Goal: Task Accomplishment & Management: Use online tool/utility

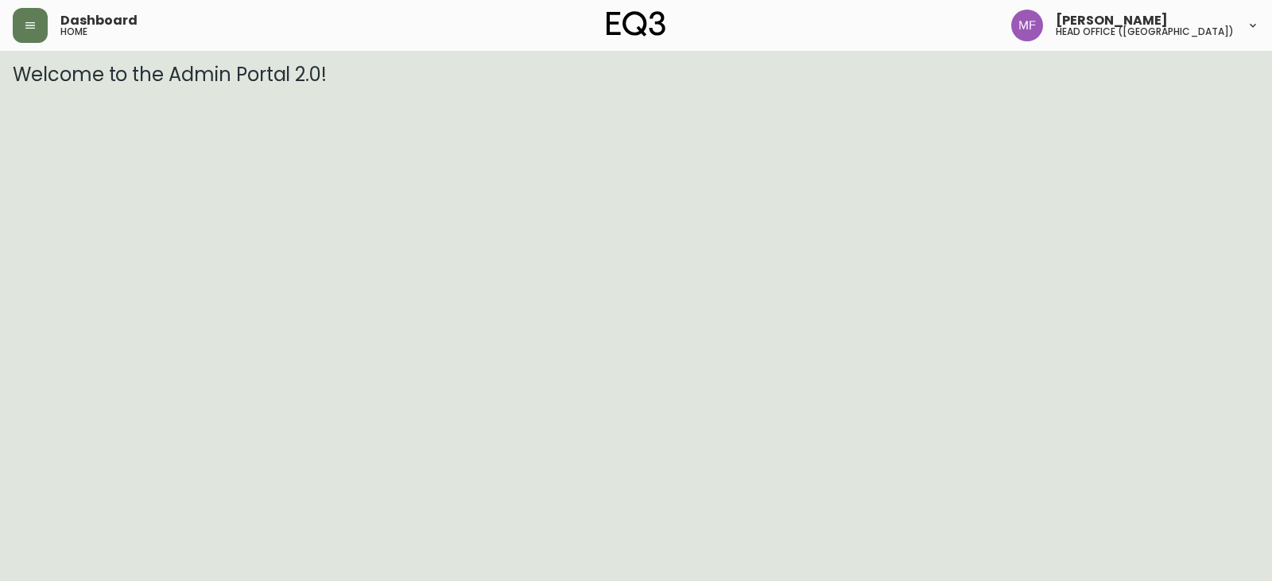
drag, startPoint x: 33, startPoint y: 21, endPoint x: 53, endPoint y: 39, distance: 27.6
click at [37, 21] on button "button" at bounding box center [30, 25] width 35 height 35
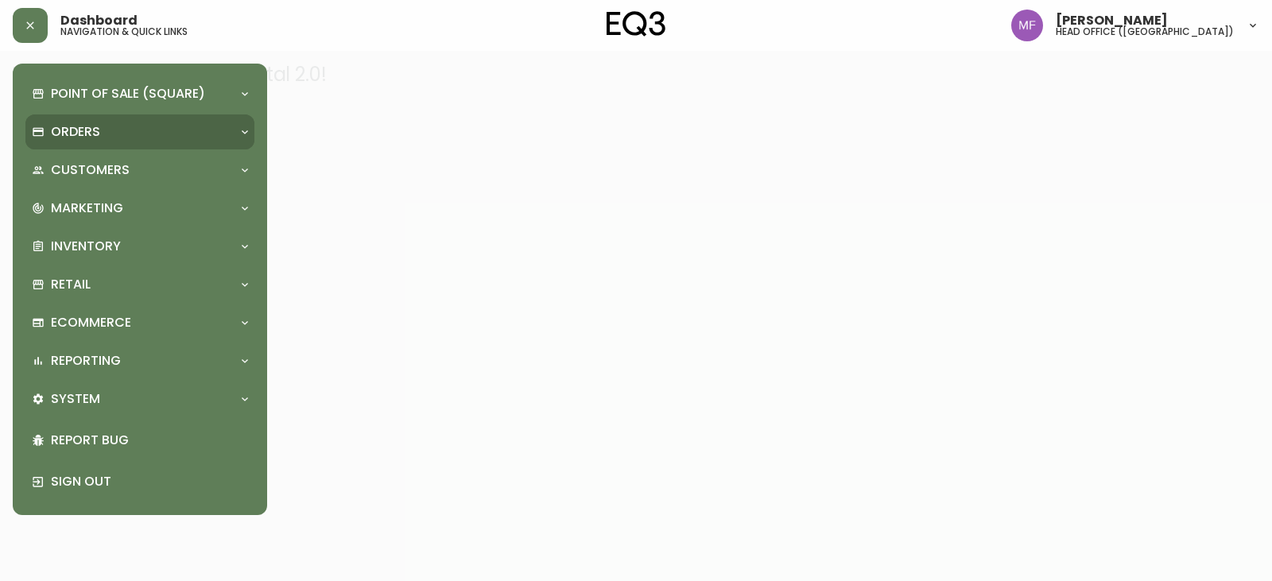
click at [69, 119] on div "Orders" at bounding box center [139, 131] width 229 height 35
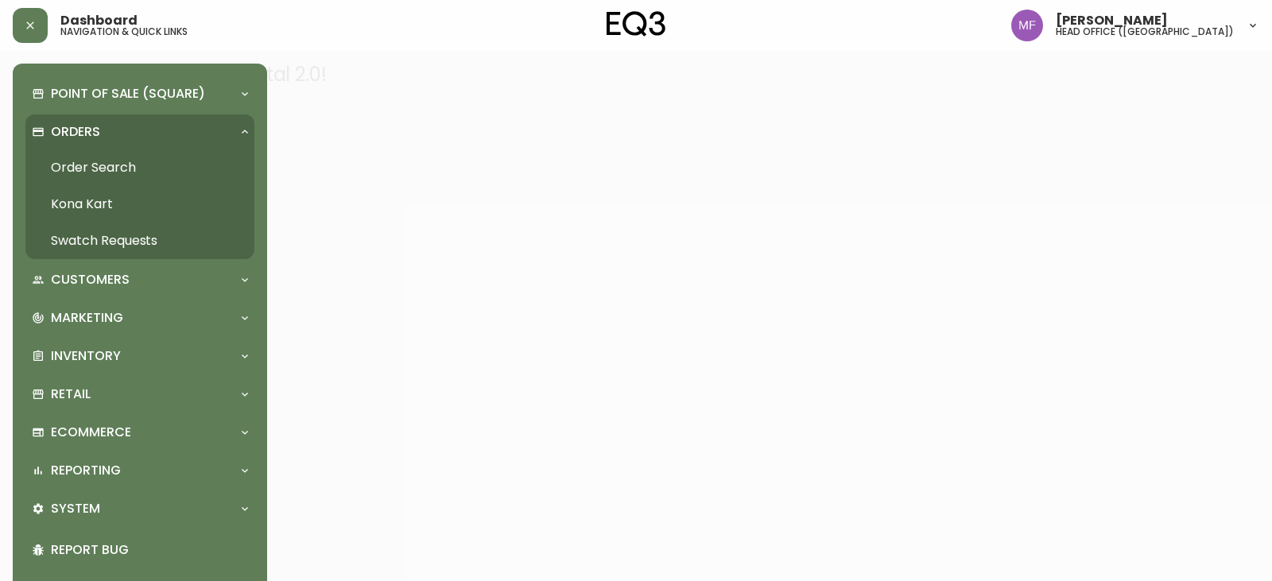
click at [148, 172] on link "Order Search" at bounding box center [139, 167] width 229 height 37
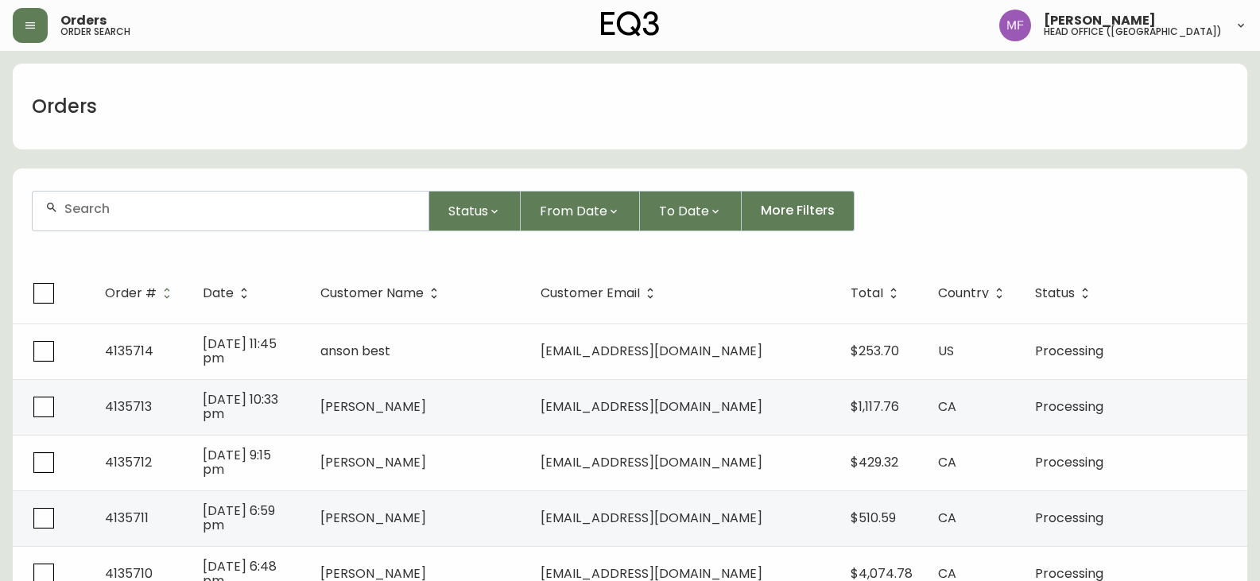
click at [254, 219] on div at bounding box center [231, 211] width 396 height 39
paste input "4133327"
type input "4133327"
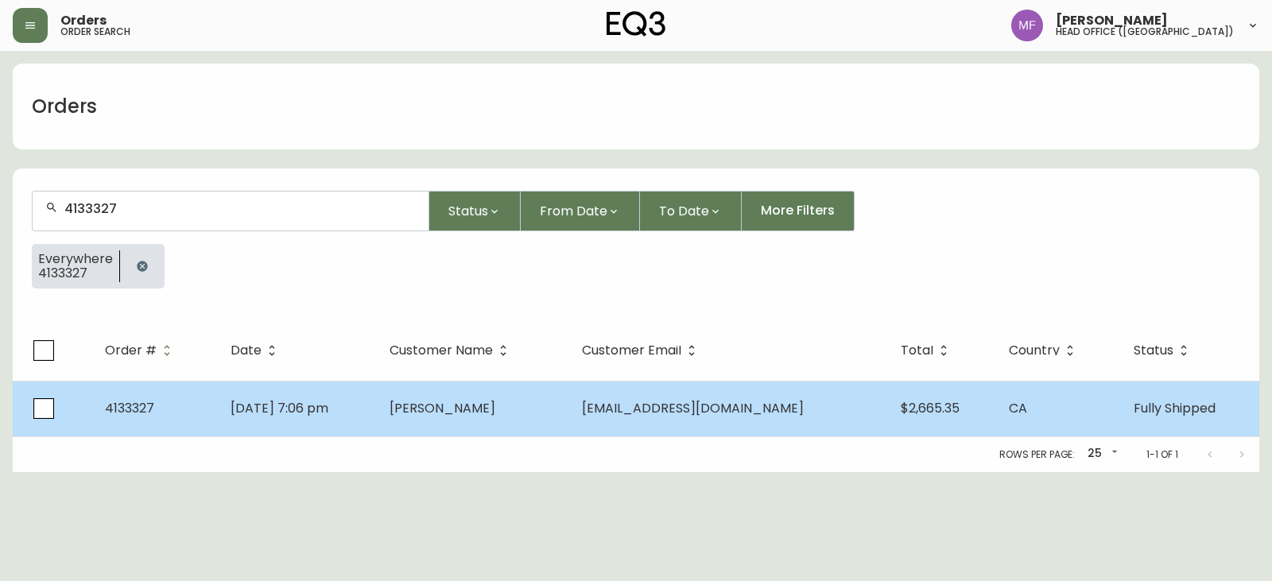
click at [377, 392] on td "[DATE] 7:06 pm" at bounding box center [297, 409] width 159 height 56
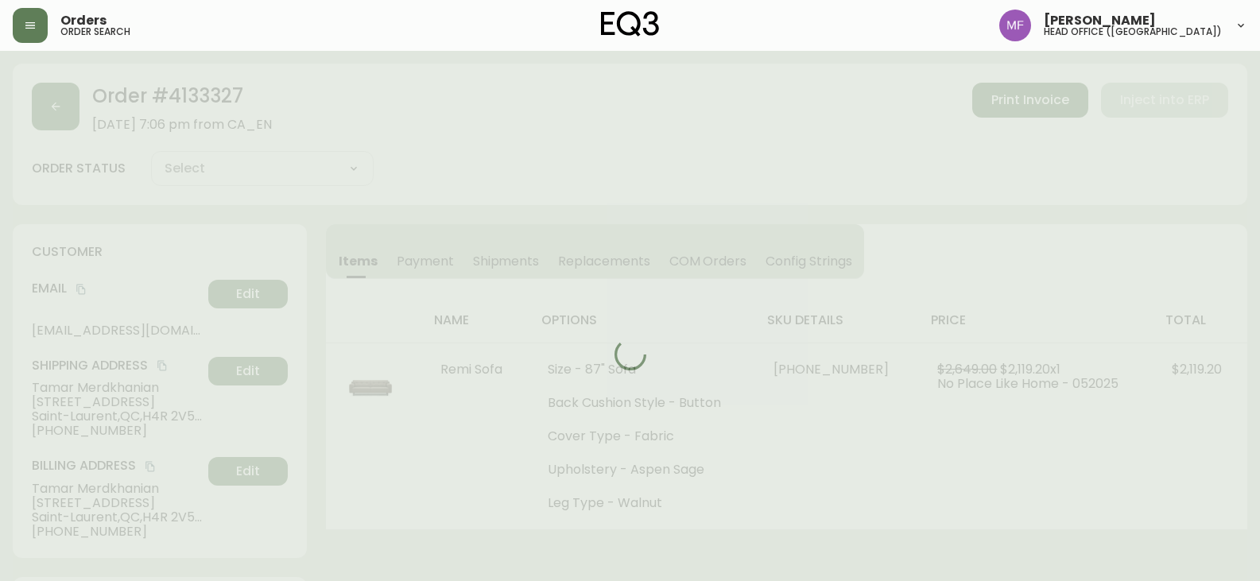
type input "Fully Shipped"
select select "FULLY_SHIPPED"
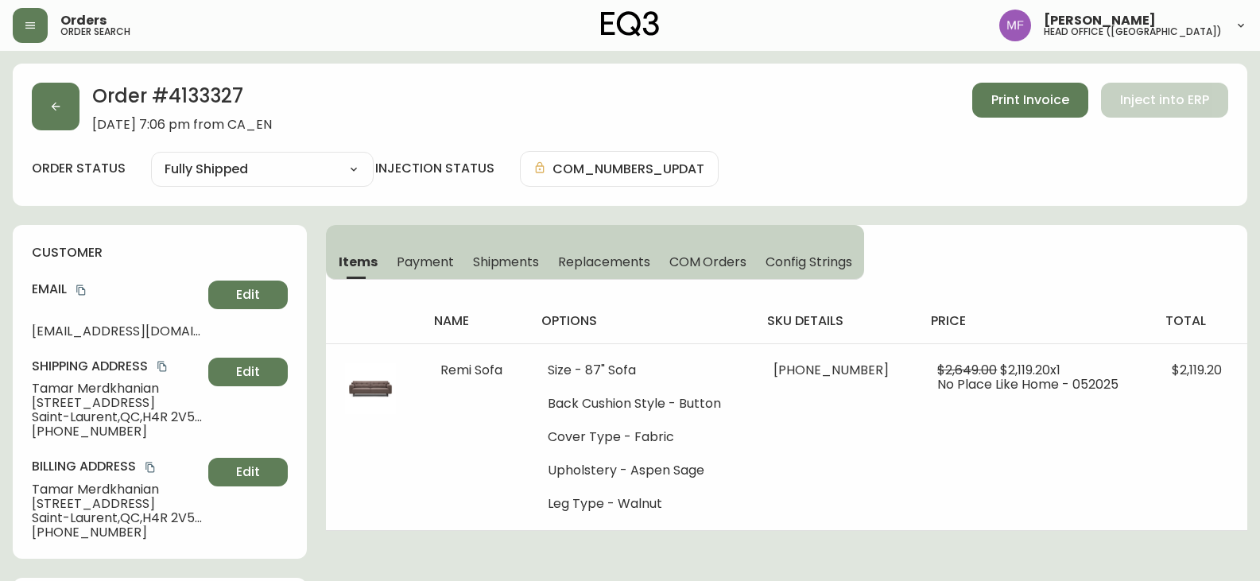
drag, startPoint x: 509, startPoint y: 266, endPoint x: 406, endPoint y: 269, distance: 102.6
click at [509, 266] on span "Shipments" at bounding box center [506, 262] width 67 height 17
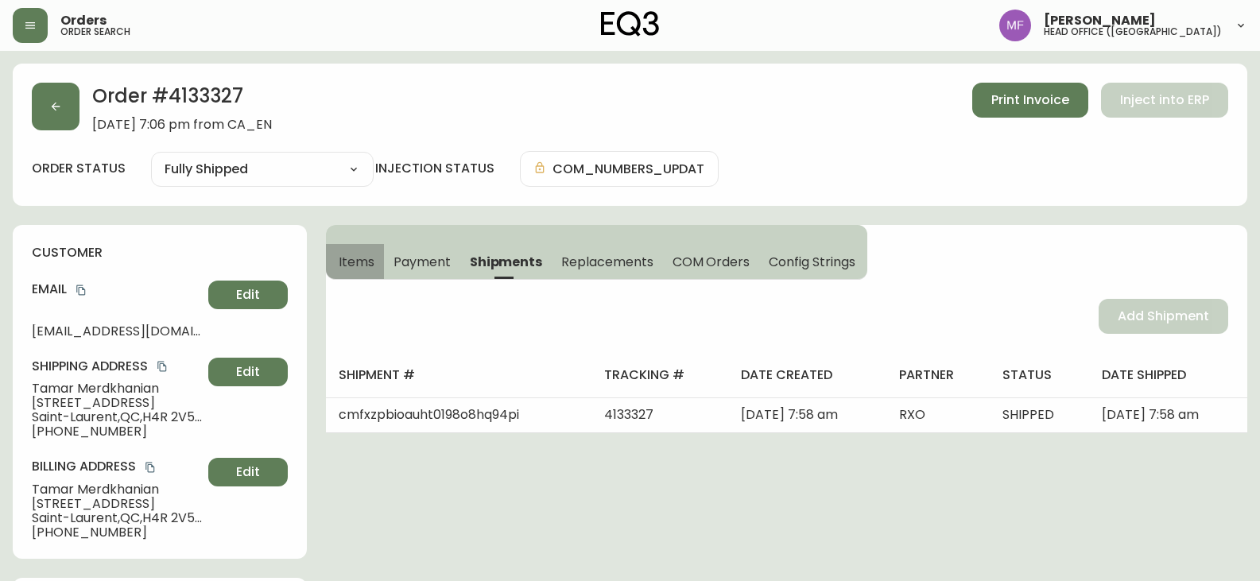
click at [377, 263] on button "Items" at bounding box center [355, 261] width 58 height 35
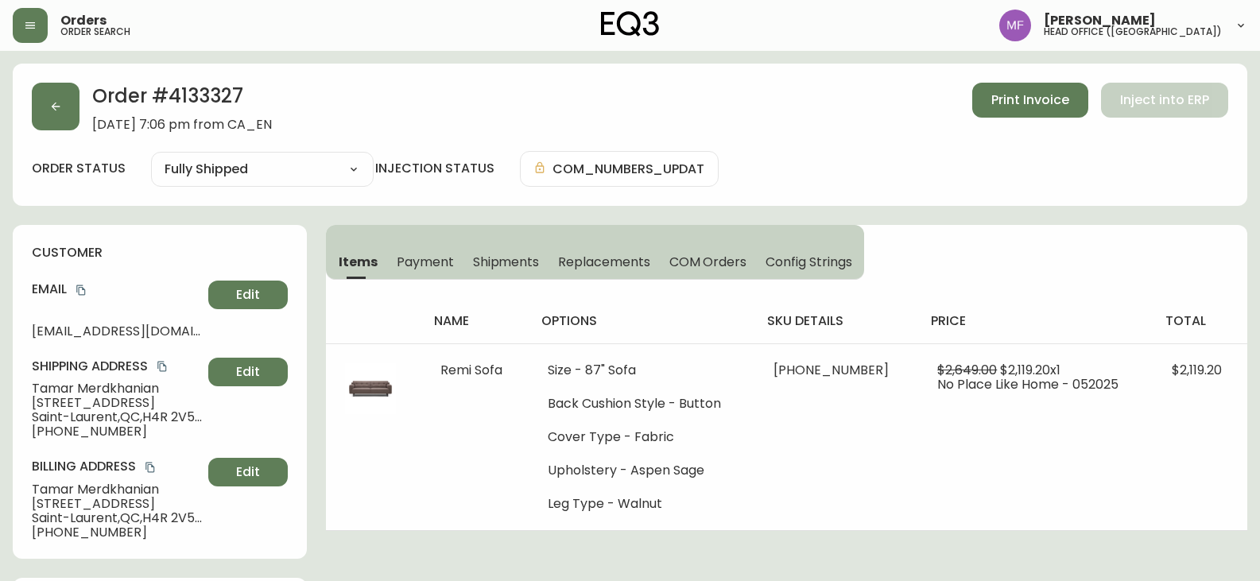
click at [207, 106] on h2 "Order # 4133327" at bounding box center [182, 100] width 180 height 35
copy h2 "4133327"
click at [418, 258] on span "Payment" at bounding box center [425, 262] width 57 height 17
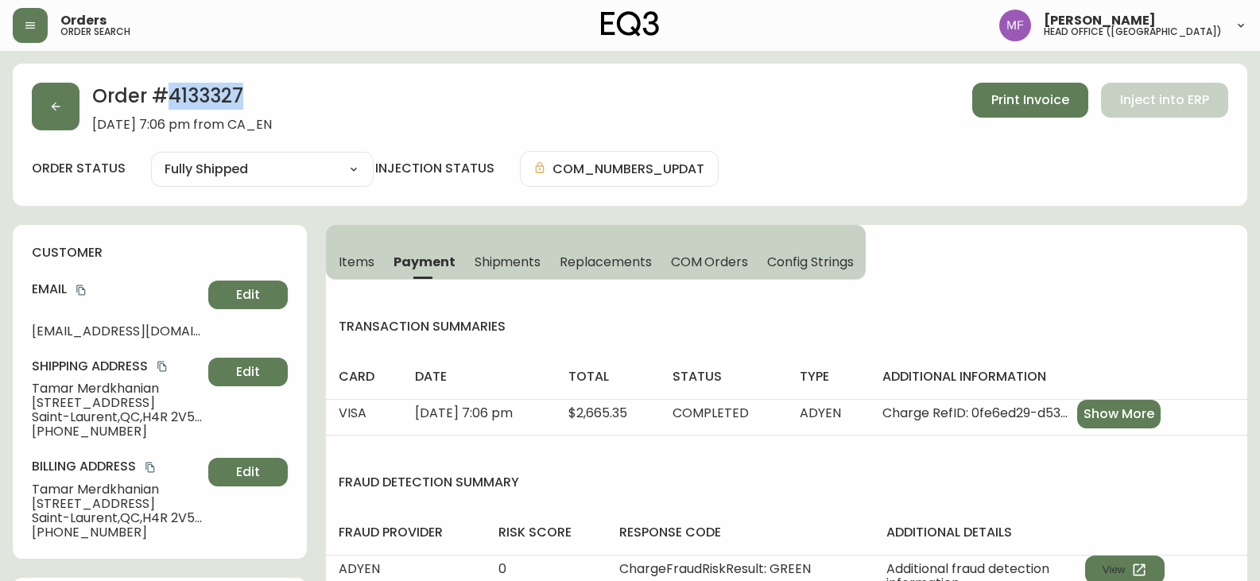
click at [368, 270] on span "Items" at bounding box center [357, 262] width 36 height 17
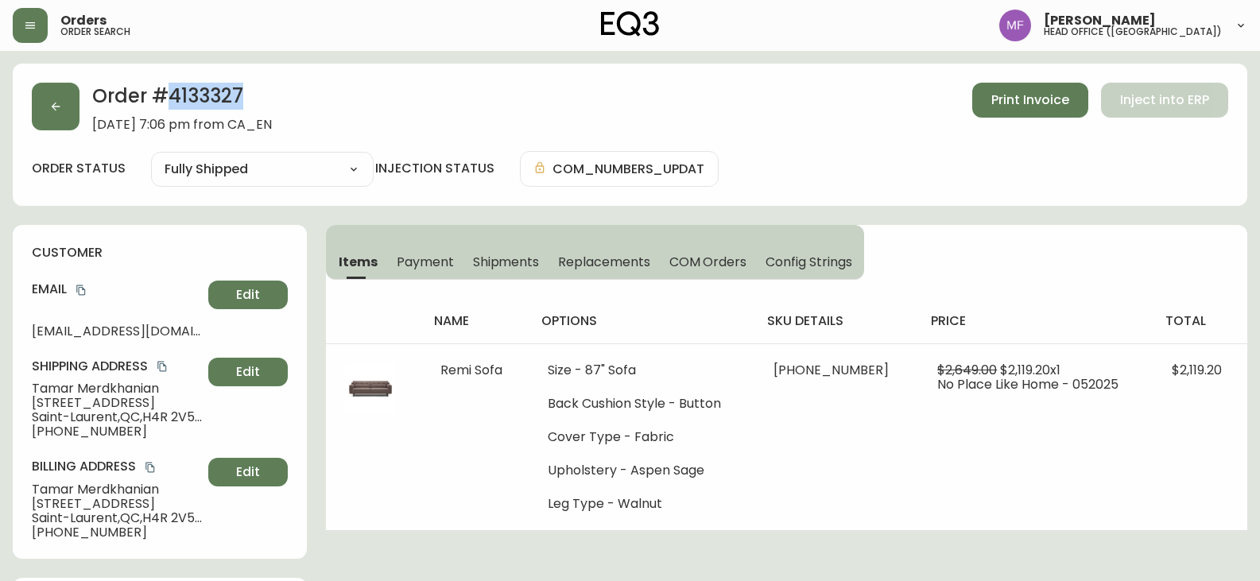
click at [192, 109] on h2 "Order # 4133327" at bounding box center [182, 100] width 180 height 35
click at [33, 118] on button "button" at bounding box center [56, 107] width 48 height 48
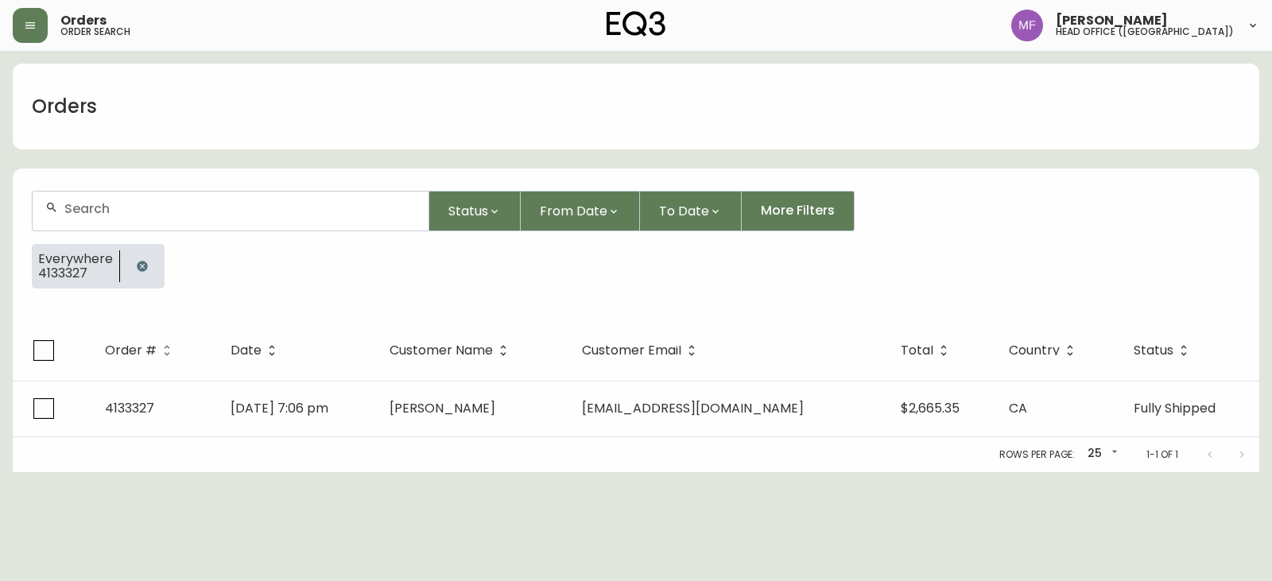
click at [142, 251] on button "button" at bounding box center [142, 266] width 32 height 32
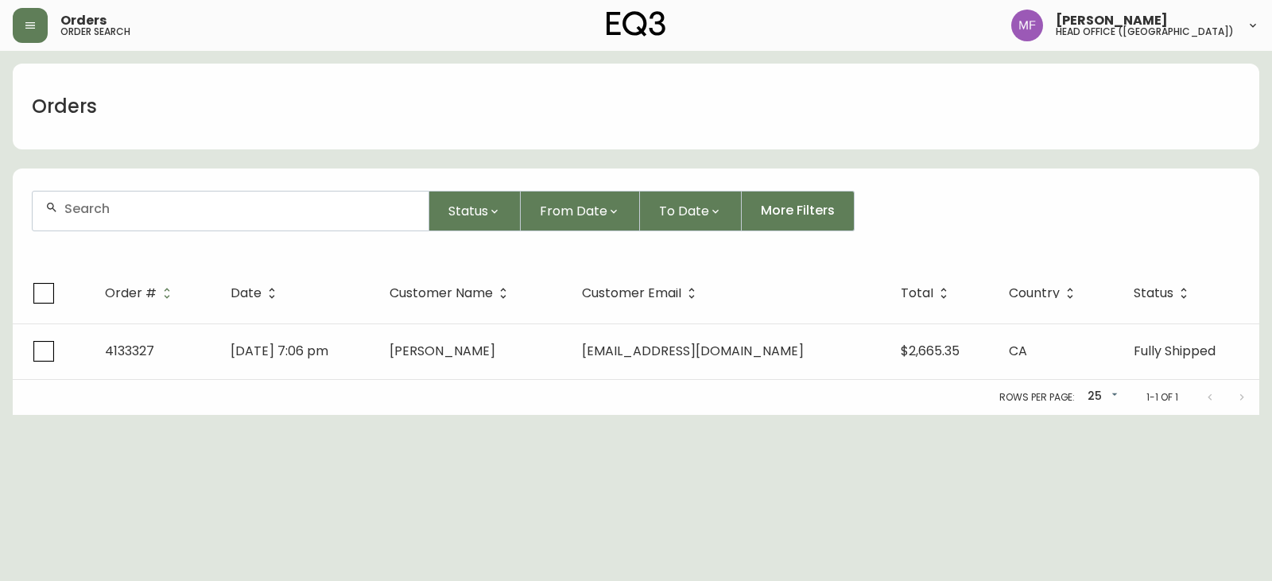
click at [143, 231] on form "Status From Date To Date More Filters" at bounding box center [636, 217] width 1247 height 91
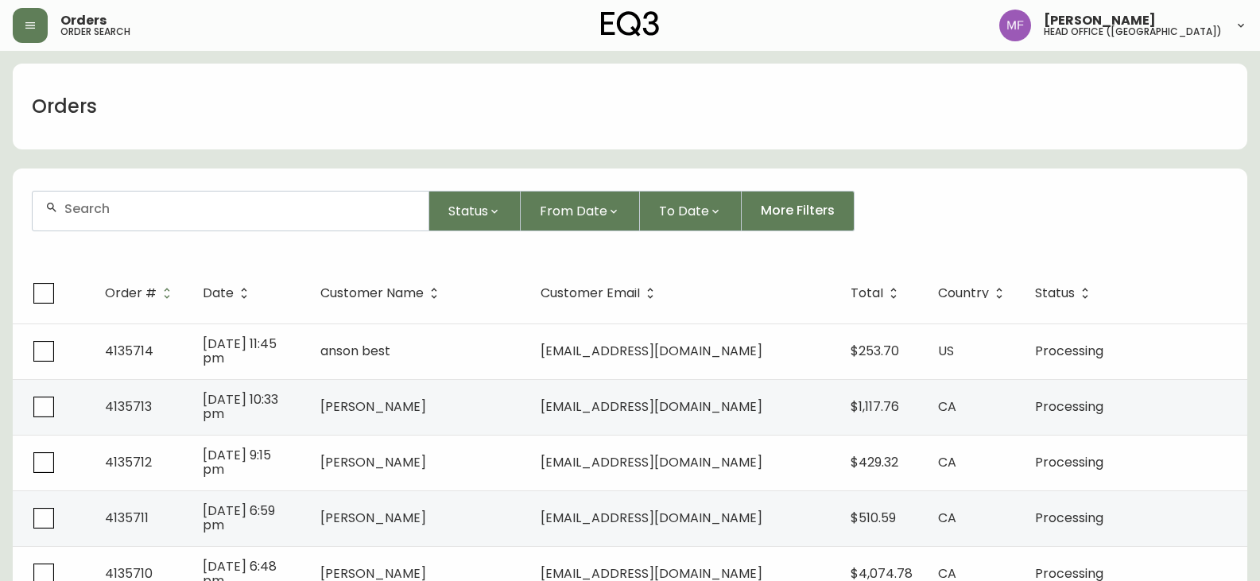
click at [152, 207] on input "text" at bounding box center [239, 208] width 351 height 15
type input "4134947"
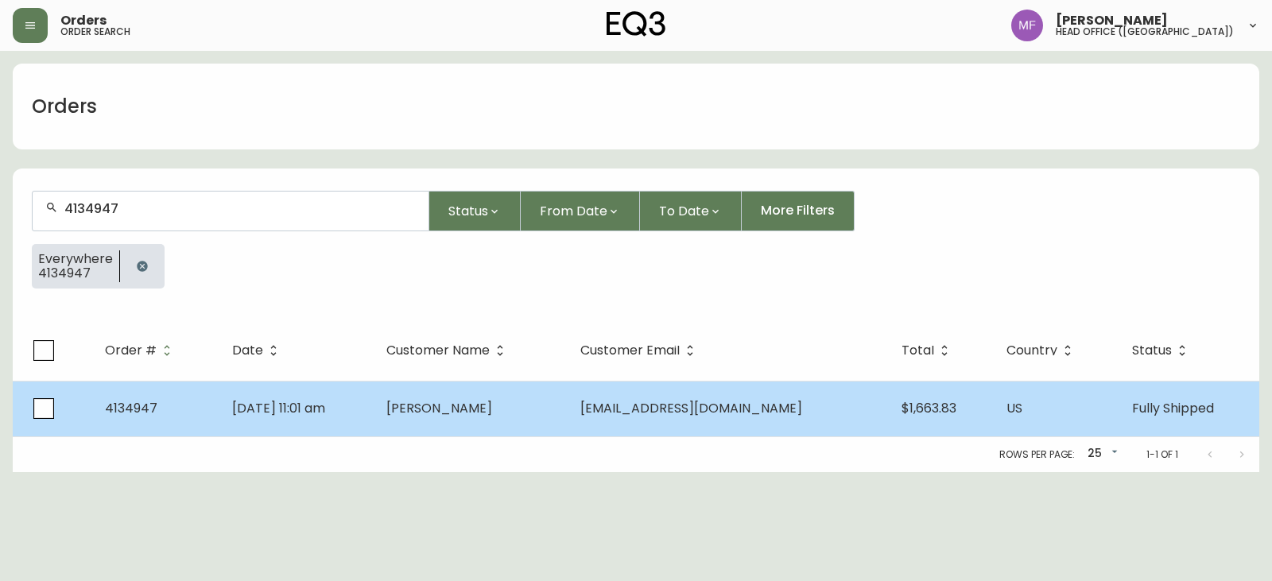
click at [492, 406] on span "[PERSON_NAME]" at bounding box center [439, 408] width 106 height 18
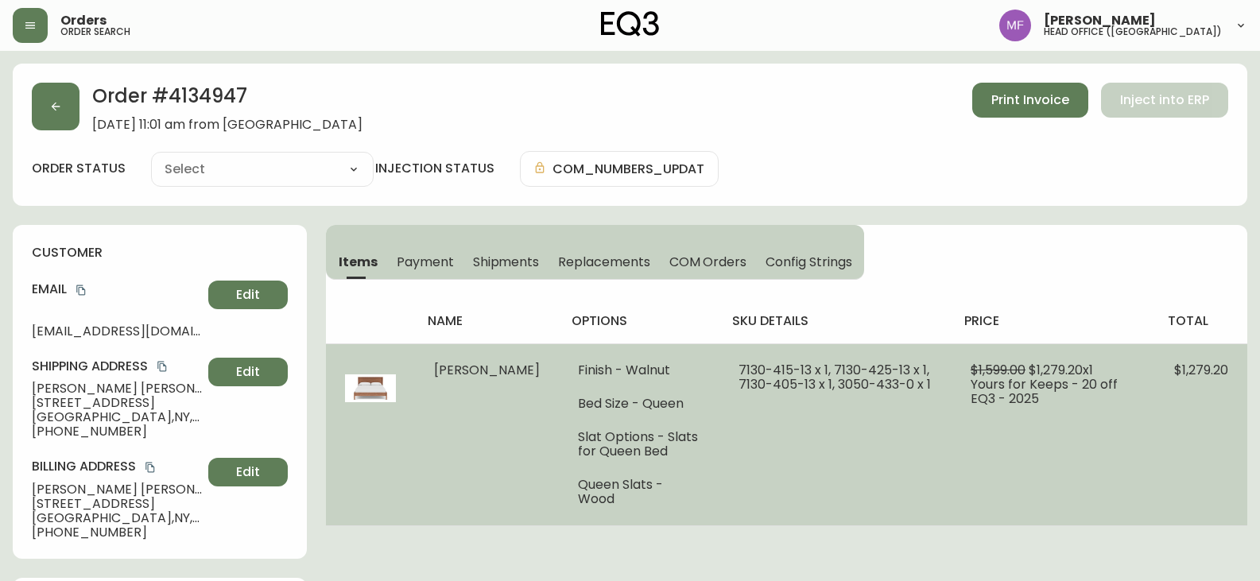
type input "Fully Shipped"
select select "FULLY_SHIPPED"
drag, startPoint x: 877, startPoint y: 370, endPoint x: 811, endPoint y: 374, distance: 66.1
click at [813, 374] on span "7130-415-13 x 1, 7130-425-13 x 1, 7130-405-13 x 1, 3050-433-0 x 1" at bounding box center [835, 377] width 192 height 33
click at [801, 375] on span "7130-415-13 x 1, 7130-425-13 x 1, 7130-405-13 x 1, 3050-433-0 x 1" at bounding box center [835, 377] width 192 height 33
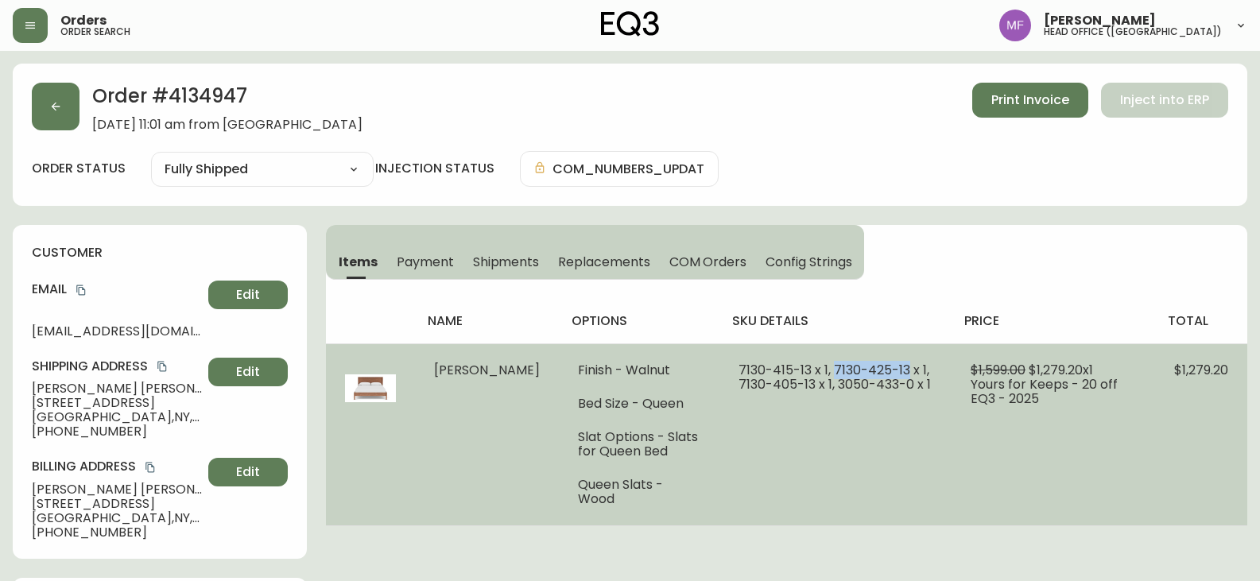
drag, startPoint x: 801, startPoint y: 369, endPoint x: 876, endPoint y: 365, distance: 74.8
click at [876, 365] on span "7130-415-13 x 1, 7130-425-13 x 1, 7130-405-13 x 1, 3050-433-0 x 1" at bounding box center [835, 377] width 192 height 33
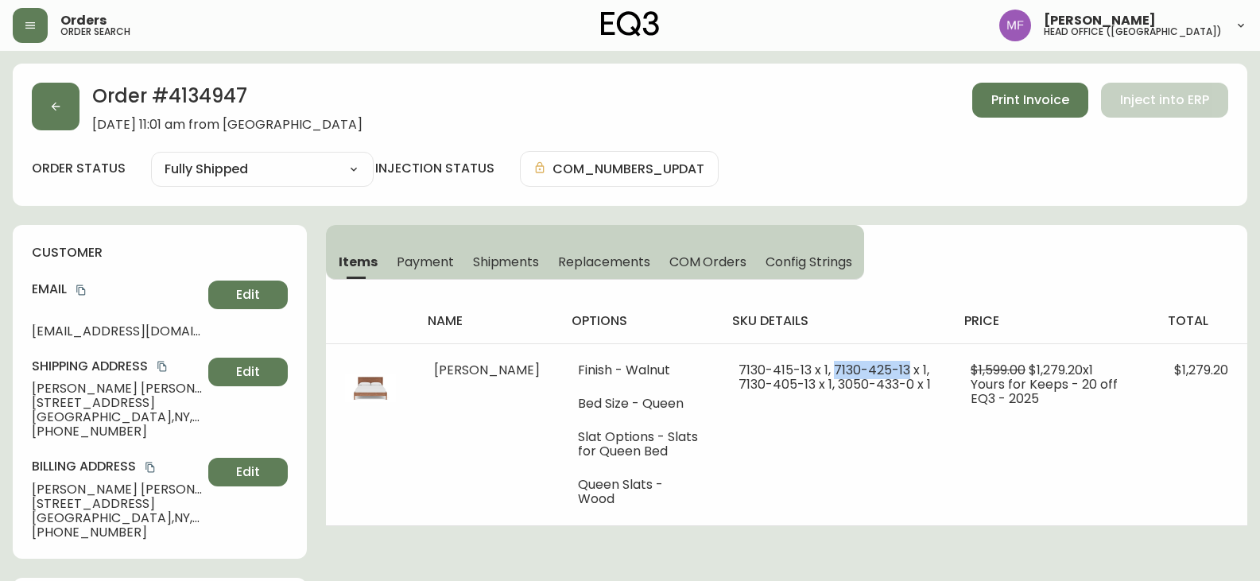
copy span "[PHONE_NUMBER]"
click at [1070, 268] on div "Items Payment Shipments Replacements COM Orders Config Strings name options sku…" at bounding box center [786, 375] width 921 height 301
click at [57, 114] on button "button" at bounding box center [56, 107] width 48 height 48
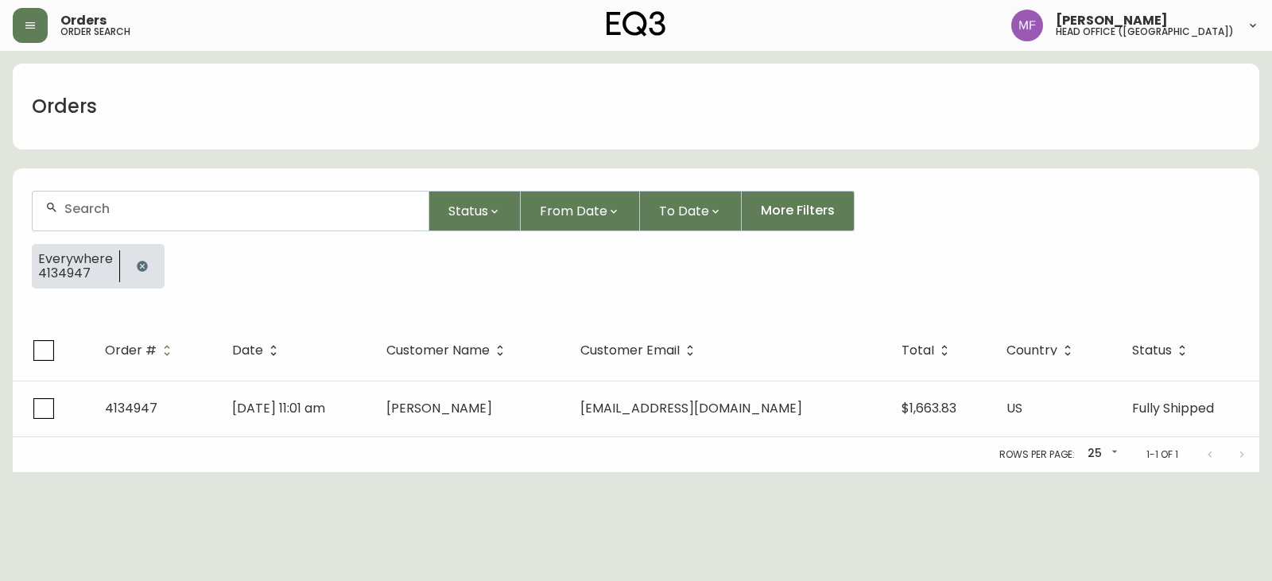
click at [143, 266] on icon "button" at bounding box center [142, 266] width 10 height 10
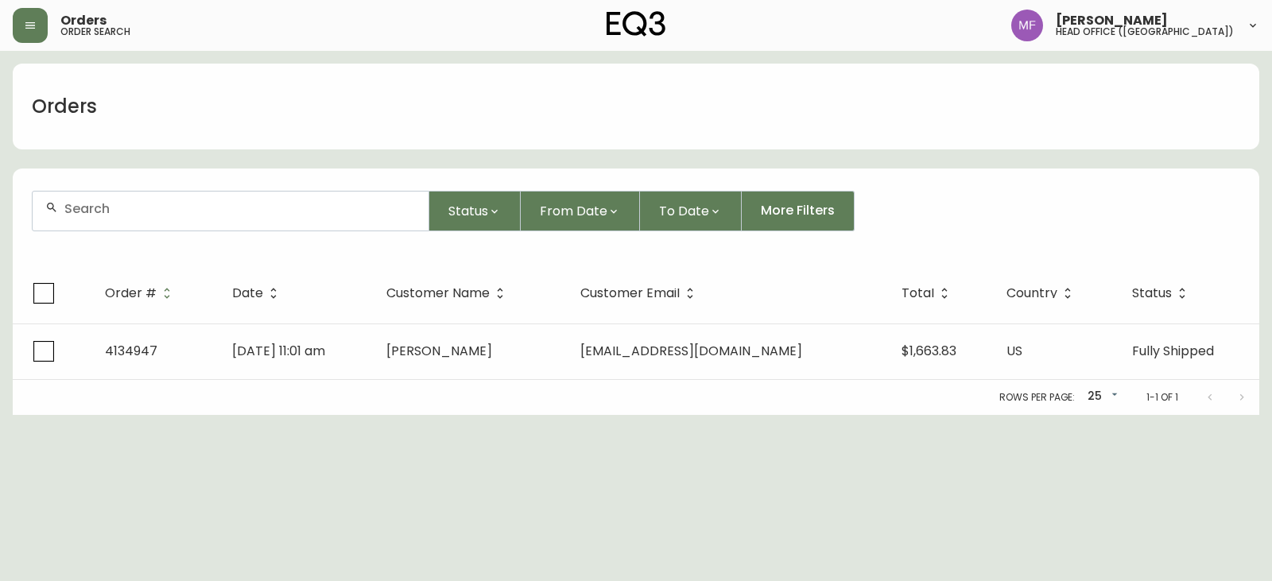
click at [140, 212] on input "text" at bounding box center [239, 208] width 351 height 15
paste input "4135706"
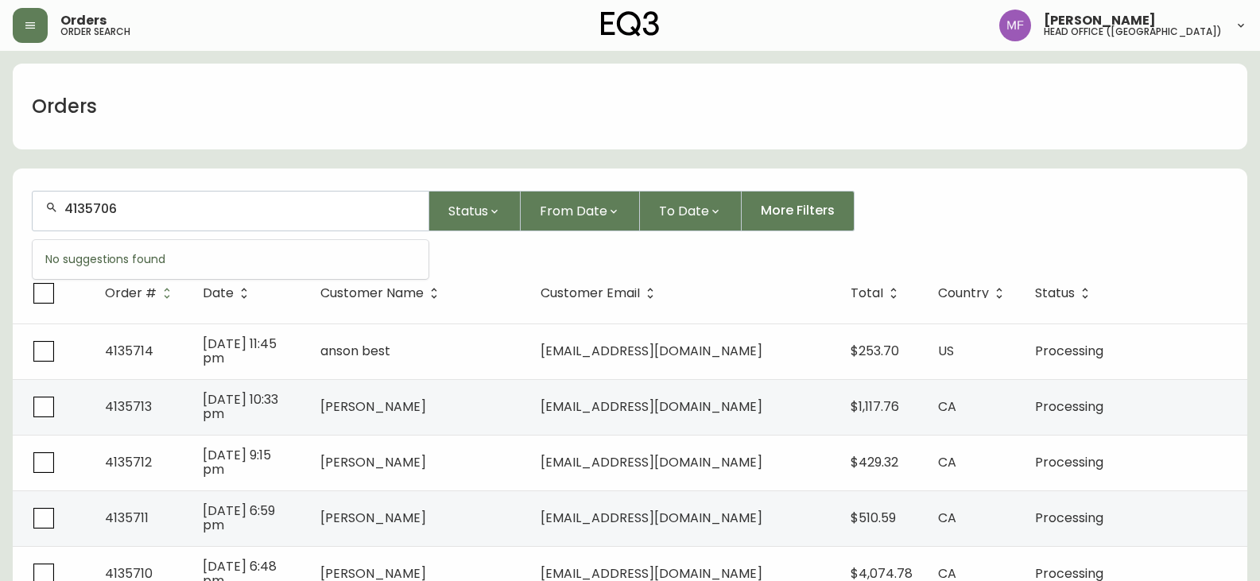
type input "4135706"
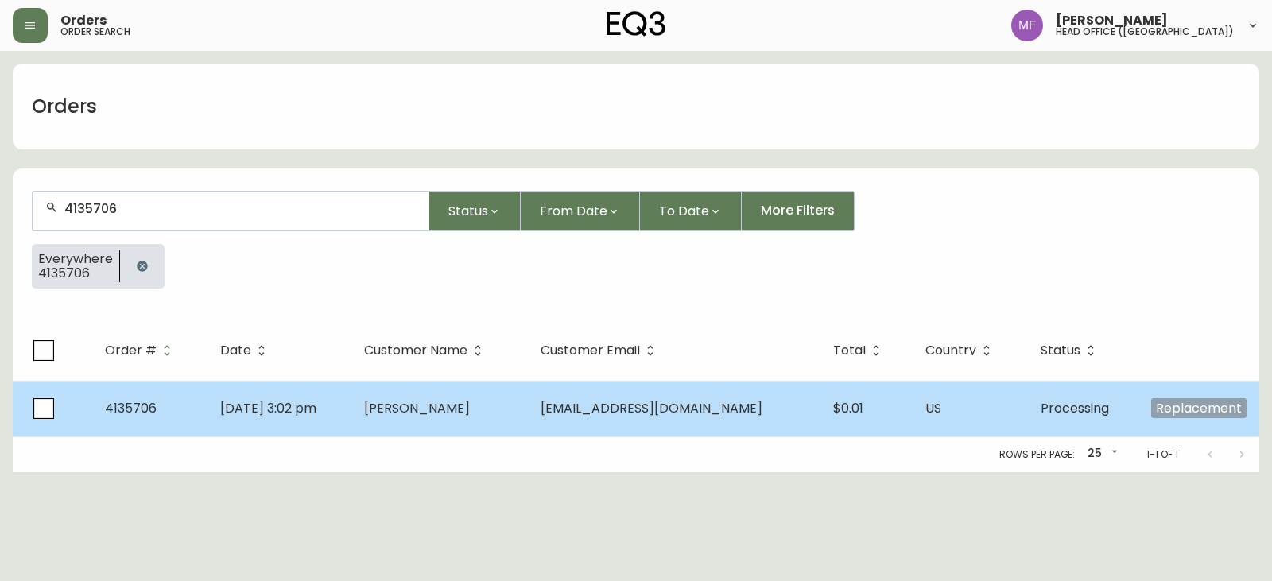
click at [607, 417] on td "[EMAIL_ADDRESS][DOMAIN_NAME]" at bounding box center [674, 409] width 292 height 56
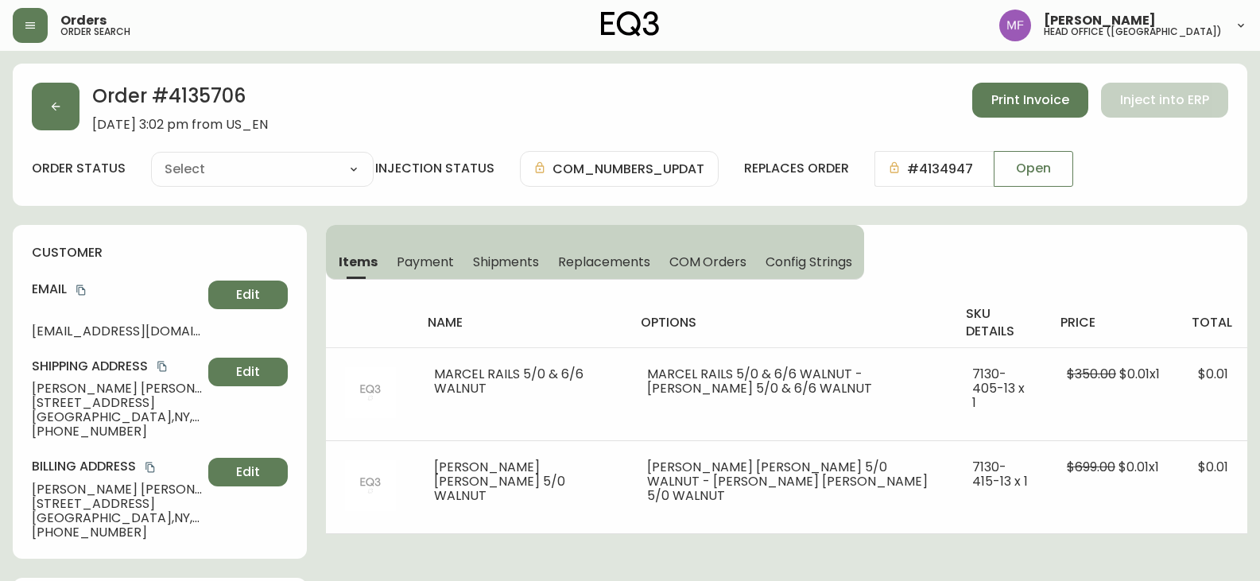
type input "Processing"
select select "PROCESSING"
click at [42, 115] on button "button" at bounding box center [56, 107] width 48 height 48
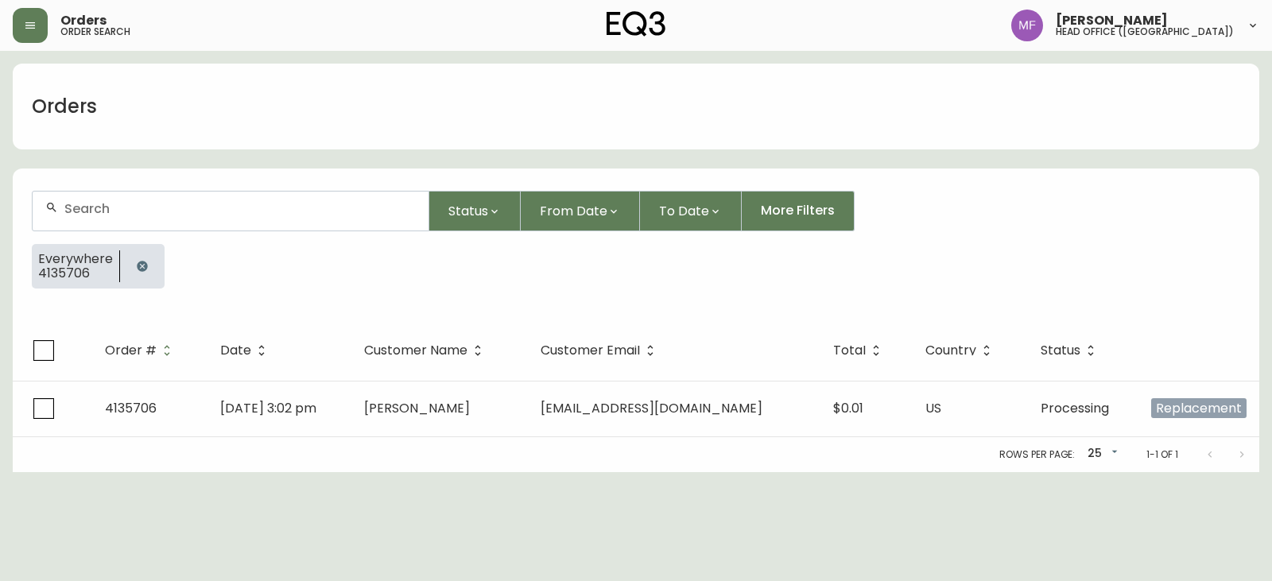
click at [141, 259] on button "button" at bounding box center [142, 266] width 32 height 32
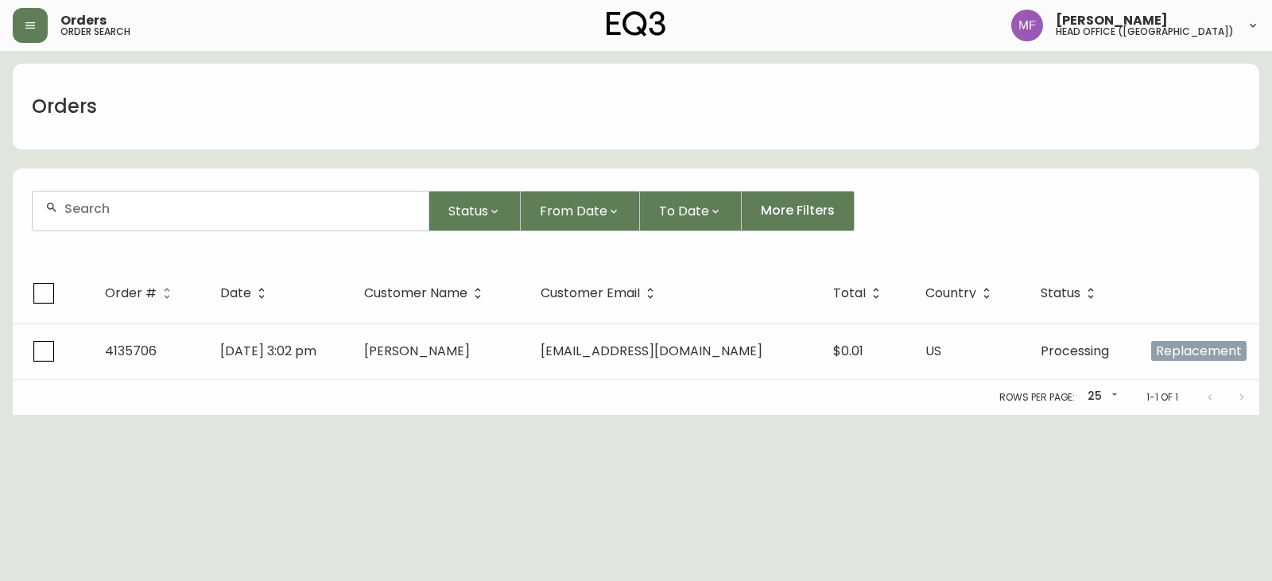
click at [163, 211] on input "text" at bounding box center [239, 208] width 351 height 15
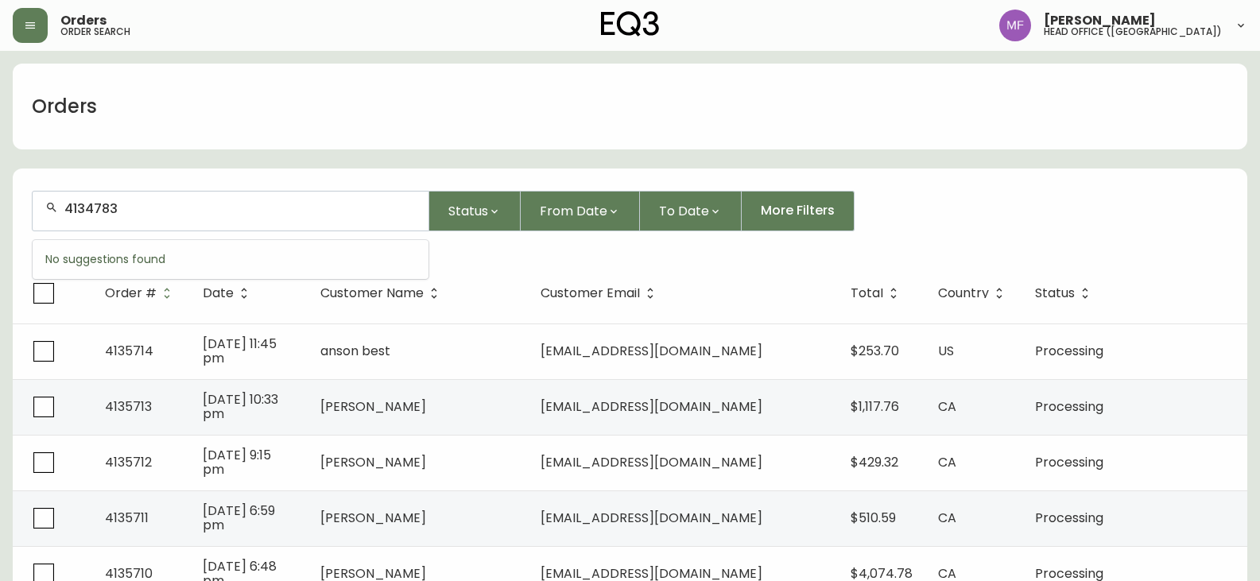
type input "4134783"
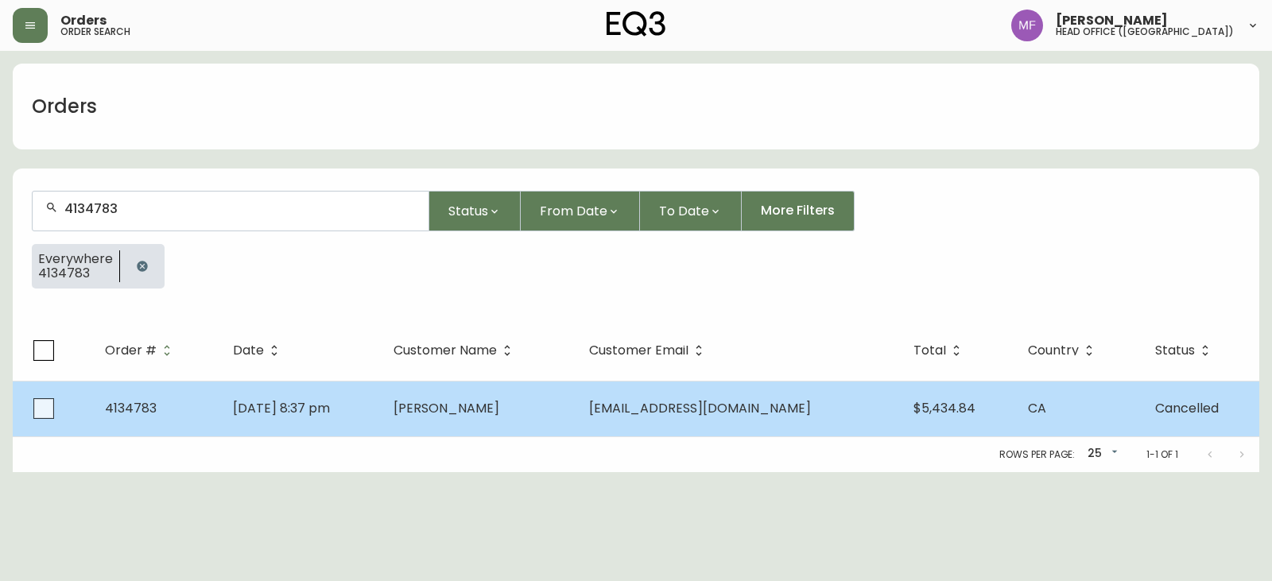
click at [576, 418] on td "[PERSON_NAME]" at bounding box center [479, 409] width 196 height 56
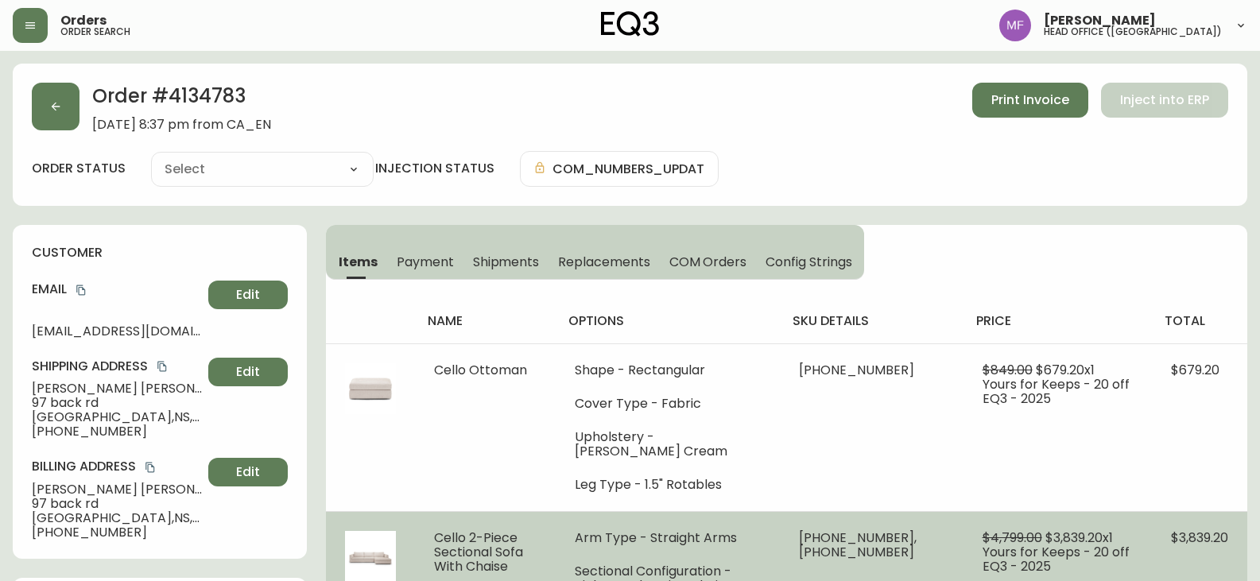
type input "Cancelled"
select select "CANCELLED"
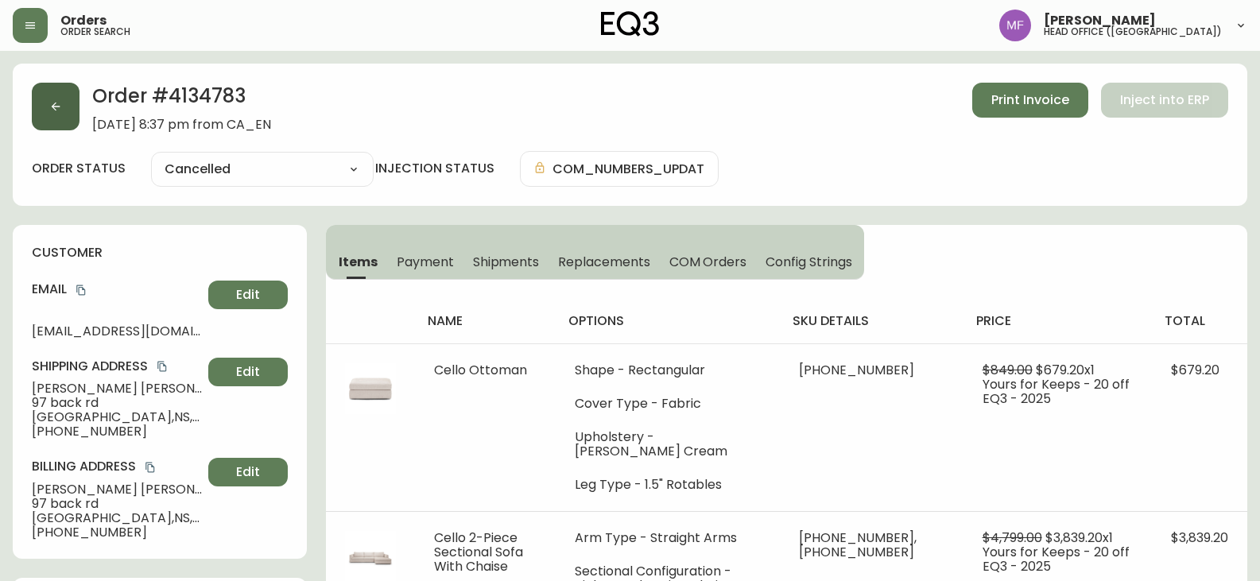
click at [58, 103] on icon "button" at bounding box center [55, 106] width 13 height 13
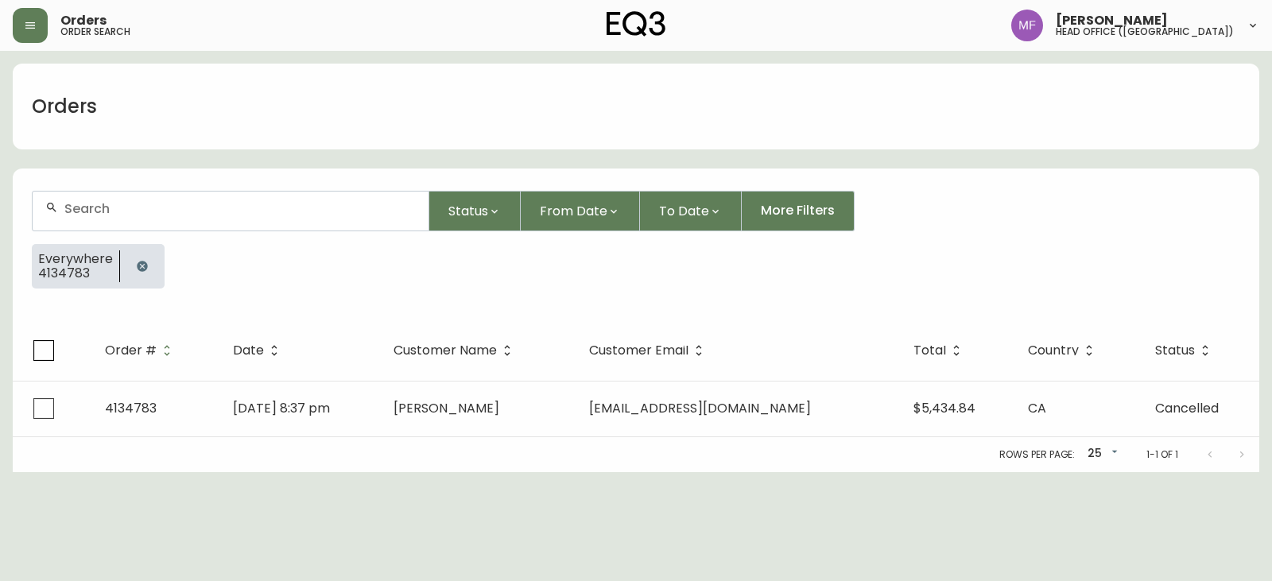
click at [130, 268] on button "button" at bounding box center [142, 266] width 32 height 32
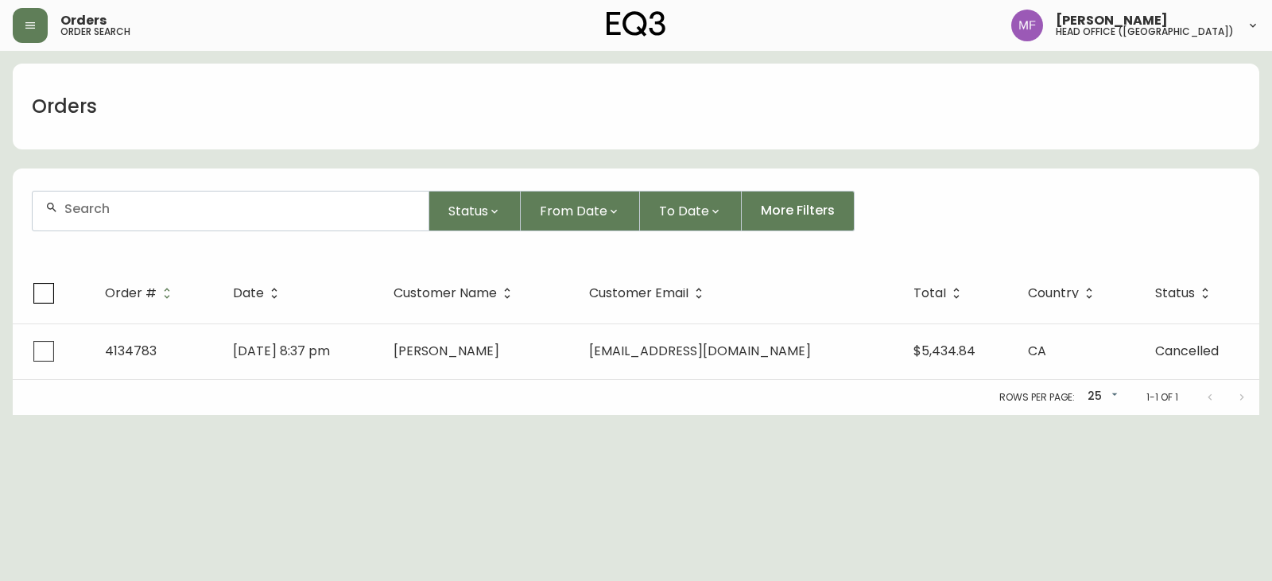
click at [130, 205] on input "text" at bounding box center [239, 208] width 351 height 15
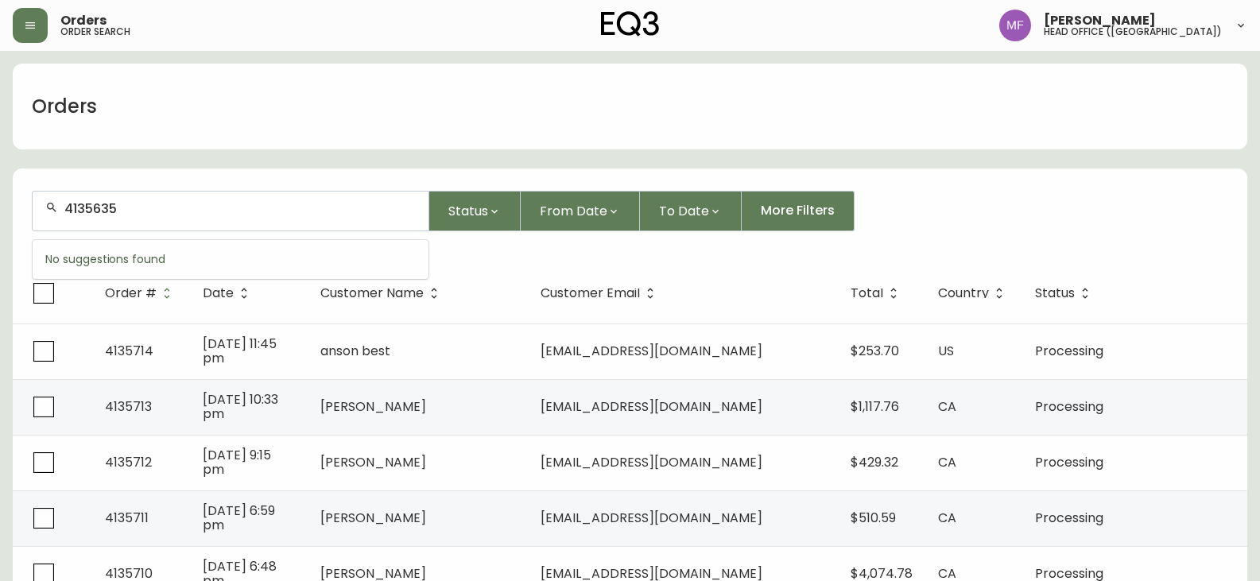
type input "4135635"
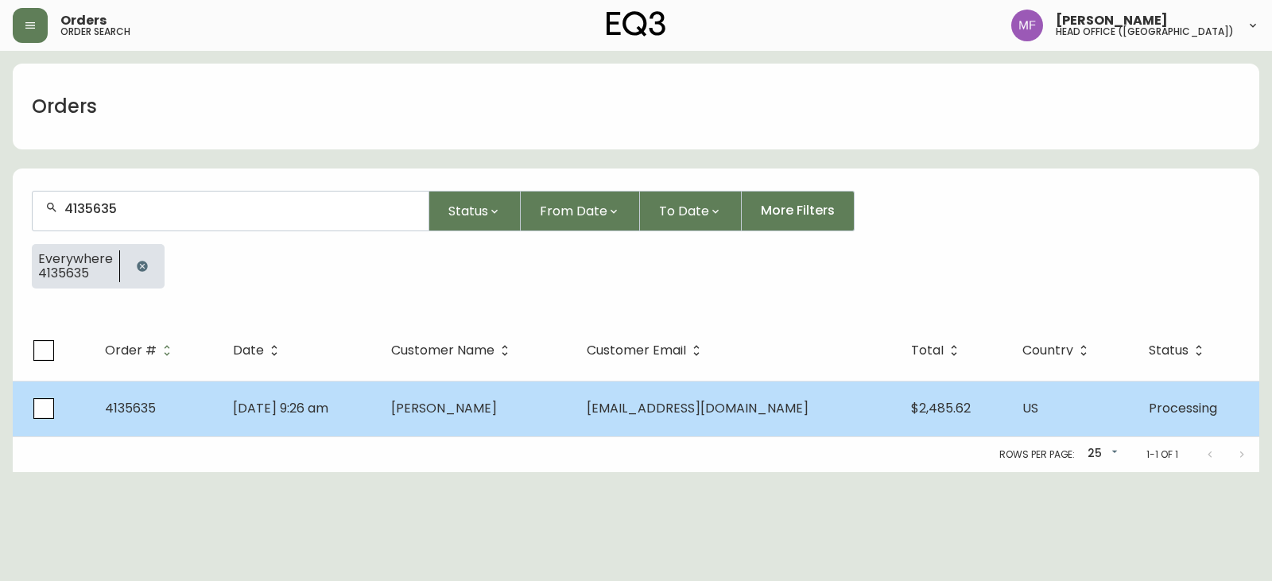
click at [561, 403] on td "[PERSON_NAME]" at bounding box center [476, 409] width 196 height 56
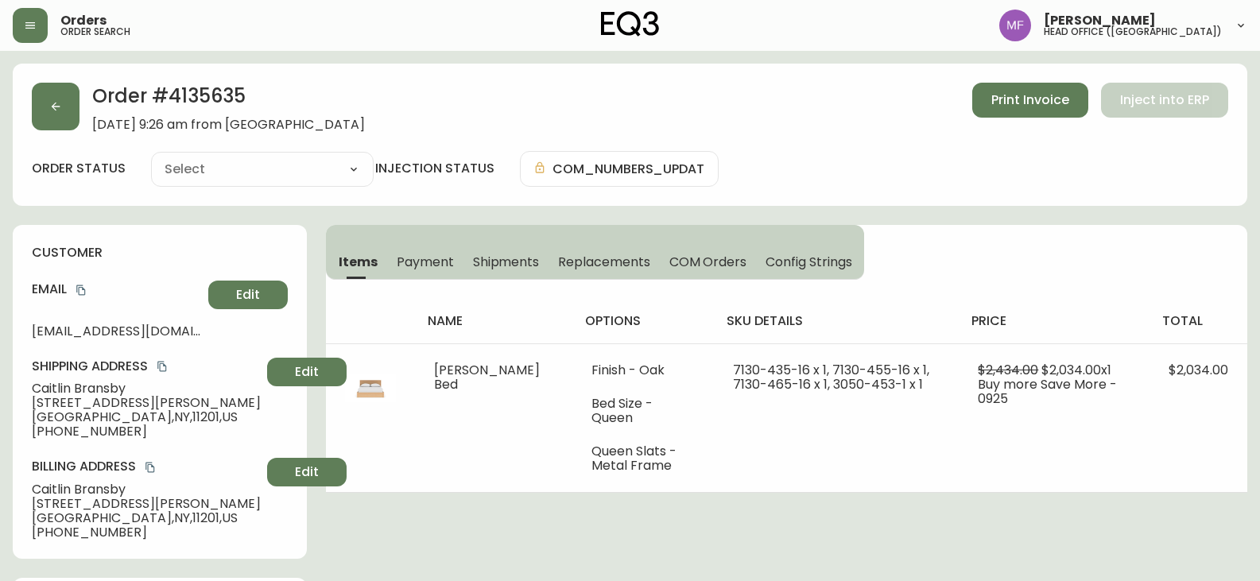
type input "Processing"
select select "PROCESSING"
click at [195, 87] on h2 "Order # 4135635" at bounding box center [228, 100] width 273 height 35
drag, startPoint x: 195, startPoint y: 87, endPoint x: 204, endPoint y: 89, distance: 9.7
click at [196, 87] on h2 "Order # 4135635" at bounding box center [228, 100] width 273 height 35
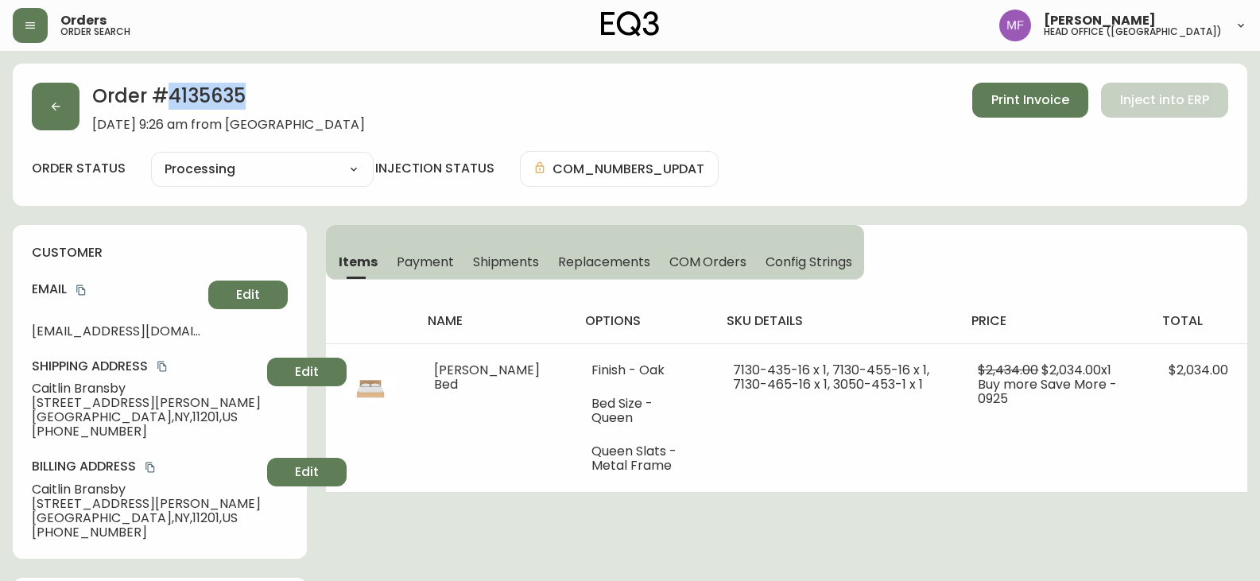
copy h2 "4135635"
drag, startPoint x: 136, startPoint y: 392, endPoint x: 8, endPoint y: 401, distance: 128.3
drag, startPoint x: 33, startPoint y: 386, endPoint x: 126, endPoint y: 387, distance: 93.0
click at [126, 387] on span "[PERSON_NAME]" at bounding box center [146, 389] width 229 height 14
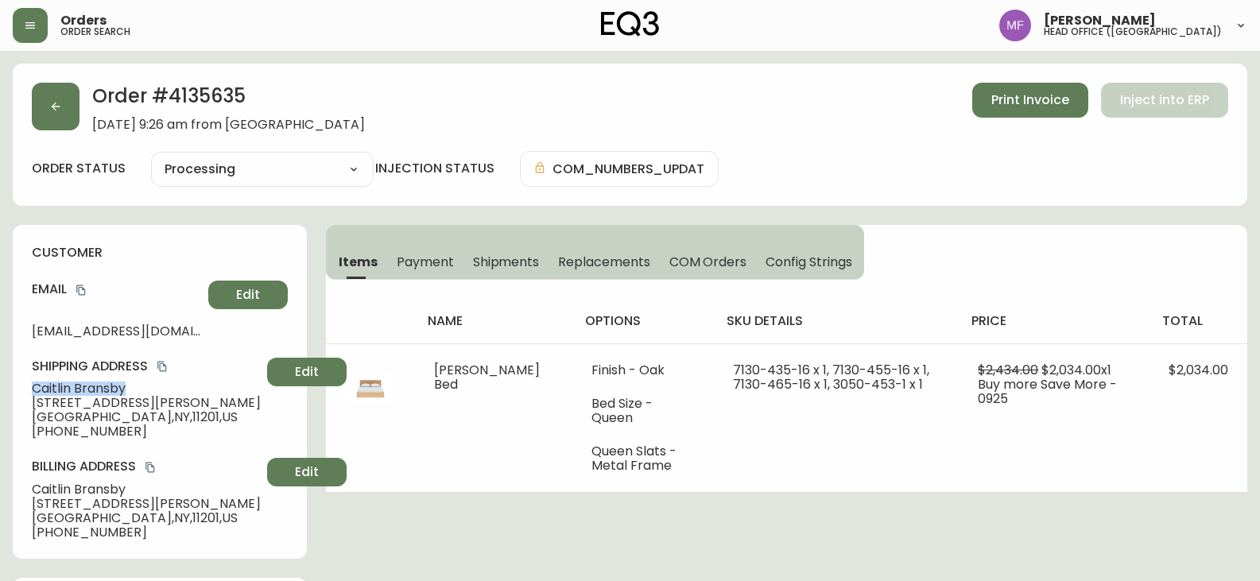
copy span "[PERSON_NAME]"
click at [198, 83] on div "Order # 4135635 [DATE] 9:26 am from US_EN Print Invoice Inject into ERP order s…" at bounding box center [630, 135] width 1235 height 142
click at [199, 83] on h2 "Order # 4135635" at bounding box center [228, 100] width 273 height 35
copy h2 "4135635"
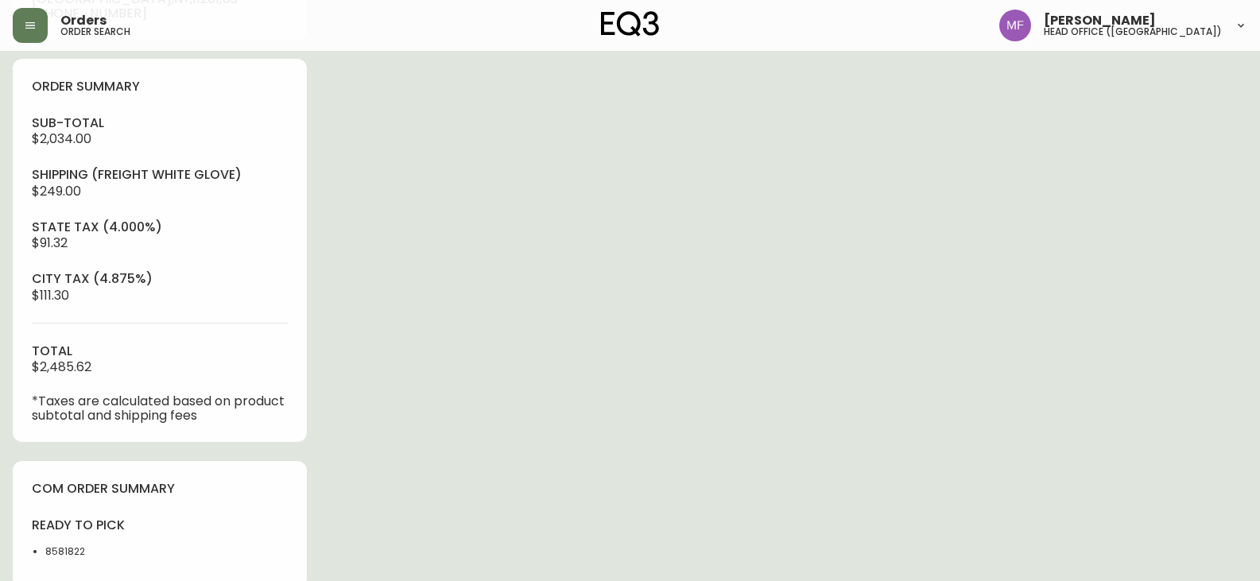
scroll to position [557, 0]
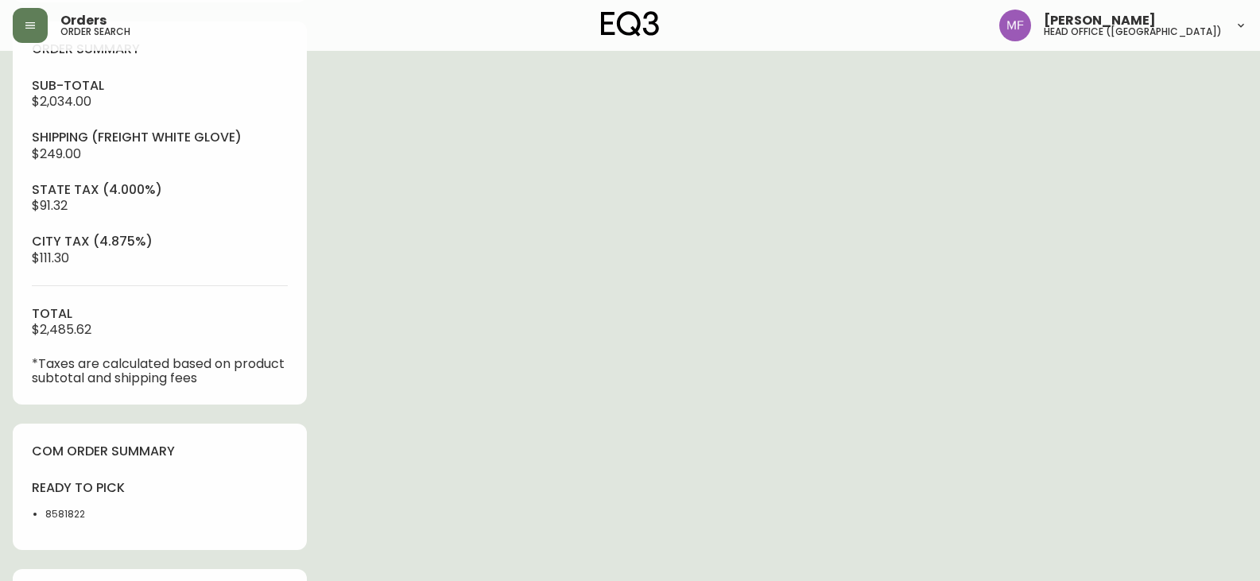
click at [61, 512] on li "8581822" at bounding box center [97, 514] width 105 height 14
copy li "8581822"
click at [627, 358] on div "Order # 4135635 [DATE] 9:26 am from [GEOGRAPHIC_DATA] Print Invoice Inject into…" at bounding box center [630, 136] width 1235 height 1258
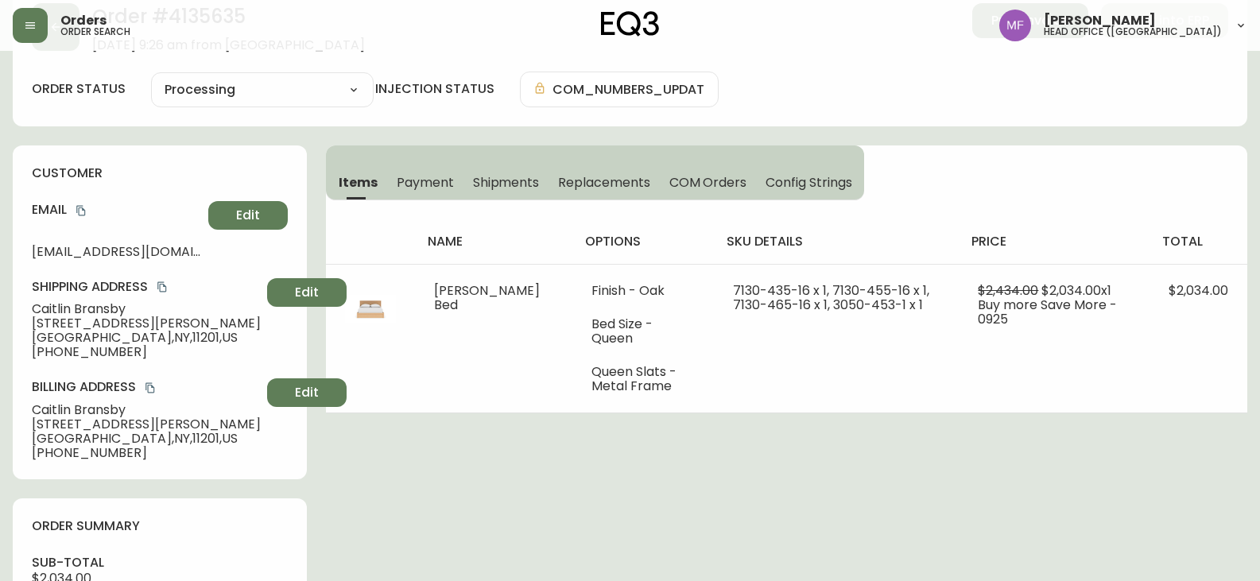
scroll to position [0, 0]
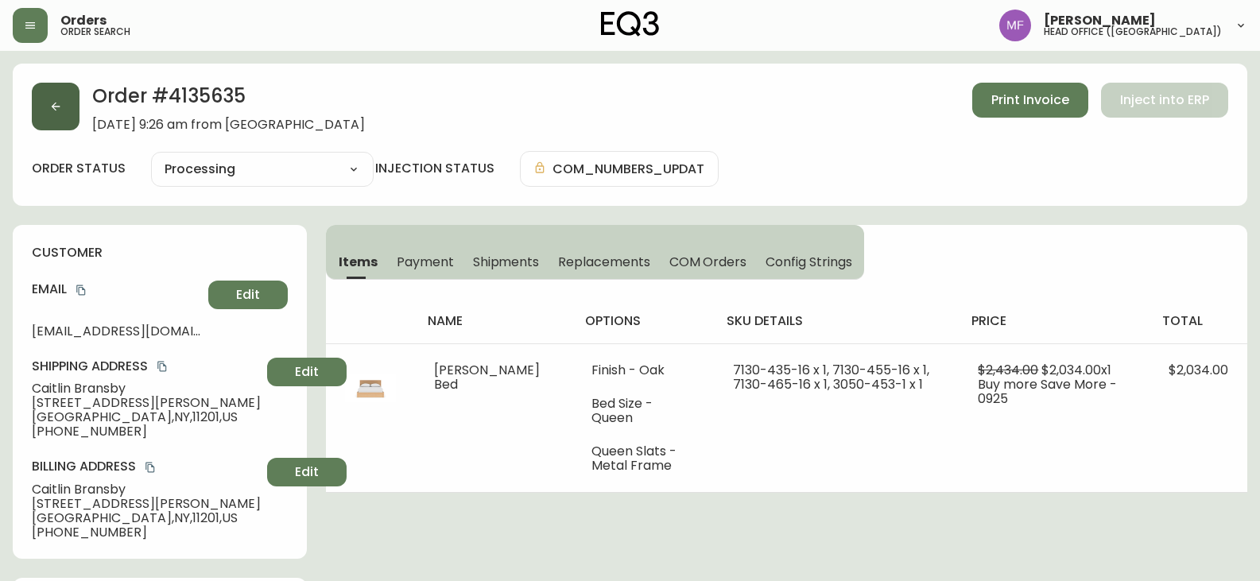
click at [63, 99] on button "button" at bounding box center [56, 107] width 48 height 48
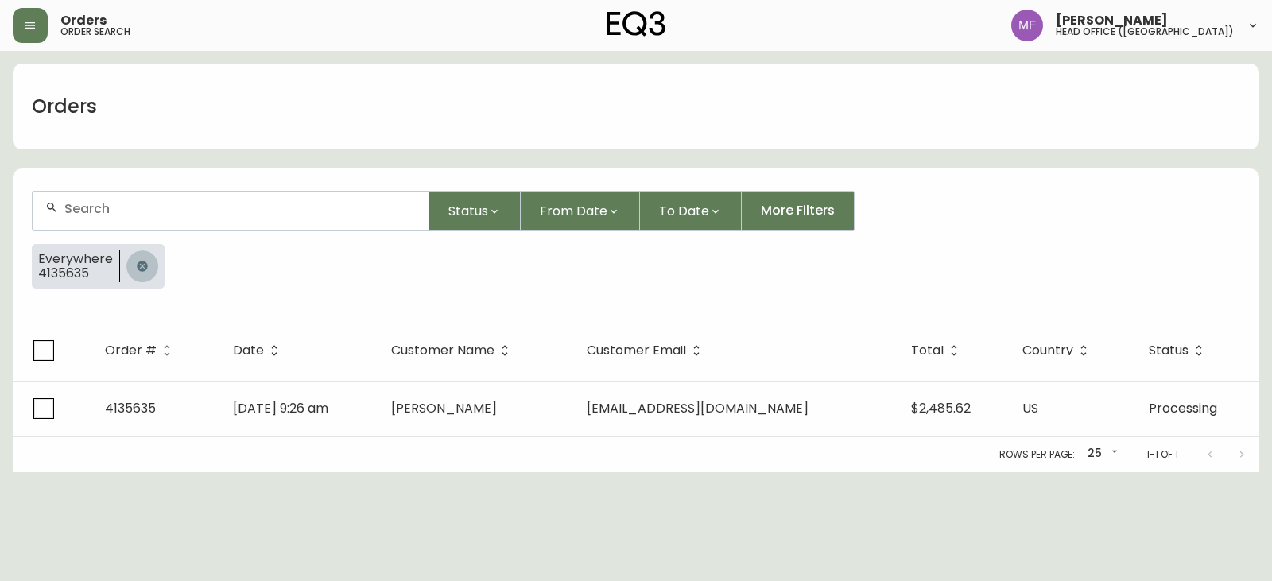
click at [138, 252] on button "button" at bounding box center [142, 266] width 32 height 32
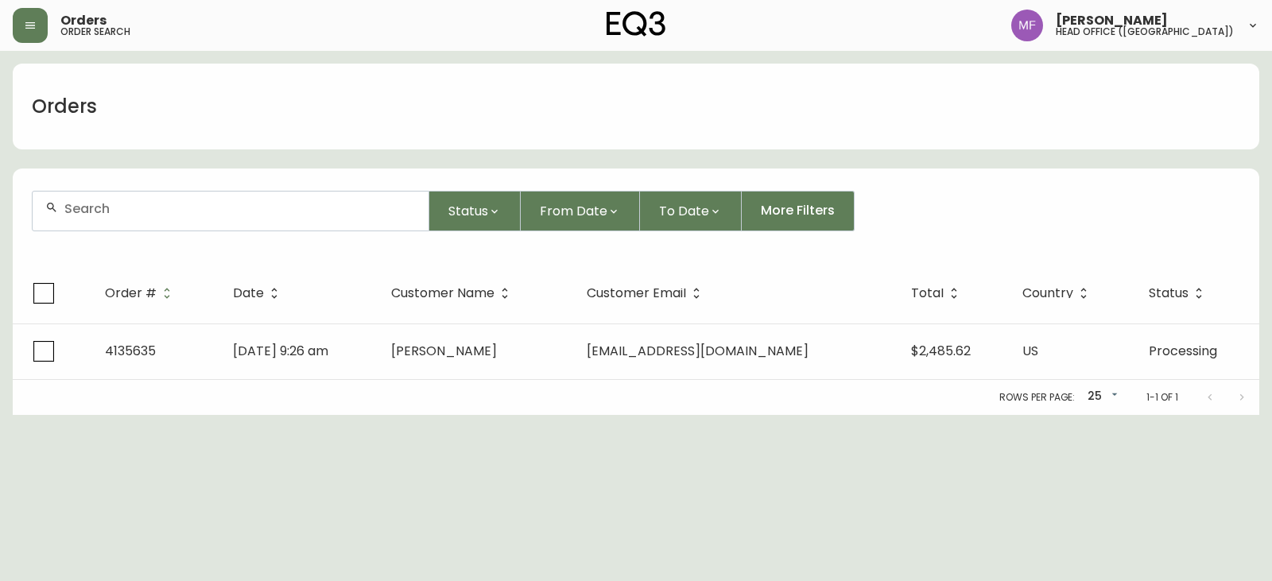
click at [128, 210] on input "text" at bounding box center [239, 208] width 351 height 15
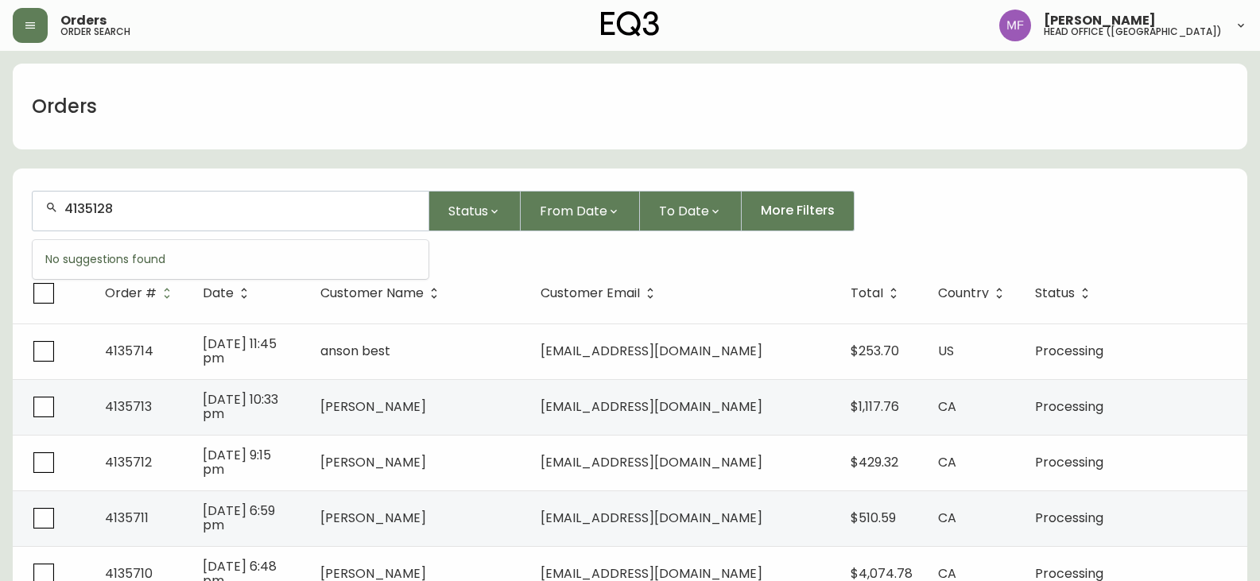
type input "4135128"
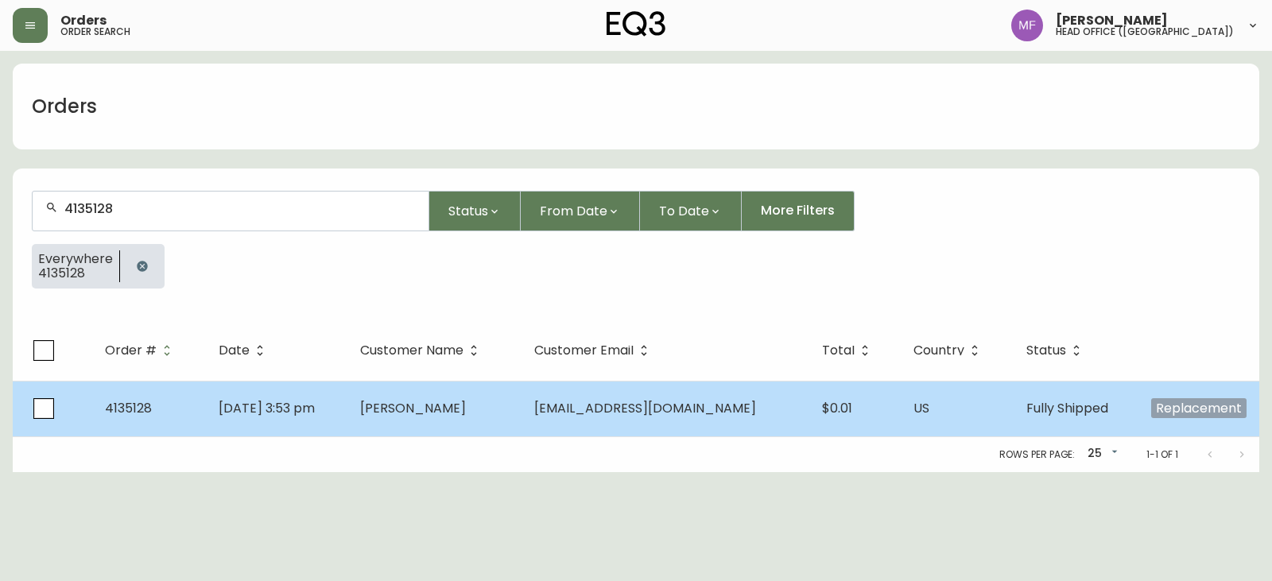
click at [454, 394] on td "[PERSON_NAME]" at bounding box center [434, 409] width 174 height 56
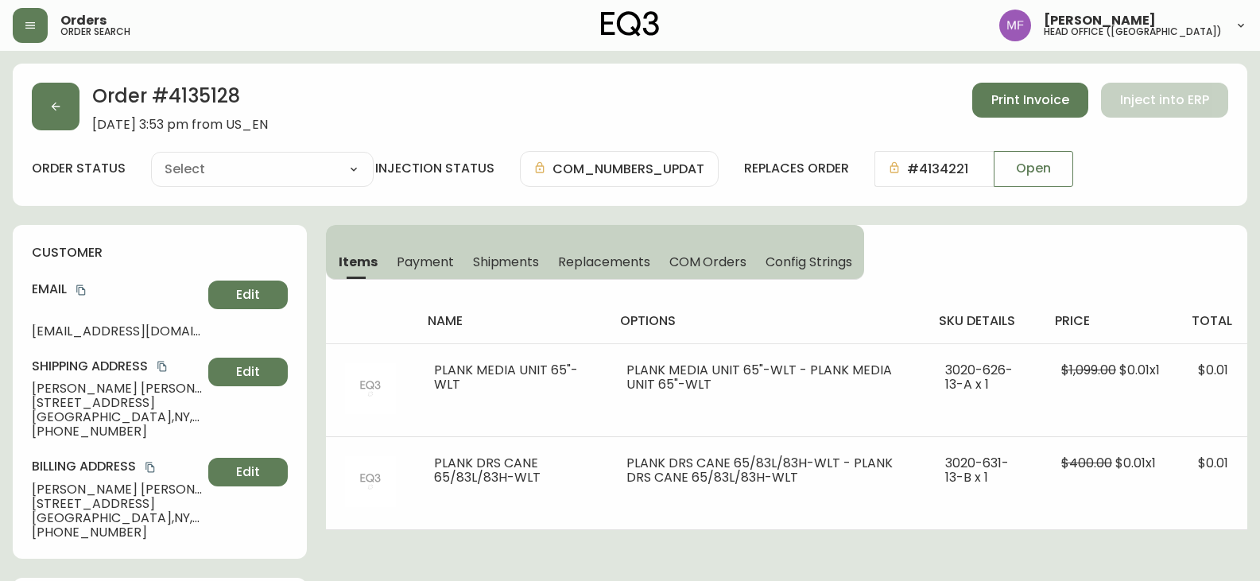
type input "Fully Shipped"
select select "FULLY_SHIPPED"
click at [76, 107] on button "button" at bounding box center [56, 107] width 48 height 48
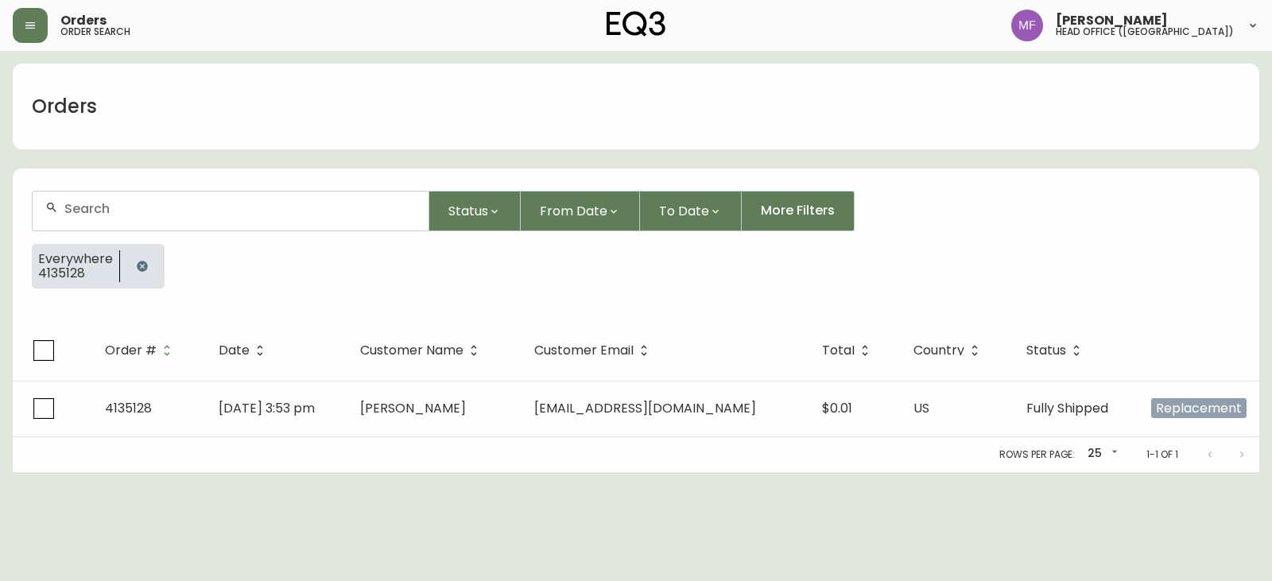
click at [145, 276] on button "button" at bounding box center [142, 266] width 32 height 32
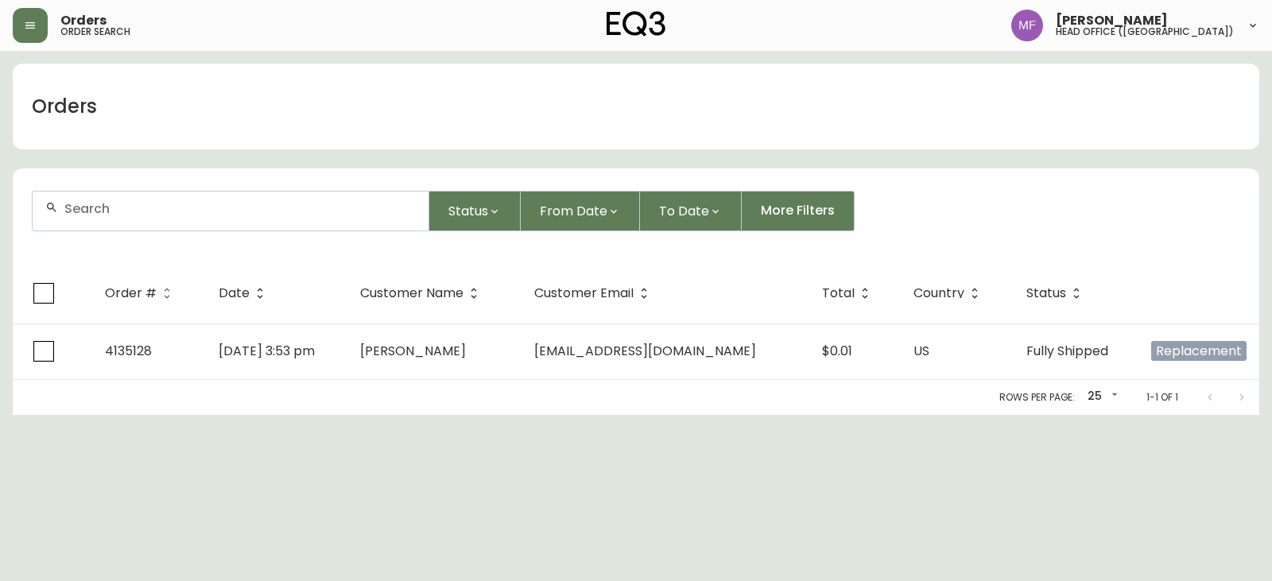
click at [126, 216] on div at bounding box center [231, 211] width 396 height 39
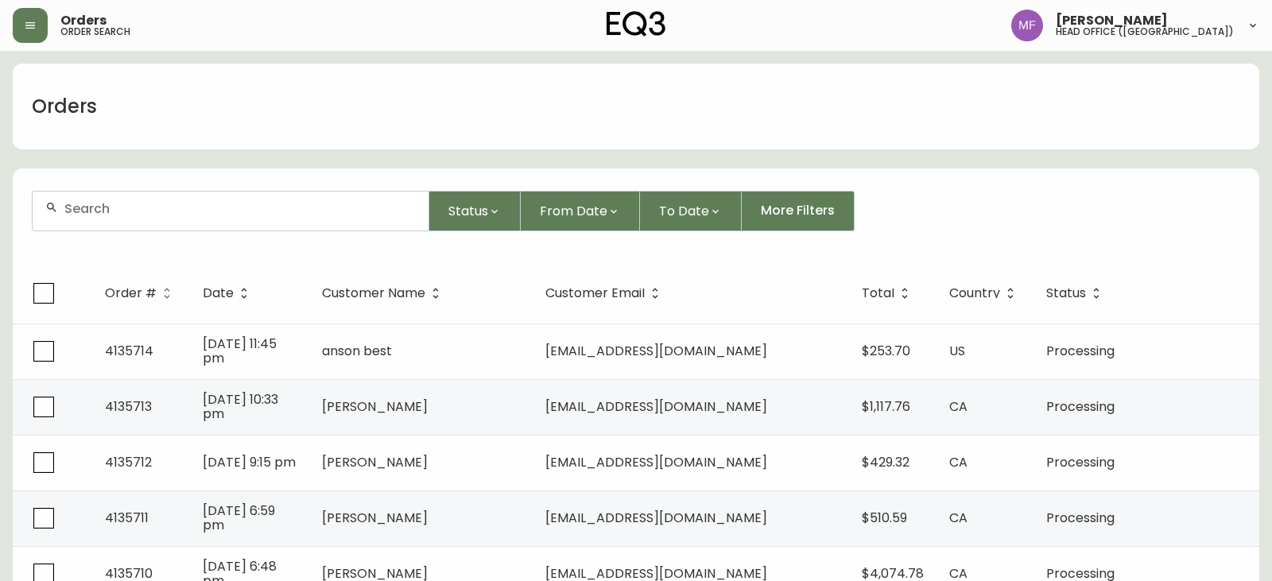
paste input "4134221"
type input "4134221"
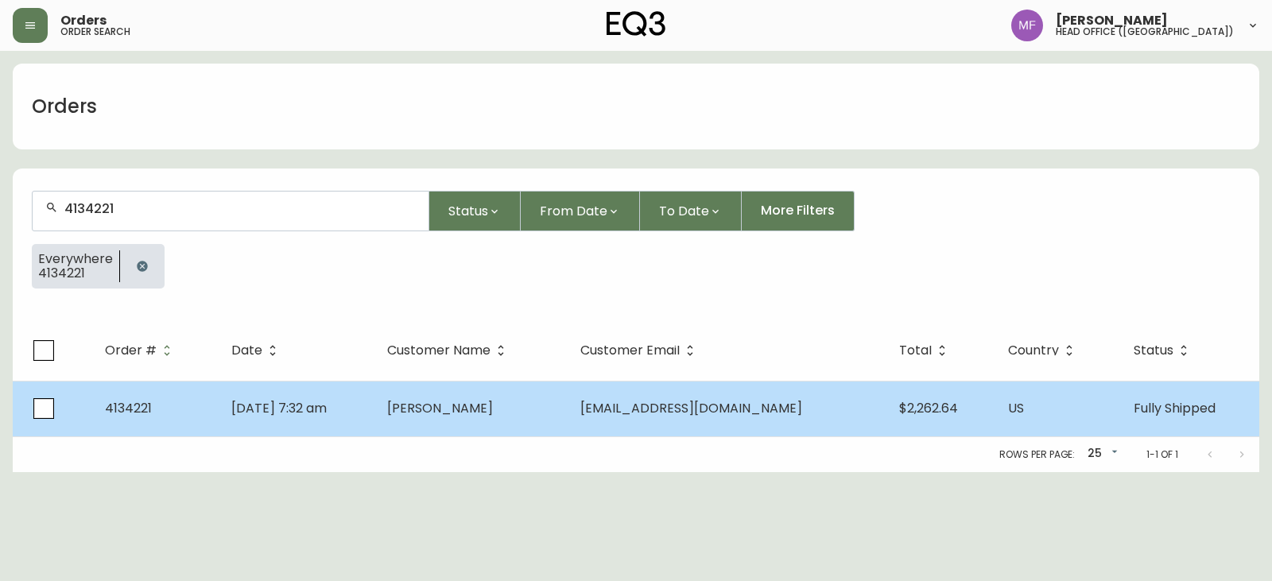
click at [545, 420] on td "[PERSON_NAME]" at bounding box center [470, 409] width 193 height 56
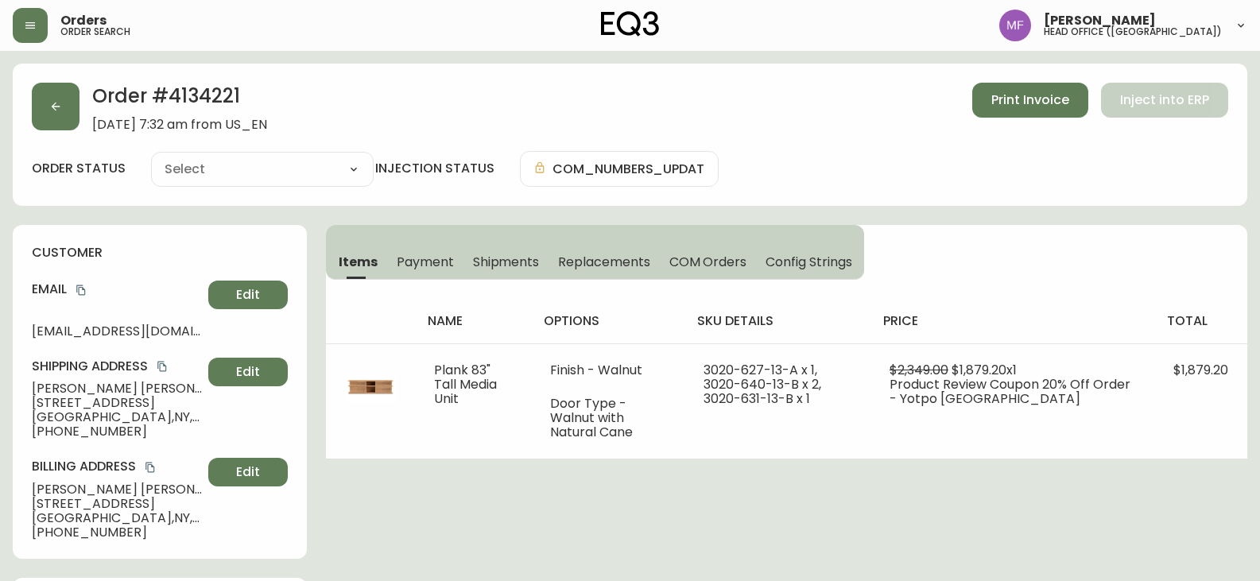
type input "Fully Shipped"
select select "FULLY_SHIPPED"
click at [208, 99] on h2 "Order # 4134221" at bounding box center [179, 100] width 175 height 35
copy h2 "4134221"
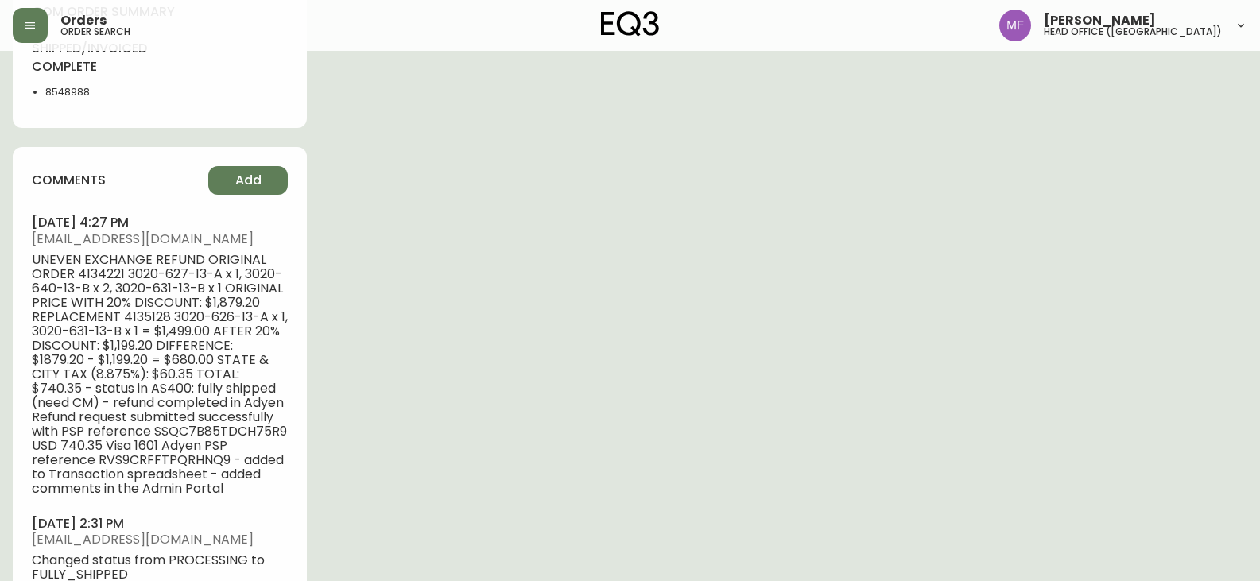
scroll to position [1034, 0]
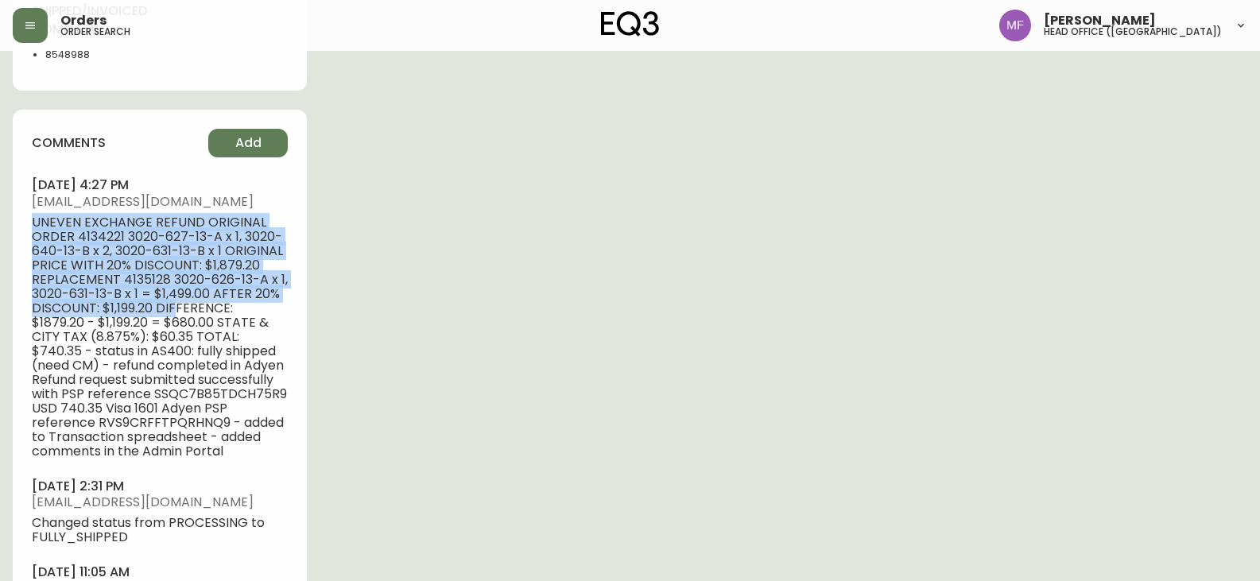
drag, startPoint x: 26, startPoint y: 223, endPoint x: 177, endPoint y: 313, distance: 175.7
click at [177, 313] on div "comments Add [DATE] 4:27 pm [EMAIL_ADDRESS][DOMAIN_NAME] UNEVEN EXCHANGE REFUND…" at bounding box center [160, 456] width 294 height 693
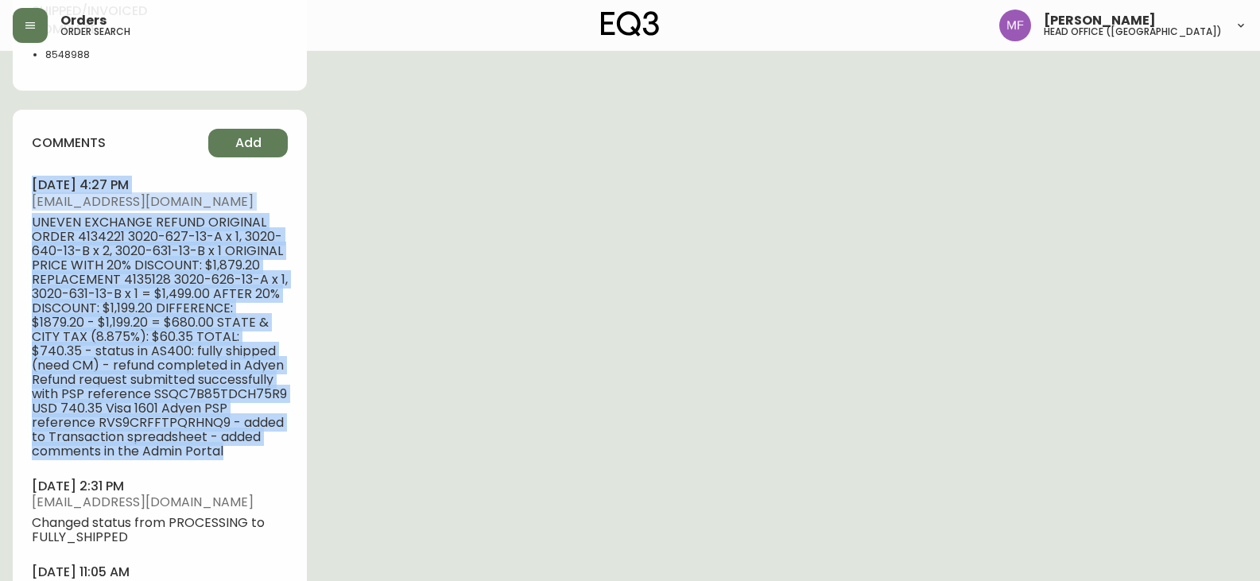
drag, startPoint x: 29, startPoint y: 183, endPoint x: 243, endPoint y: 448, distance: 341.4
click at [243, 448] on div "comments Add [DATE] 4:27 pm [EMAIL_ADDRESS][DOMAIN_NAME] UNEVEN EXCHANGE REFUND…" at bounding box center [160, 456] width 294 height 693
copy li "[DATE] 4:27 pm [EMAIL_ADDRESS][DOMAIN_NAME] UNEVEN EXCHANGE REFUND ORIGINAL ORD…"
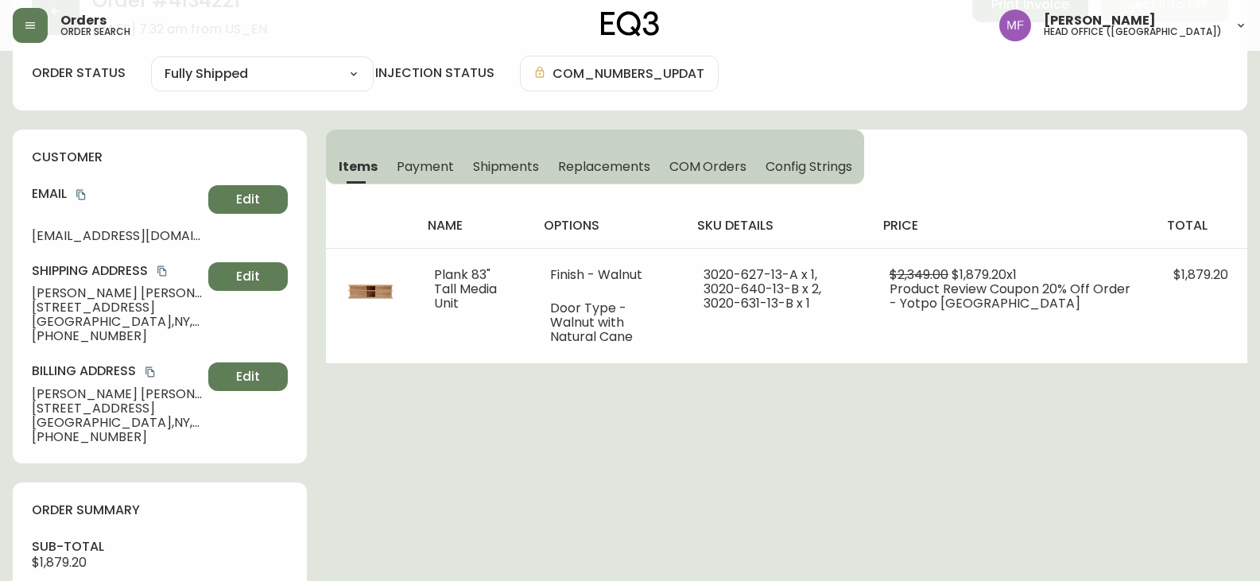
scroll to position [0, 0]
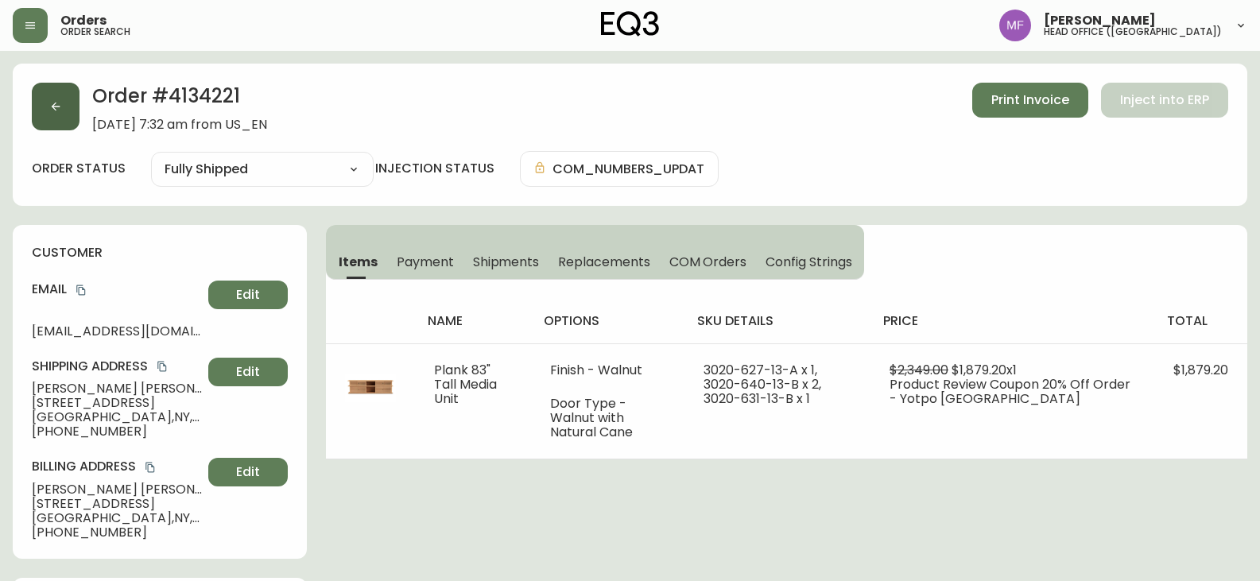
click at [62, 100] on button "button" at bounding box center [56, 107] width 48 height 48
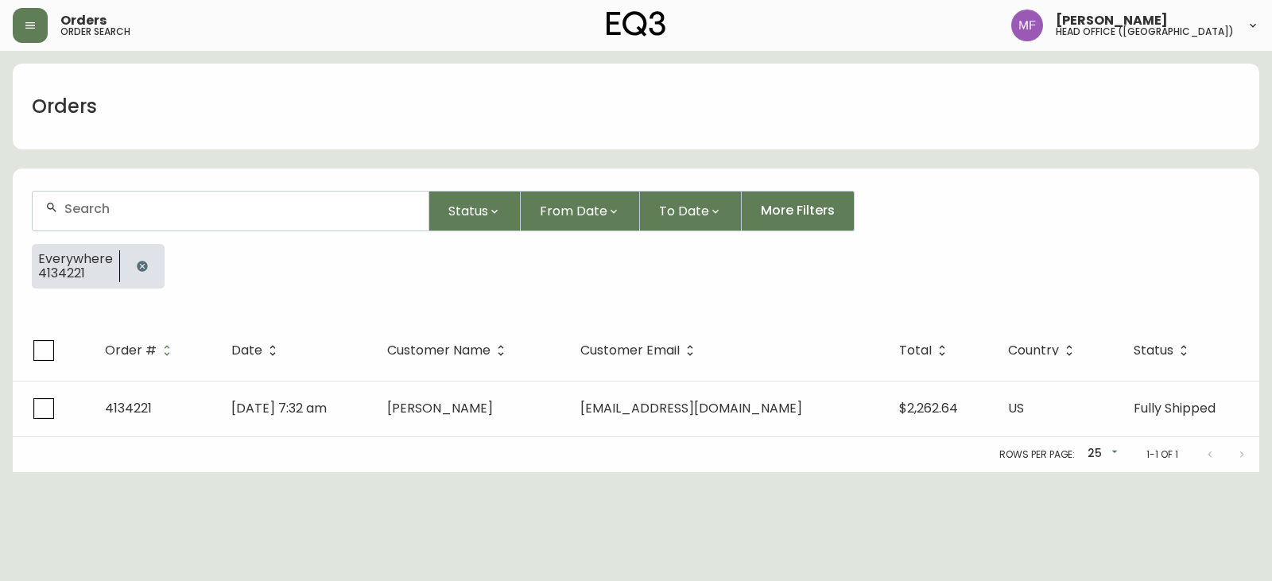
click at [126, 256] on div at bounding box center [142, 266] width 45 height 45
click at [136, 261] on icon "button" at bounding box center [142, 266] width 13 height 13
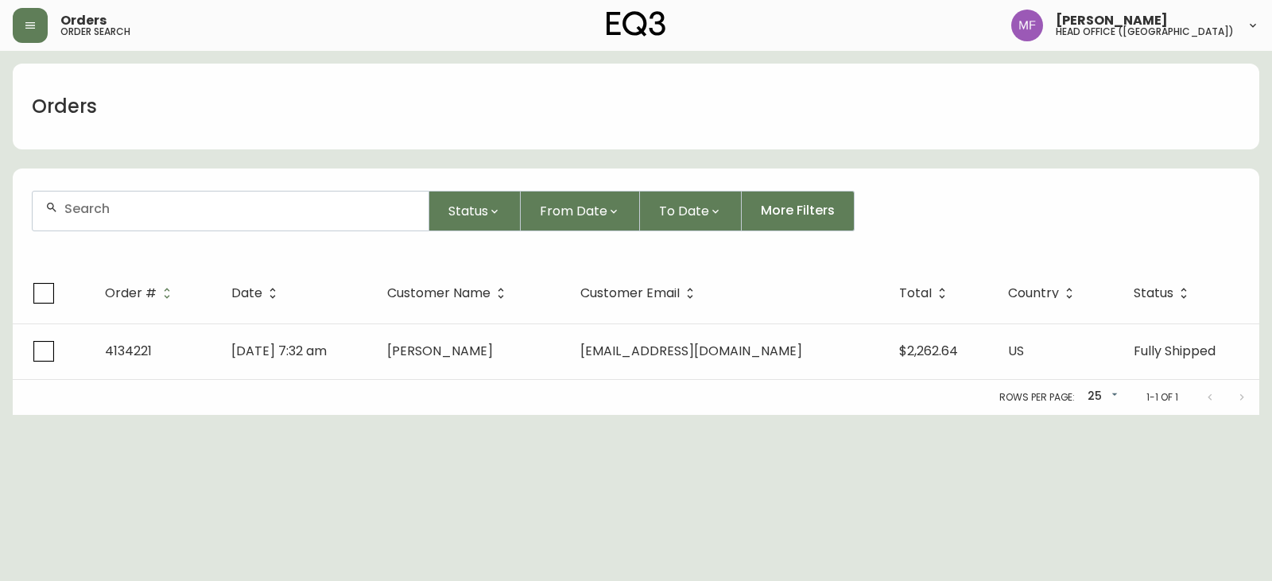
click at [134, 227] on div at bounding box center [231, 211] width 396 height 39
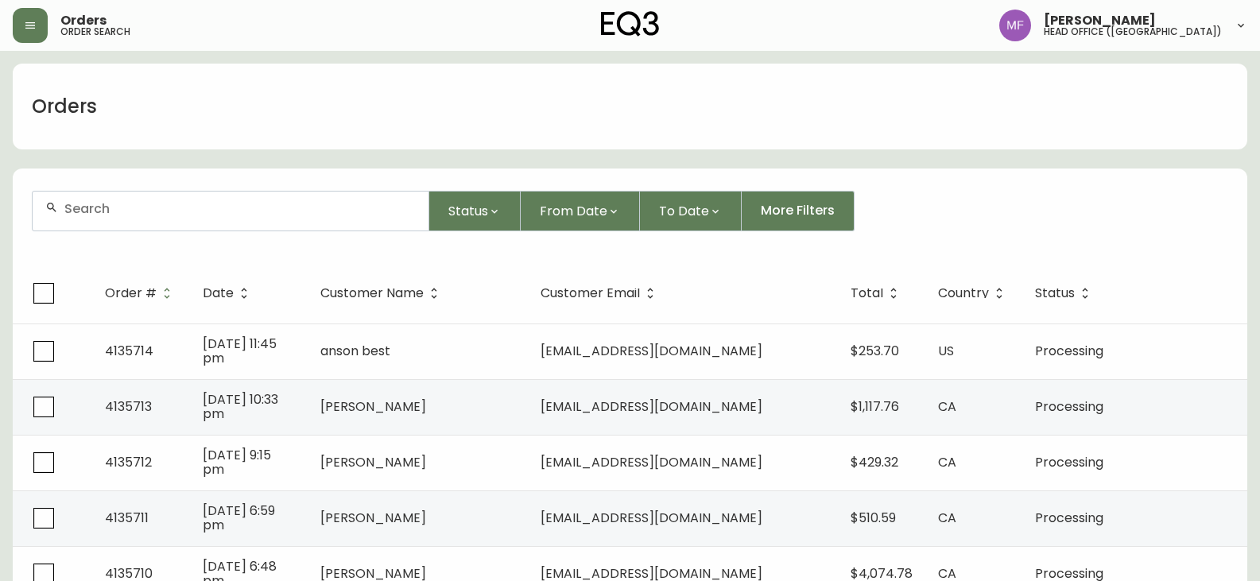
paste input "4133468"
type input "4133468"
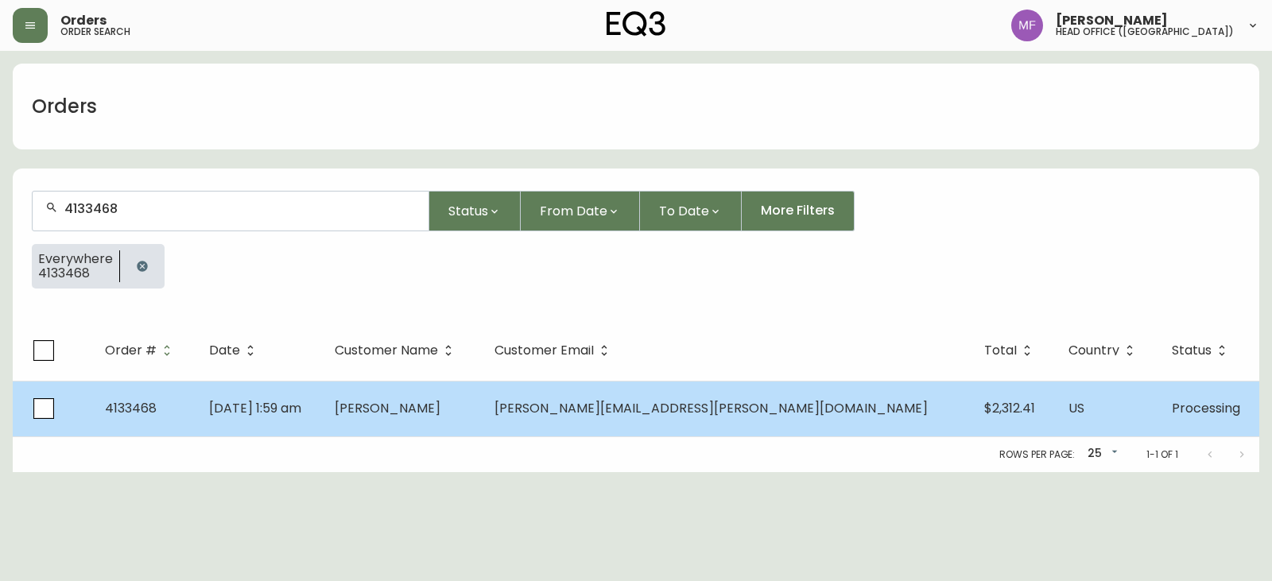
click at [440, 400] on span "[PERSON_NAME]" at bounding box center [388, 408] width 106 height 18
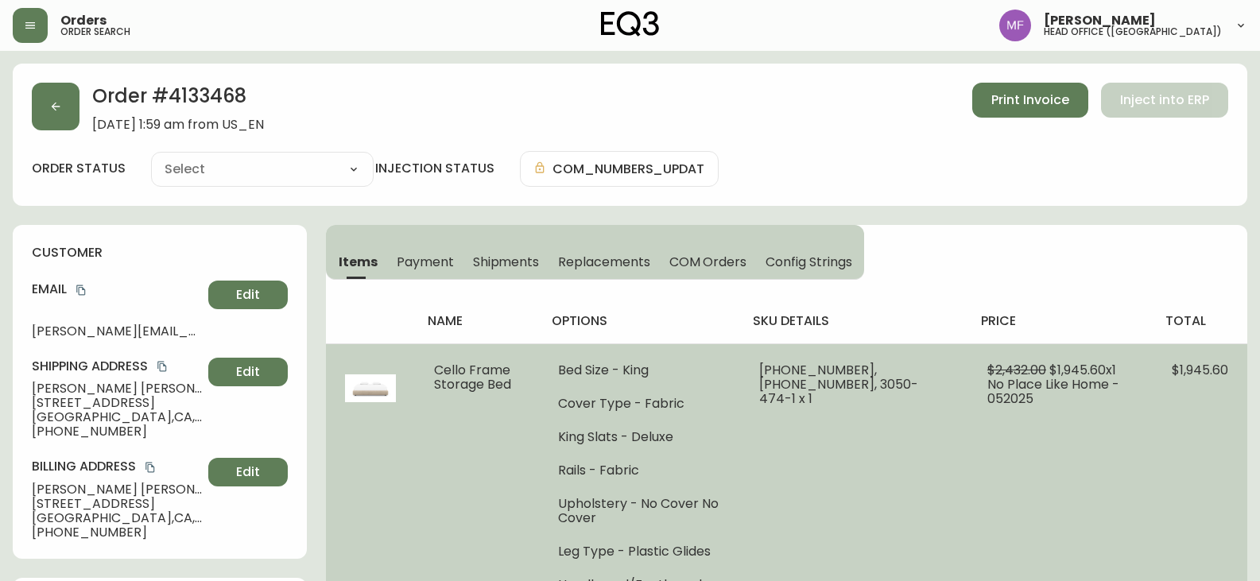
type input "Processing"
select select "PROCESSING"
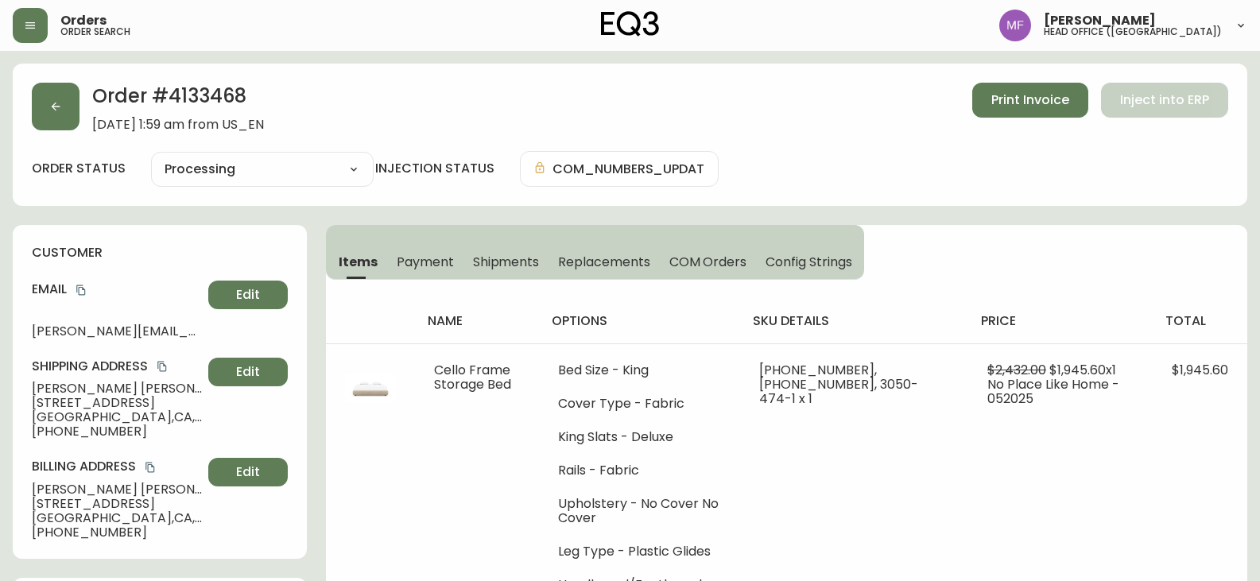
click at [218, 99] on h2 "Order # 4133468" at bounding box center [178, 100] width 172 height 35
click at [219, 99] on h2 "Order # 4133468" at bounding box center [178, 100] width 172 height 35
copy h2 "4133468"
click at [222, 92] on h2 "Order # 4133468" at bounding box center [178, 100] width 172 height 35
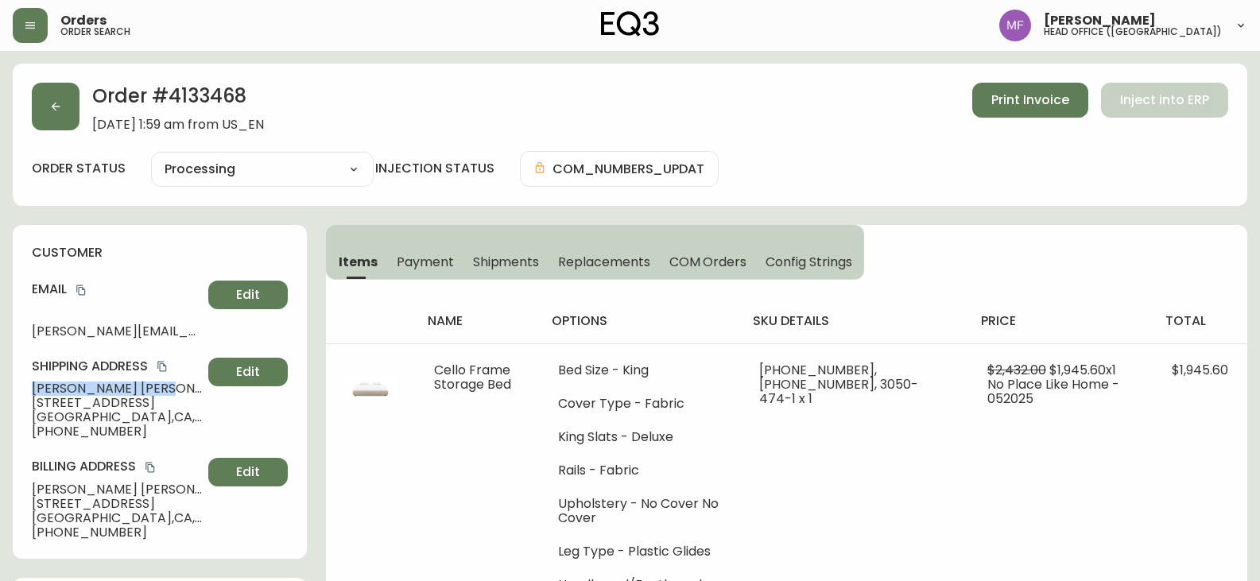
drag, startPoint x: 140, startPoint y: 392, endPoint x: 17, endPoint y: 386, distance: 122.6
click at [17, 386] on div "customer Email [PERSON_NAME][EMAIL_ADDRESS][PERSON_NAME][DOMAIN_NAME] Edit Ship…" at bounding box center [160, 392] width 294 height 334
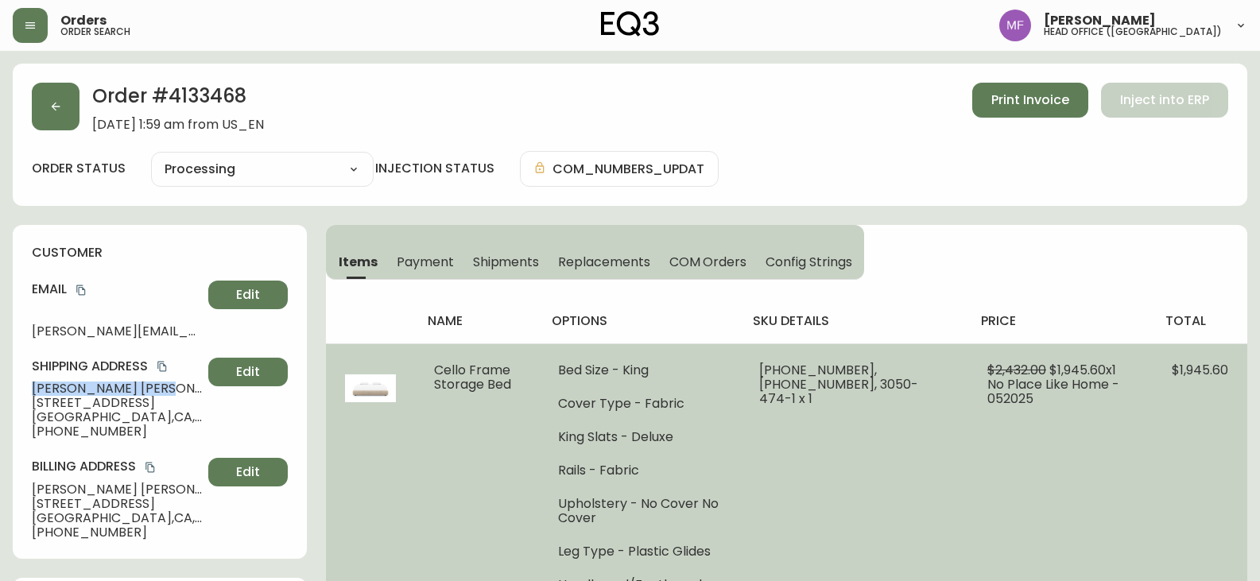
copy span "[PERSON_NAME]"
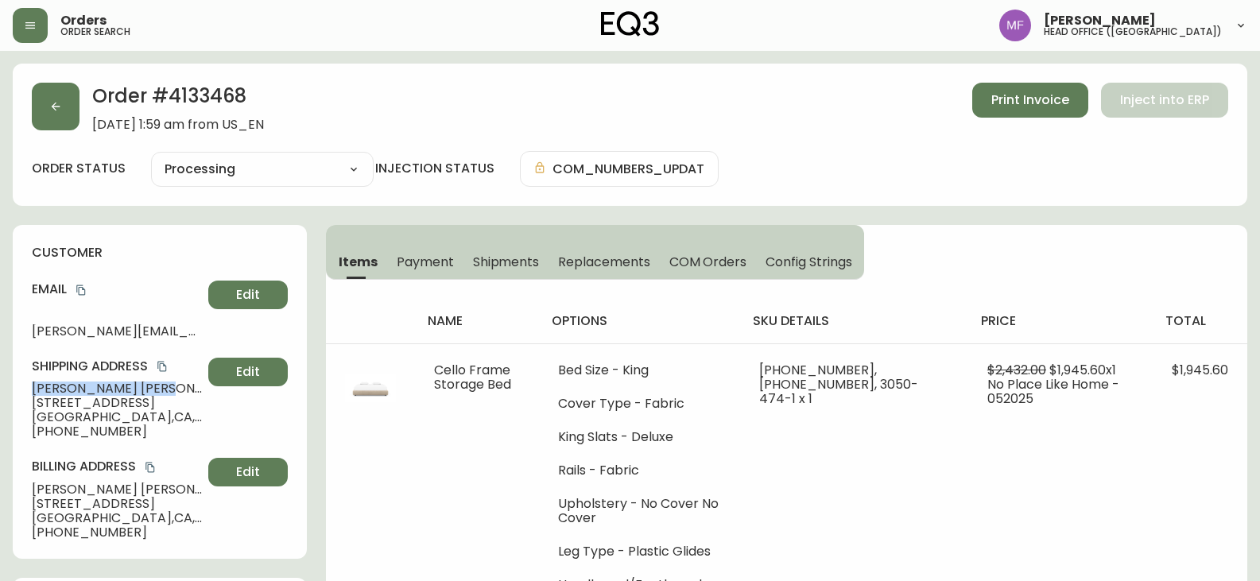
click at [183, 107] on h2 "Order # 4133468" at bounding box center [178, 100] width 172 height 35
click at [214, 95] on h2 "Order # 4133468" at bounding box center [178, 100] width 172 height 35
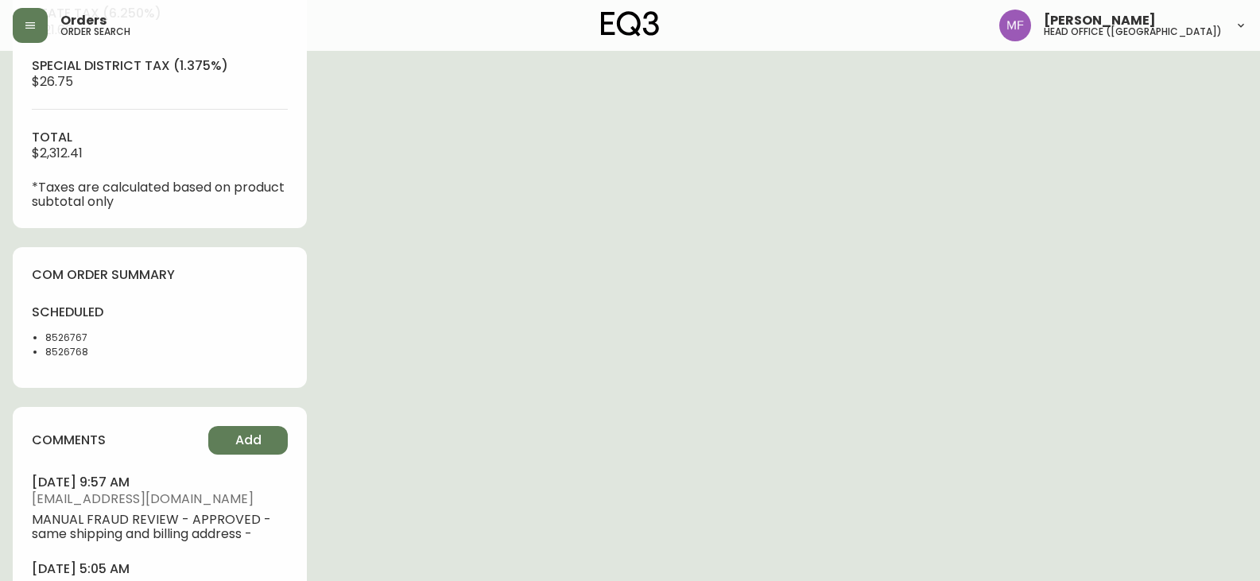
scroll to position [795, 0]
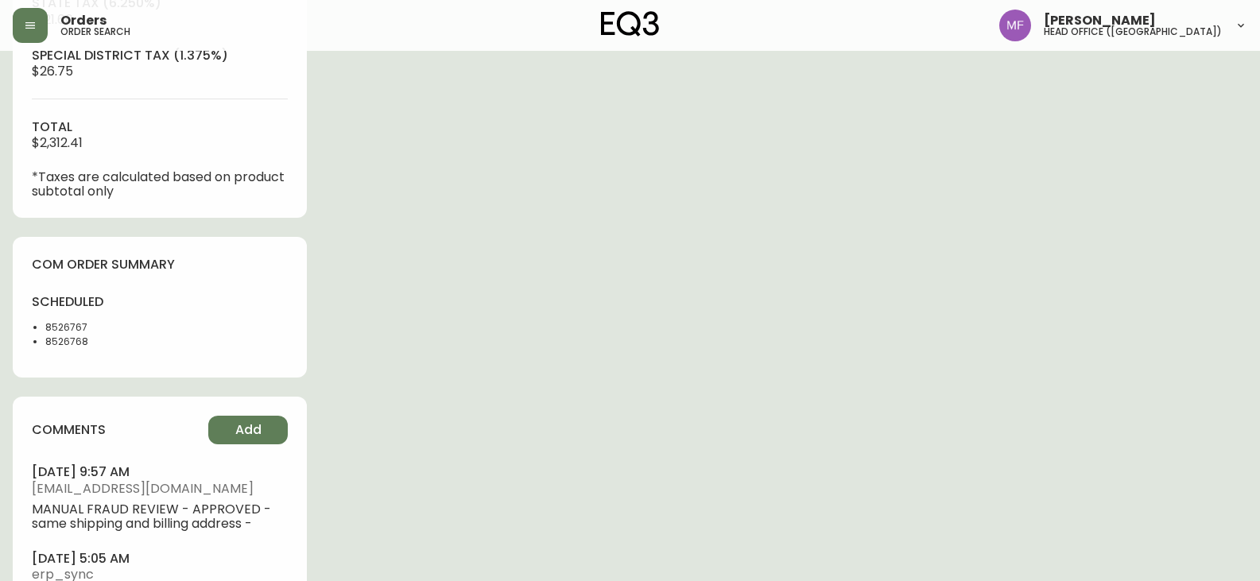
click at [54, 328] on li "8526767" at bounding box center [97, 327] width 105 height 14
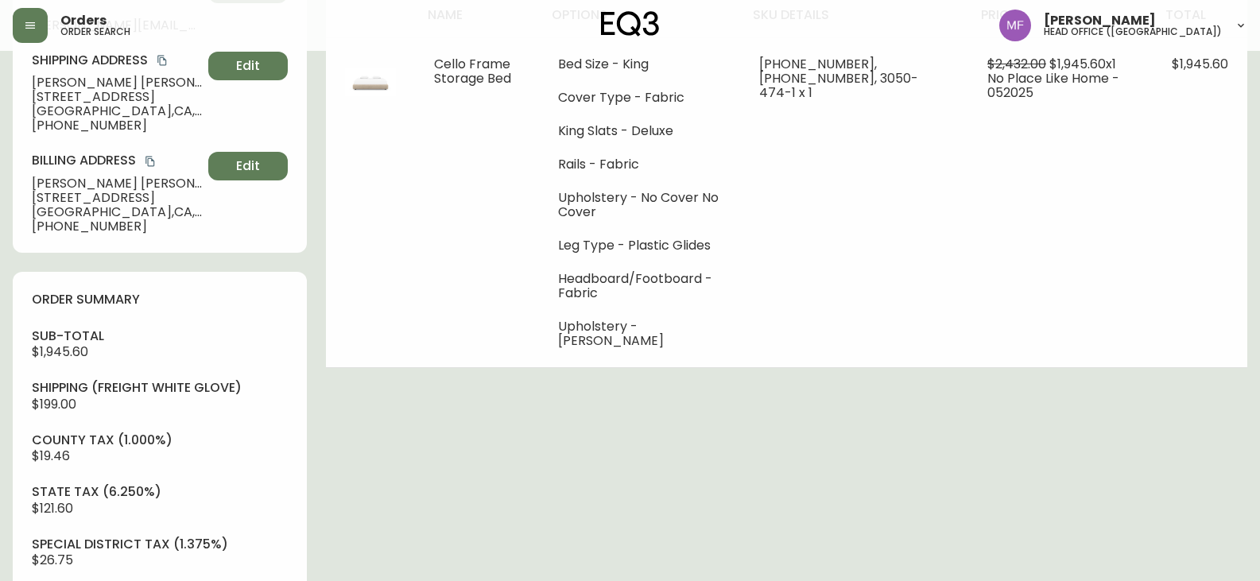
scroll to position [0, 0]
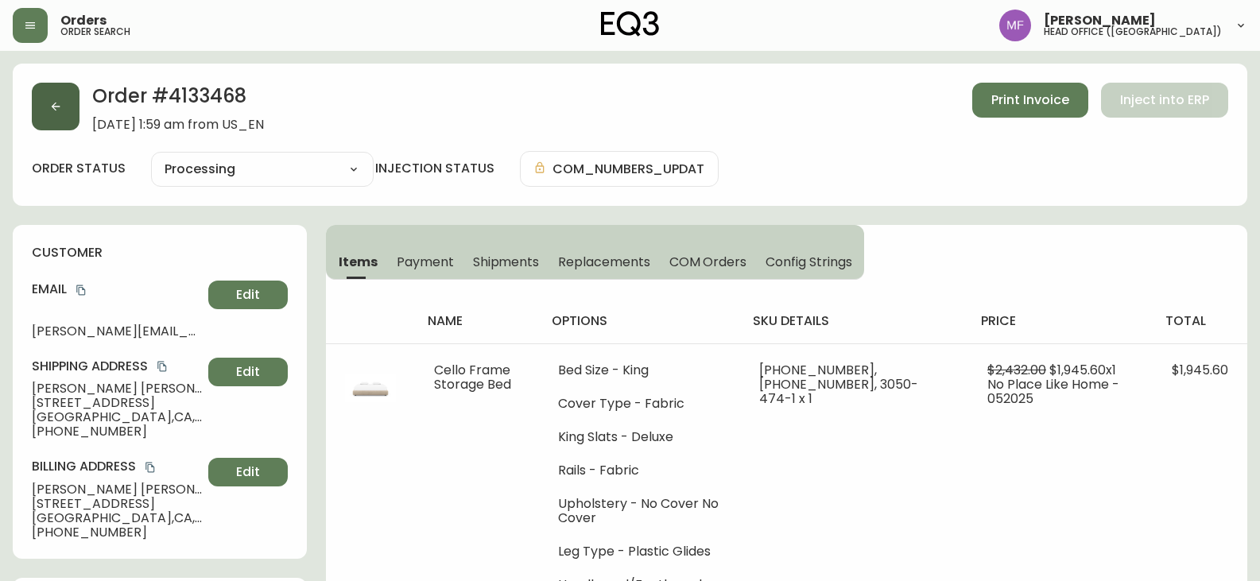
click at [66, 116] on button "button" at bounding box center [56, 107] width 48 height 48
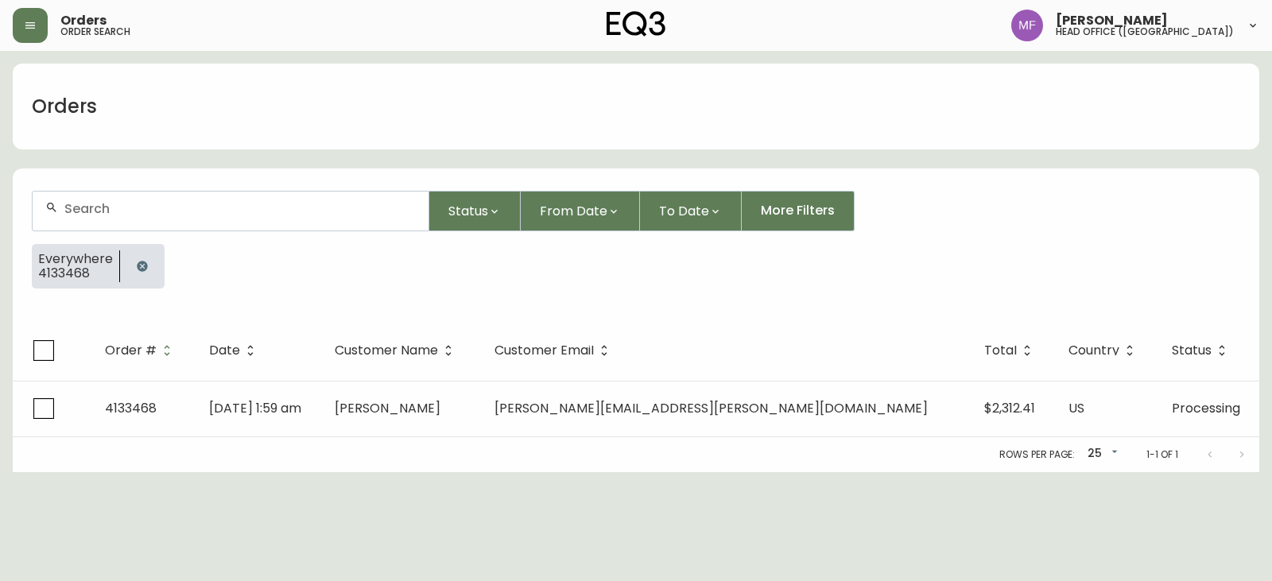
click at [136, 261] on icon "button" at bounding box center [142, 266] width 13 height 13
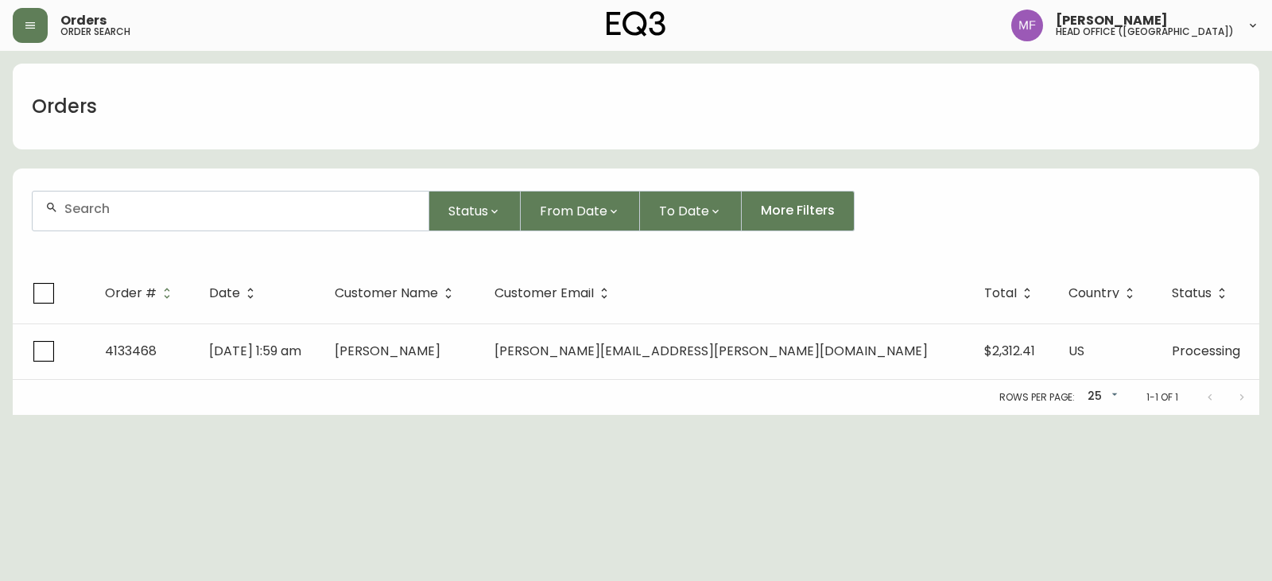
click at [122, 217] on div at bounding box center [231, 211] width 396 height 39
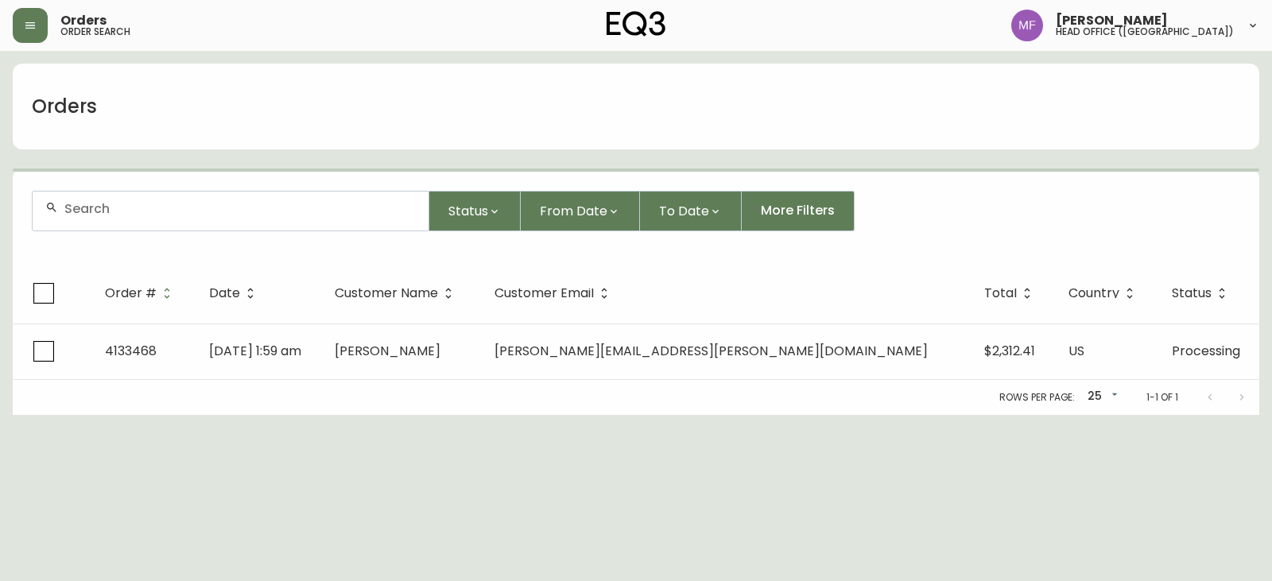
paste input "[EMAIL_ADDRESS][DOMAIN_NAME]"
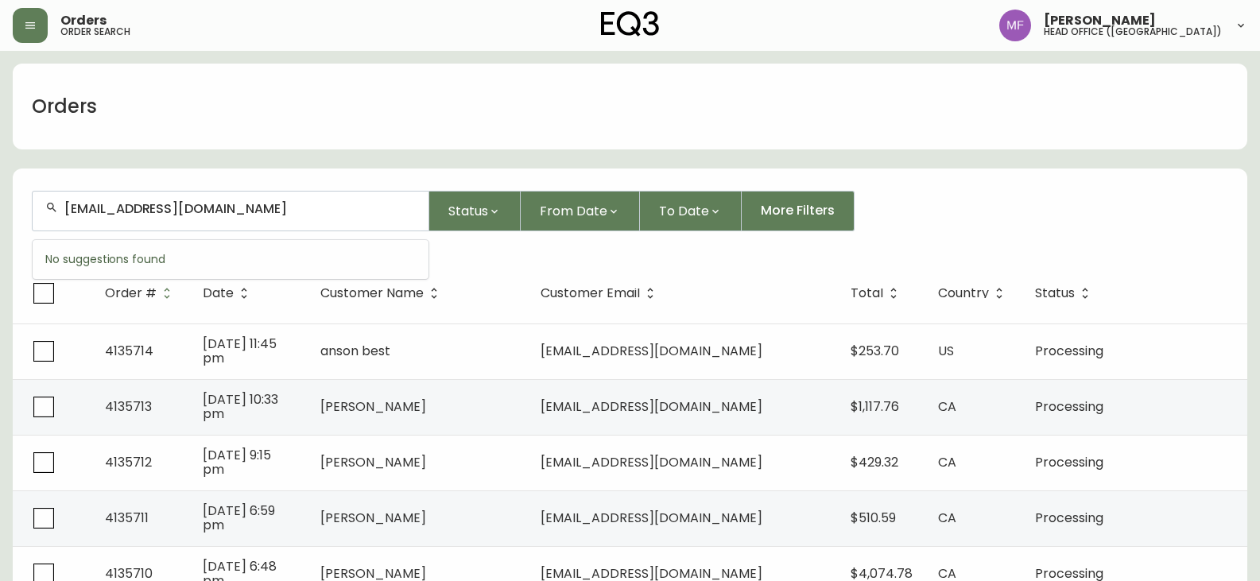
type input "[EMAIL_ADDRESS][DOMAIN_NAME]"
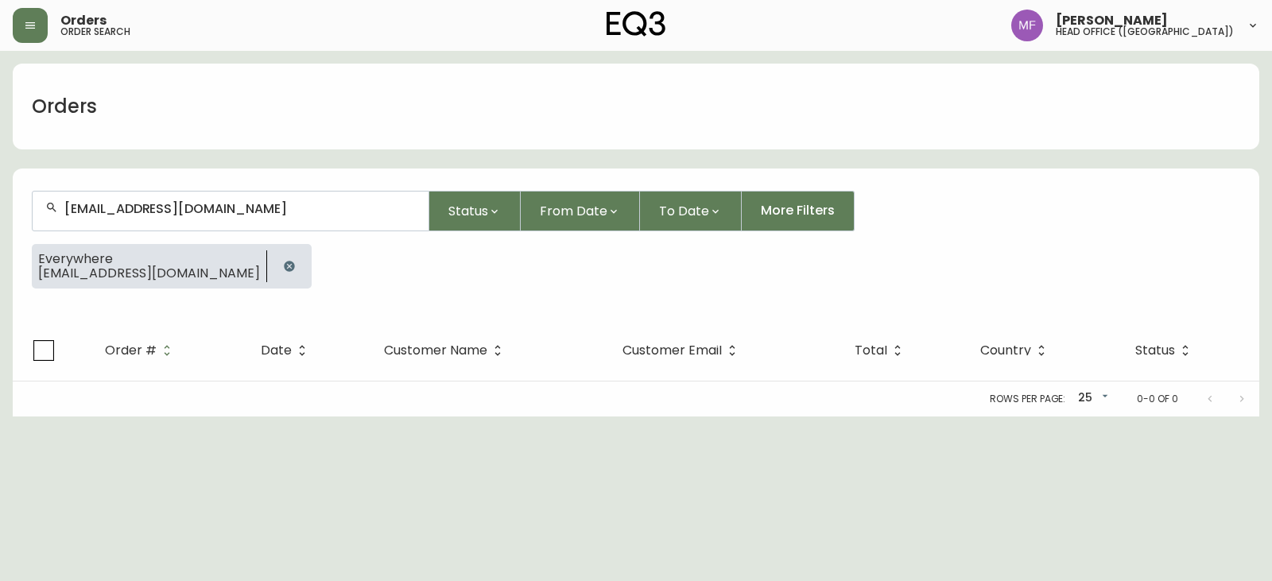
click at [273, 276] on button "button" at bounding box center [289, 266] width 32 height 32
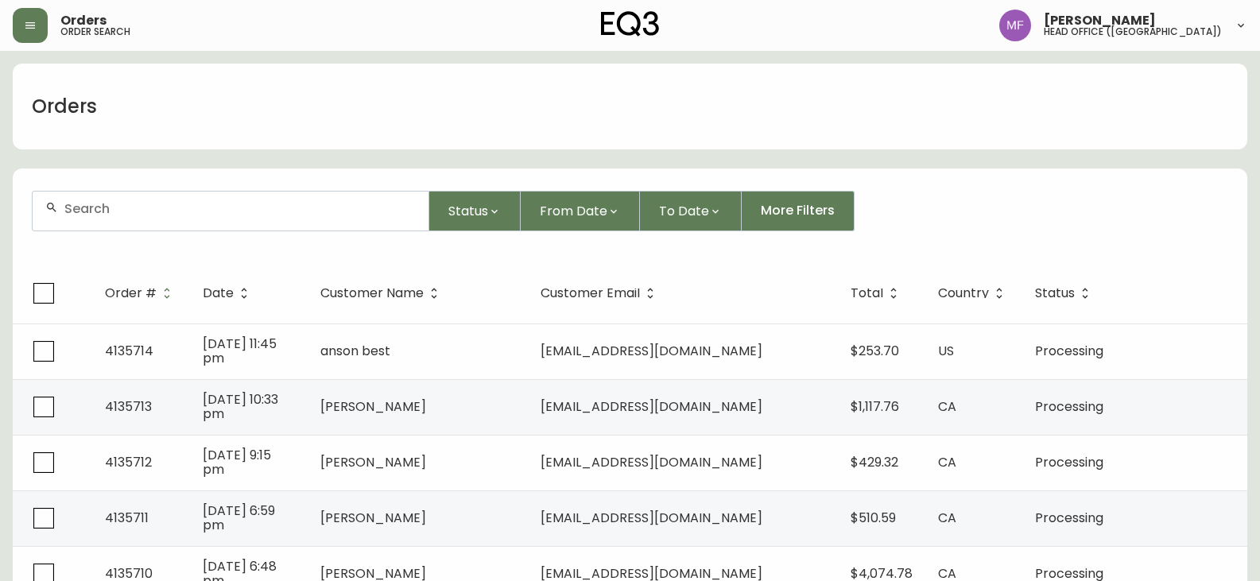
click at [923, 93] on div "Orders" at bounding box center [630, 107] width 1235 height 86
click at [105, 221] on div at bounding box center [231, 211] width 396 height 39
paste input "4133897"
type input "4133897"
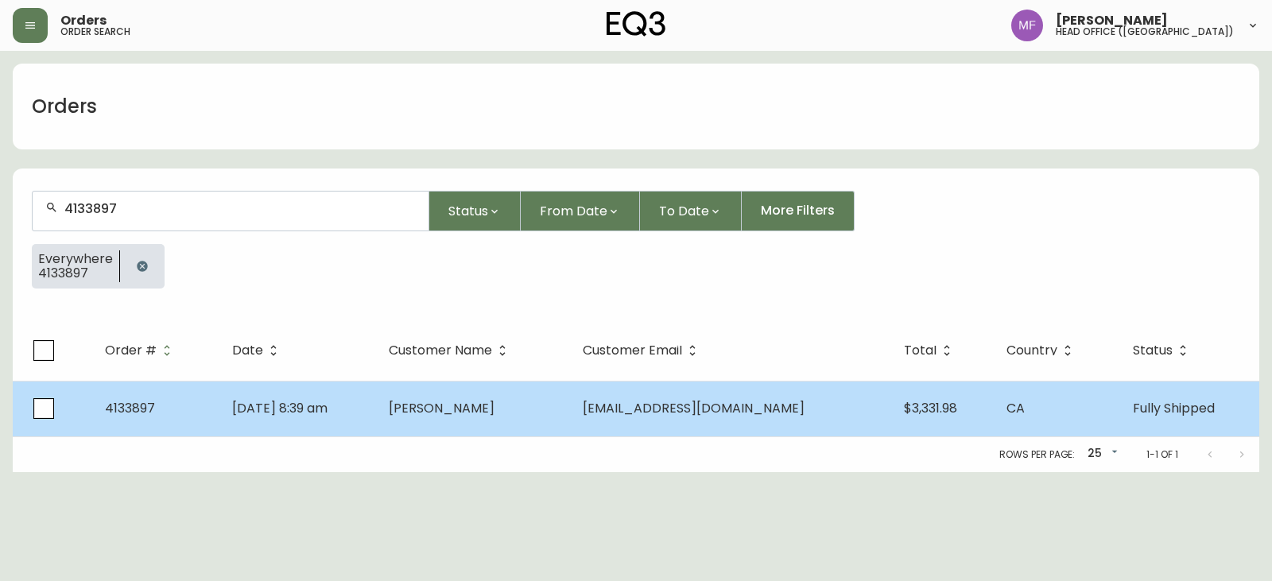
click at [359, 409] on td "[DATE] 8:39 am" at bounding box center [297, 409] width 157 height 56
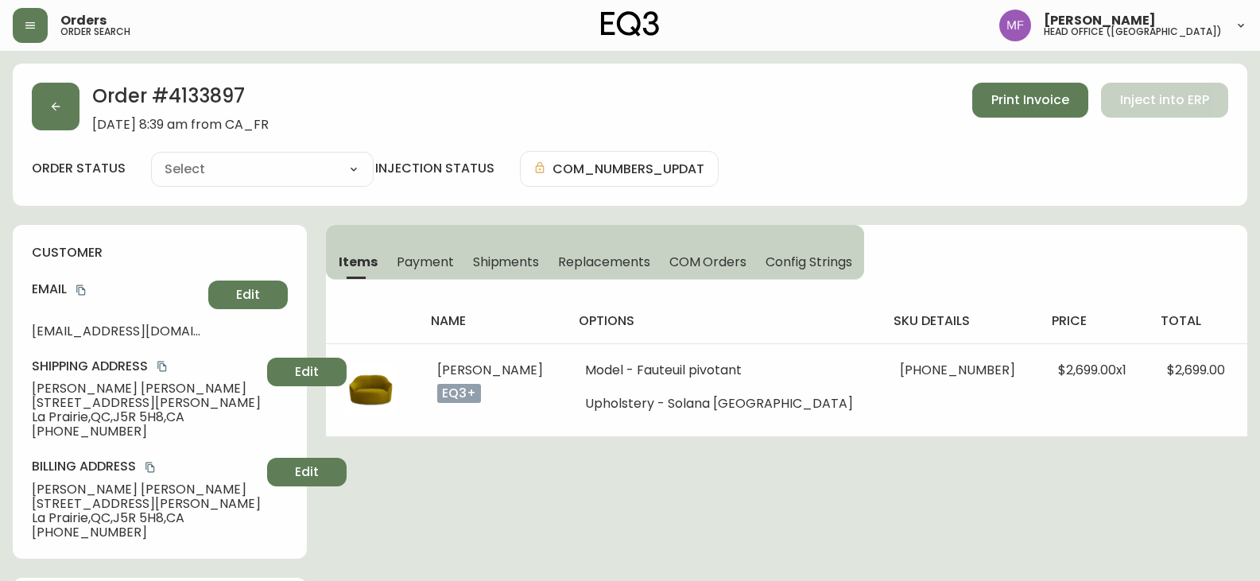
type input "Fully Shipped"
select select "FULLY_SHIPPED"
click at [211, 83] on h2 "Order # 4133897" at bounding box center [180, 100] width 176 height 35
click at [201, 87] on h2 "Order # 4133897" at bounding box center [180, 100] width 176 height 35
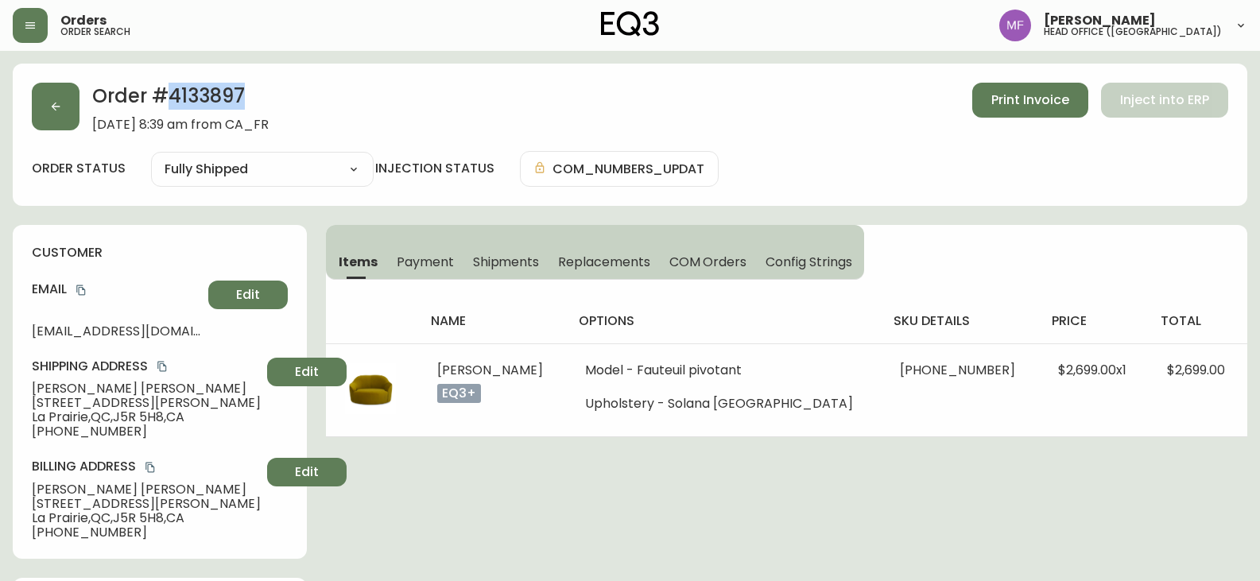
click at [201, 87] on h2 "Order # 4133897" at bounding box center [180, 100] width 176 height 35
drag, startPoint x: 120, startPoint y: 436, endPoint x: 8, endPoint y: 439, distance: 112.1
click at [80, 288] on icon "copy" at bounding box center [80, 290] width 9 height 10
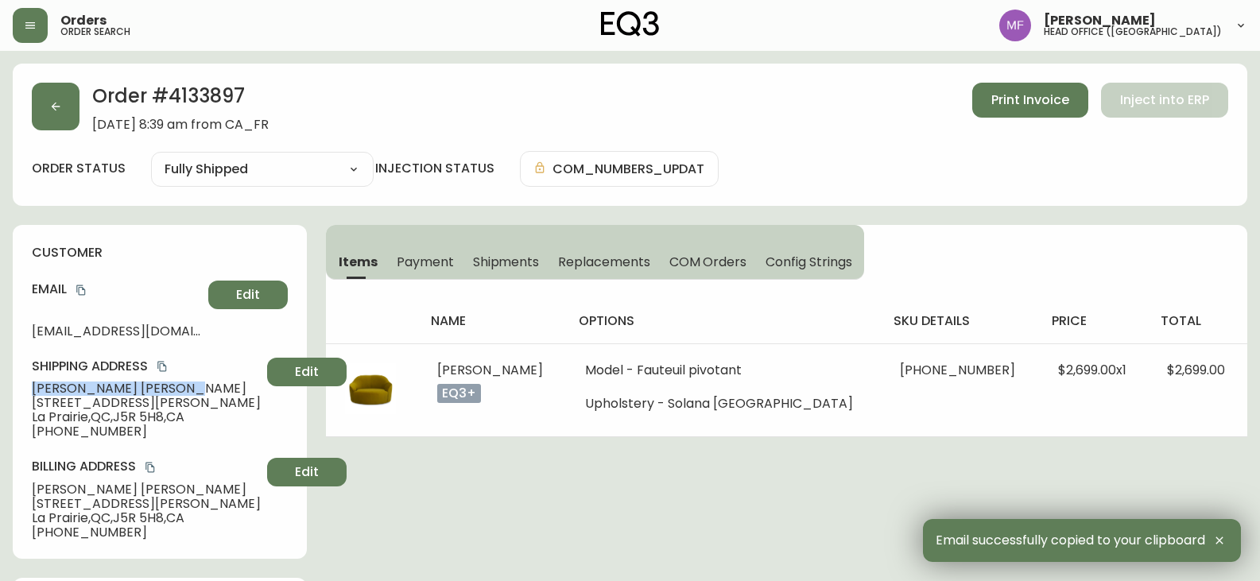
drag, startPoint x: 163, startPoint y: 385, endPoint x: 17, endPoint y: 382, distance: 146.3
click at [17, 382] on div "customer Email [EMAIL_ADDRESS][DOMAIN_NAME] Edit Shipping Address [PERSON_NAME]…" at bounding box center [160, 392] width 294 height 334
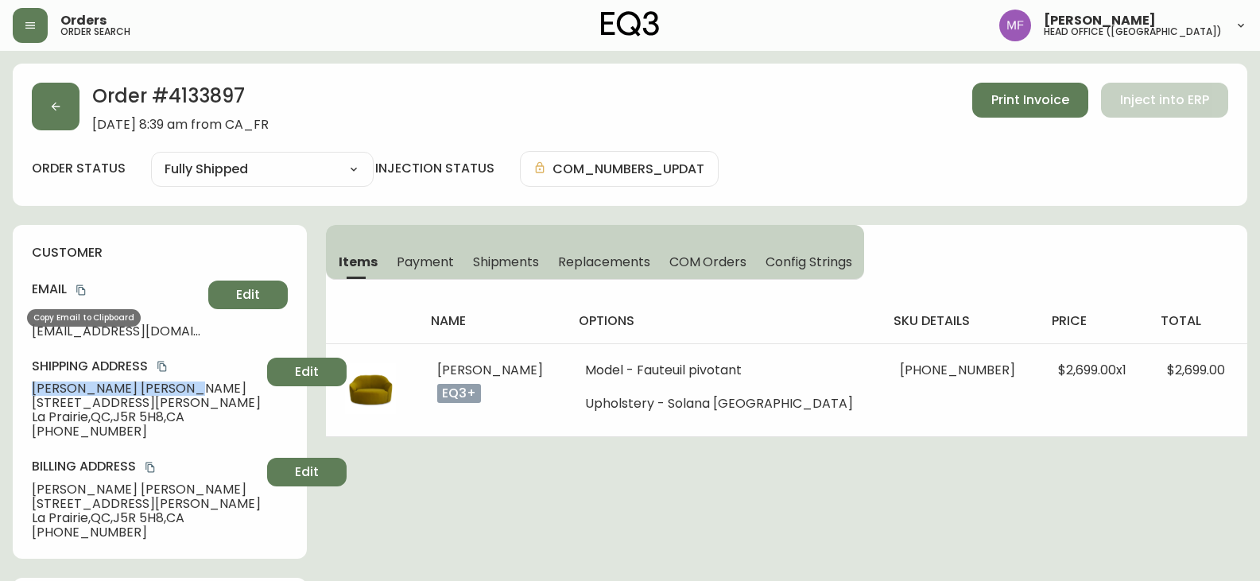
drag, startPoint x: 80, startPoint y: 290, endPoint x: 614, endPoint y: 282, distance: 533.5
click at [80, 290] on icon "copy" at bounding box center [81, 290] width 11 height 11
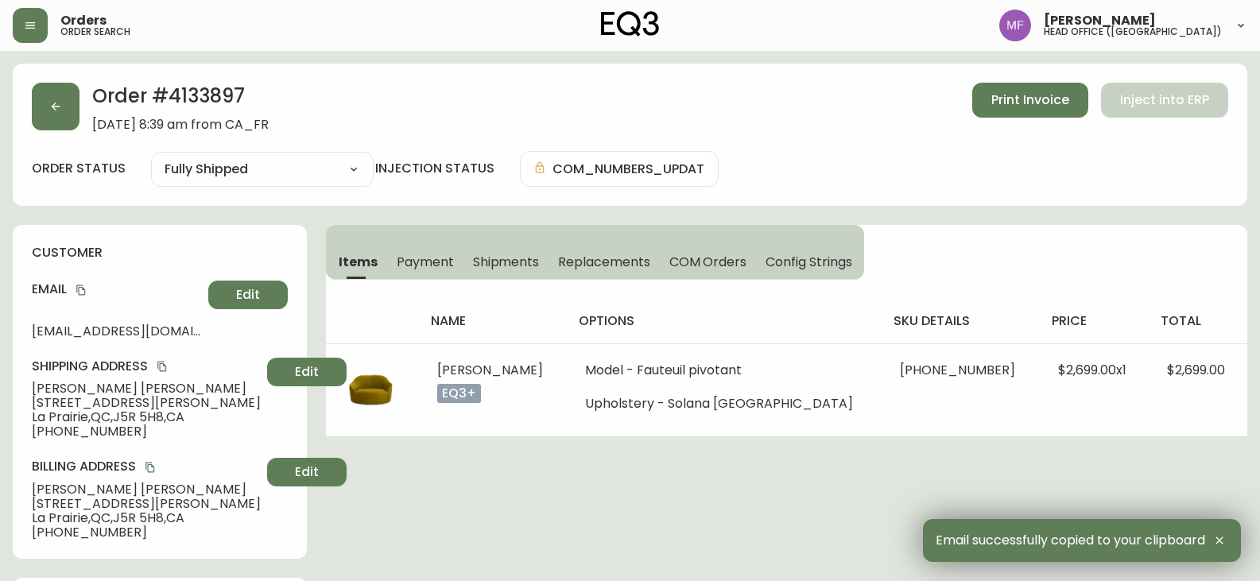
click at [226, 87] on h2 "Order # 4133897" at bounding box center [180, 100] width 176 height 35
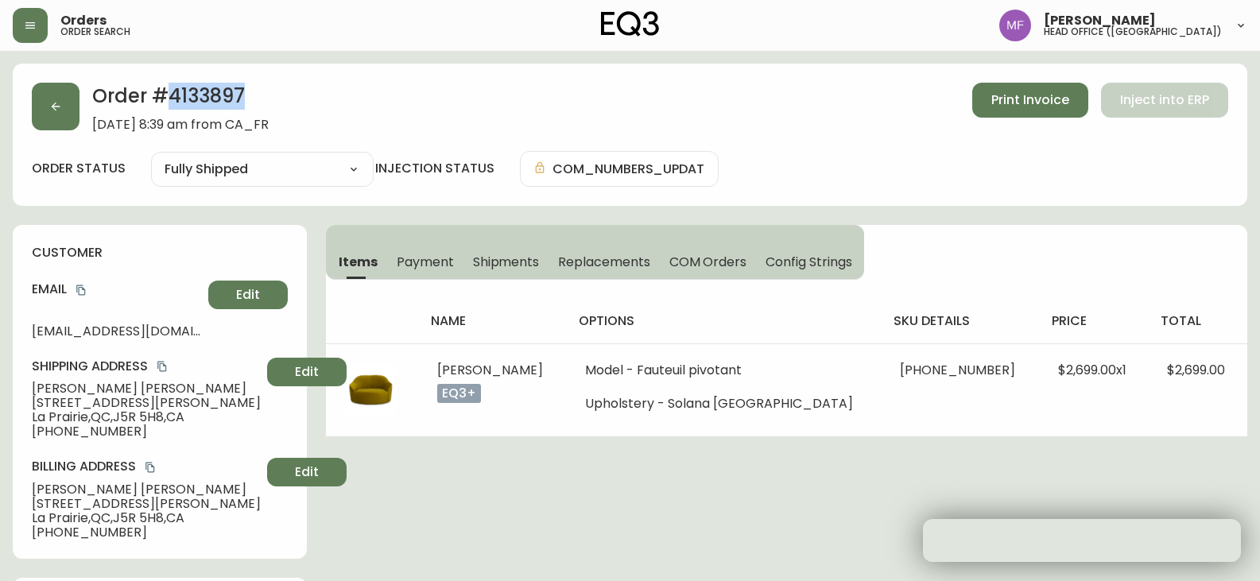
click at [226, 87] on h2 "Order # 4133897" at bounding box center [180, 100] width 176 height 35
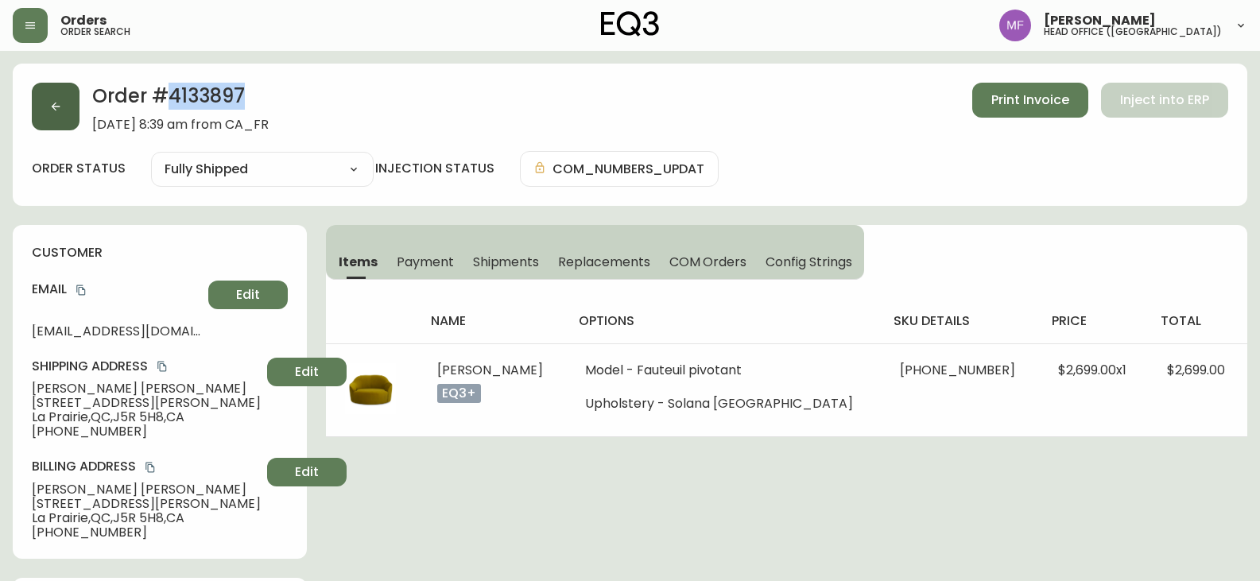
click at [72, 117] on button "button" at bounding box center [56, 107] width 48 height 48
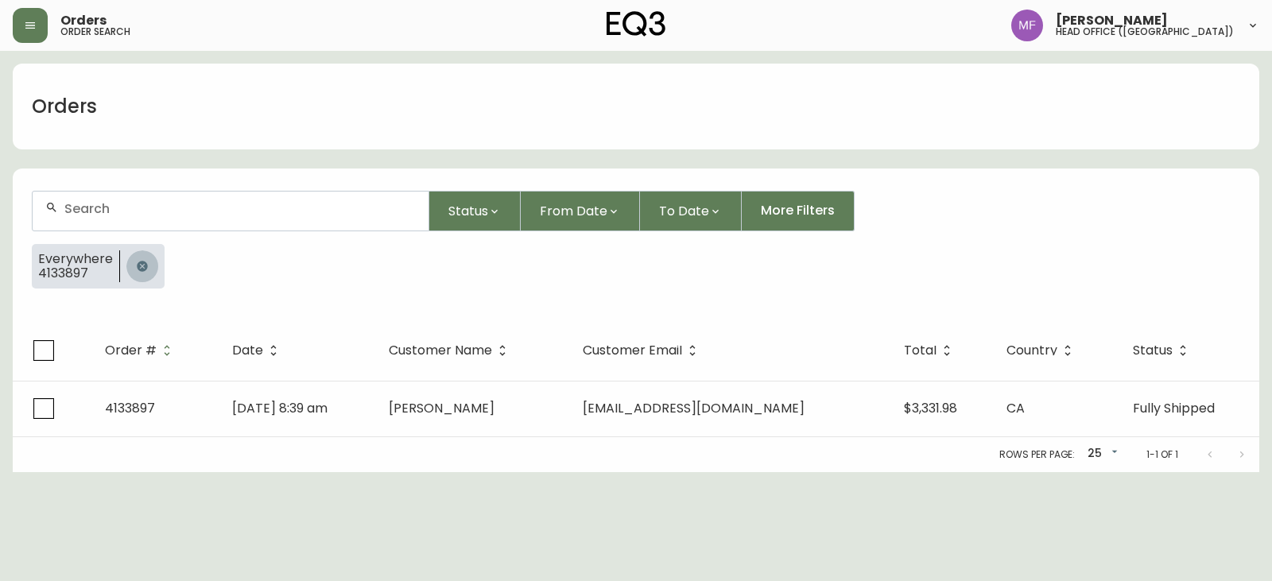
click at [140, 253] on button "button" at bounding box center [142, 266] width 32 height 32
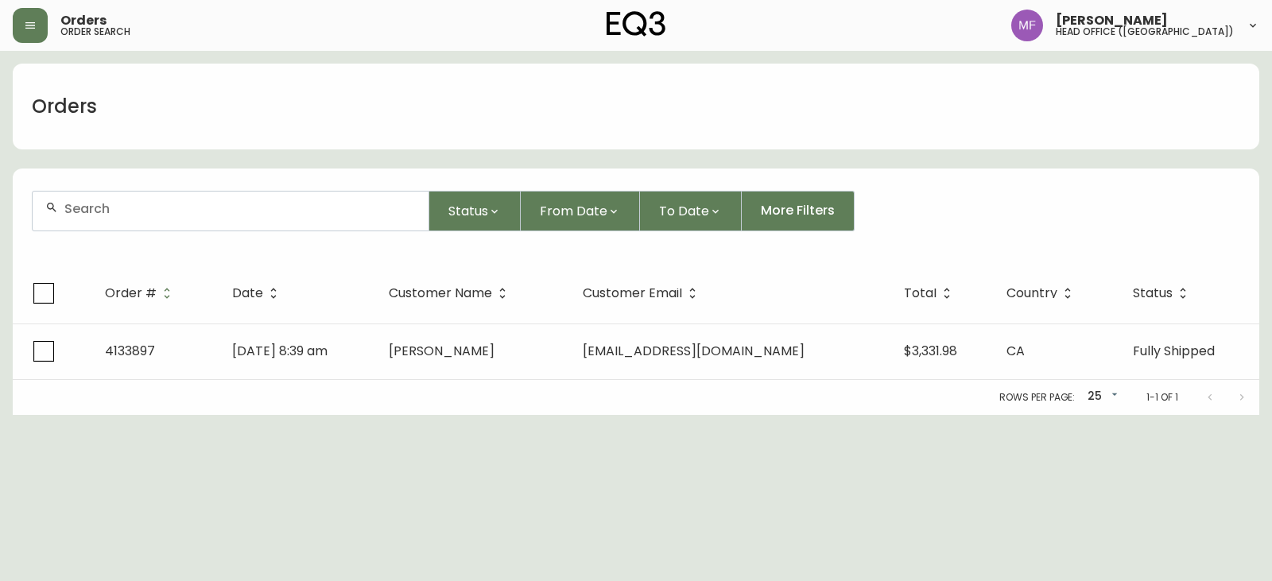
click at [114, 204] on input "text" at bounding box center [239, 208] width 351 height 15
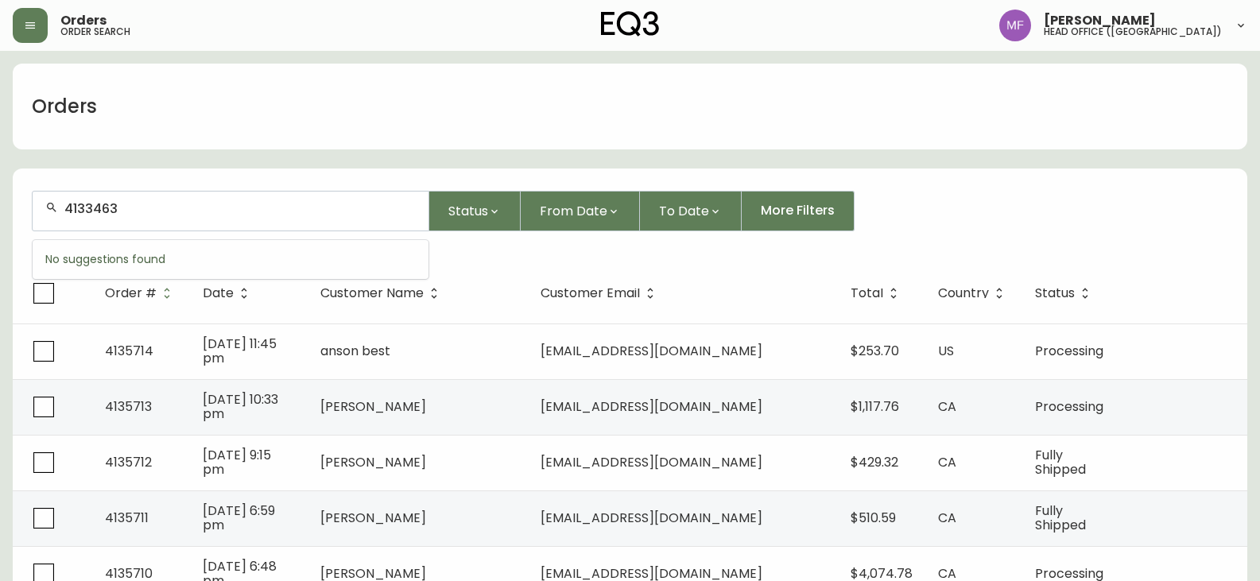
type input "4133463"
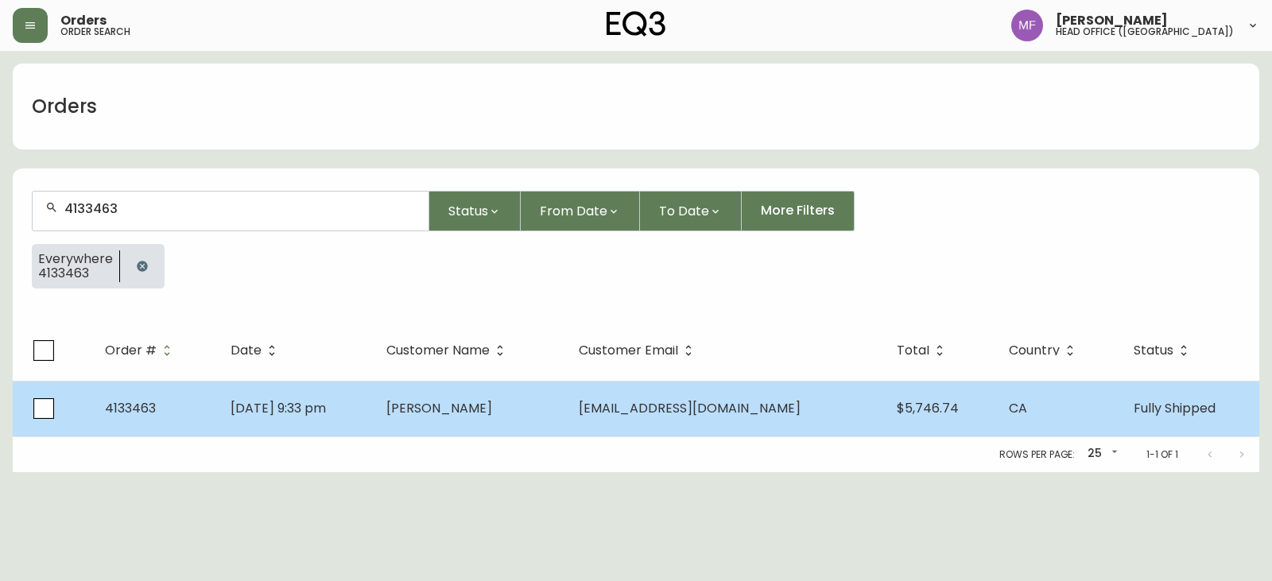
click at [492, 399] on span "[PERSON_NAME]" at bounding box center [439, 408] width 106 height 18
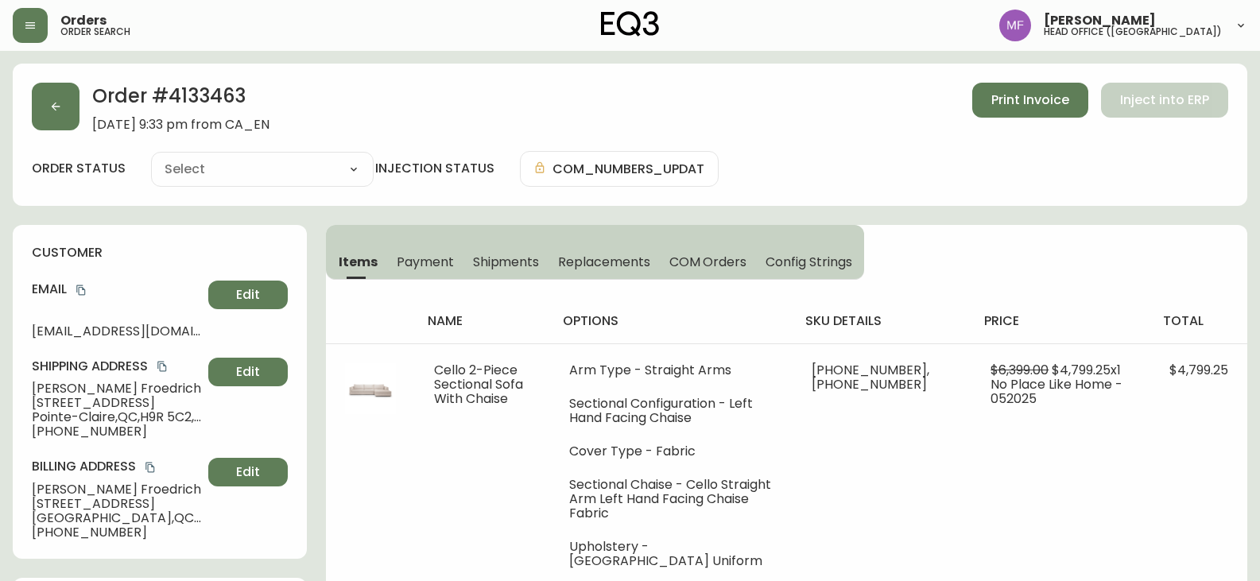
type input "Fully Shipped"
select select "FULLY_SHIPPED"
click at [223, 98] on h2 "Order # 4133463" at bounding box center [180, 100] width 177 height 35
click at [191, 99] on h2 "Order # 4133463" at bounding box center [180, 100] width 177 height 35
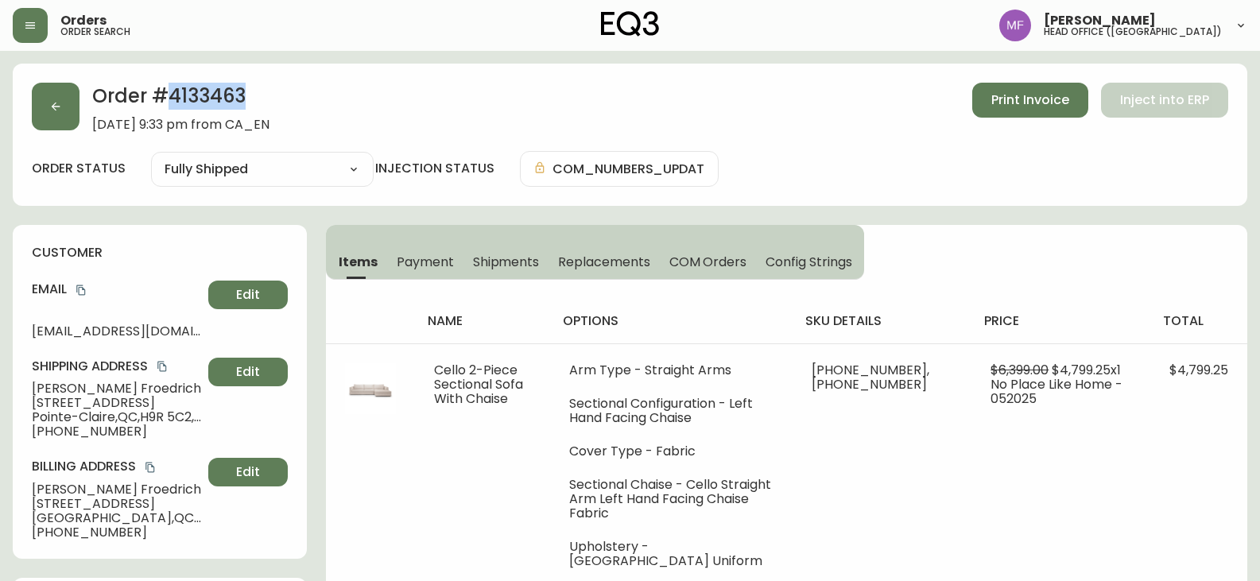
click at [191, 99] on h2 "Order # 4133463" at bounding box center [180, 100] width 177 height 35
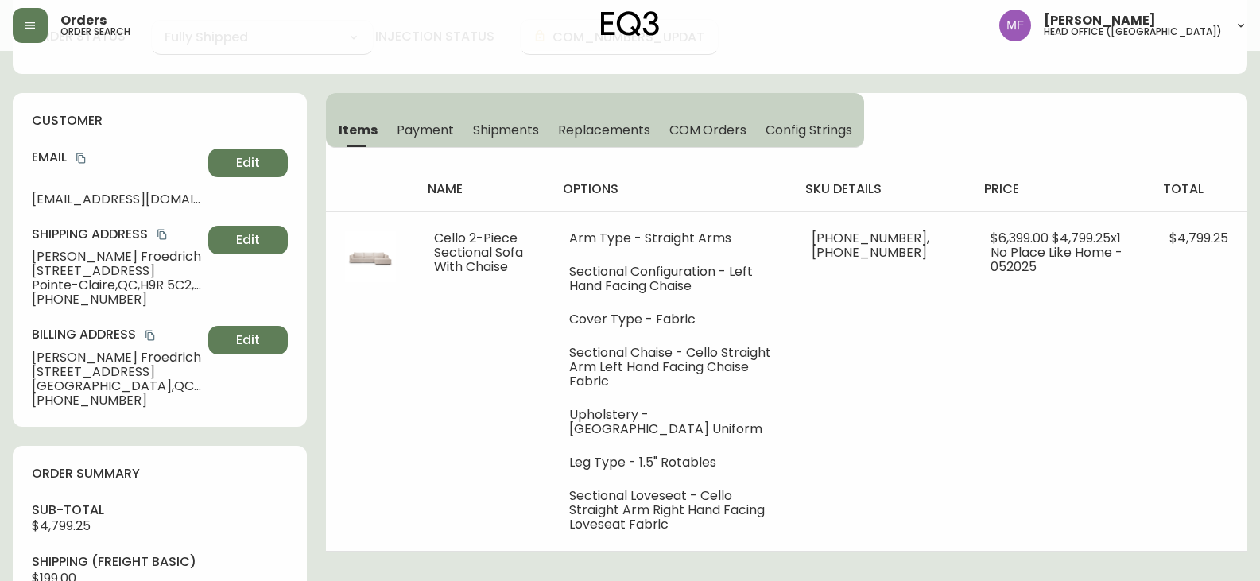
scroll to position [557, 0]
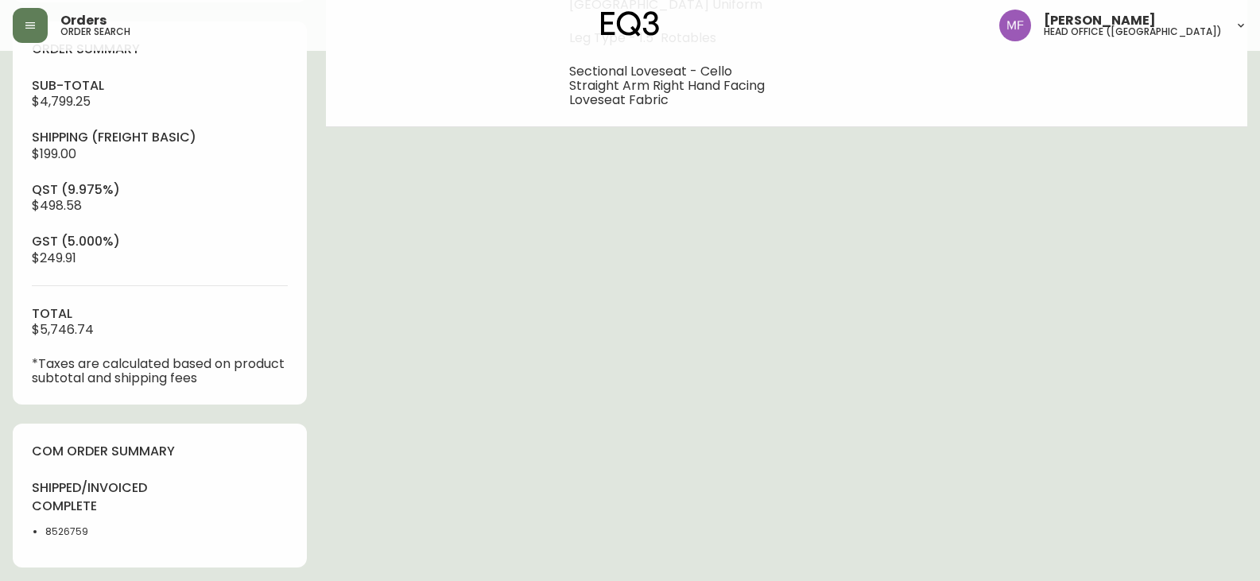
click at [61, 532] on li "8526759" at bounding box center [97, 532] width 105 height 14
click at [592, 416] on div "Order # 4133463 [DATE] 9:33 pm from CA_EN Print Invoice Inject into ERP order s…" at bounding box center [630, 231] width 1235 height 1449
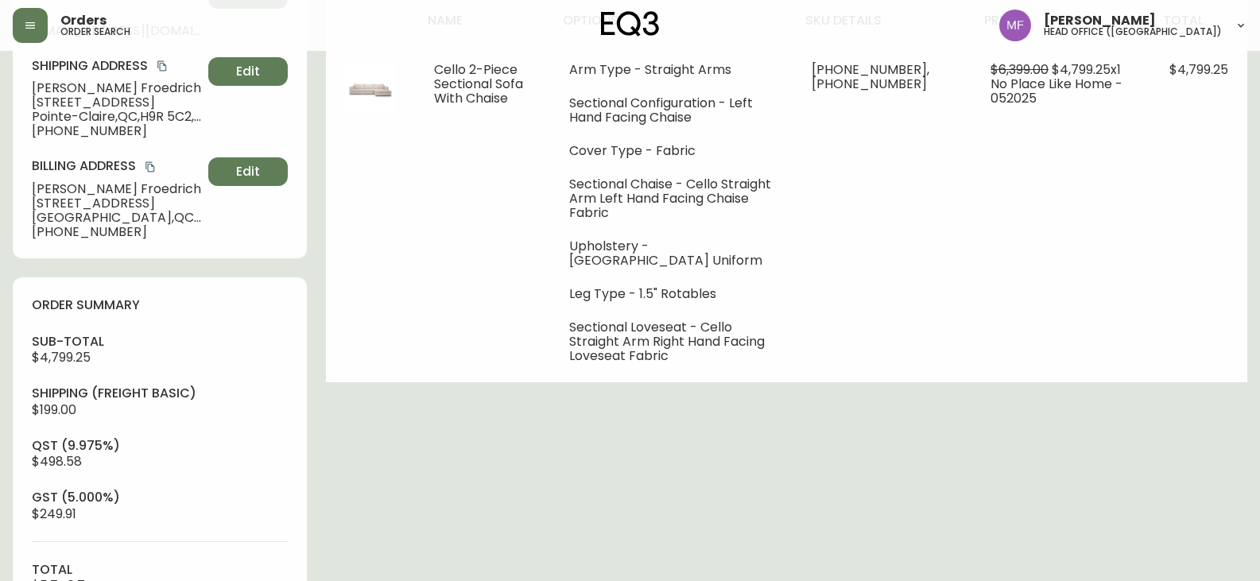
scroll to position [239, 0]
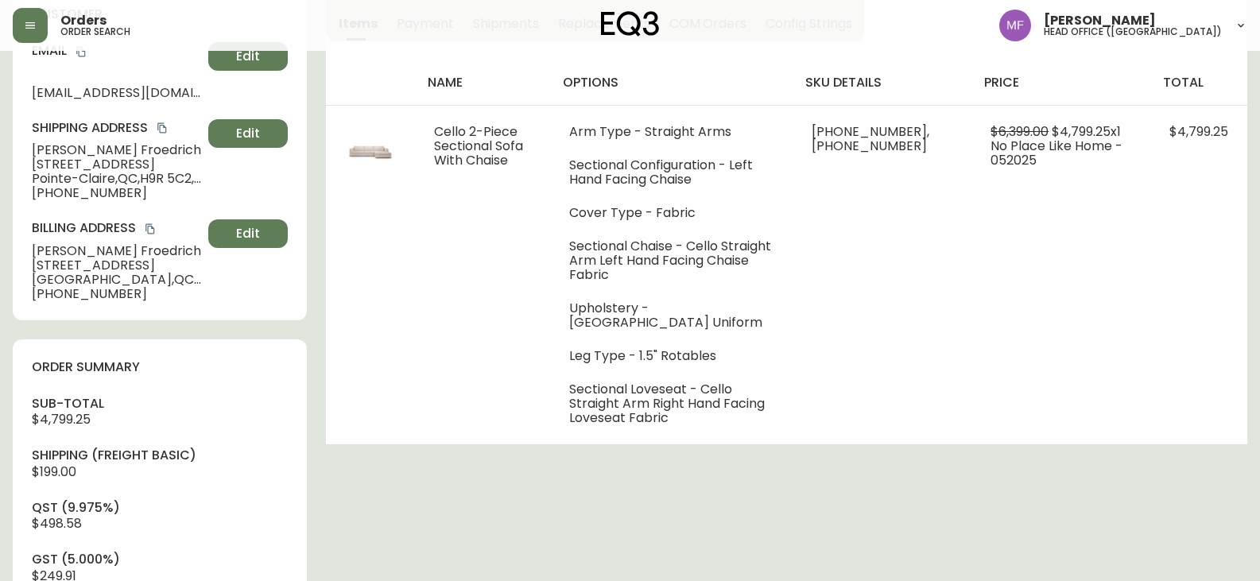
click at [1024, 498] on div "Order # 4133463 [DATE] 9:33 pm from CA_EN Print Invoice Inject into ERP order s…" at bounding box center [630, 549] width 1235 height 1449
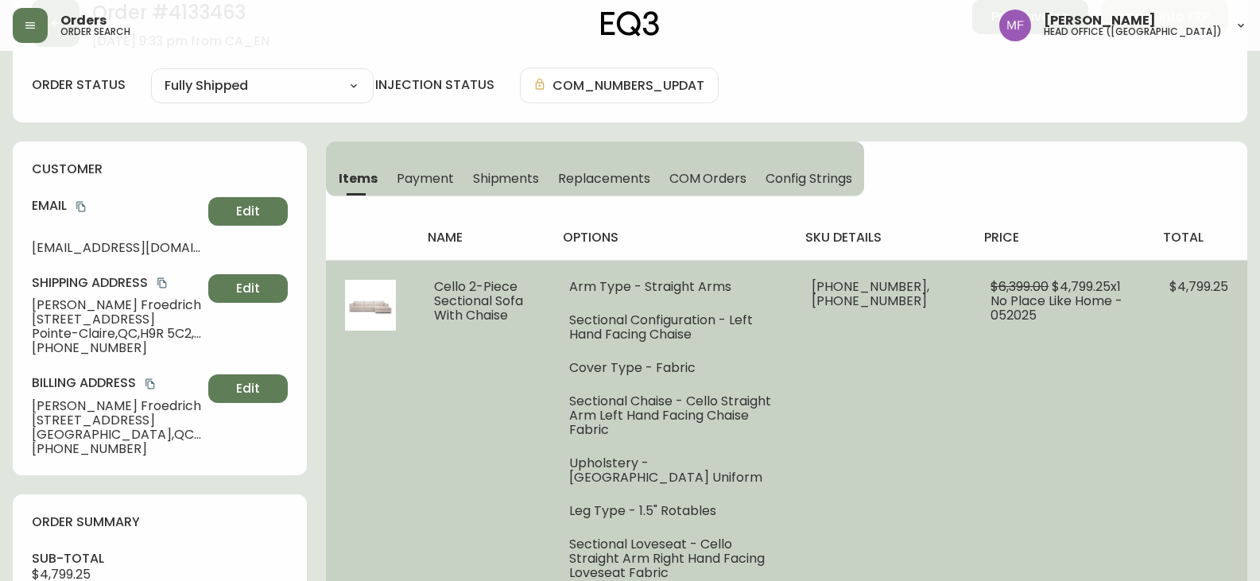
scroll to position [0, 0]
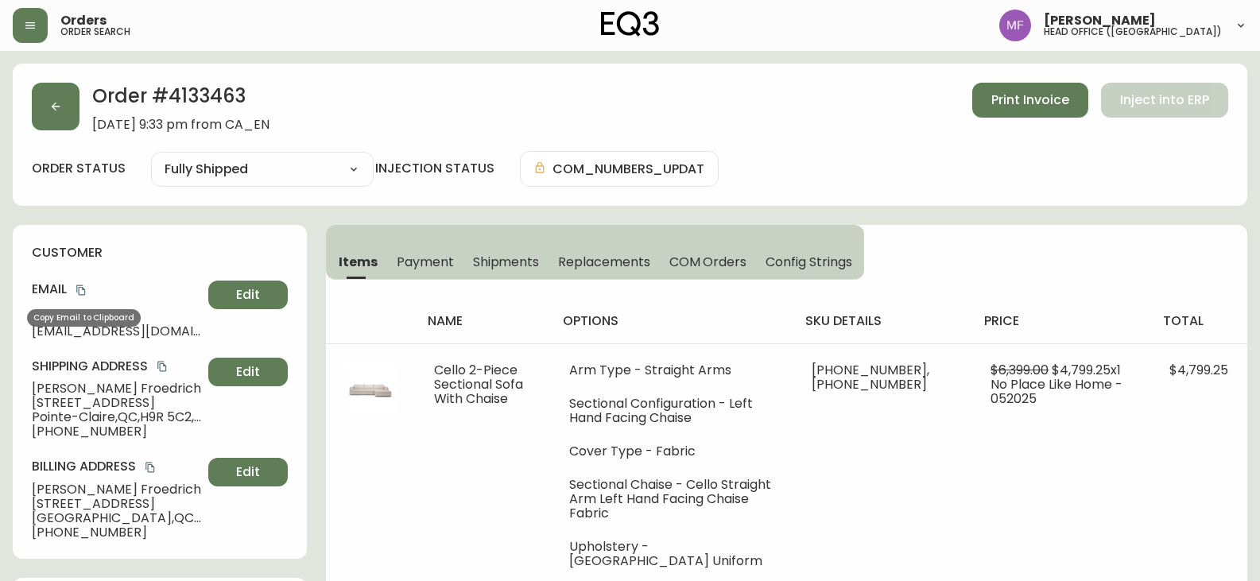
click at [83, 289] on icon "copy" at bounding box center [81, 290] width 11 height 11
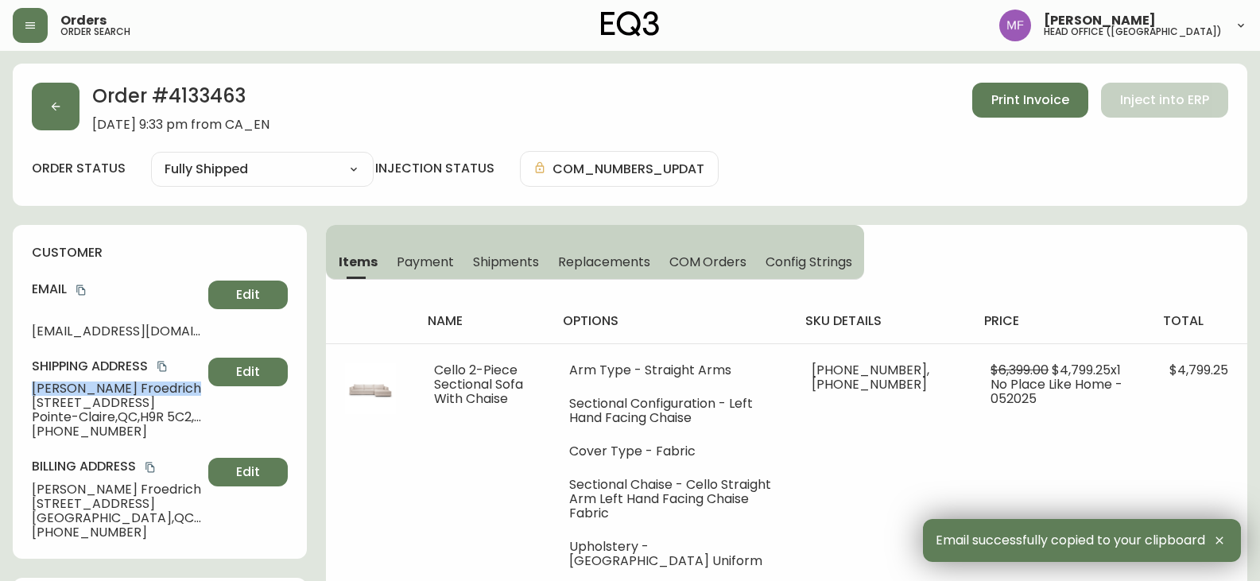
drag, startPoint x: 156, startPoint y: 392, endPoint x: 29, endPoint y: 383, distance: 126.7
click at [29, 383] on div "customer Email [EMAIL_ADDRESS][DOMAIN_NAME] Edit Shipping Address [PERSON_NAME]…" at bounding box center [160, 392] width 294 height 334
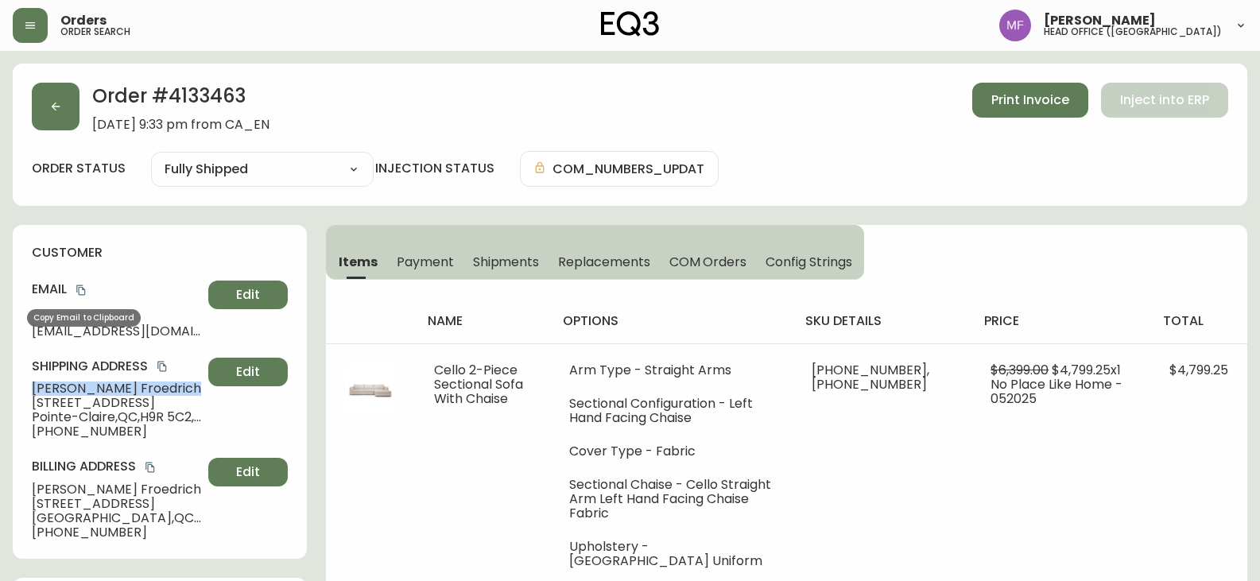
drag, startPoint x: 83, startPoint y: 292, endPoint x: 134, endPoint y: 264, distance: 57.3
click at [84, 291] on icon "copy" at bounding box center [81, 290] width 11 height 11
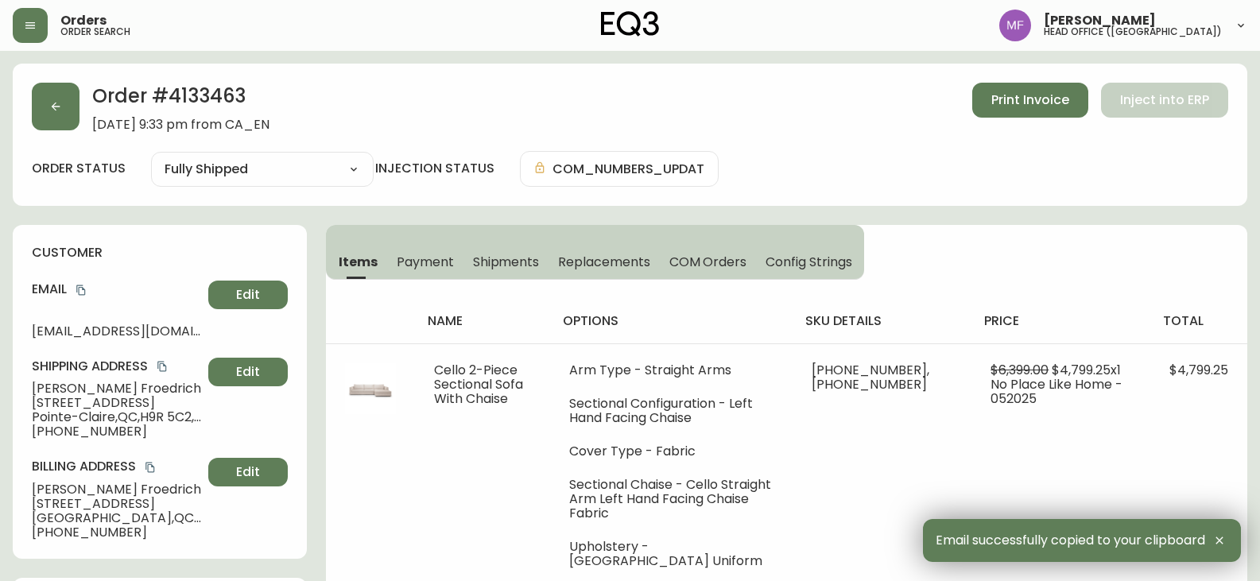
click at [238, 87] on h2 "Order # 4133463" at bounding box center [180, 100] width 177 height 35
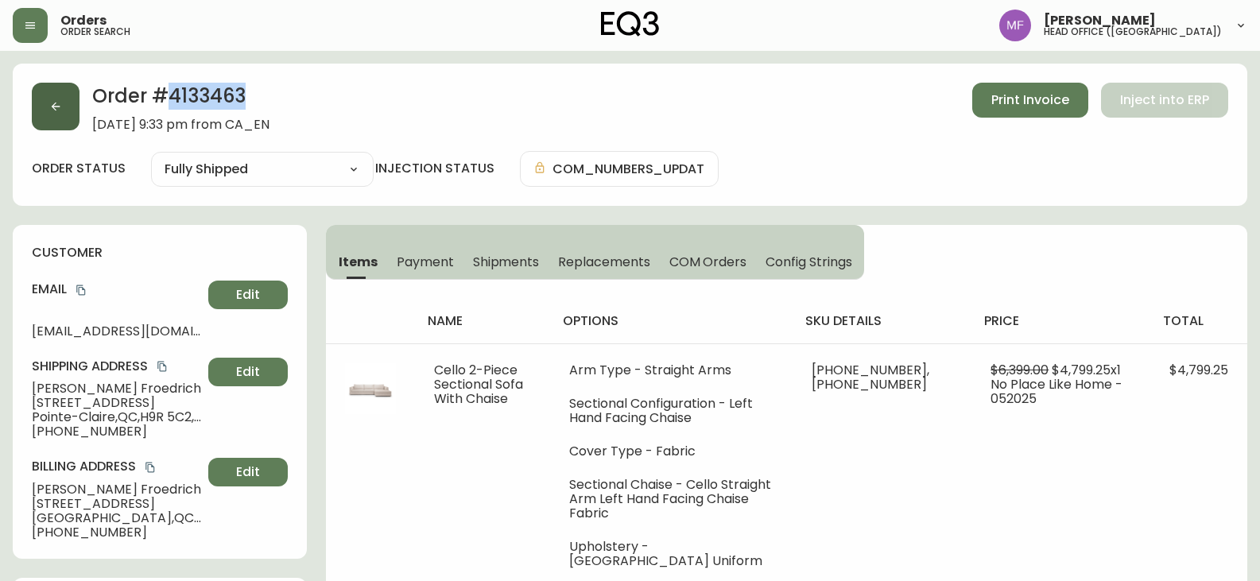
click at [48, 99] on button "button" at bounding box center [56, 107] width 48 height 48
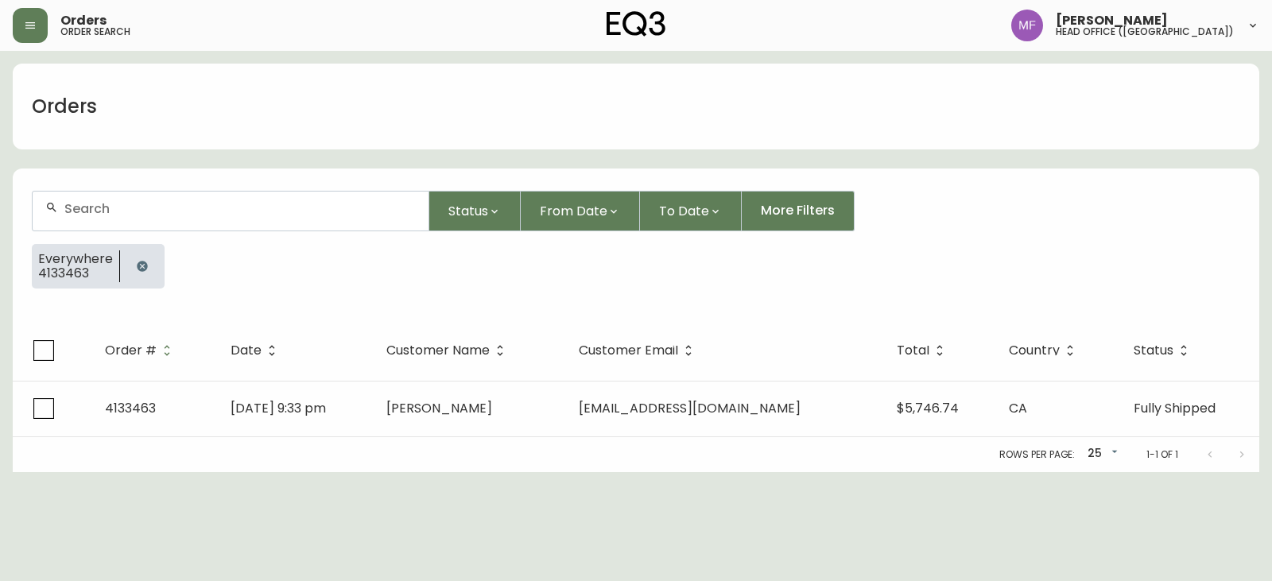
click at [149, 258] on button "button" at bounding box center [142, 266] width 32 height 32
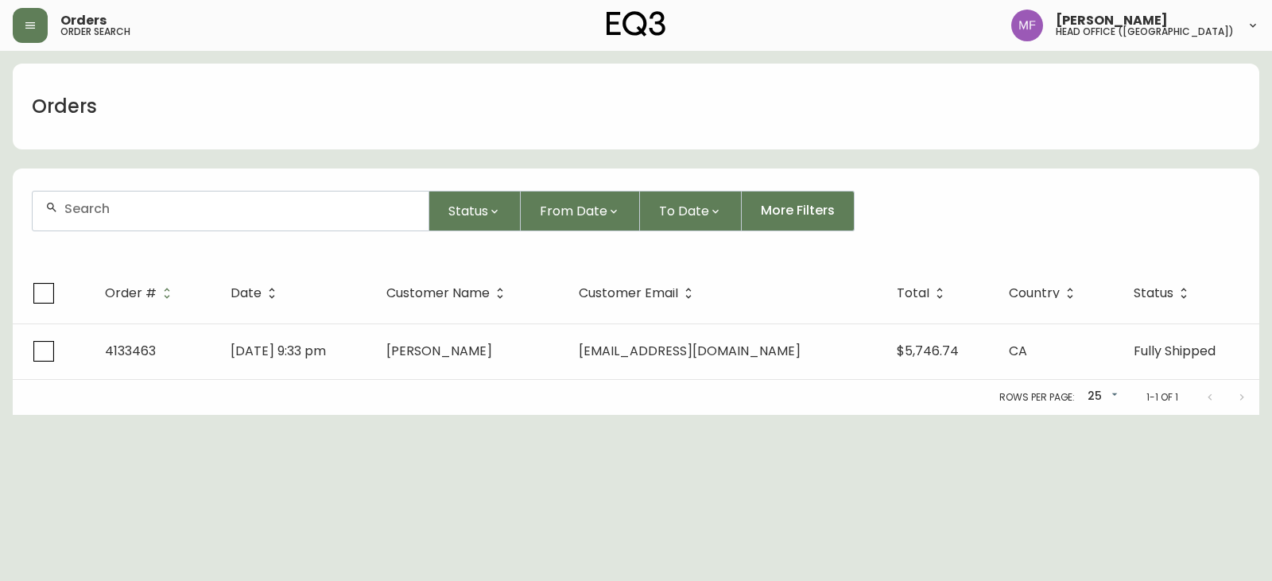
click at [133, 231] on div at bounding box center [231, 211] width 398 height 41
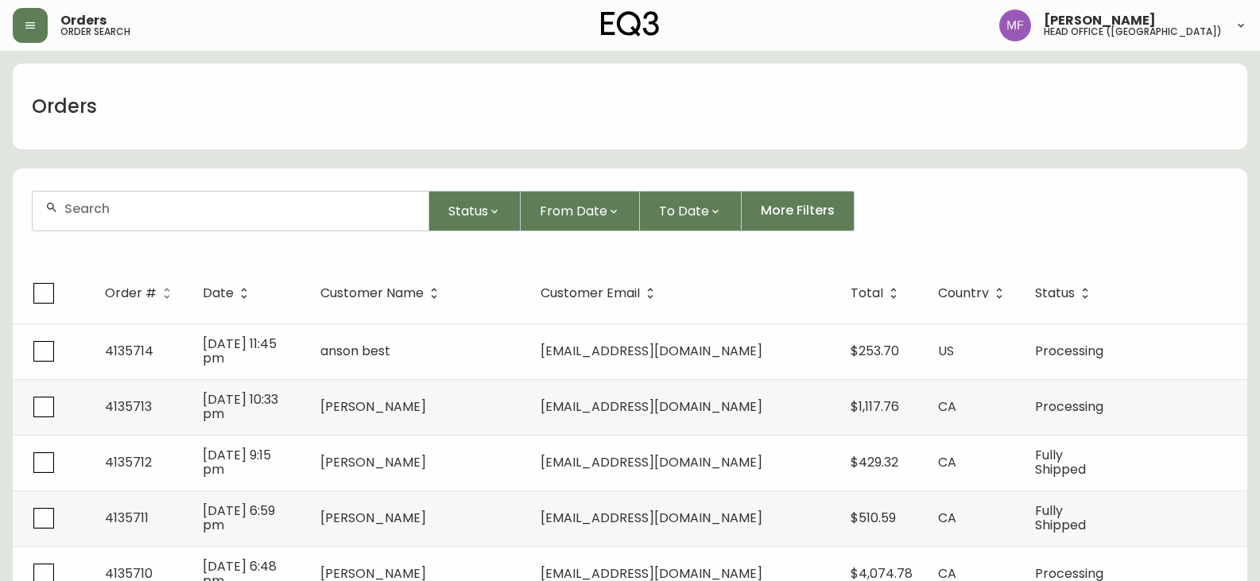
paste input "4134724"
type input "4134724"
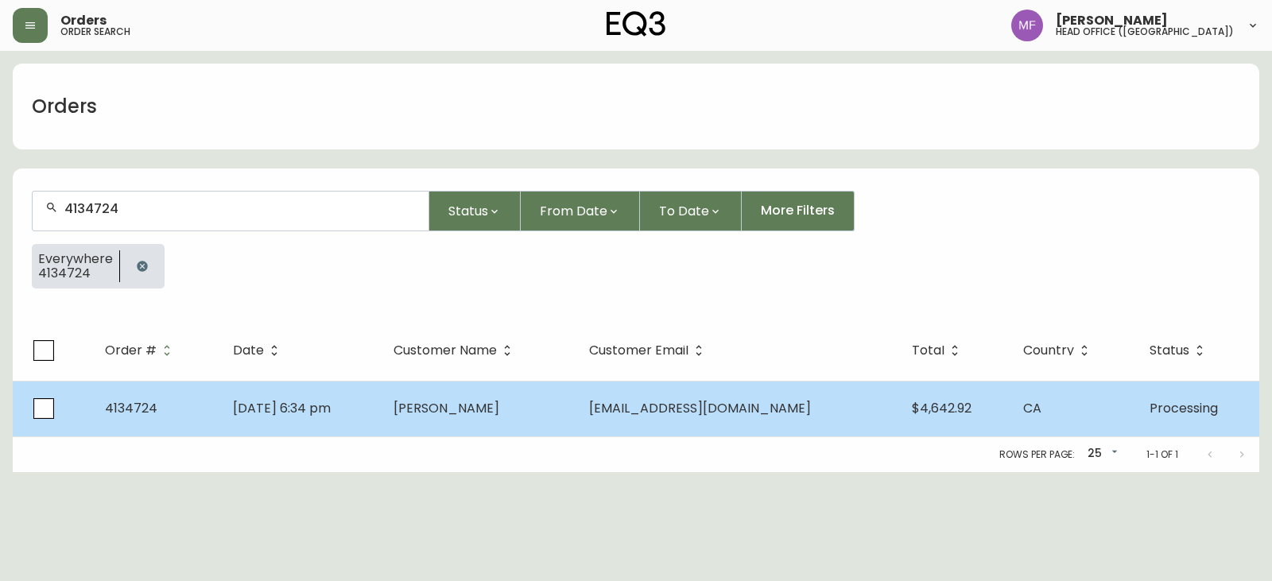
click at [483, 405] on span "[PERSON_NAME]" at bounding box center [447, 408] width 106 height 18
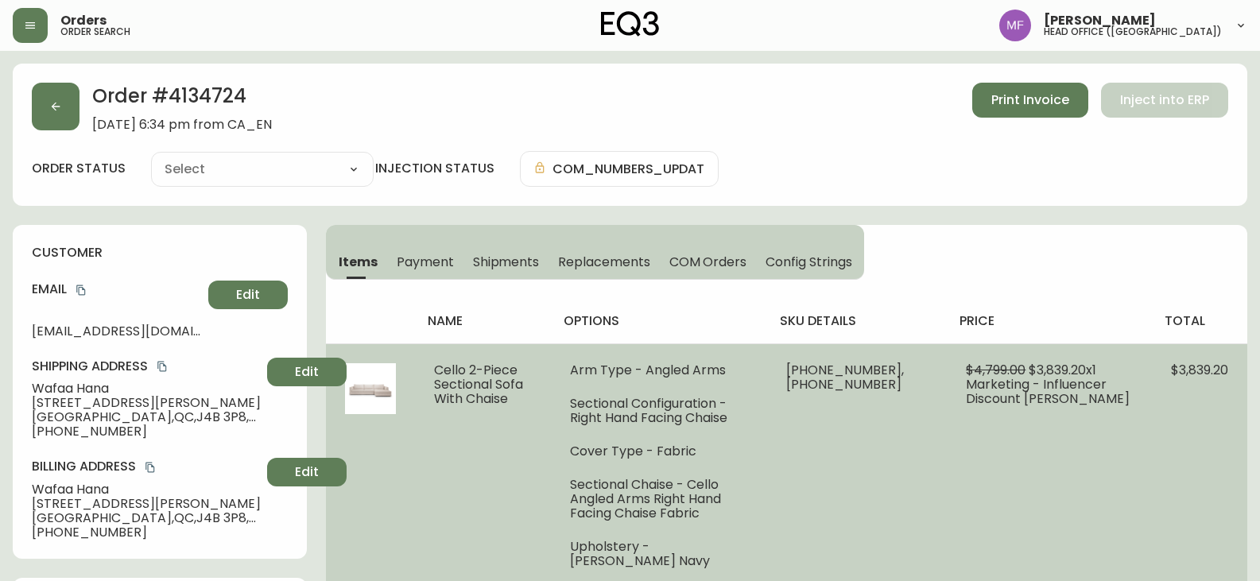
type input "Processing"
select select "PROCESSING"
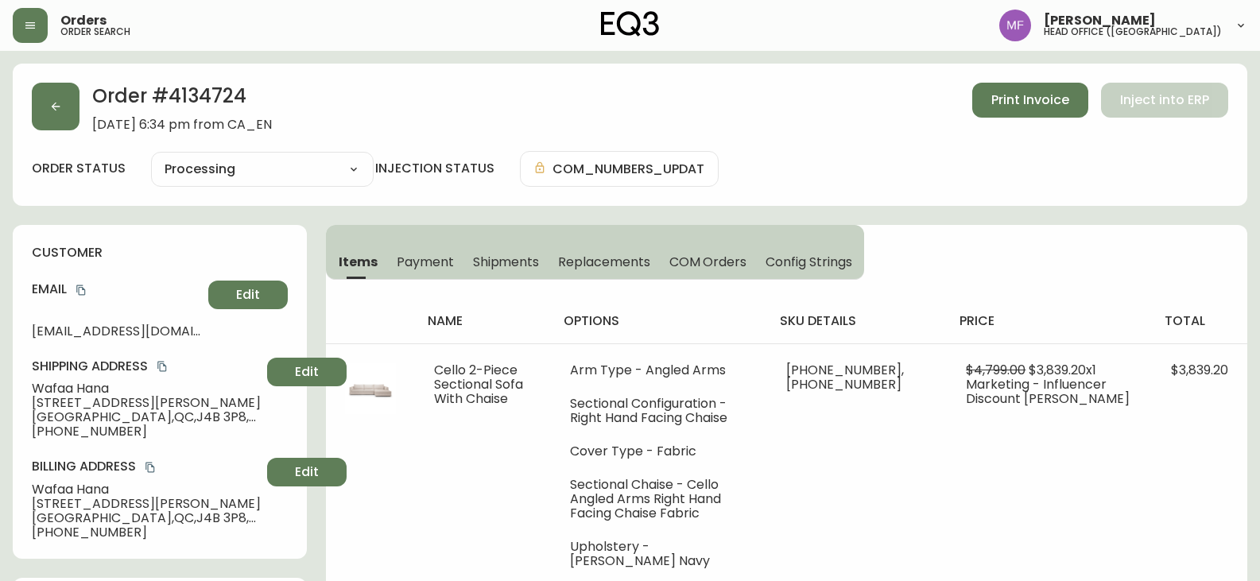
click at [236, 94] on h2 "Order # 4134724" at bounding box center [182, 100] width 180 height 35
drag, startPoint x: 134, startPoint y: 392, endPoint x: 28, endPoint y: 391, distance: 105.7
click at [28, 391] on div "customer Email [EMAIL_ADDRESS][DOMAIN_NAME] Edit Shipping Address [PERSON_NAME]…" at bounding box center [160, 392] width 294 height 334
click at [206, 104] on h2 "Order # 4134724" at bounding box center [182, 100] width 180 height 35
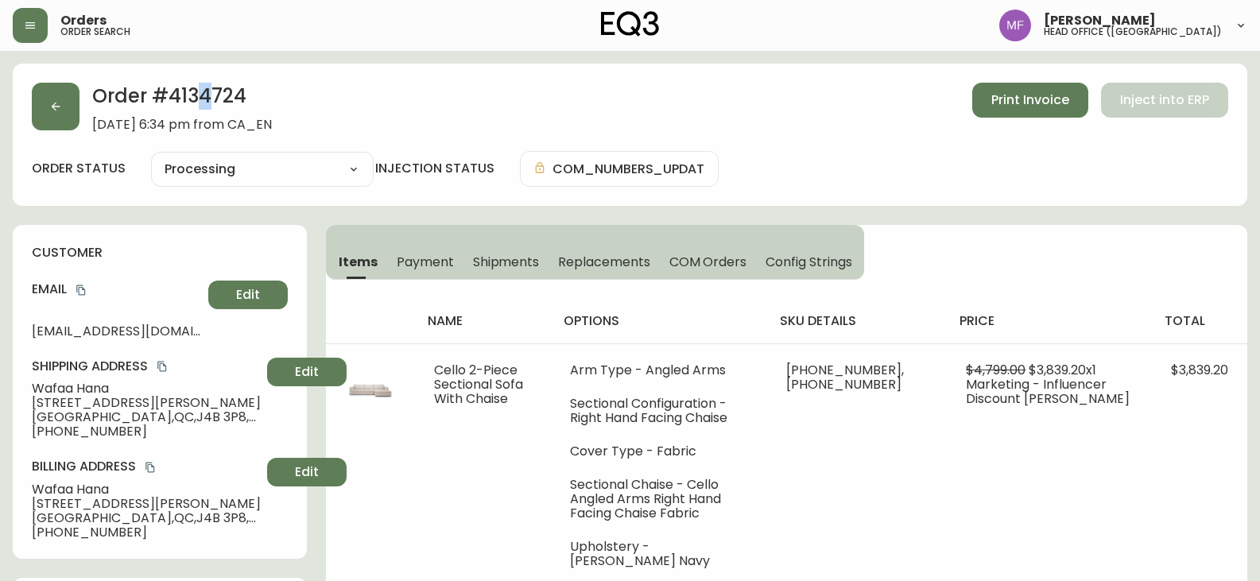
click at [206, 104] on h2 "Order # 4134724" at bounding box center [182, 100] width 180 height 35
click at [218, 95] on h2 "Order # 4134724" at bounding box center [182, 100] width 180 height 35
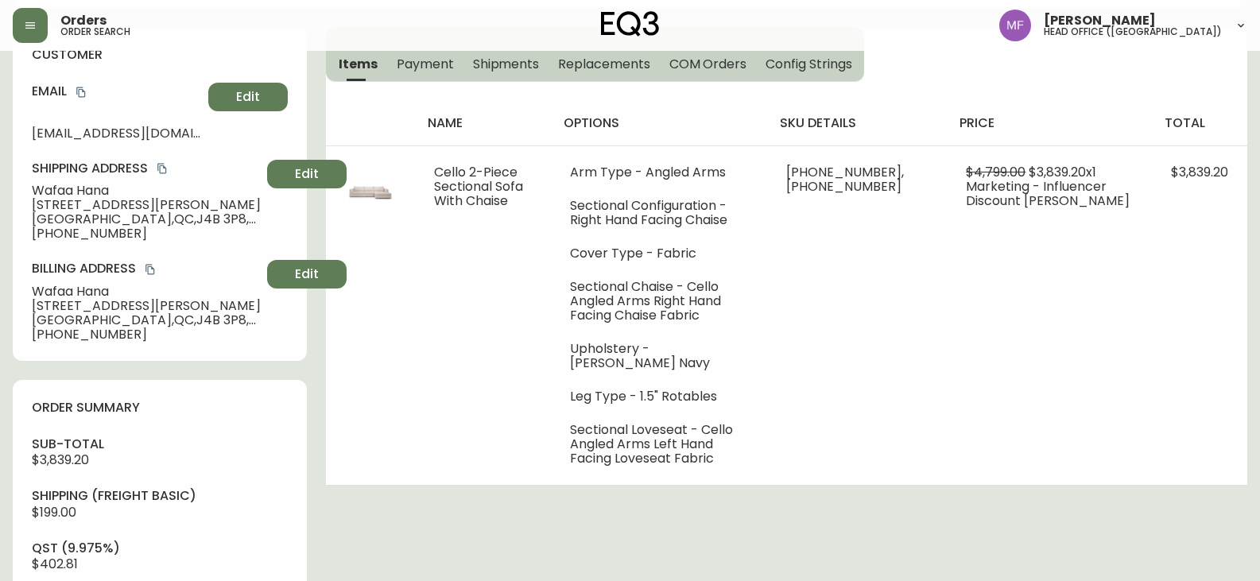
scroll to position [557, 0]
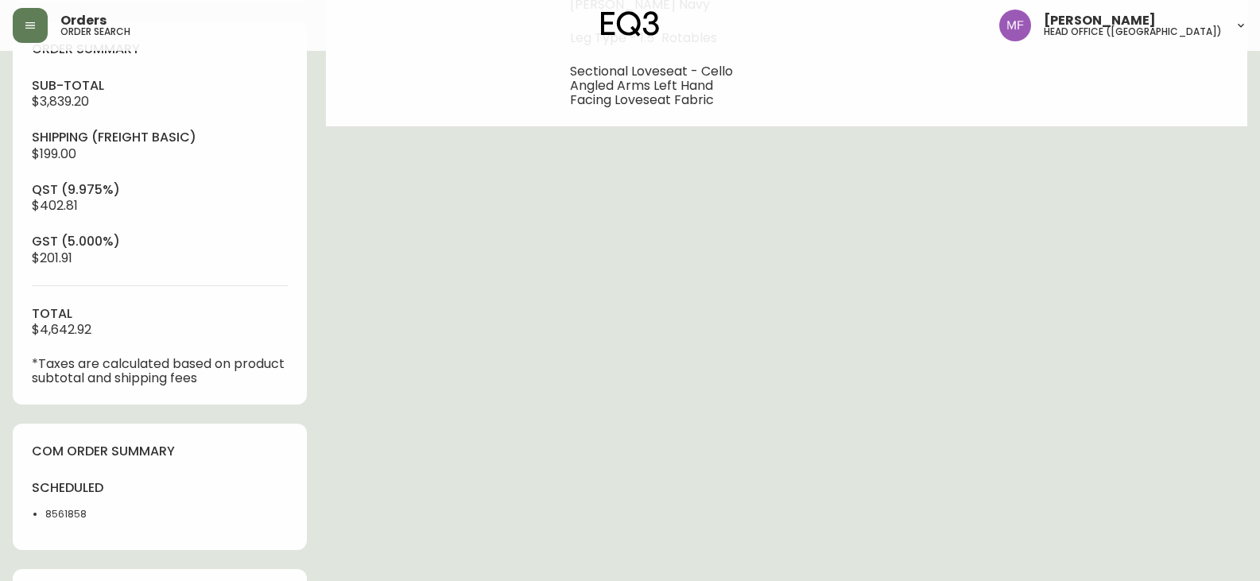
click at [69, 510] on li "8561858" at bounding box center [97, 514] width 105 height 14
click at [677, 380] on div "Order # 4134724 [DATE] 6:34 pm from CA_EN Print Invoice Inject into ERP order s…" at bounding box center [630, 172] width 1235 height 1330
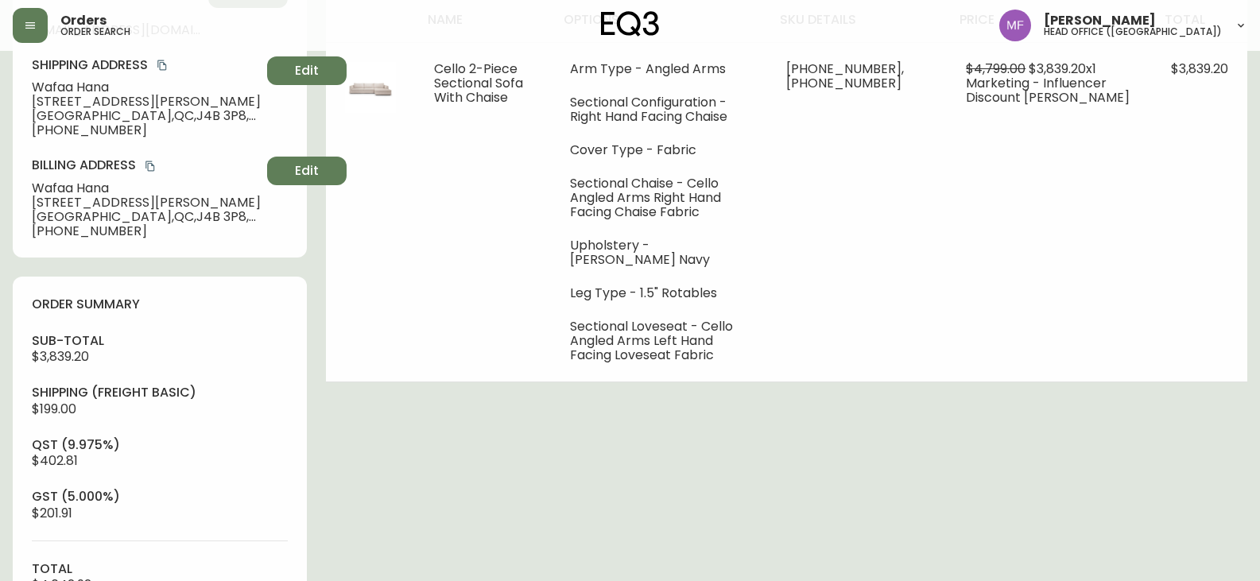
scroll to position [239, 0]
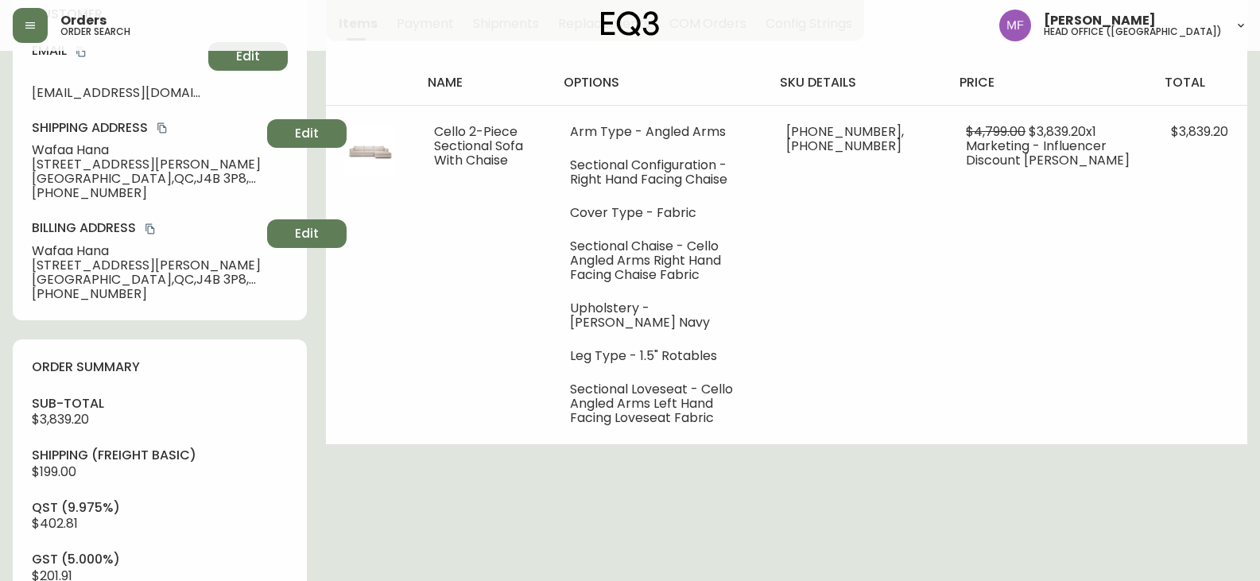
click at [956, 460] on div "Order # 4134724 [DATE] 6:34 pm from CA_EN Print Invoice Inject into ERP order s…" at bounding box center [630, 490] width 1235 height 1330
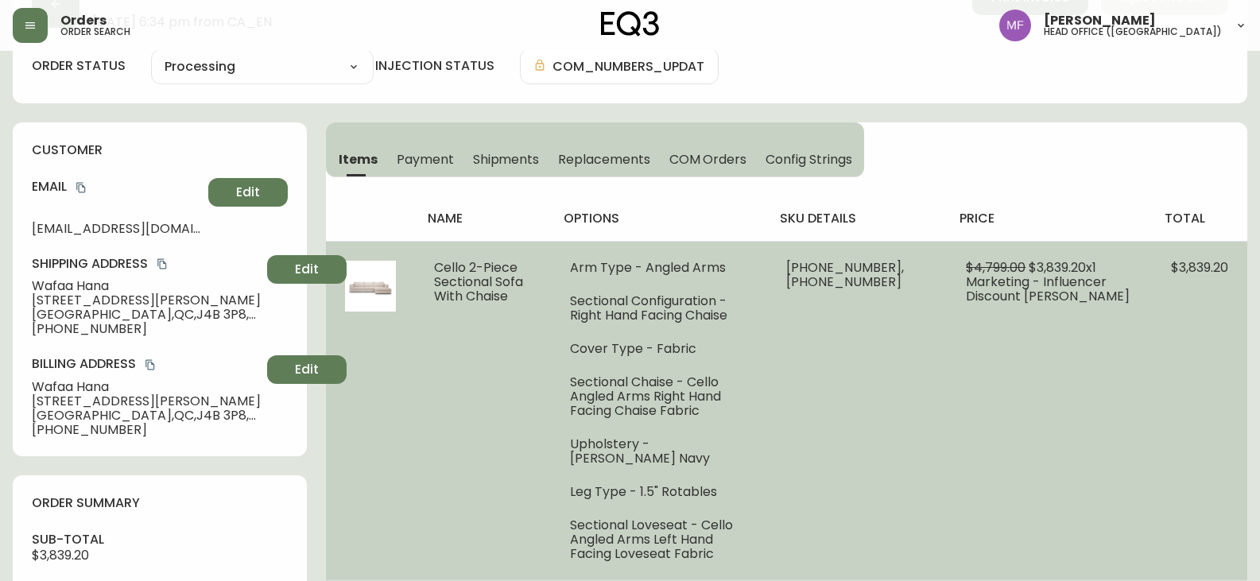
scroll to position [0, 0]
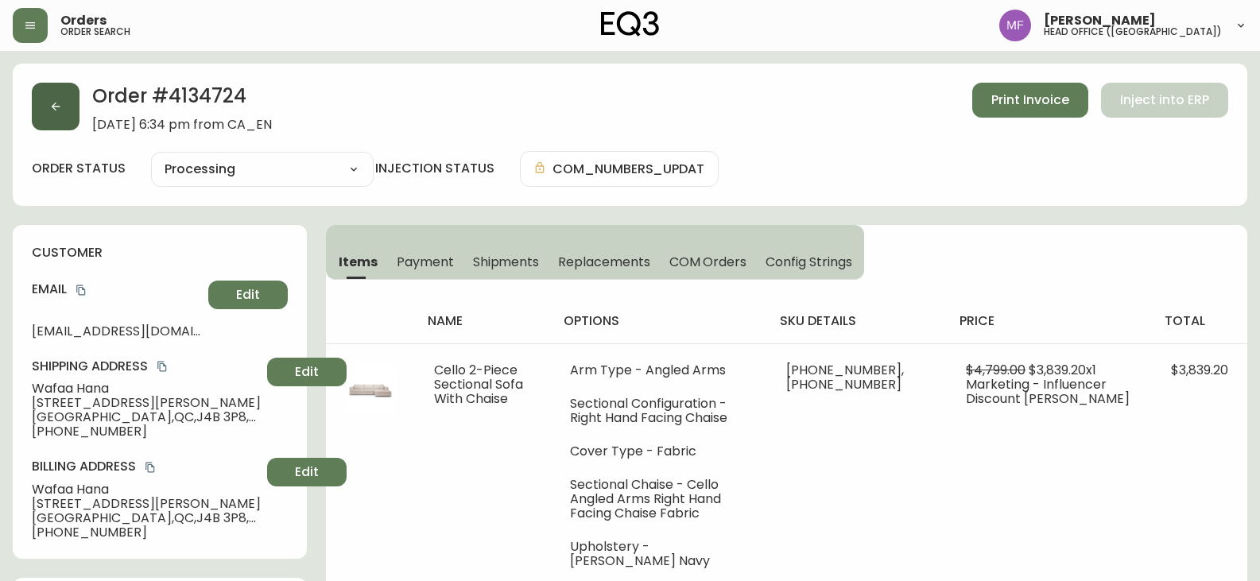
click at [60, 104] on icon "button" at bounding box center [55, 106] width 13 height 13
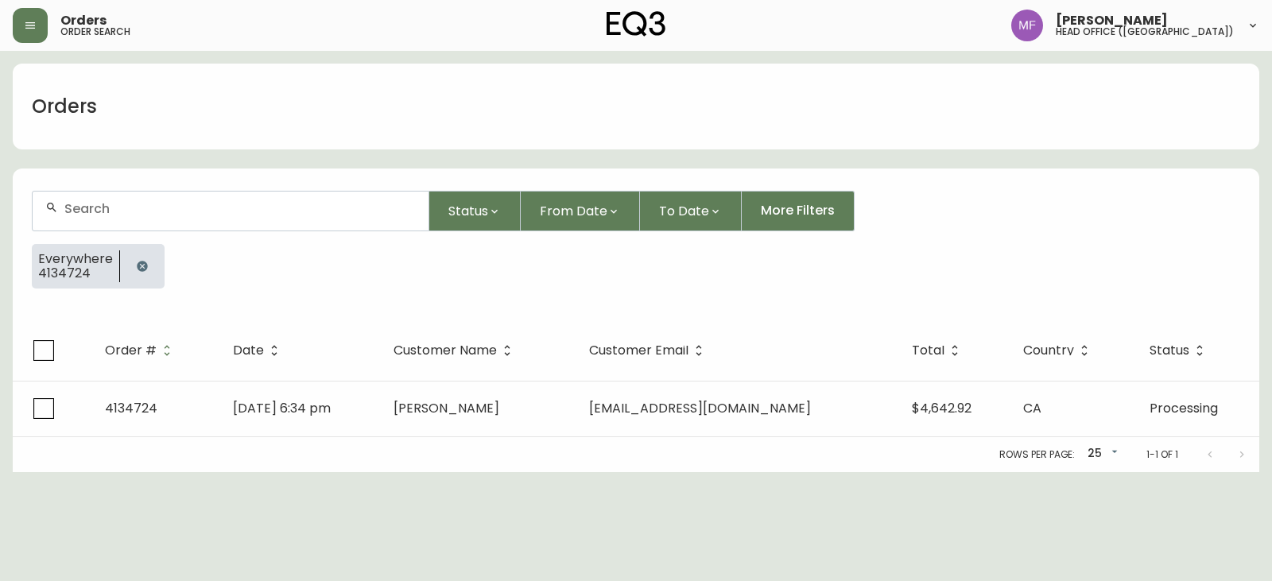
click at [136, 267] on icon "button" at bounding box center [142, 266] width 13 height 13
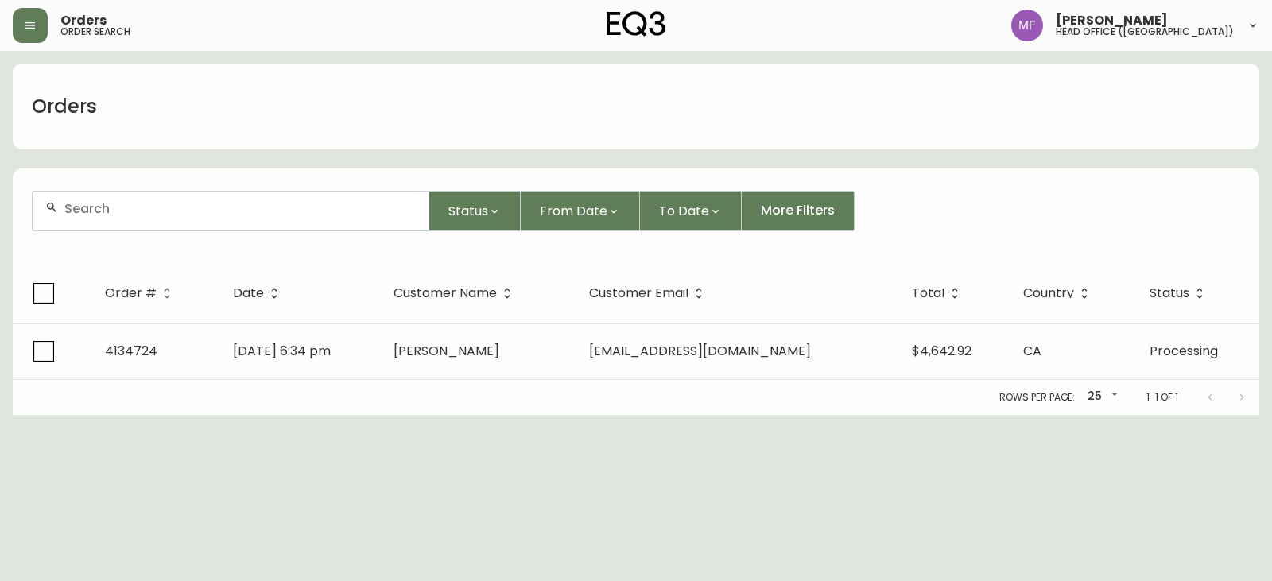
click at [136, 216] on div at bounding box center [231, 211] width 396 height 39
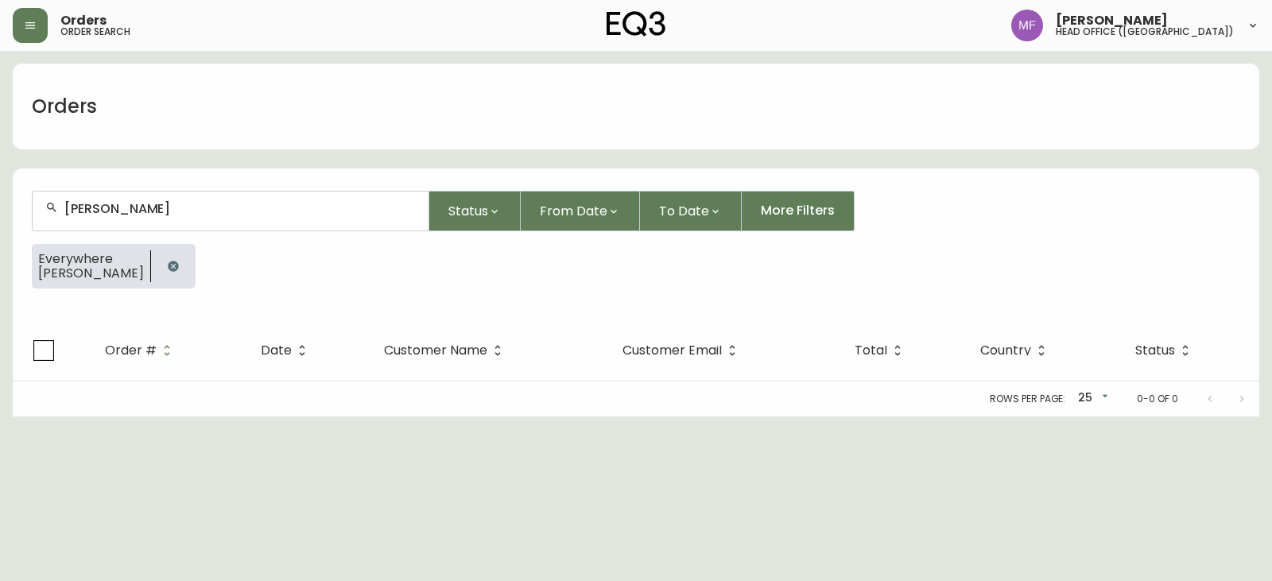
type input "[PERSON_NAME]"
click at [168, 260] on icon "button" at bounding box center [173, 266] width 13 height 13
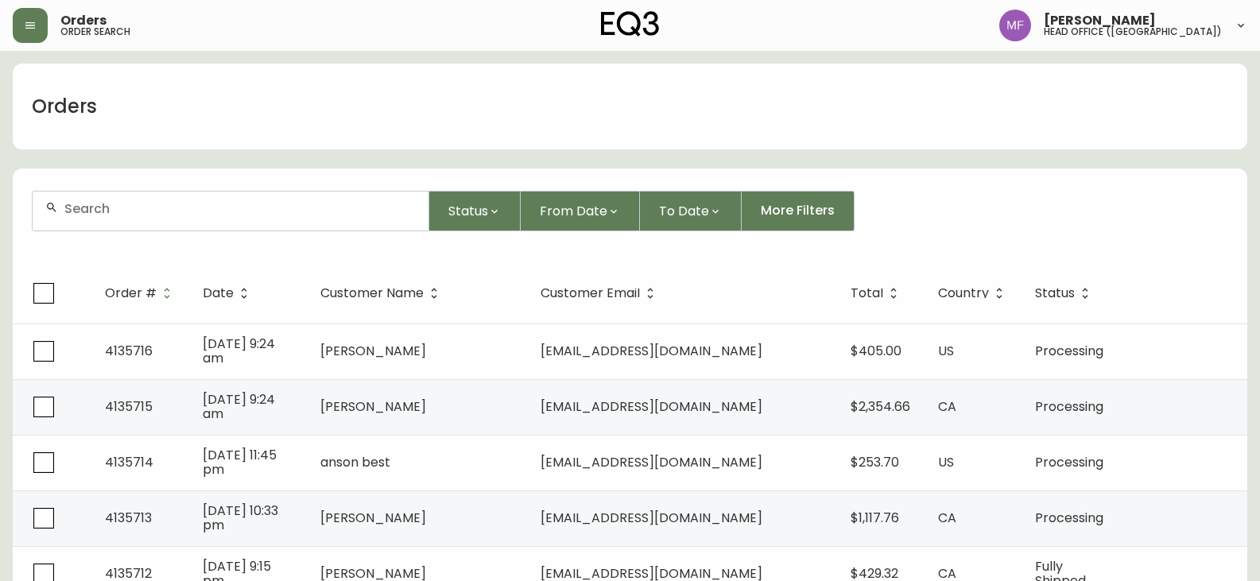
click at [207, 213] on input "text" at bounding box center [239, 208] width 351 height 15
paste input "4133463"
type input "4133463"
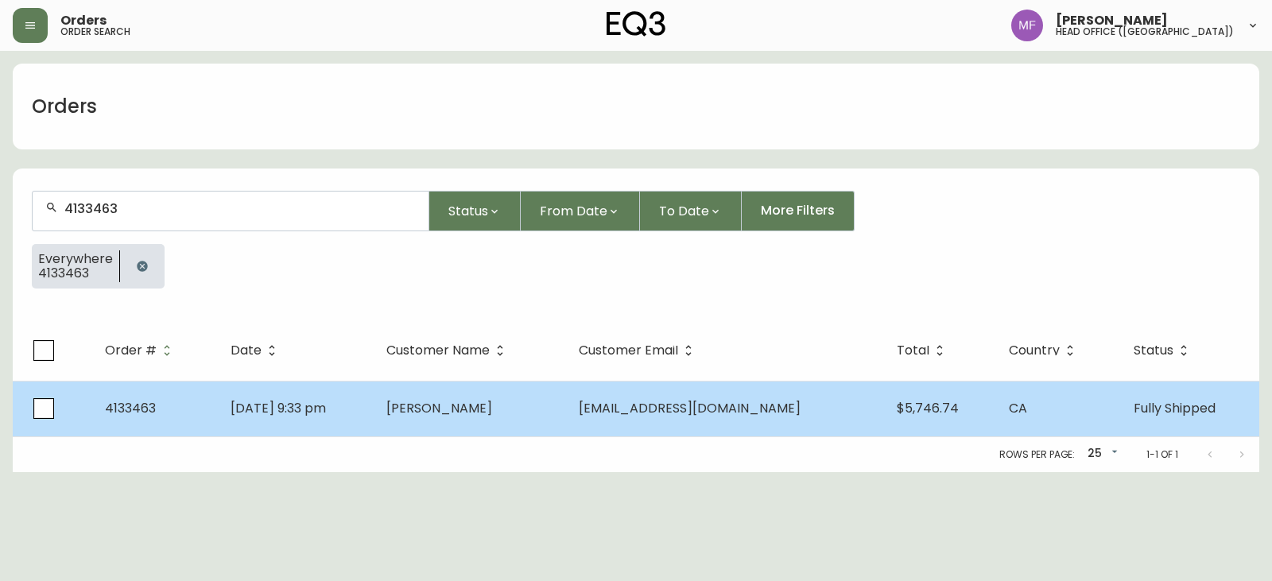
click at [353, 426] on td "[DATE] 9:33 pm" at bounding box center [296, 409] width 156 height 56
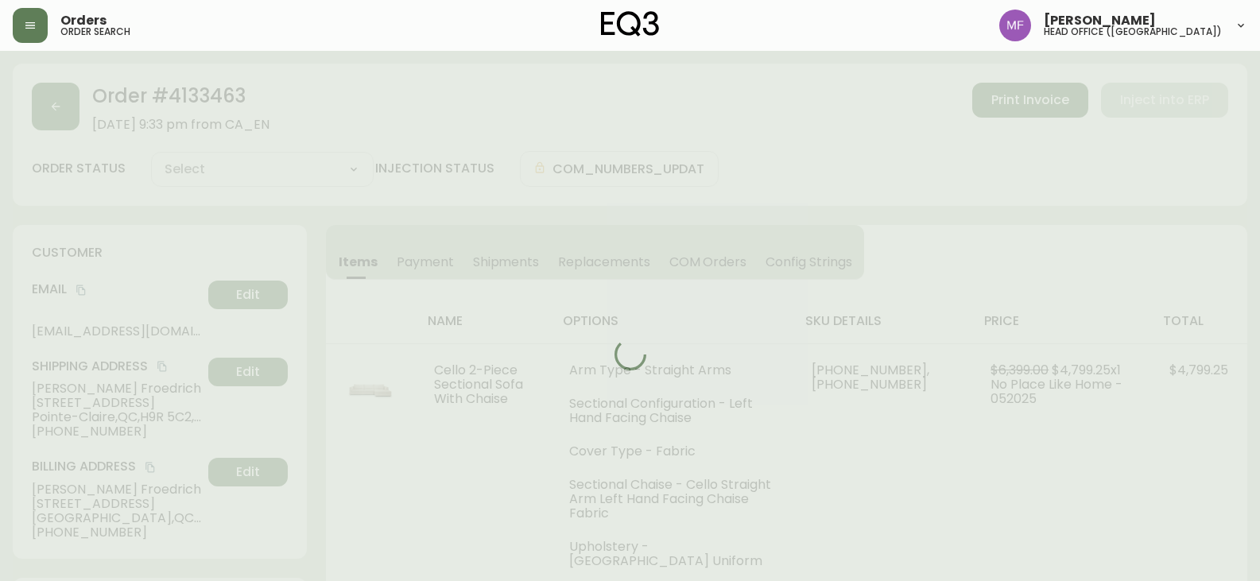
type input "Fully Shipped"
select select "FULLY_SHIPPED"
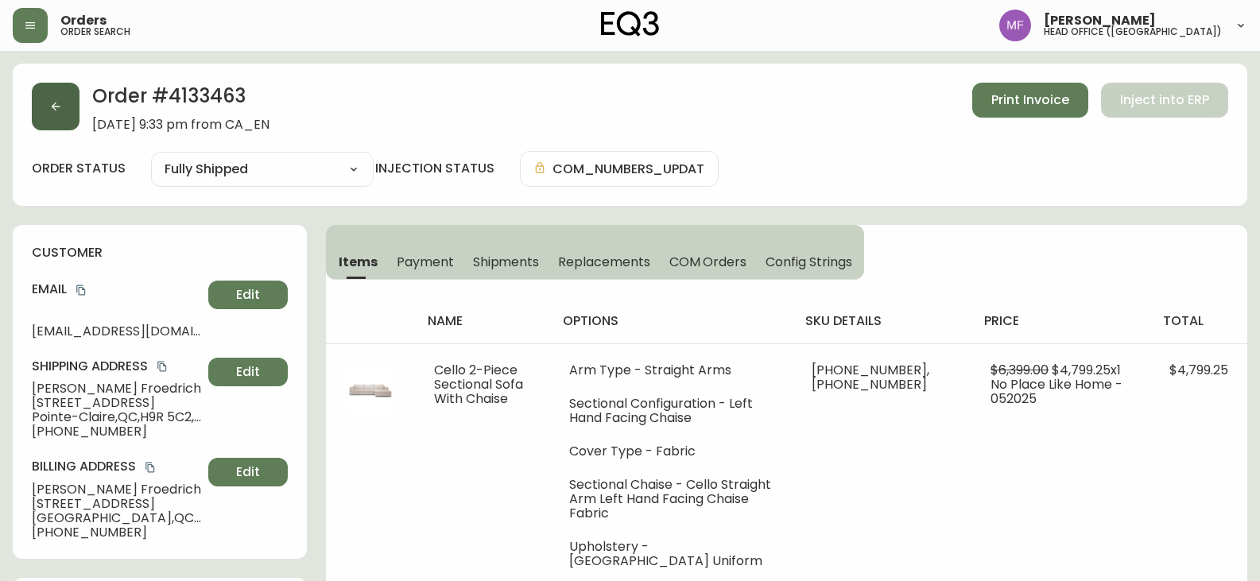
click at [60, 111] on icon "button" at bounding box center [55, 106] width 13 height 13
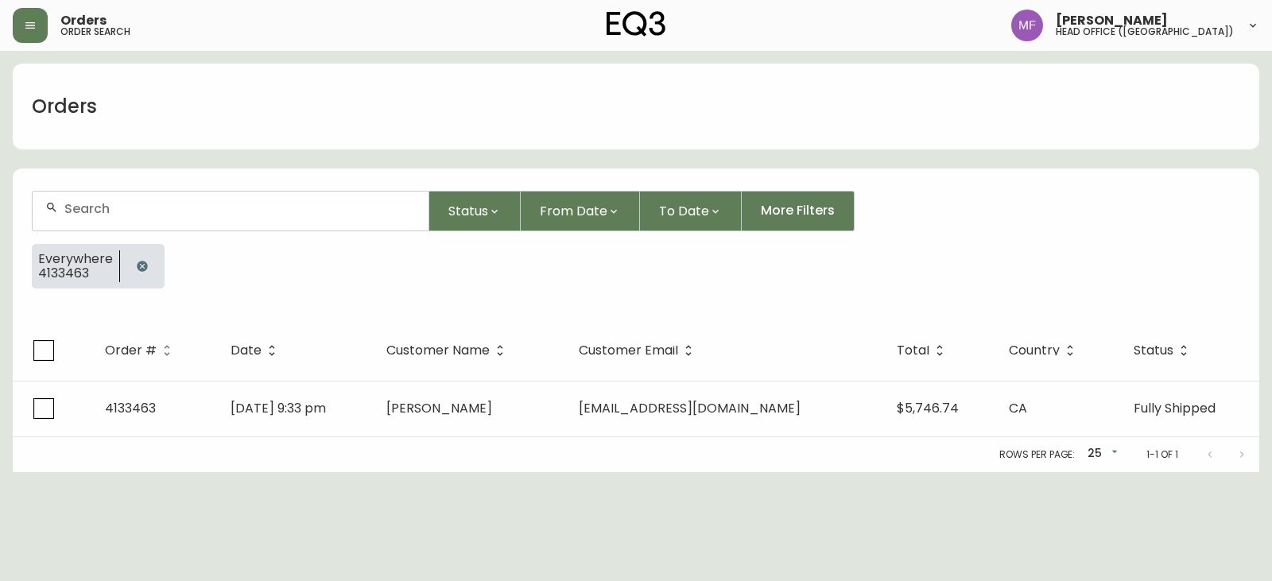
click at [136, 254] on button "button" at bounding box center [142, 266] width 32 height 32
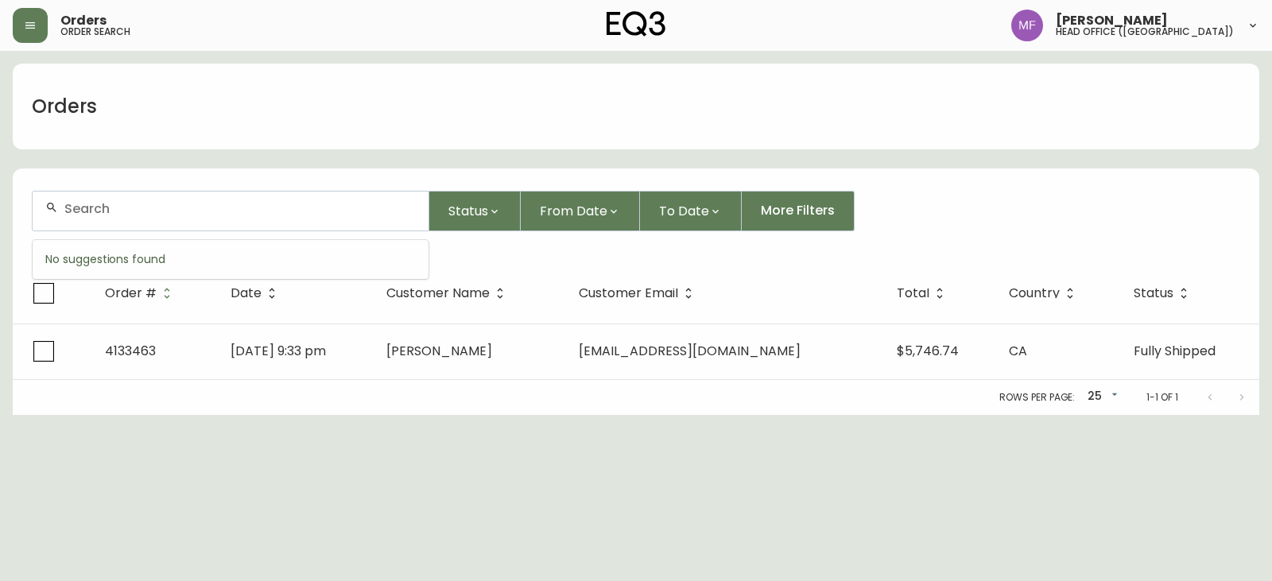
click at [136, 215] on input "text" at bounding box center [239, 208] width 351 height 15
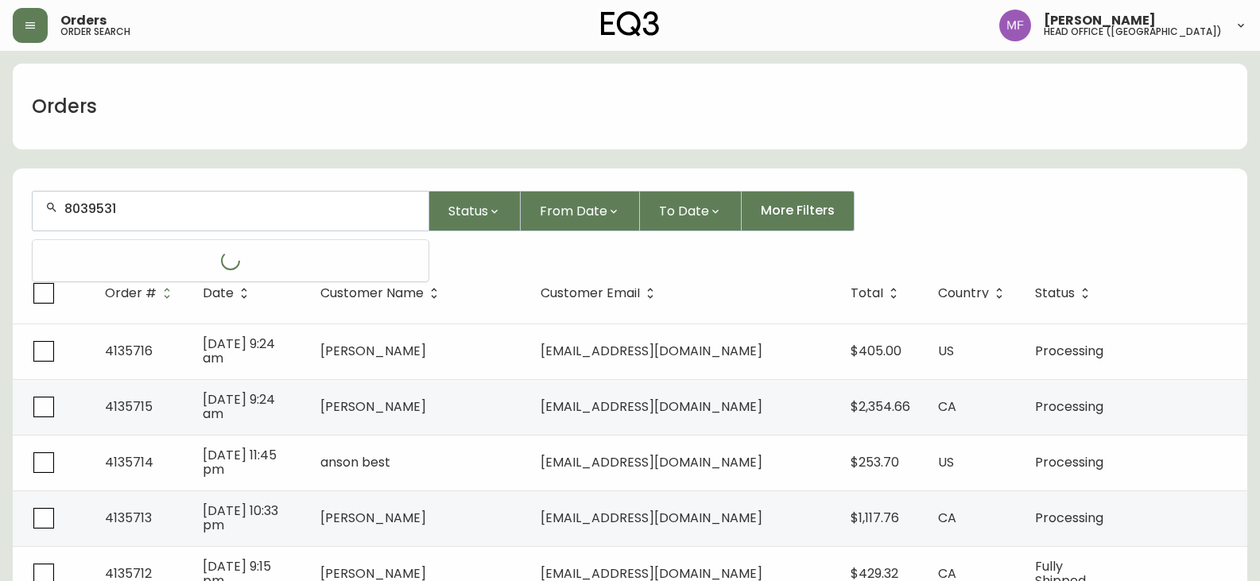
type input "8039531"
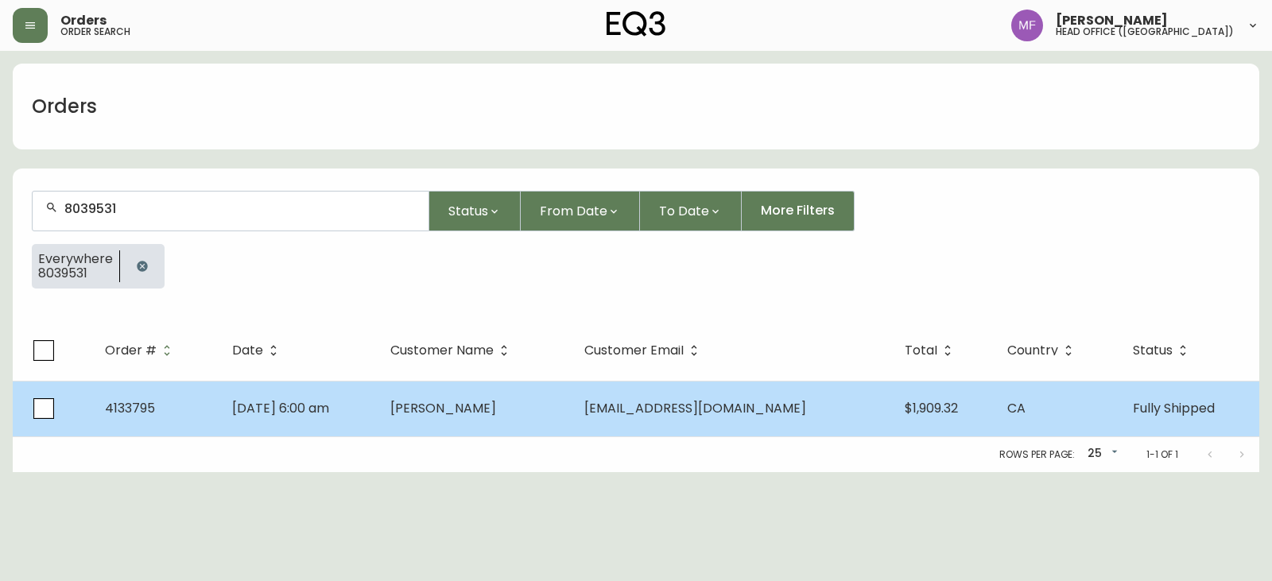
click at [531, 390] on td "[PERSON_NAME]" at bounding box center [475, 409] width 194 height 56
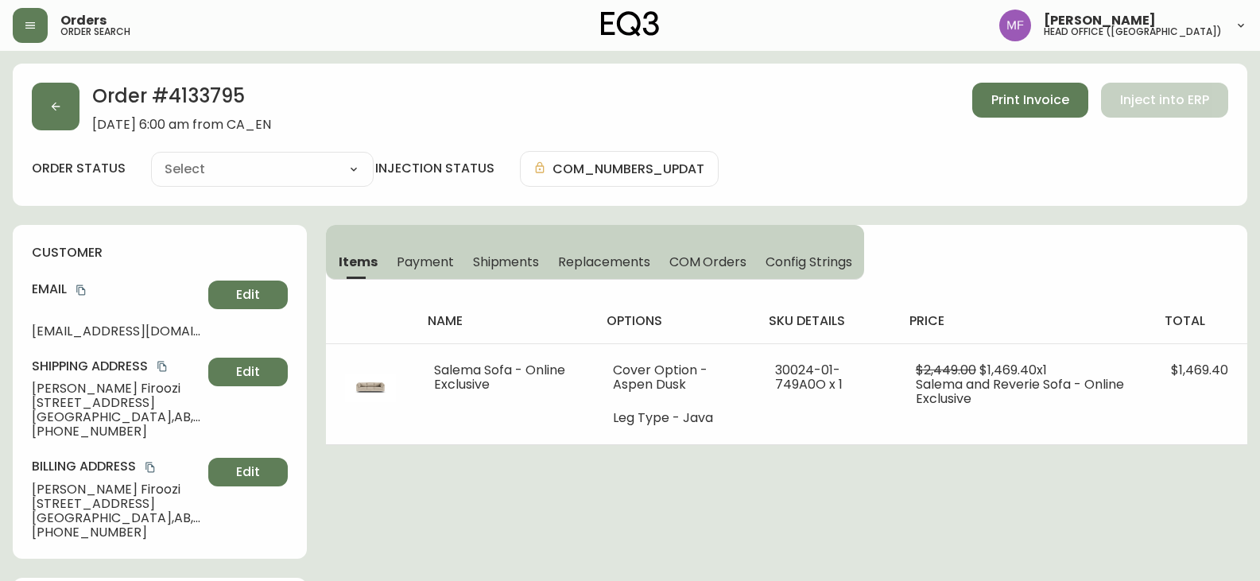
type input "Fully Shipped"
select select "FULLY_SHIPPED"
click at [49, 122] on button "button" at bounding box center [56, 107] width 48 height 48
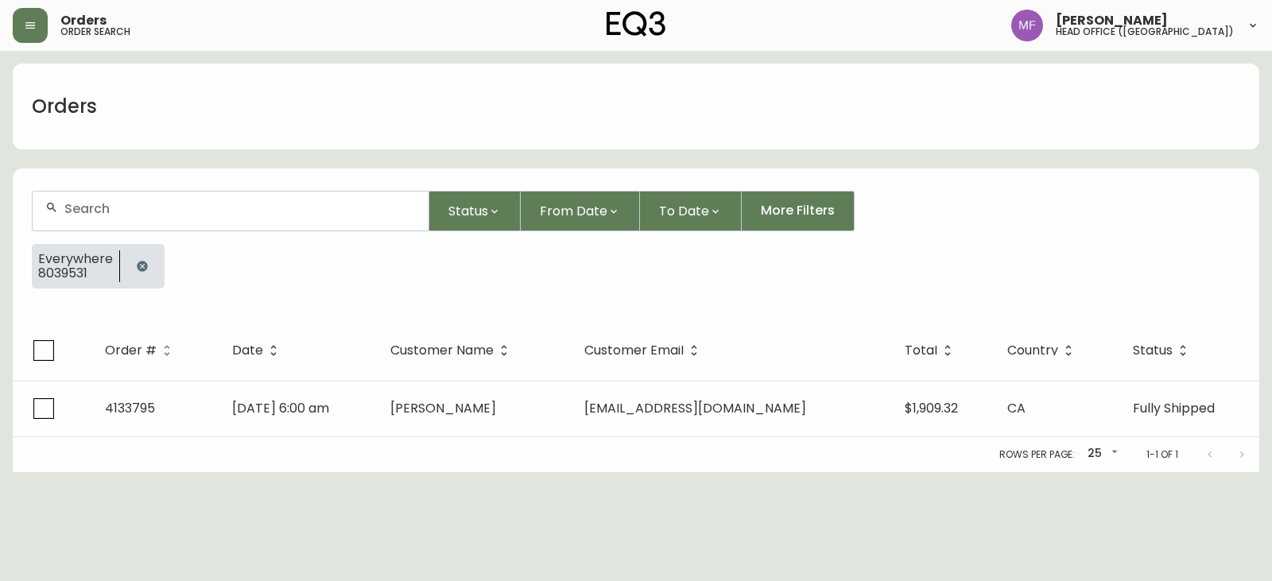
click at [157, 255] on div at bounding box center [142, 266] width 45 height 45
click at [149, 259] on button "button" at bounding box center [142, 266] width 32 height 32
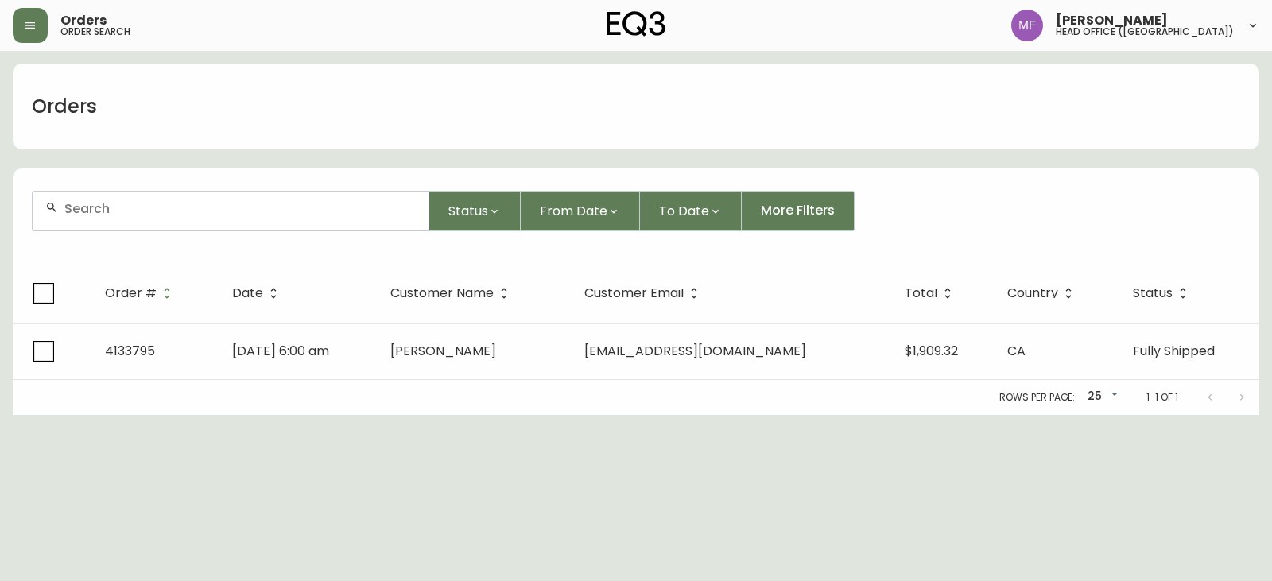
click at [134, 194] on div at bounding box center [231, 211] width 396 height 39
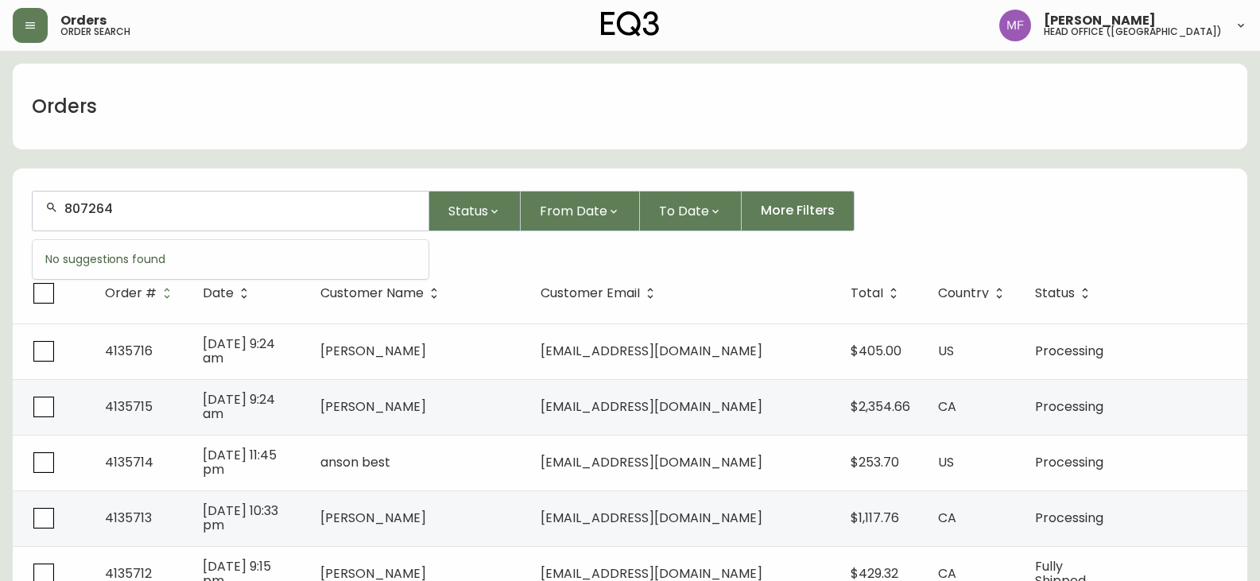
type input "807264"
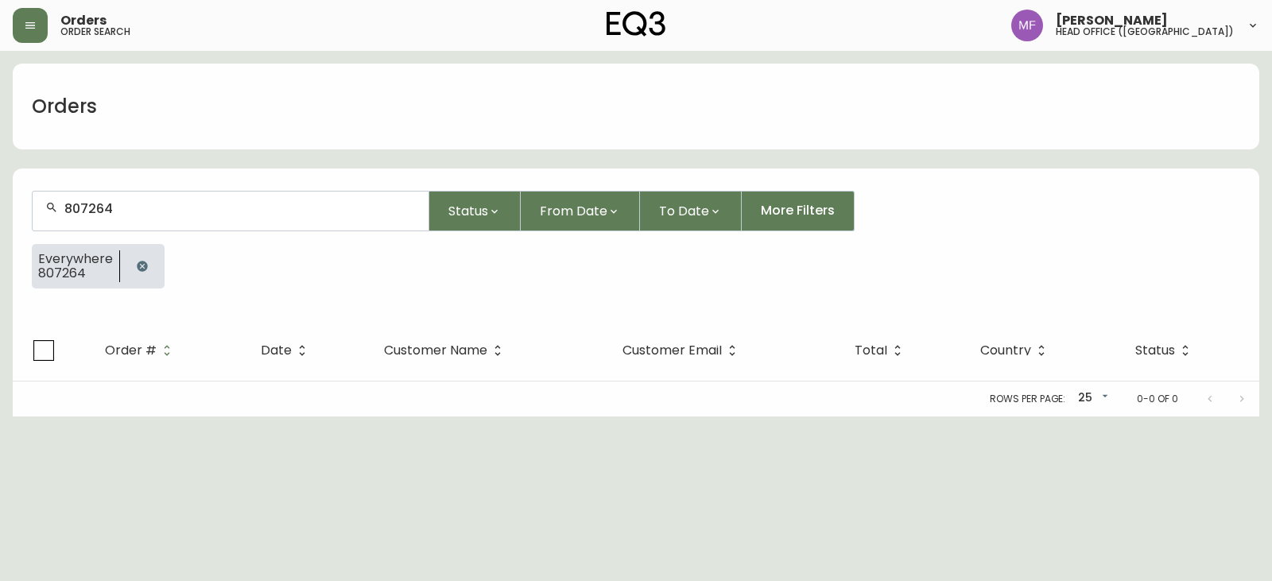
click at [131, 267] on button "button" at bounding box center [142, 266] width 32 height 32
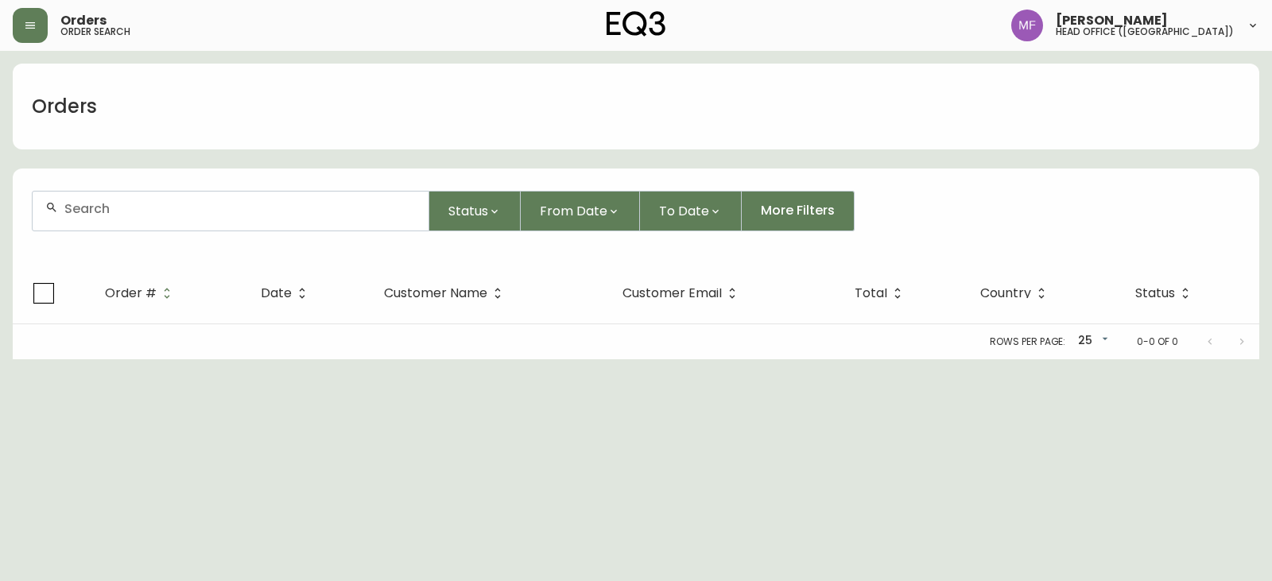
click at [153, 198] on div at bounding box center [231, 211] width 396 height 39
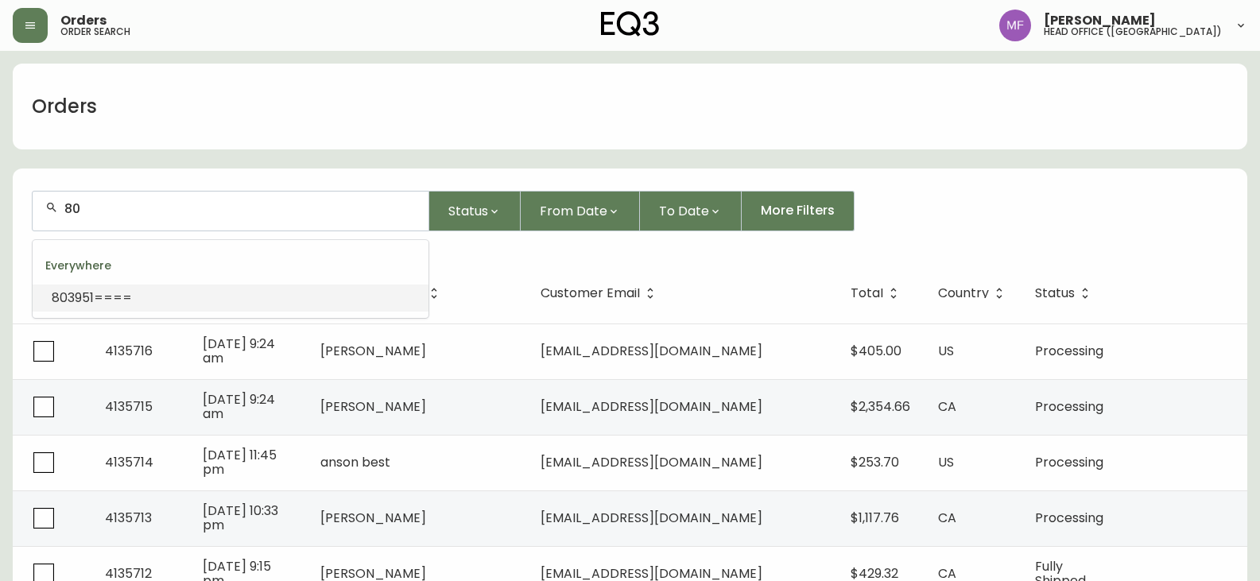
type input "8"
type input "8039531"
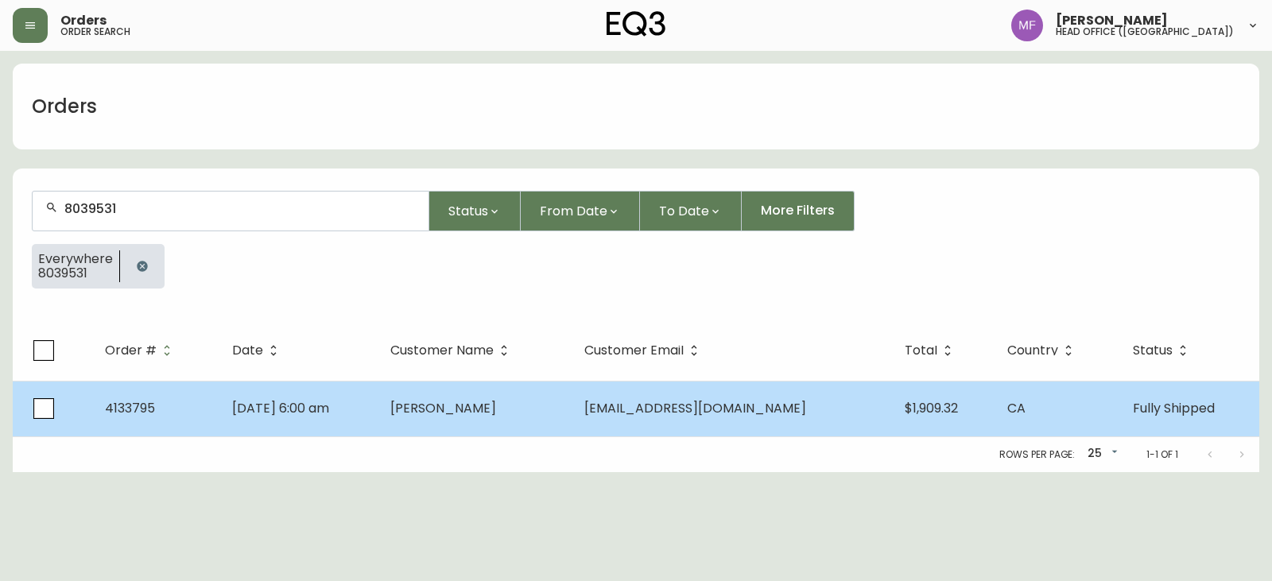
click at [647, 414] on span "[EMAIL_ADDRESS][DOMAIN_NAME]" at bounding box center [695, 408] width 222 height 18
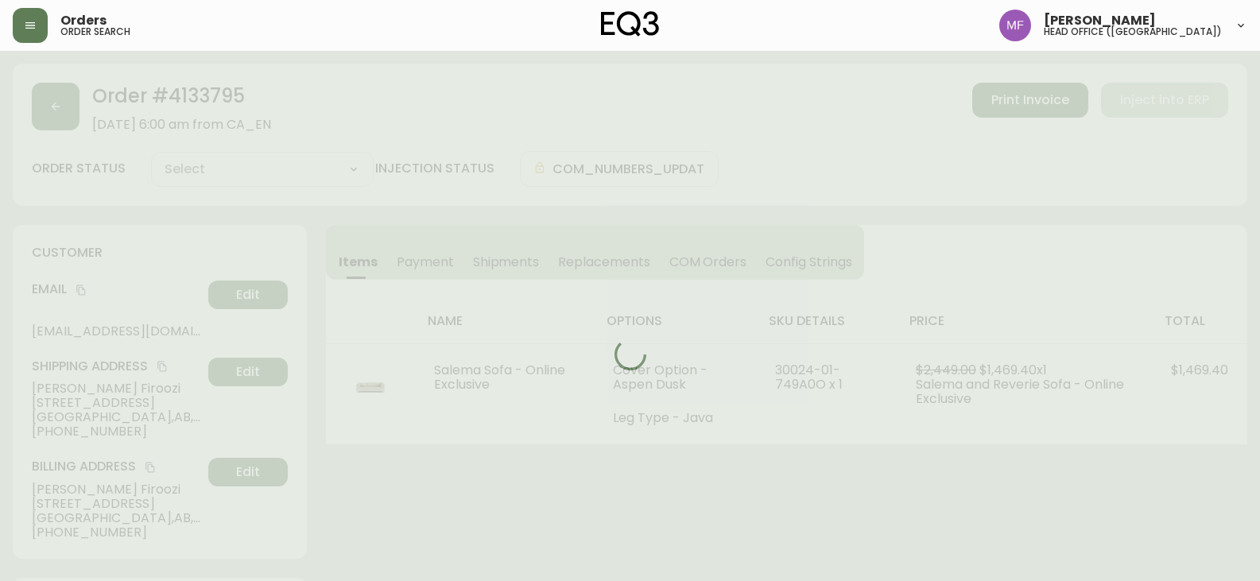
type input "Fully Shipped"
select select "FULLY_SHIPPED"
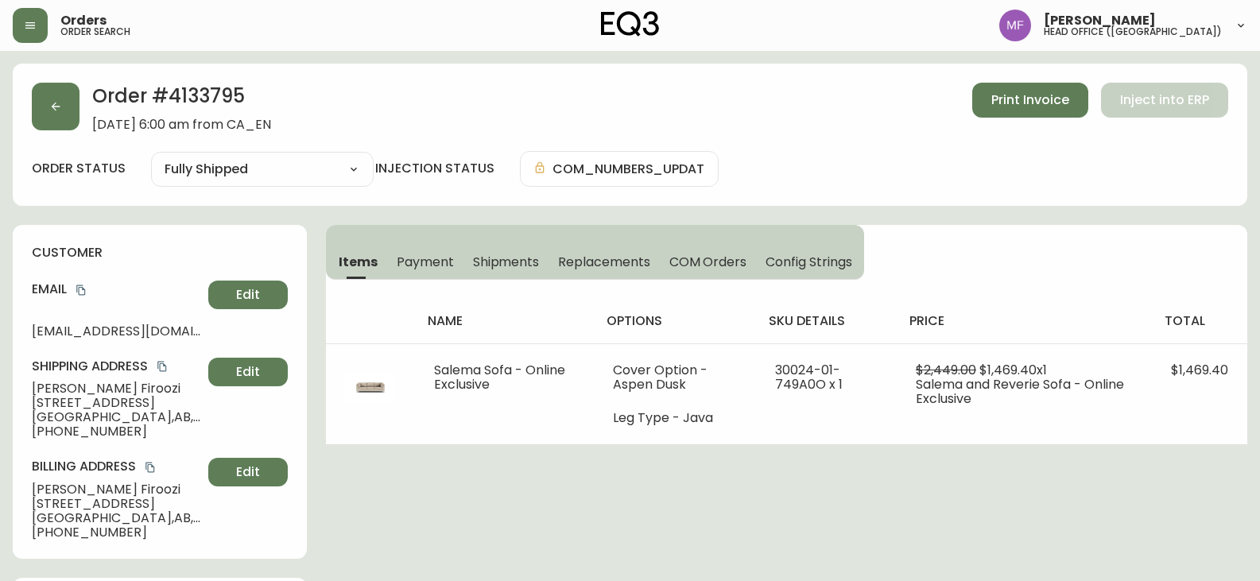
click at [530, 262] on span "Shipments" at bounding box center [506, 262] width 67 height 17
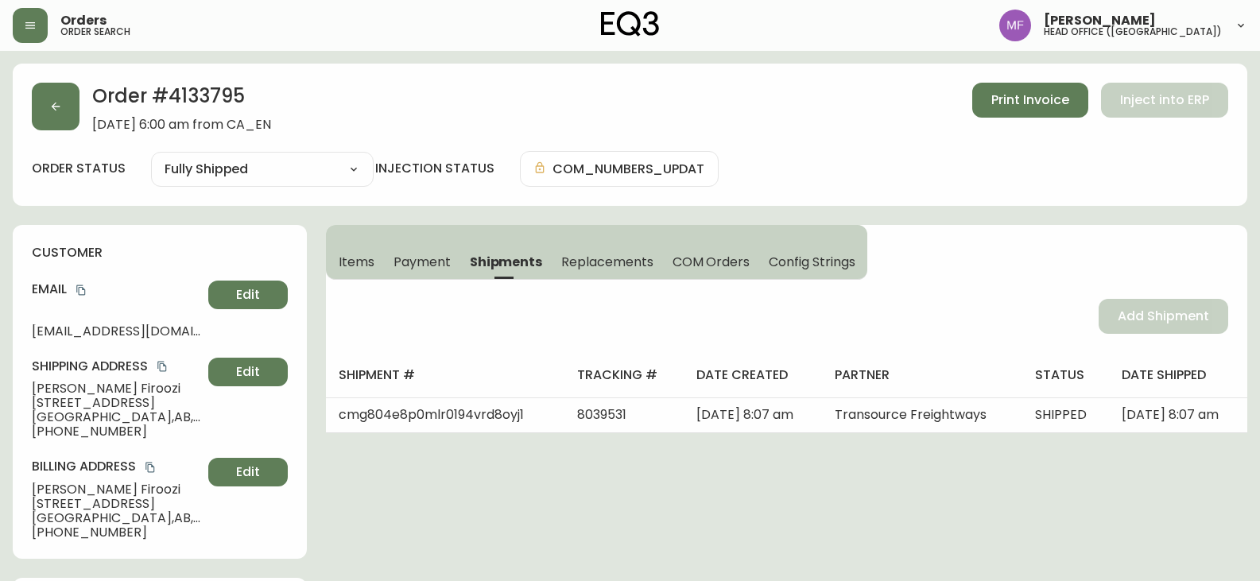
click at [361, 260] on span "Items" at bounding box center [357, 262] width 36 height 17
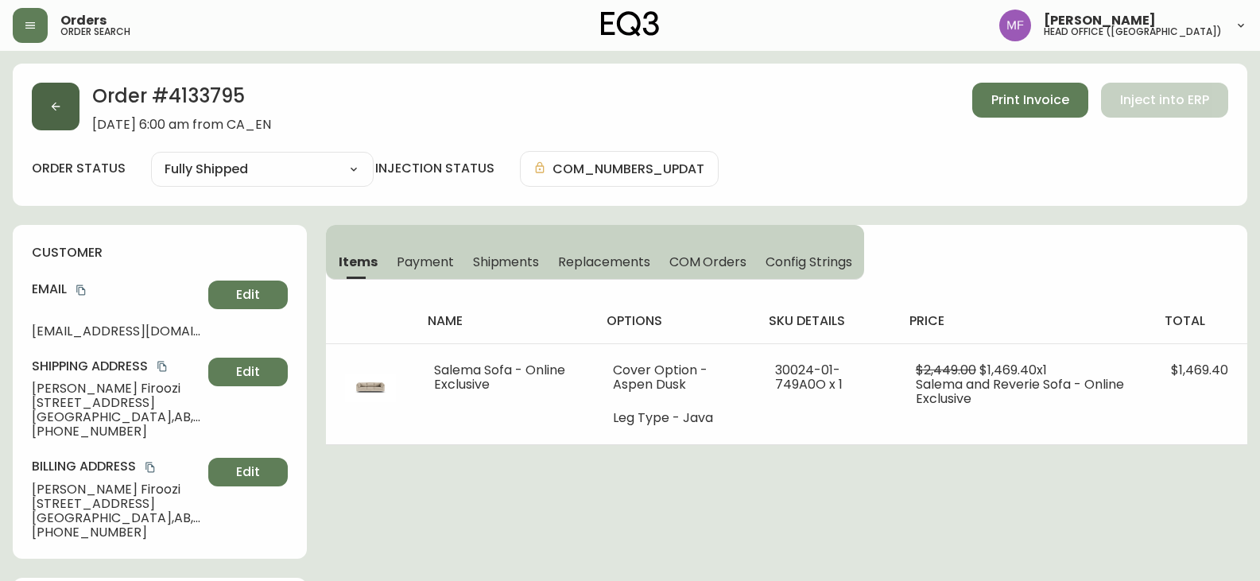
click at [53, 124] on button "button" at bounding box center [56, 107] width 48 height 48
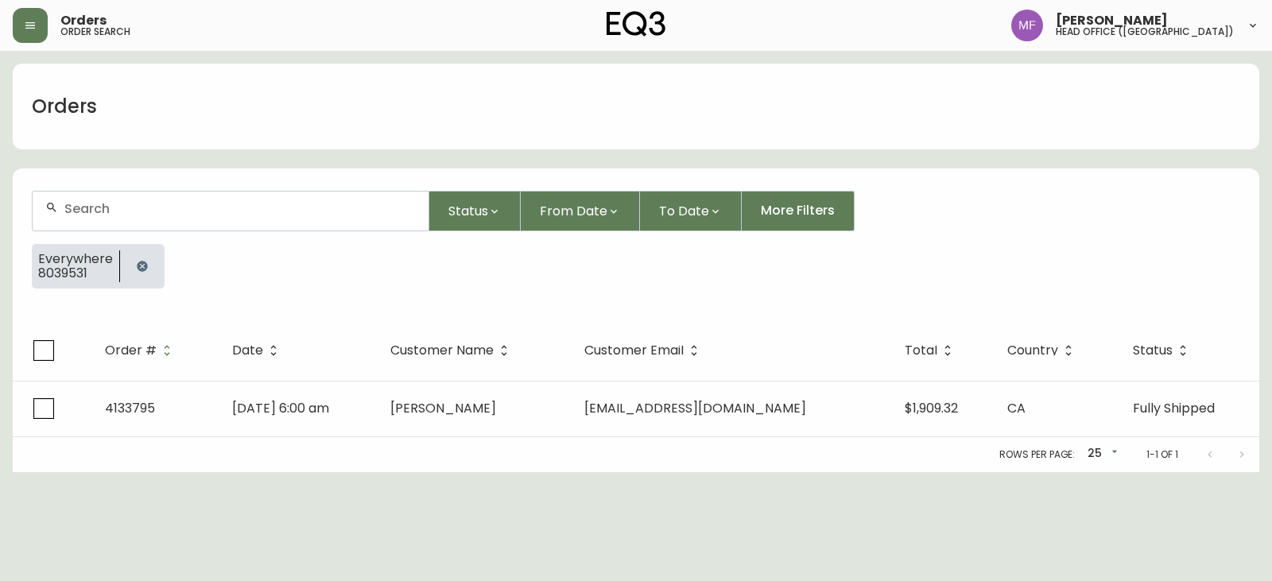
click at [144, 257] on button "button" at bounding box center [142, 266] width 32 height 32
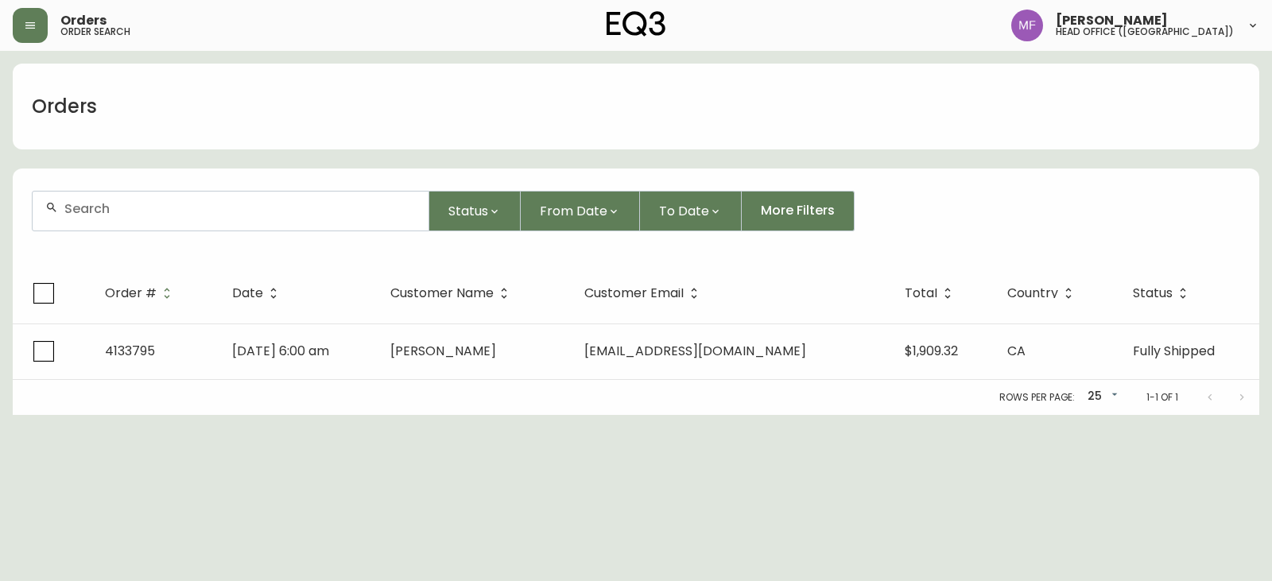
click at [139, 203] on input "text" at bounding box center [239, 208] width 351 height 15
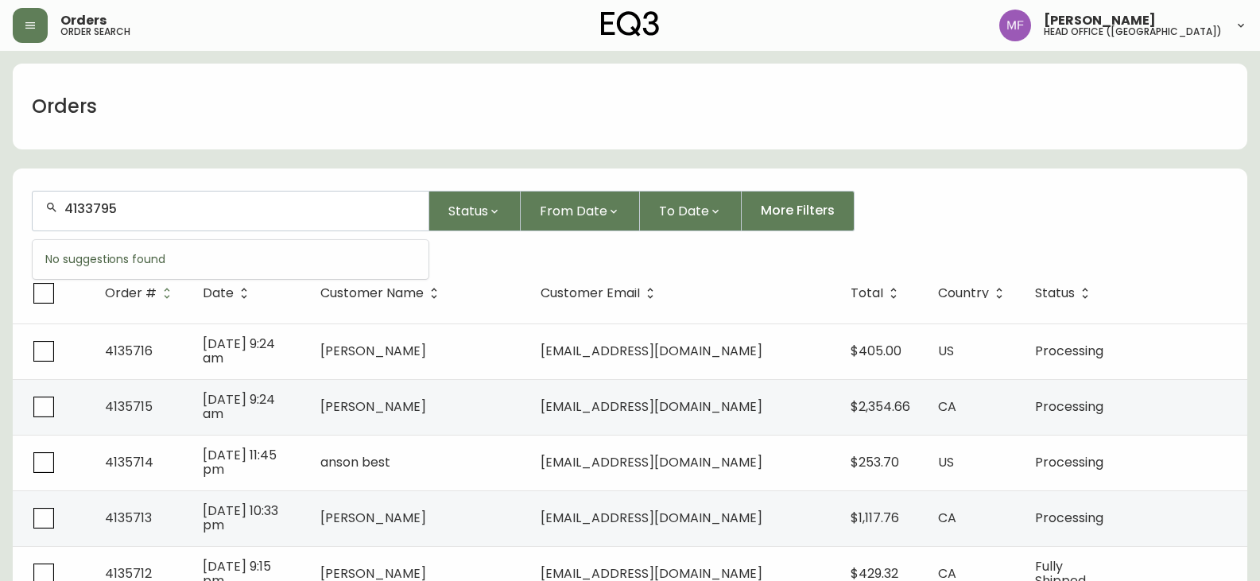
type input "4133795"
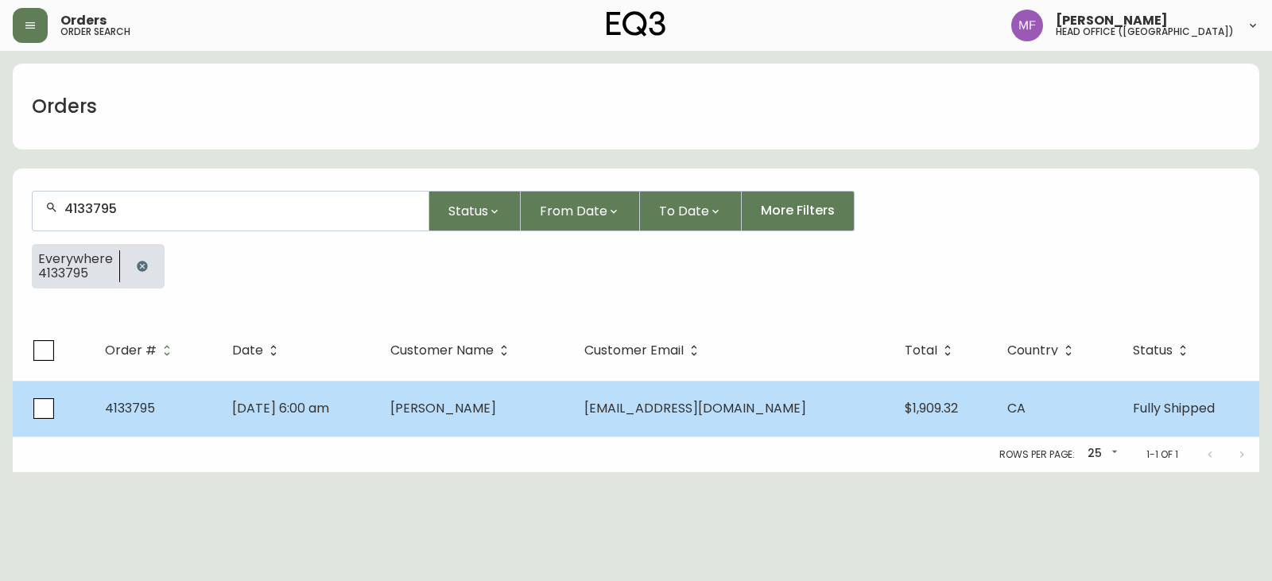
click at [452, 394] on td "[PERSON_NAME]" at bounding box center [475, 409] width 194 height 56
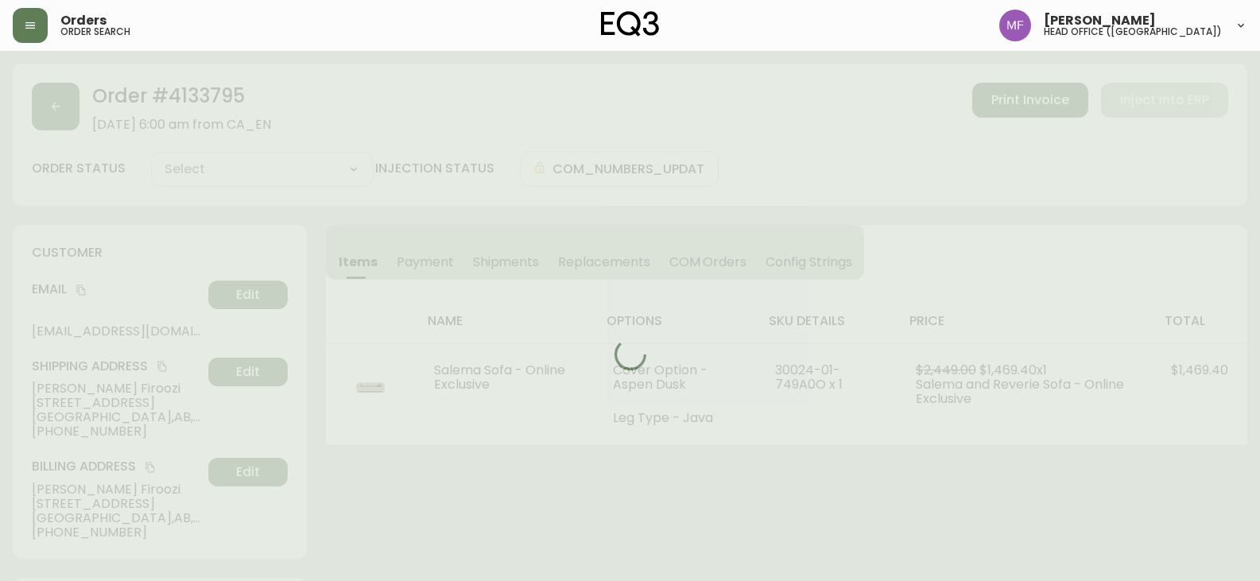
type input "Fully Shipped"
select select "FULLY_SHIPPED"
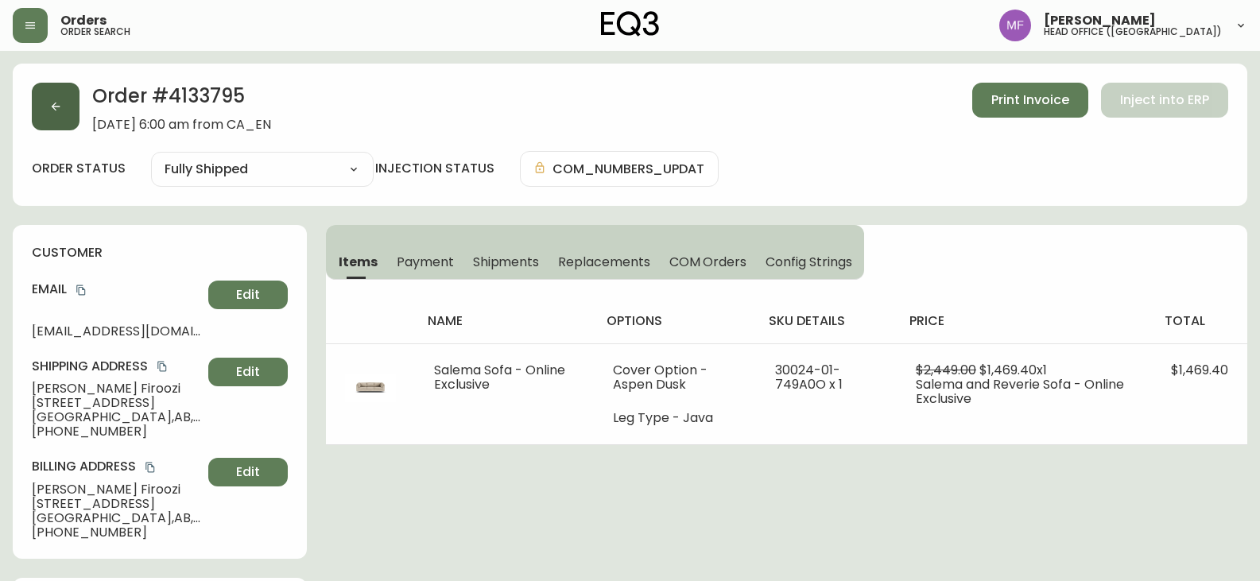
click at [53, 90] on button "button" at bounding box center [56, 107] width 48 height 48
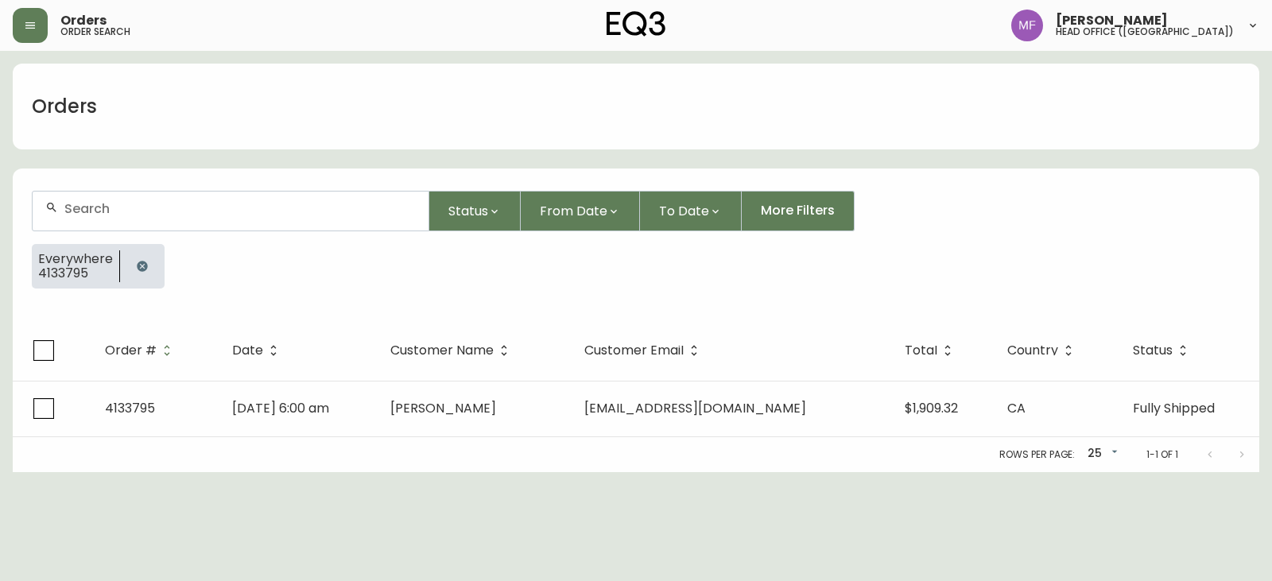
click at [148, 266] on button "button" at bounding box center [142, 266] width 32 height 32
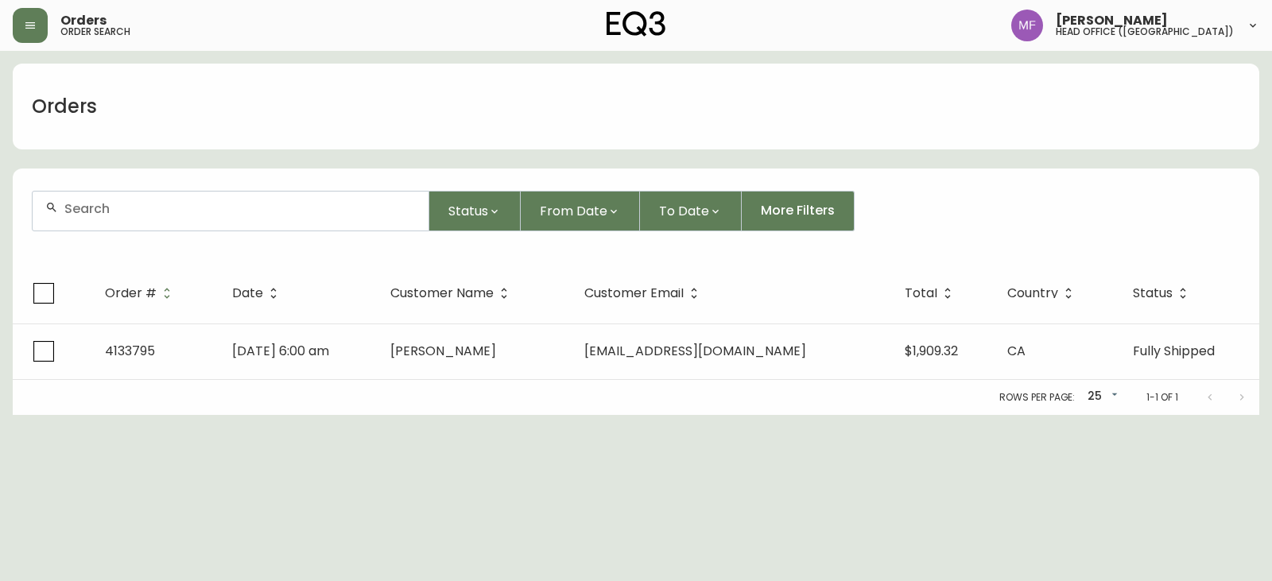
click at [138, 225] on div at bounding box center [231, 211] width 396 height 39
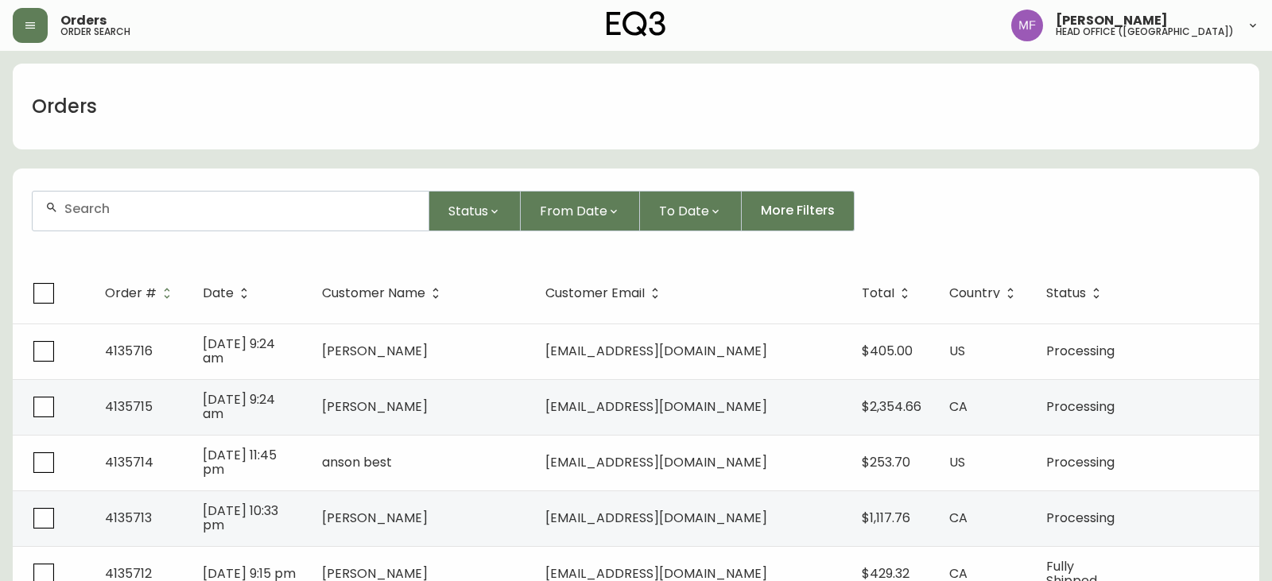
paste input "8039531"
type input "8039531"
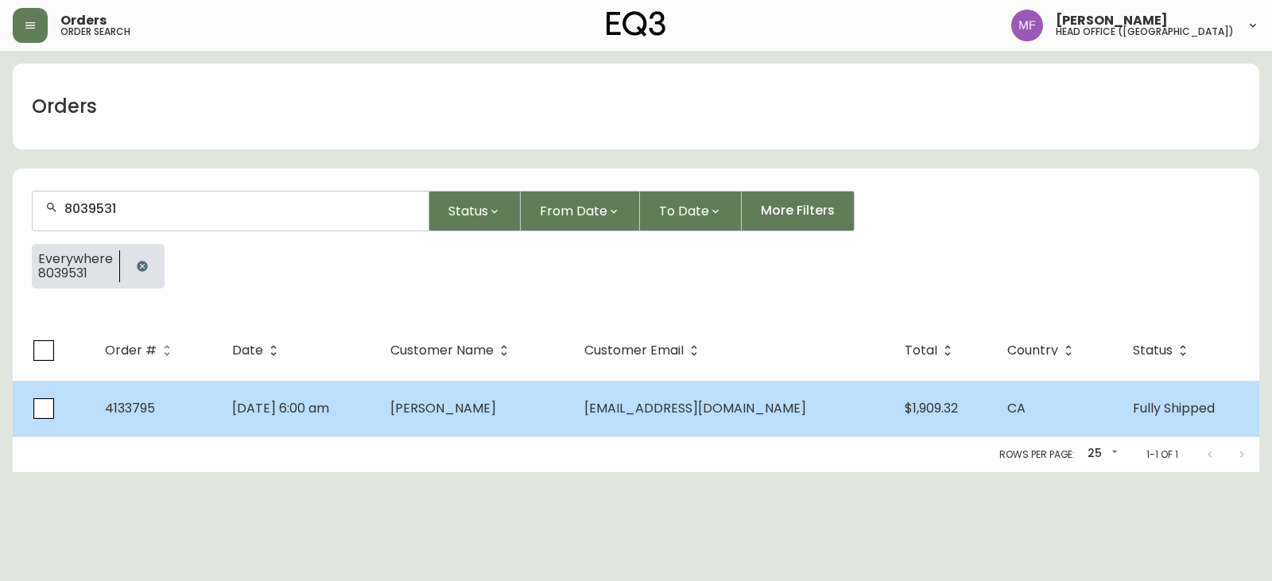
click at [351, 421] on td "[DATE] 6:00 am" at bounding box center [298, 409] width 159 height 56
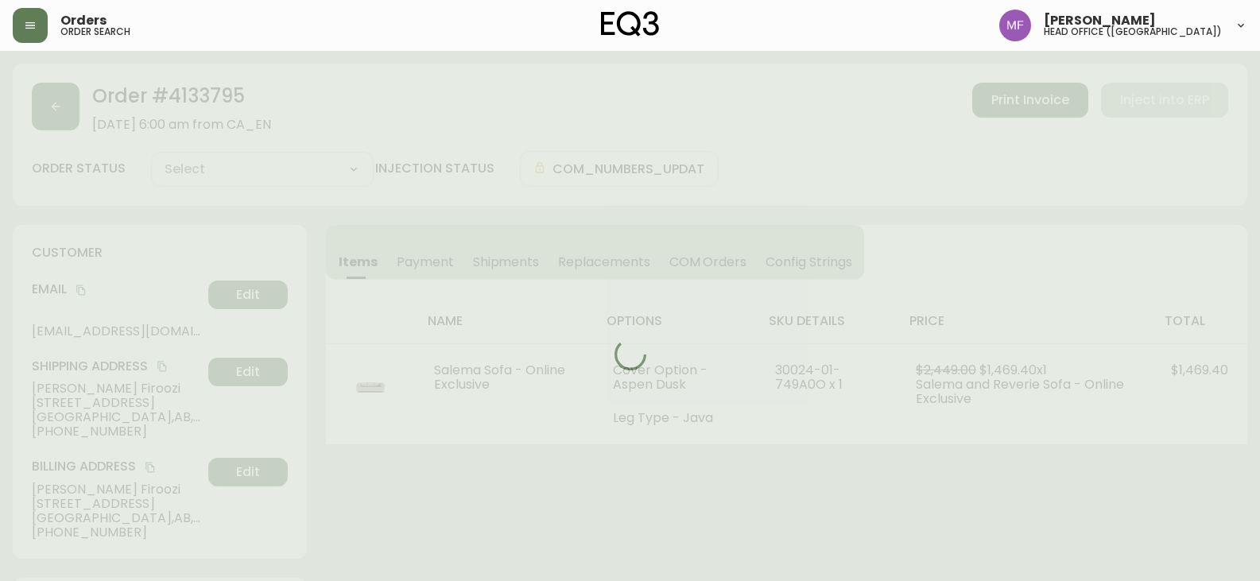
type input "Fully Shipped"
select select "FULLY_SHIPPED"
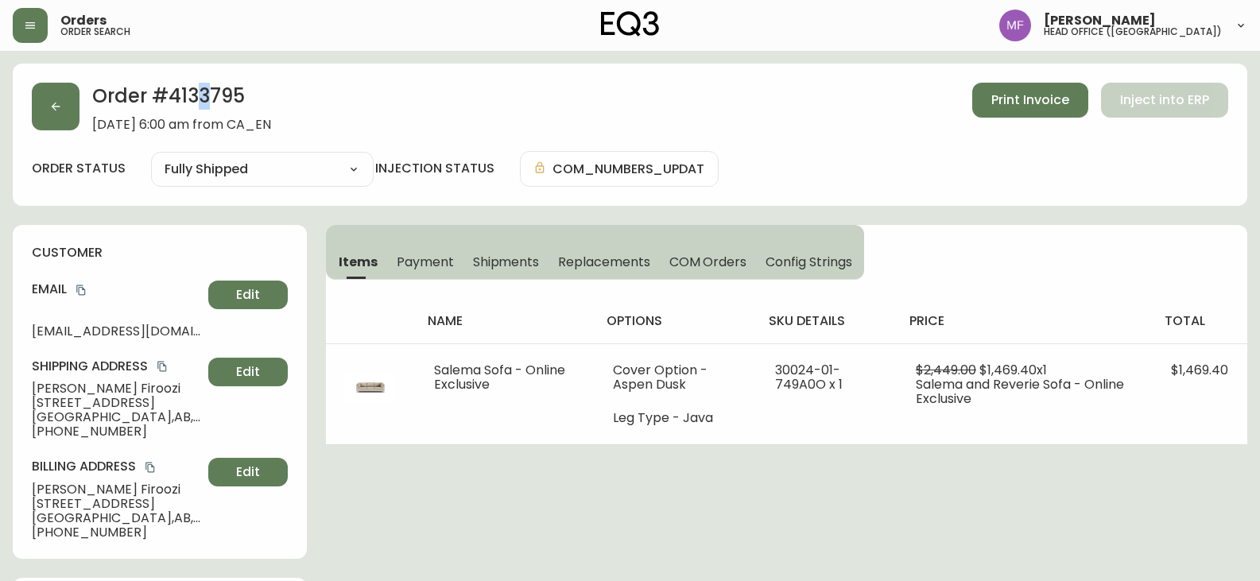
click at [204, 105] on h2 "Order # 4133795" at bounding box center [181, 100] width 179 height 35
click at [211, 100] on h2 "Order # 4133795" at bounding box center [181, 100] width 179 height 35
drag, startPoint x: 129, startPoint y: 386, endPoint x: 29, endPoint y: 390, distance: 99.5
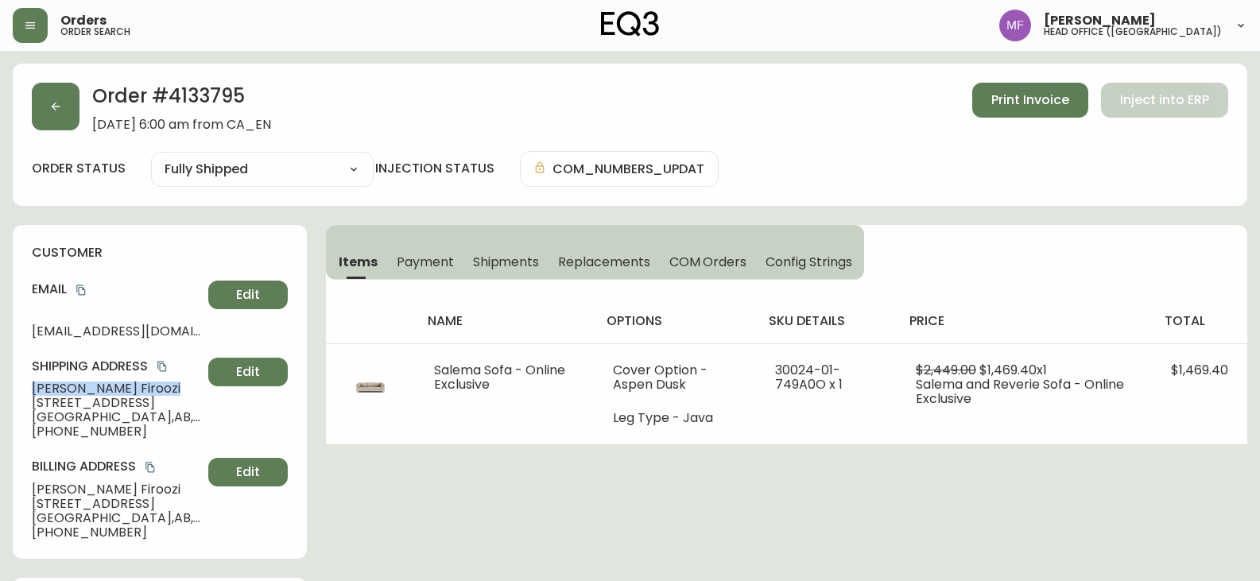
click at [29, 390] on div "customer Email [EMAIL_ADDRESS][DOMAIN_NAME] Edit Shipping Address [PERSON_NAME]…" at bounding box center [160, 392] width 294 height 334
click at [236, 94] on h2 "Order # 4133795" at bounding box center [181, 100] width 179 height 35
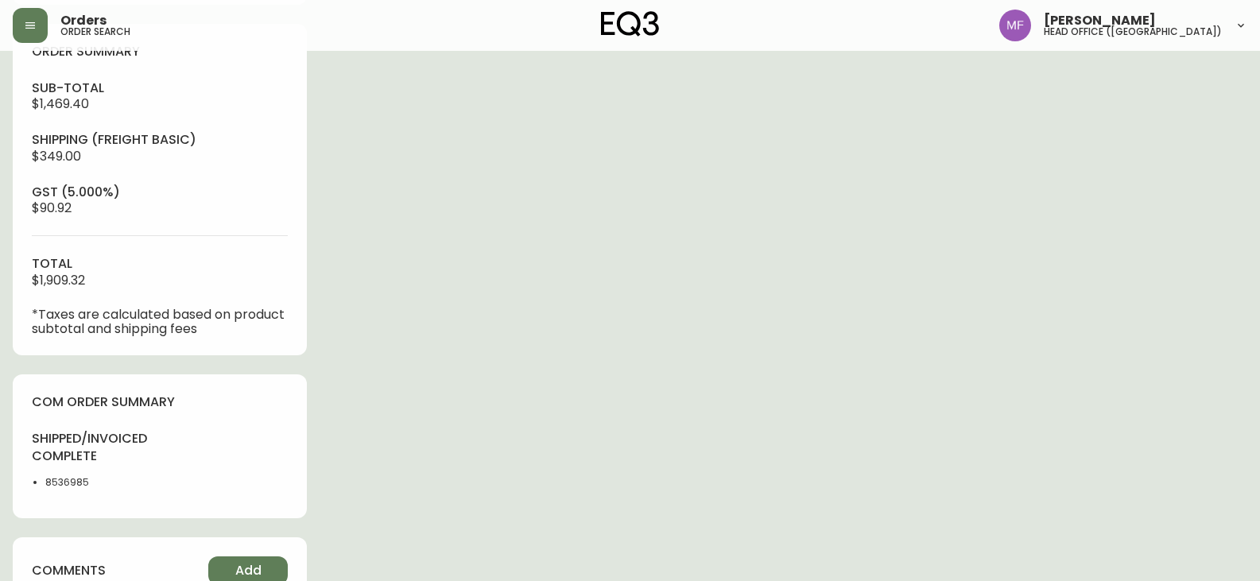
scroll to position [557, 0]
click at [48, 484] on li "8536985" at bounding box center [97, 480] width 105 height 14
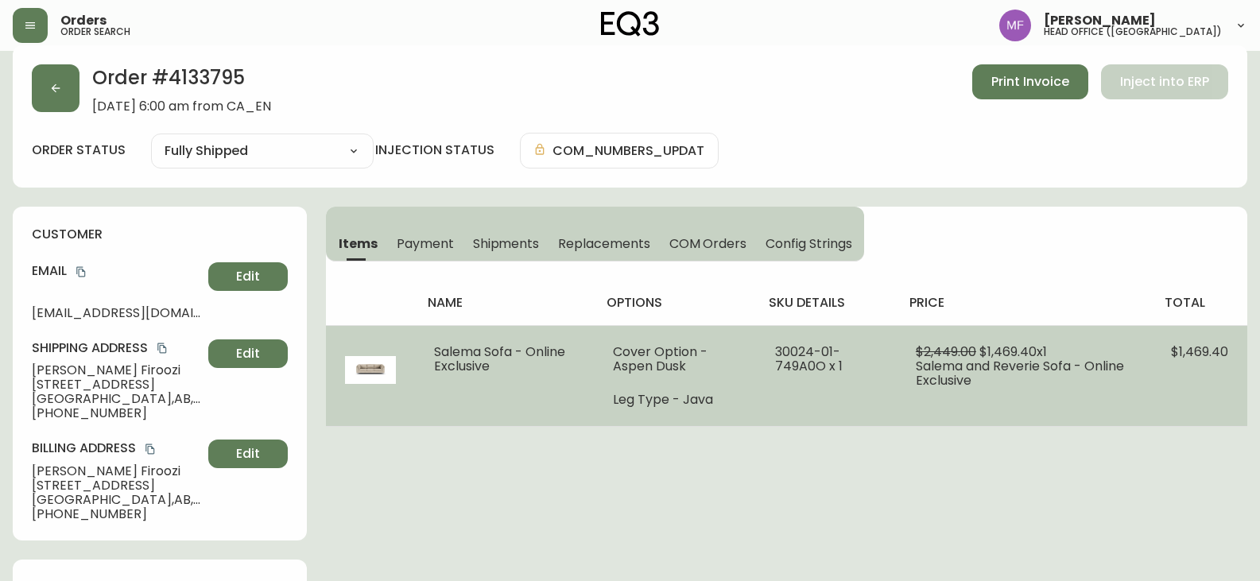
scroll to position [0, 0]
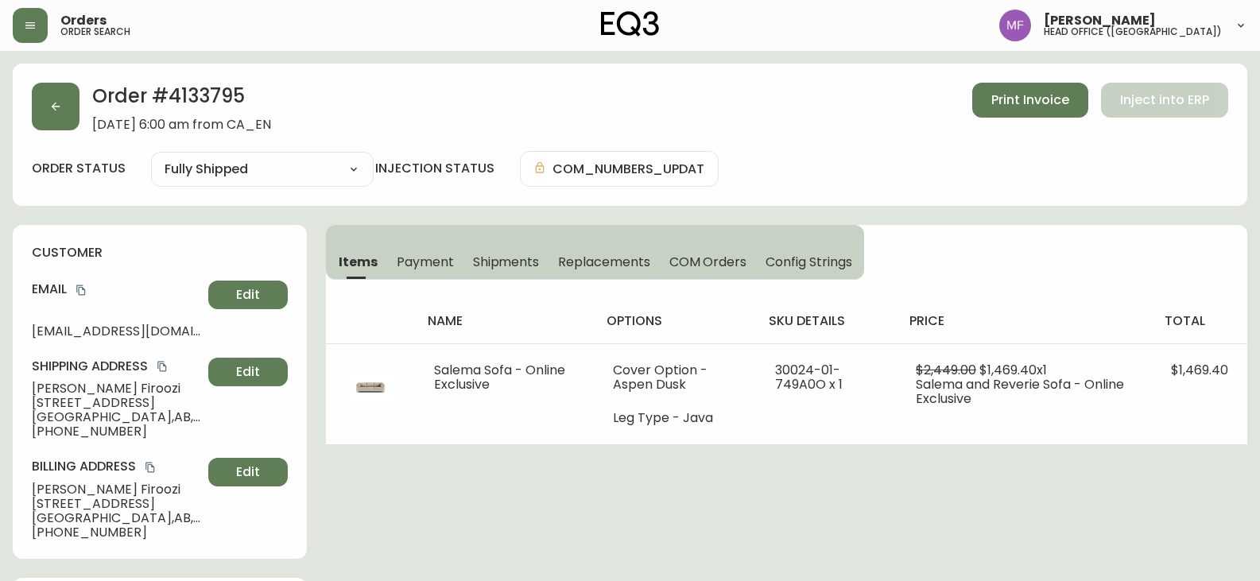
click at [196, 99] on h2 "Order # 4133795" at bounding box center [181, 100] width 179 height 35
click at [165, 367] on icon "copy" at bounding box center [161, 367] width 9 height 10
click at [60, 106] on icon "button" at bounding box center [55, 106] width 13 height 13
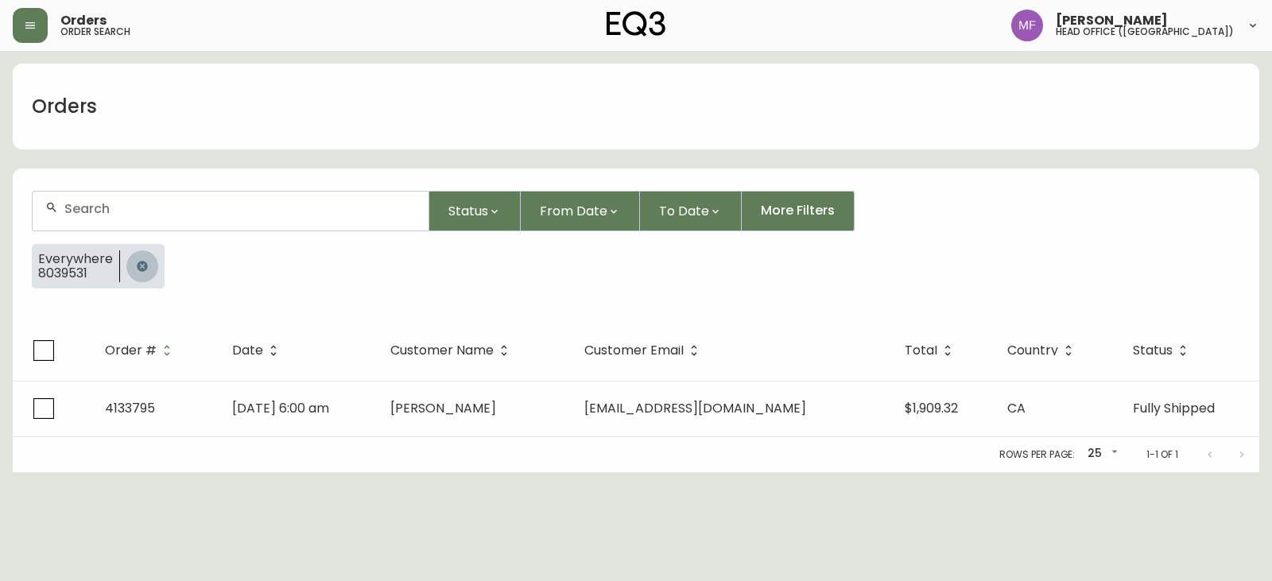
click at [147, 262] on button "button" at bounding box center [142, 266] width 32 height 32
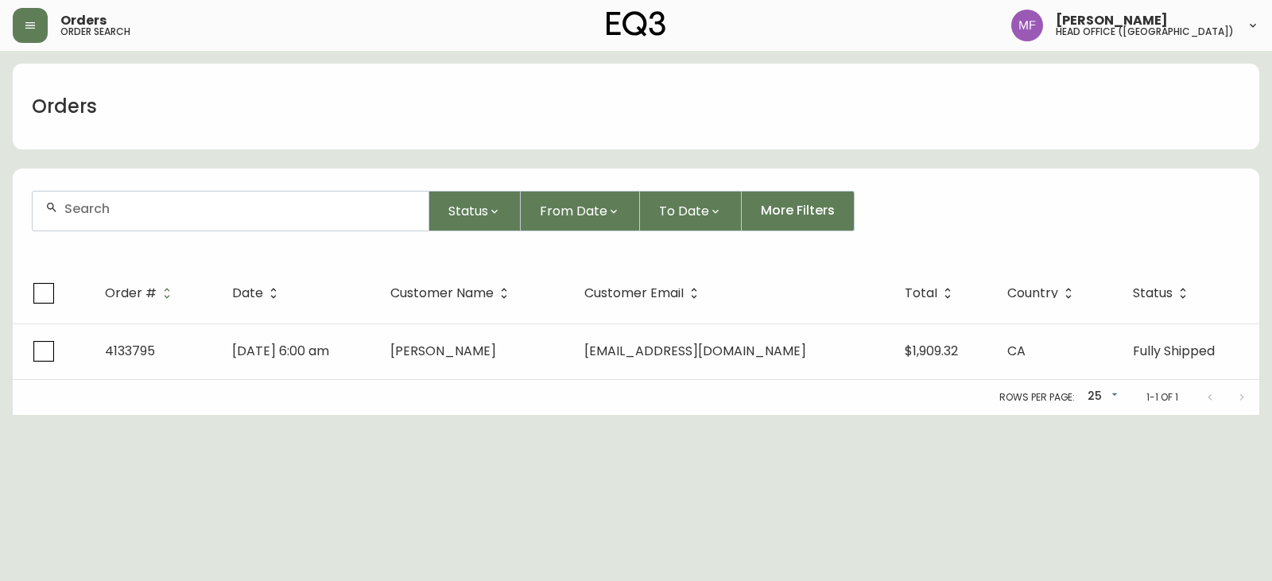
click at [149, 219] on div at bounding box center [231, 211] width 396 height 39
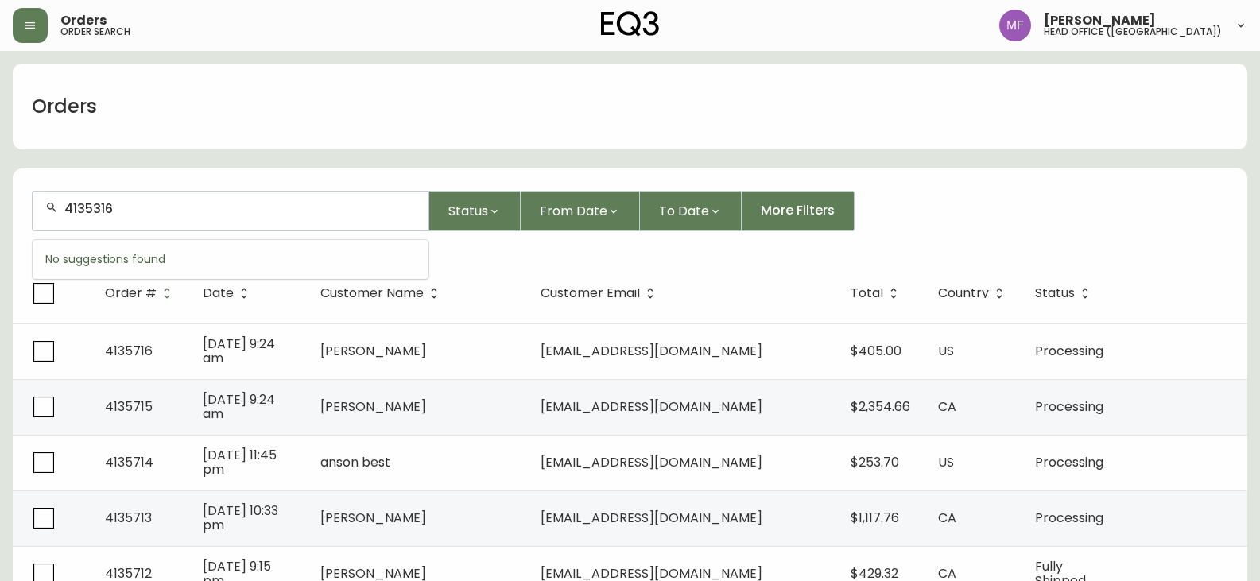
type input "4135316"
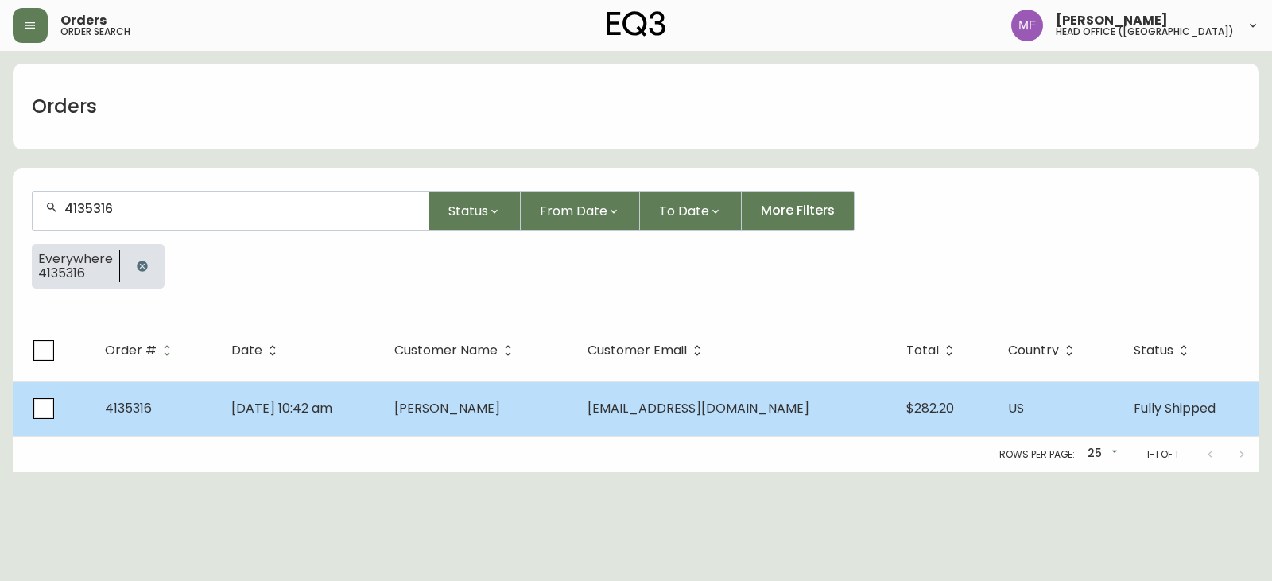
click at [382, 405] on td "[DATE] 10:42 am" at bounding box center [300, 409] width 163 height 56
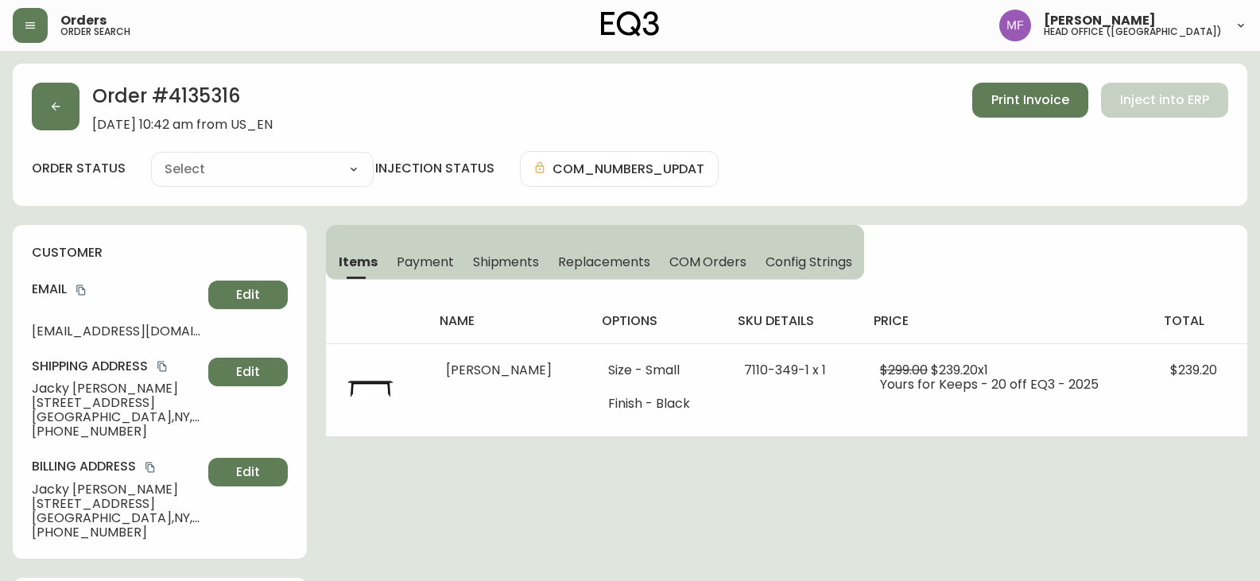
type input "Fully Shipped"
select select "FULLY_SHIPPED"
click at [539, 266] on button "Shipments" at bounding box center [506, 261] width 86 height 35
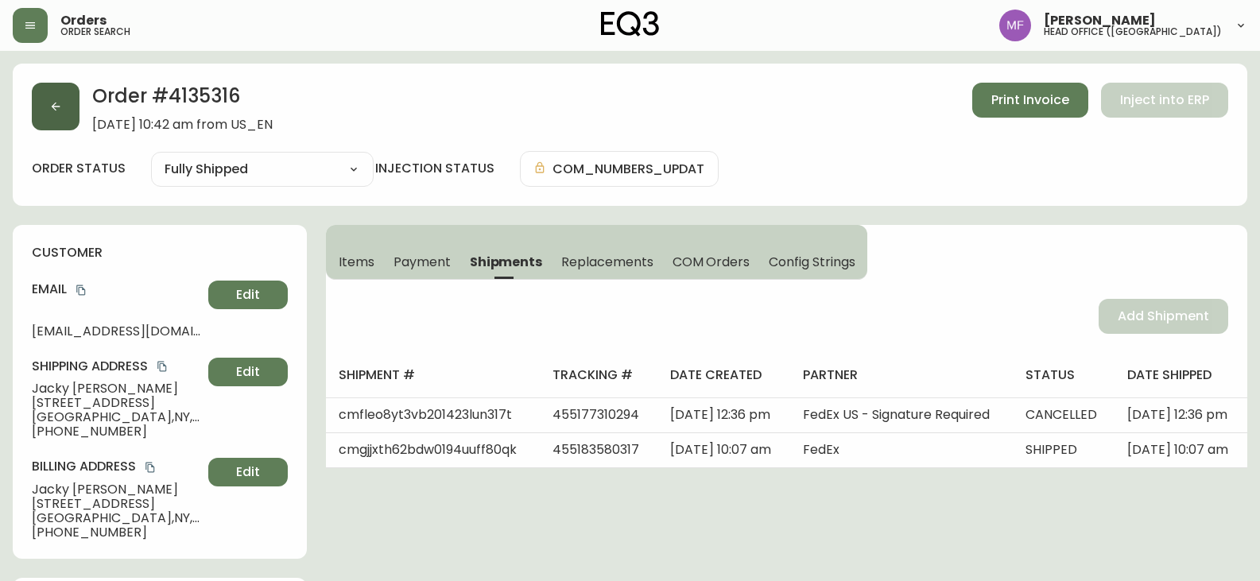
click at [66, 112] on button "button" at bounding box center [56, 107] width 48 height 48
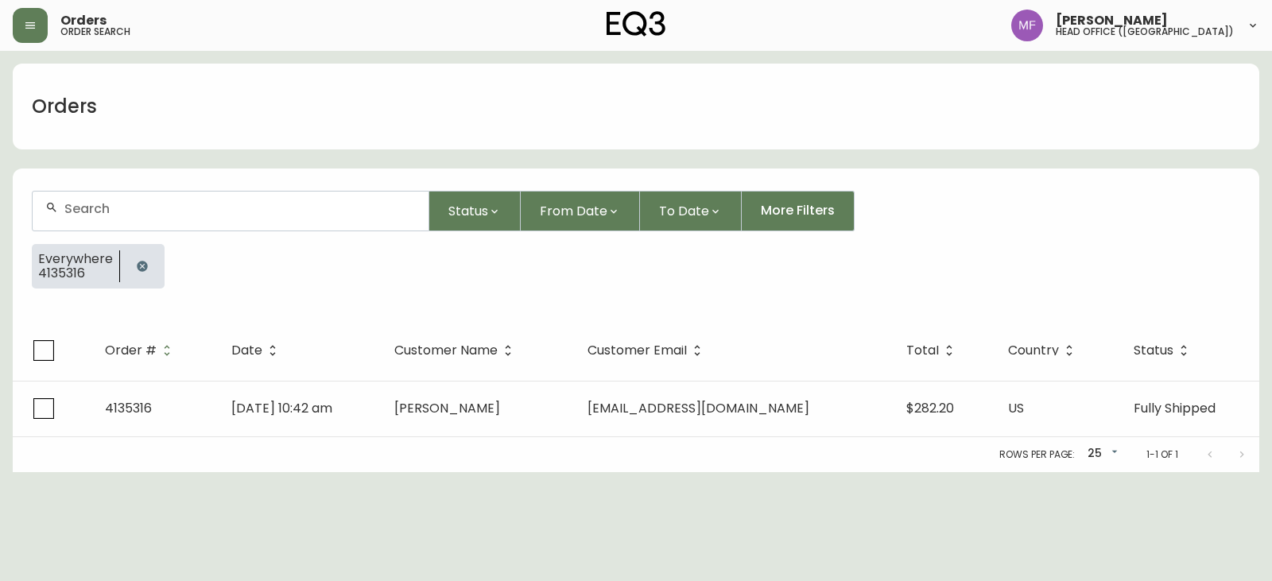
click at [148, 264] on button "button" at bounding box center [142, 266] width 32 height 32
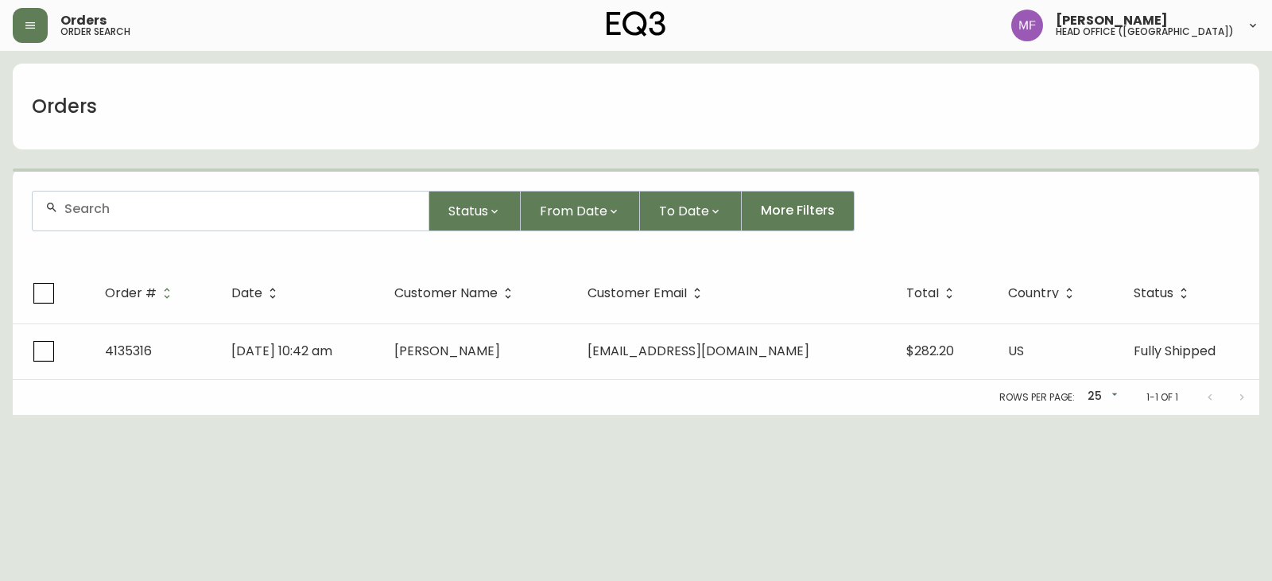
click at [141, 216] on div at bounding box center [231, 211] width 396 height 39
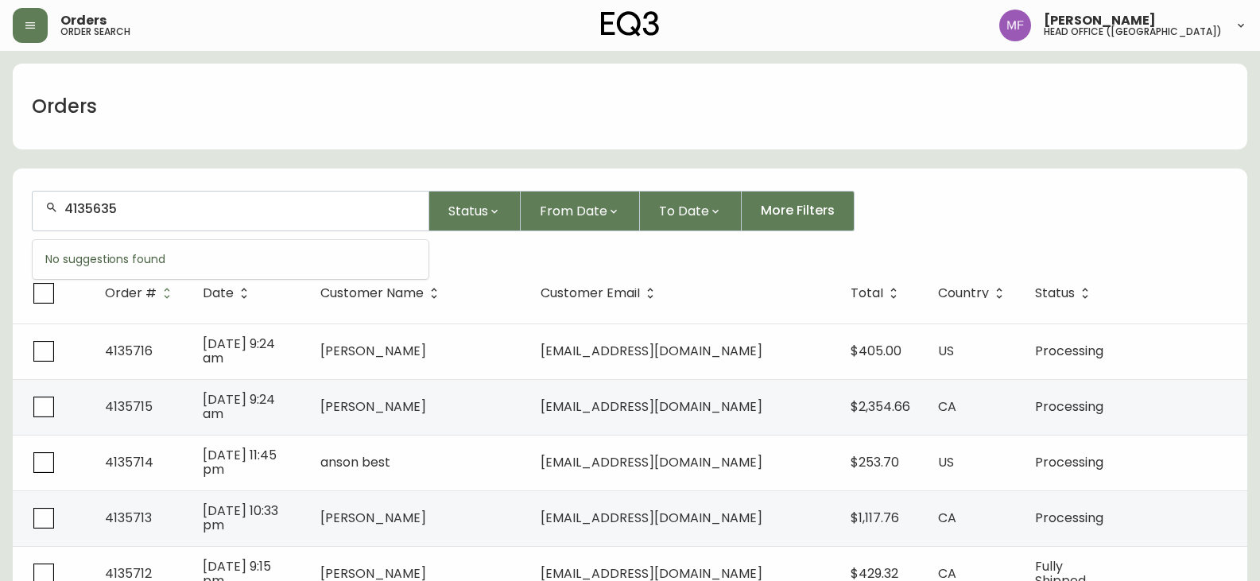
type input "4135635"
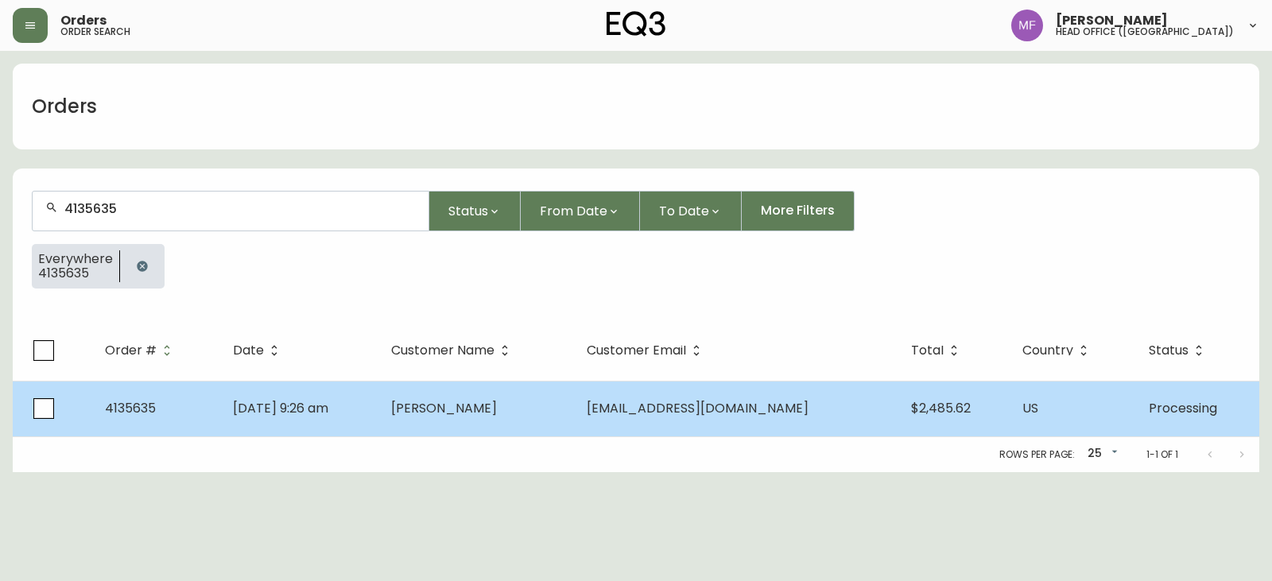
click at [497, 400] on span "[PERSON_NAME]" at bounding box center [444, 408] width 106 height 18
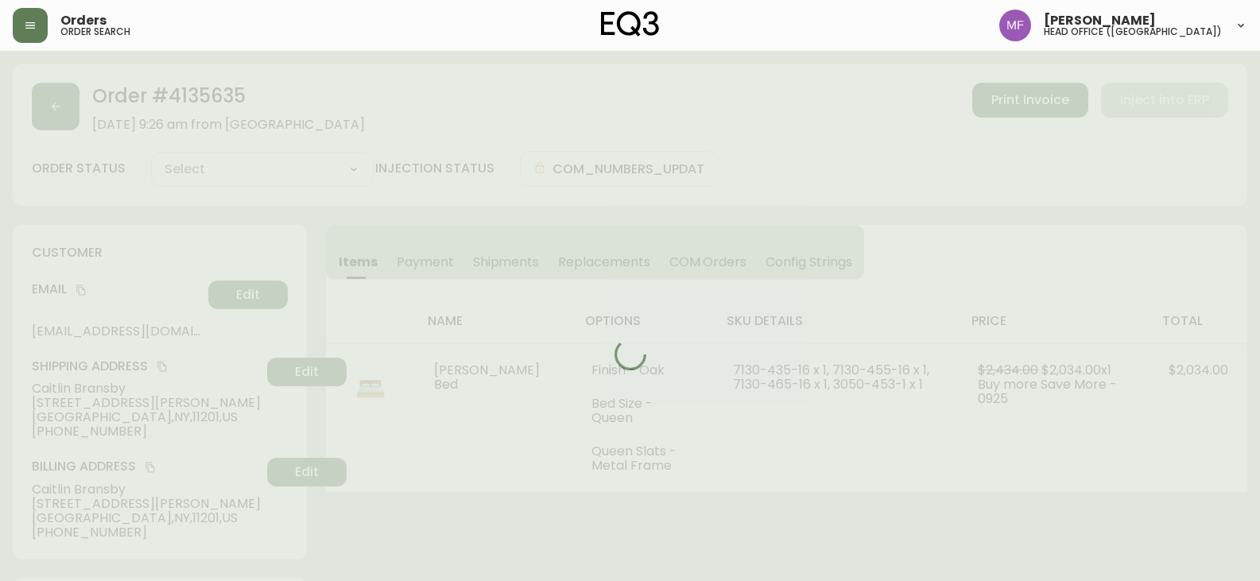
type input "Processing"
select select "PROCESSING"
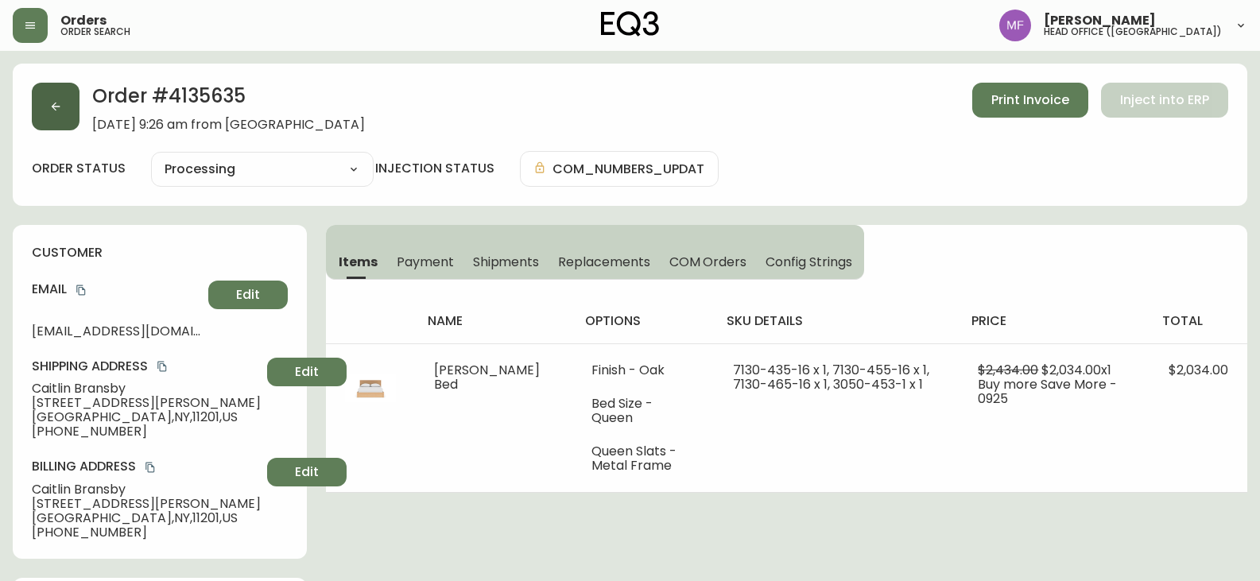
click at [42, 112] on button "button" at bounding box center [56, 107] width 48 height 48
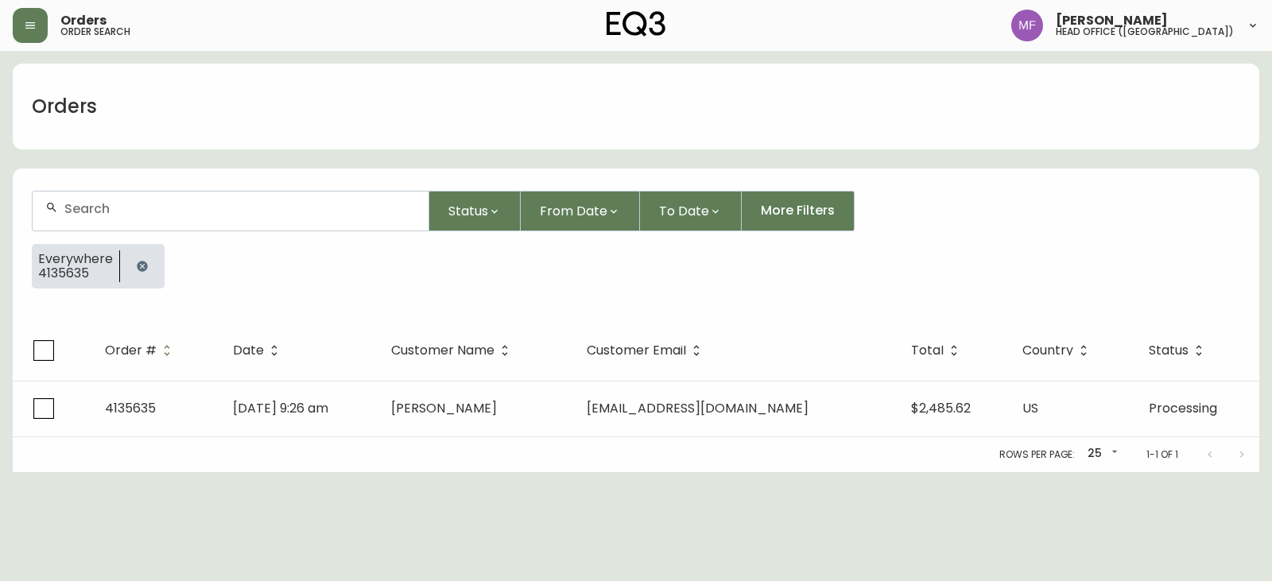
click at [145, 266] on icon "button" at bounding box center [142, 266] width 10 height 10
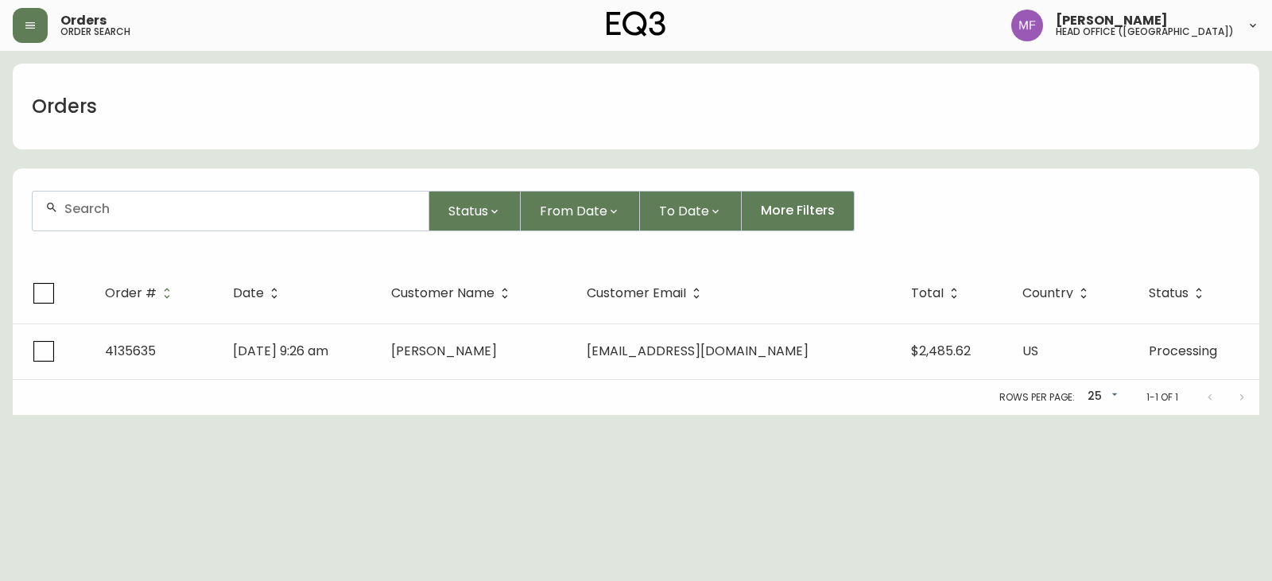
click at [137, 228] on div at bounding box center [231, 211] width 396 height 39
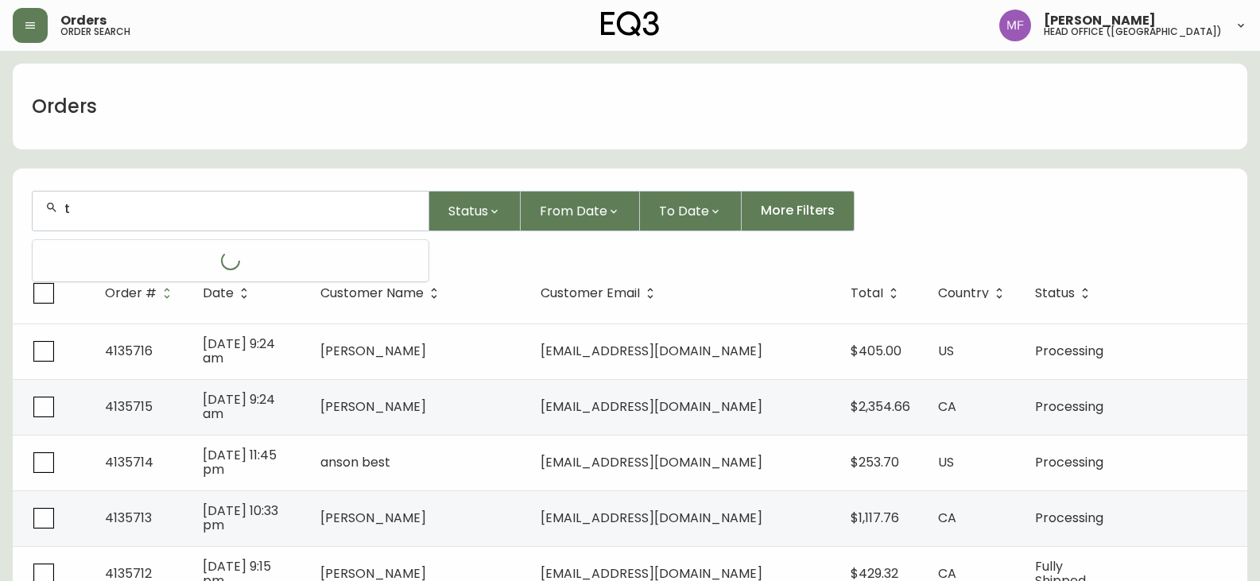
click at [320, 218] on div "t" at bounding box center [231, 211] width 396 height 39
type input "[PERSON_NAME]"
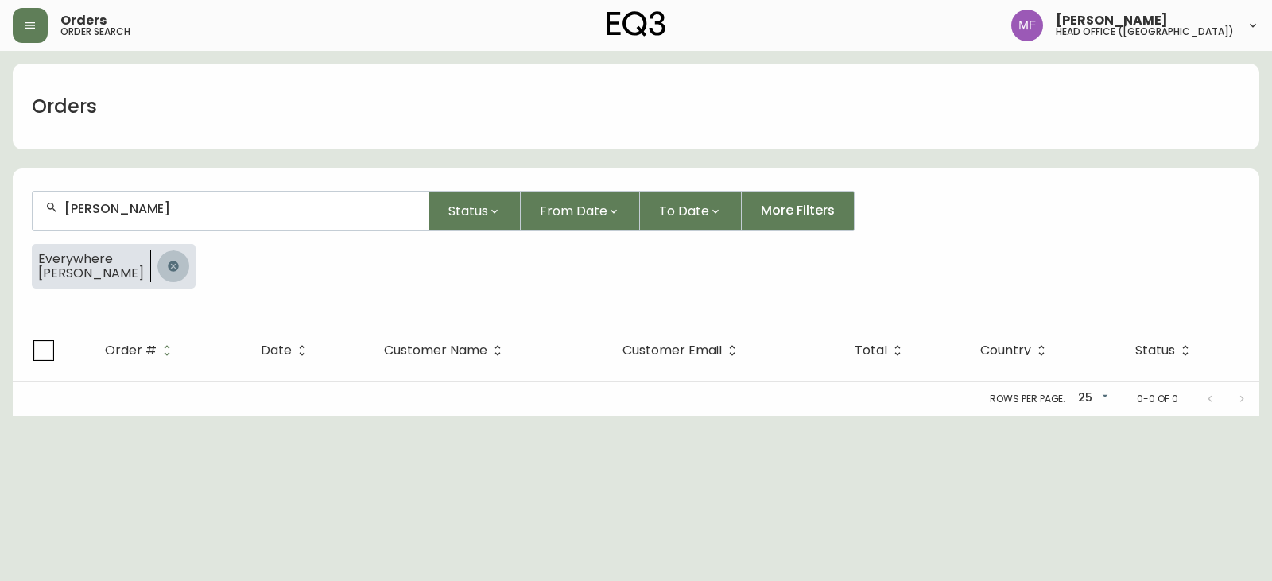
click at [173, 270] on icon "button" at bounding box center [173, 266] width 10 height 10
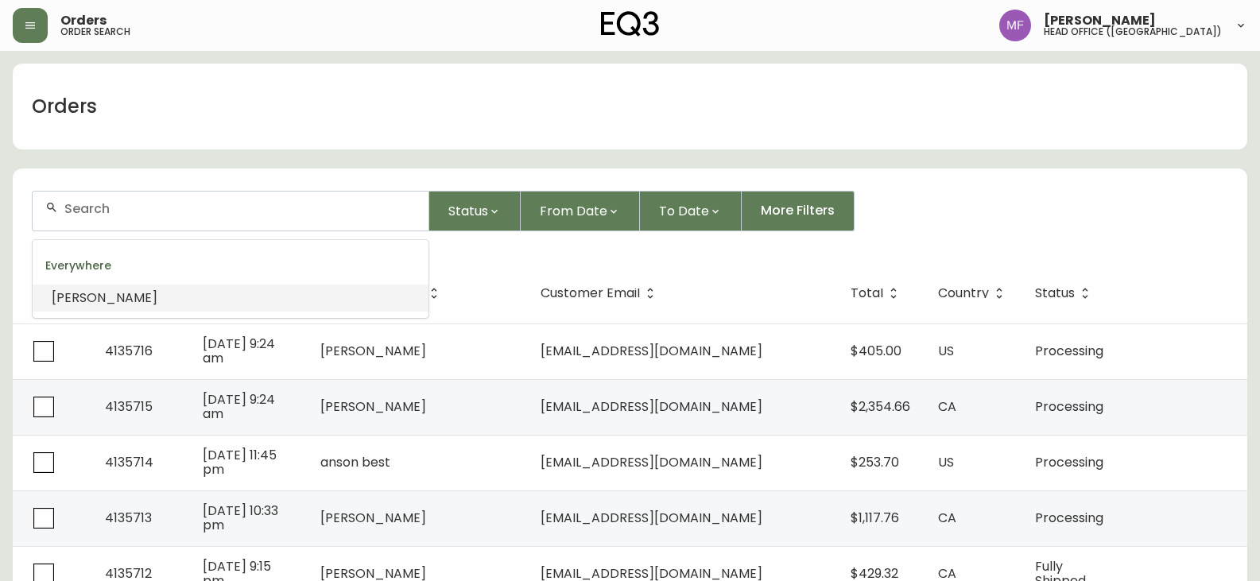
click at [258, 211] on input "text" at bounding box center [239, 208] width 351 height 15
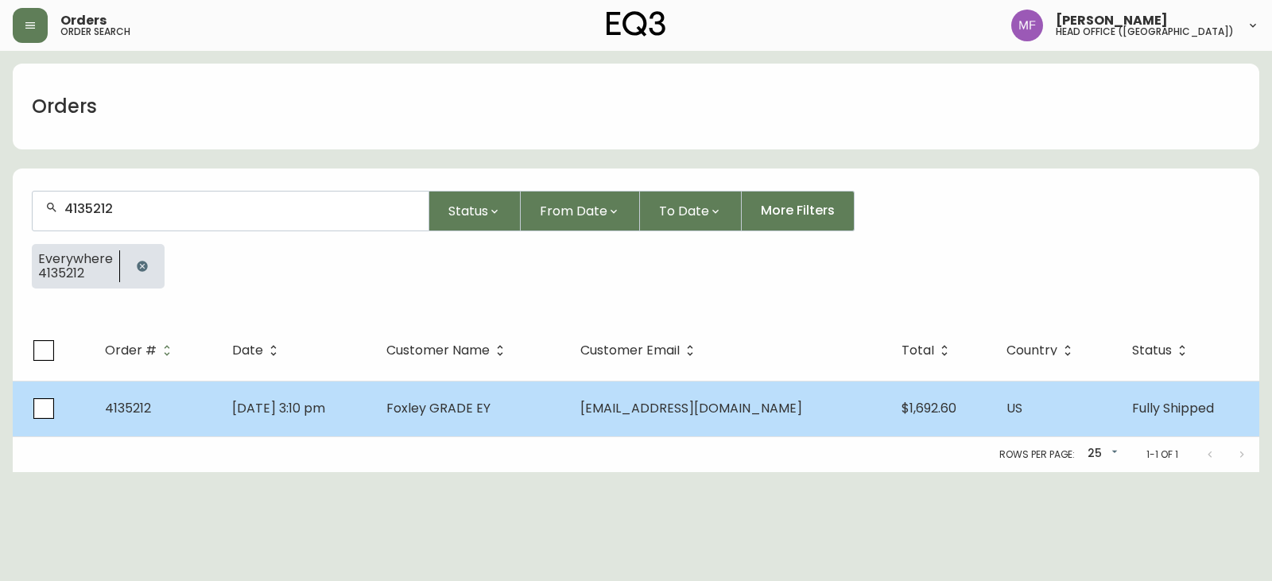
type input "4135212"
click at [528, 408] on td "Foxley GRADE EY" at bounding box center [471, 409] width 194 height 56
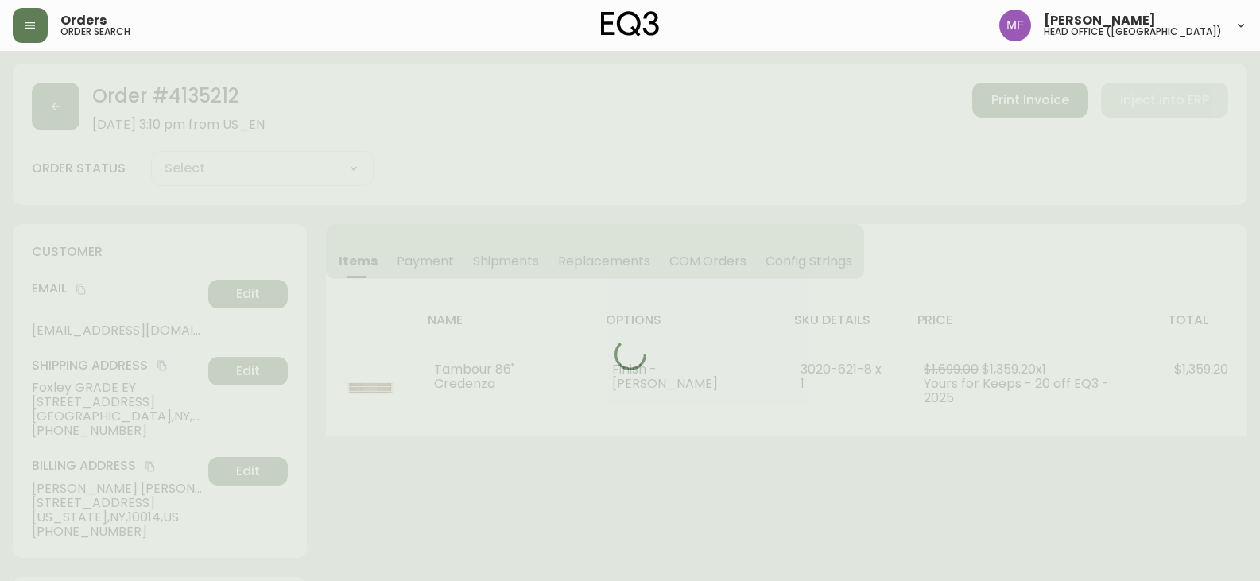
type input "Fully Shipped"
select select "FULLY_SHIPPED"
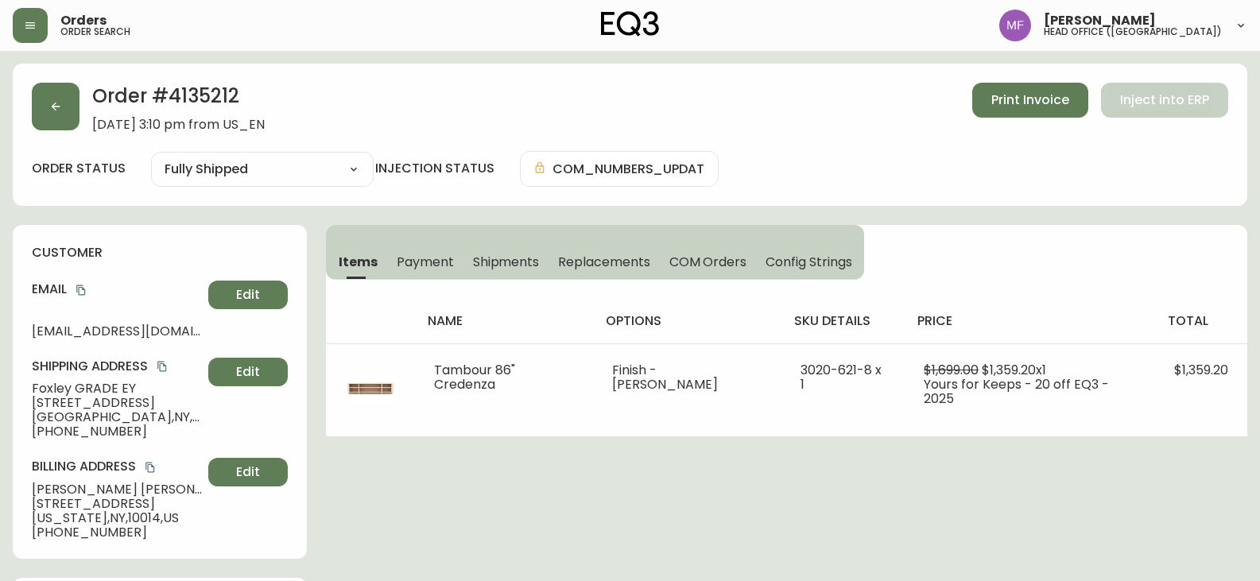
click at [191, 92] on h2 "Order # 4135212" at bounding box center [178, 100] width 173 height 35
click at [192, 92] on h2 "Order # 4135212" at bounding box center [178, 100] width 173 height 35
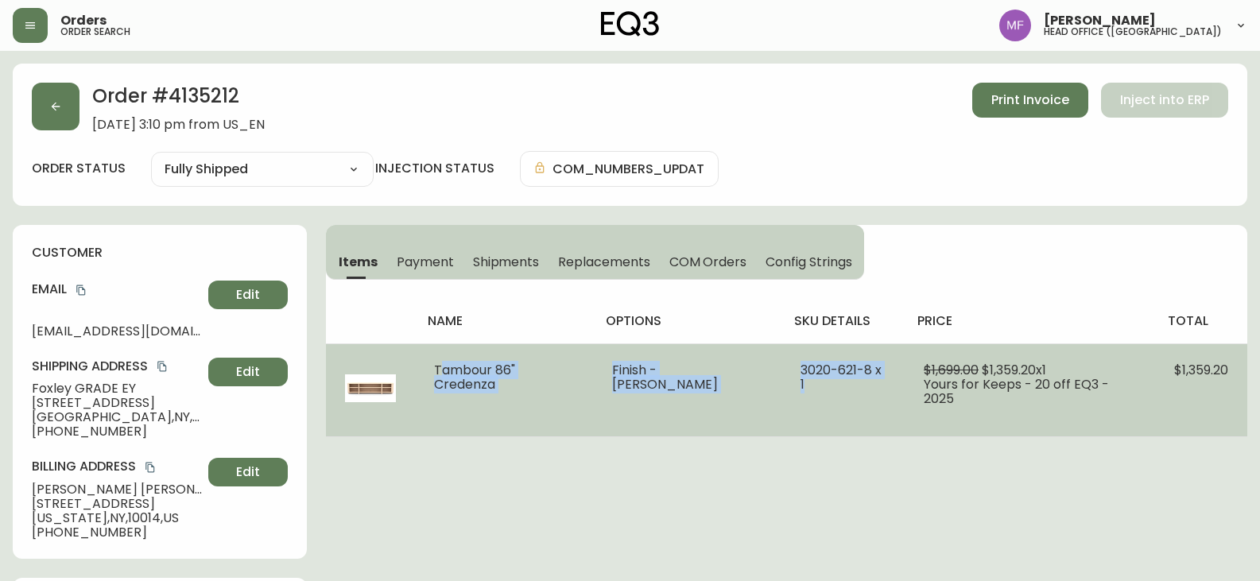
drag, startPoint x: 440, startPoint y: 368, endPoint x: 891, endPoint y: 373, distance: 451.6
click at [891, 373] on tr "Tambour 86" Credenza Finish - Ash 3020-621-8 x 1 $1,699.00 $1,359.20 x 1 Yours …" at bounding box center [786, 389] width 921 height 93
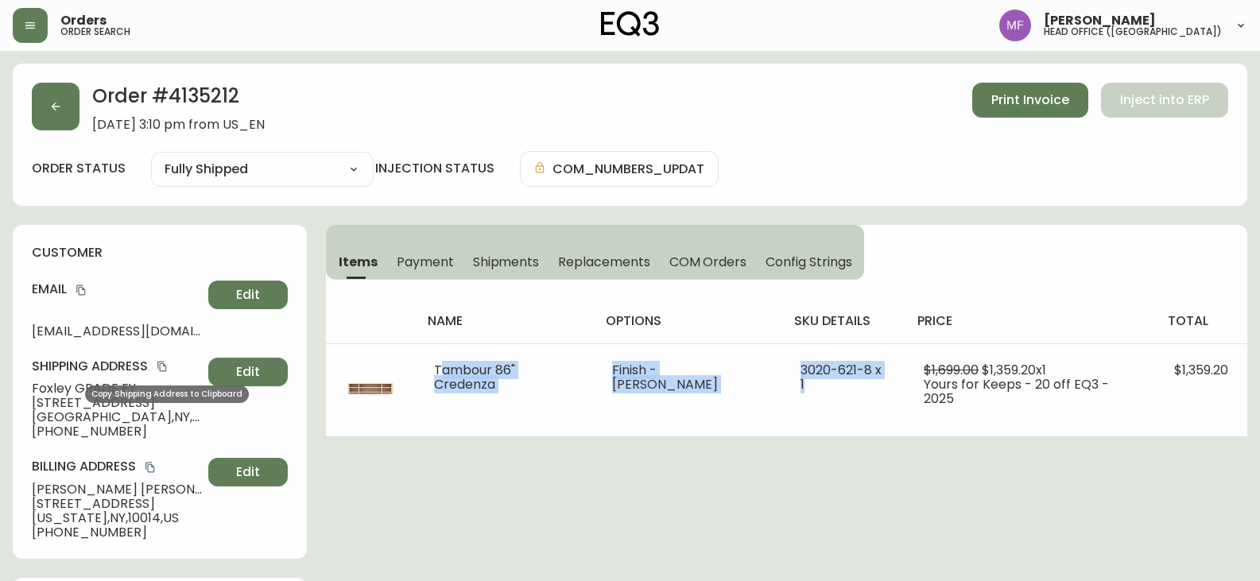
click at [161, 368] on icon "copy" at bounding box center [161, 367] width 9 height 10
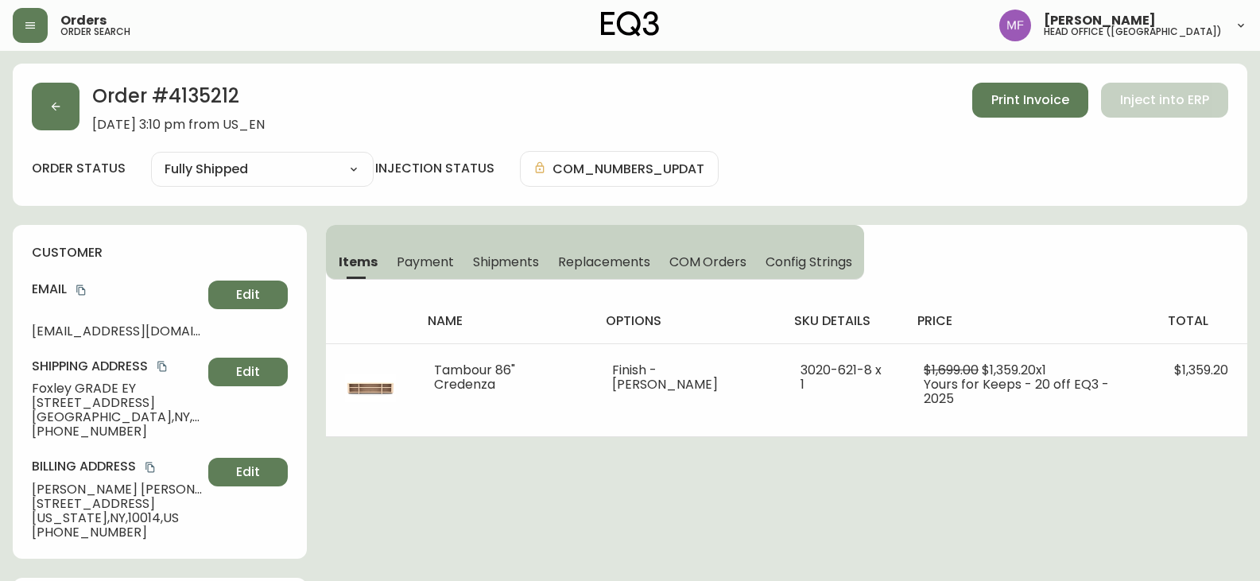
click at [42, 121] on button "button" at bounding box center [56, 107] width 48 height 48
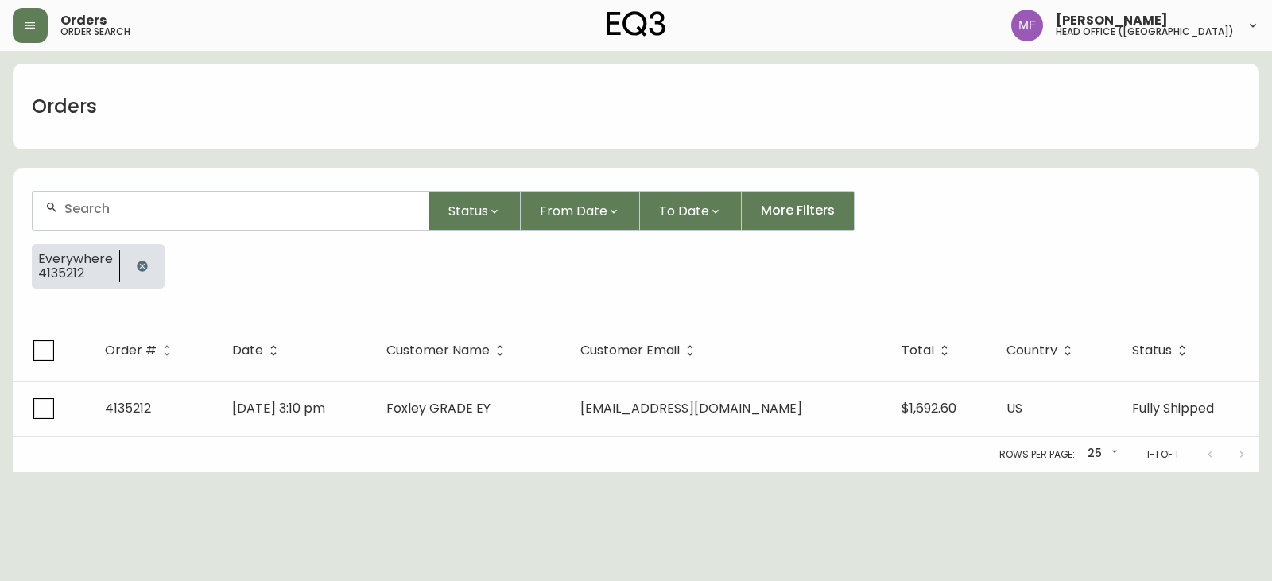
click at [128, 266] on button "button" at bounding box center [142, 266] width 32 height 32
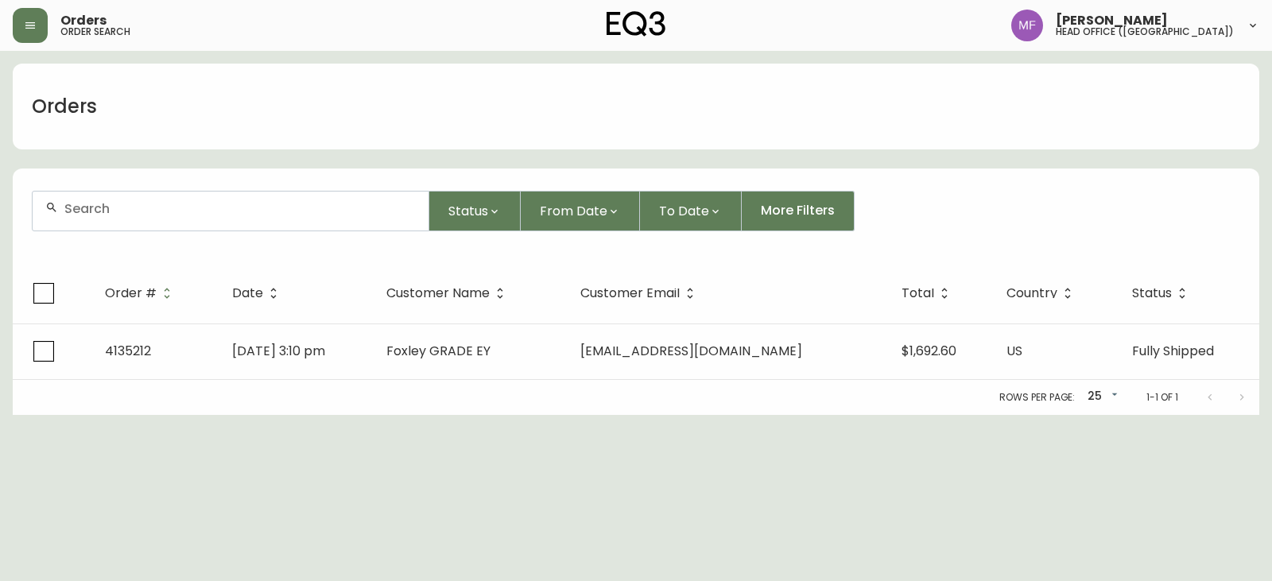
click at [145, 206] on input "text" at bounding box center [239, 208] width 351 height 15
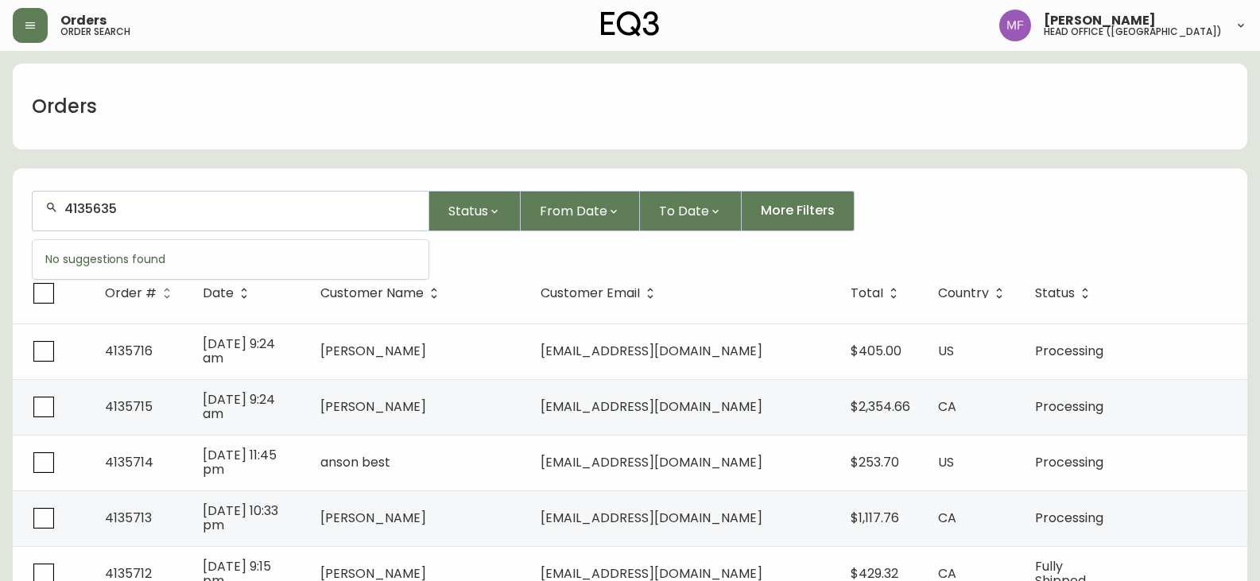
type input "4135635"
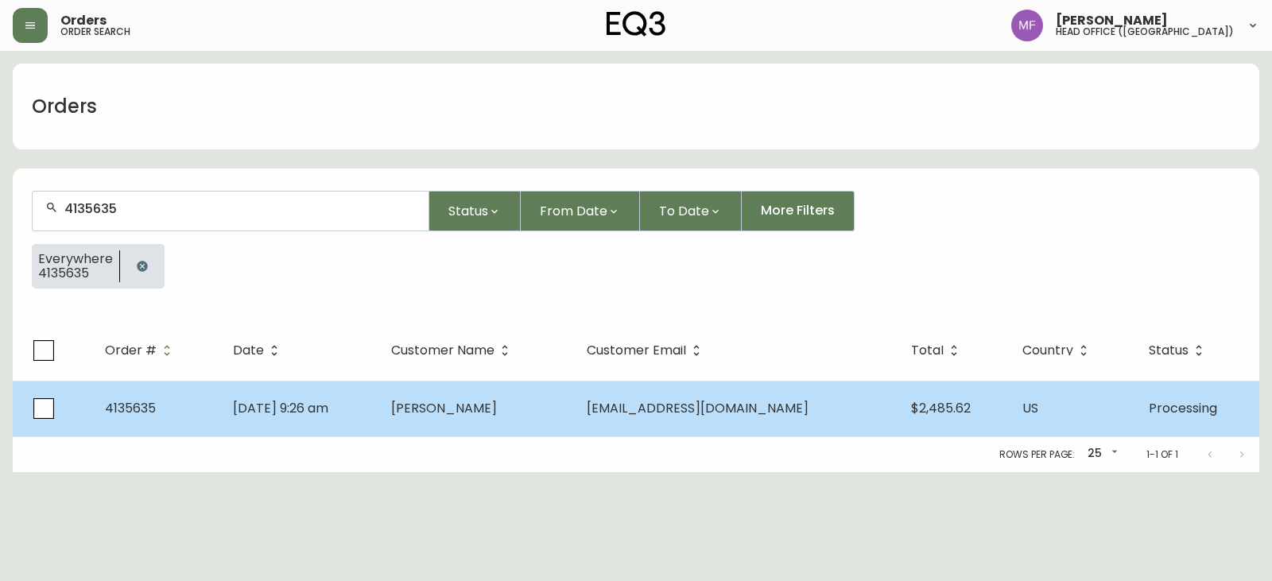
click at [552, 427] on td "[PERSON_NAME]" at bounding box center [476, 409] width 196 height 56
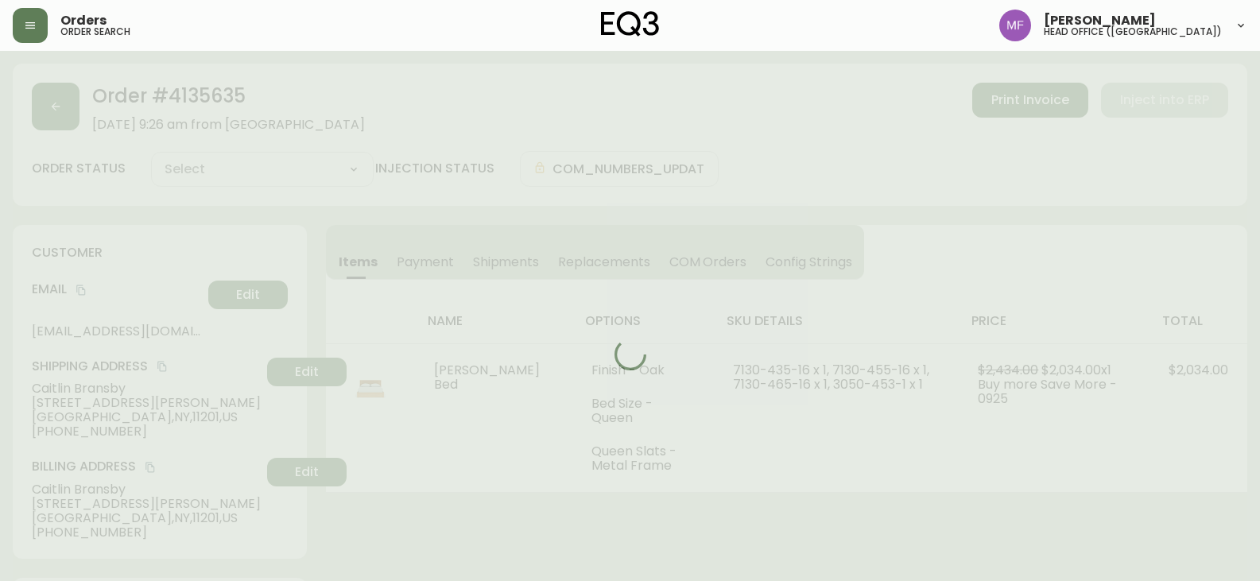
type input "Processing"
select select "PROCESSING"
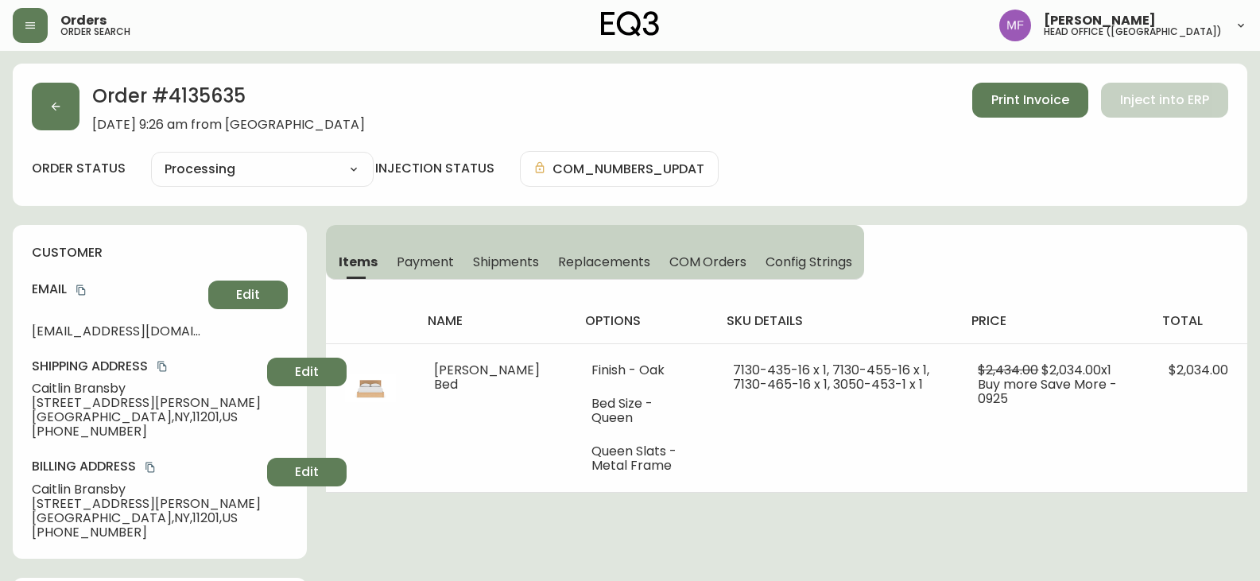
click at [80, 118] on div "Order # 4135635 [DATE] 9:26 am from US_EN Print Invoice Inject into ERP" at bounding box center [630, 107] width 1196 height 49
click at [60, 121] on button "button" at bounding box center [56, 107] width 48 height 48
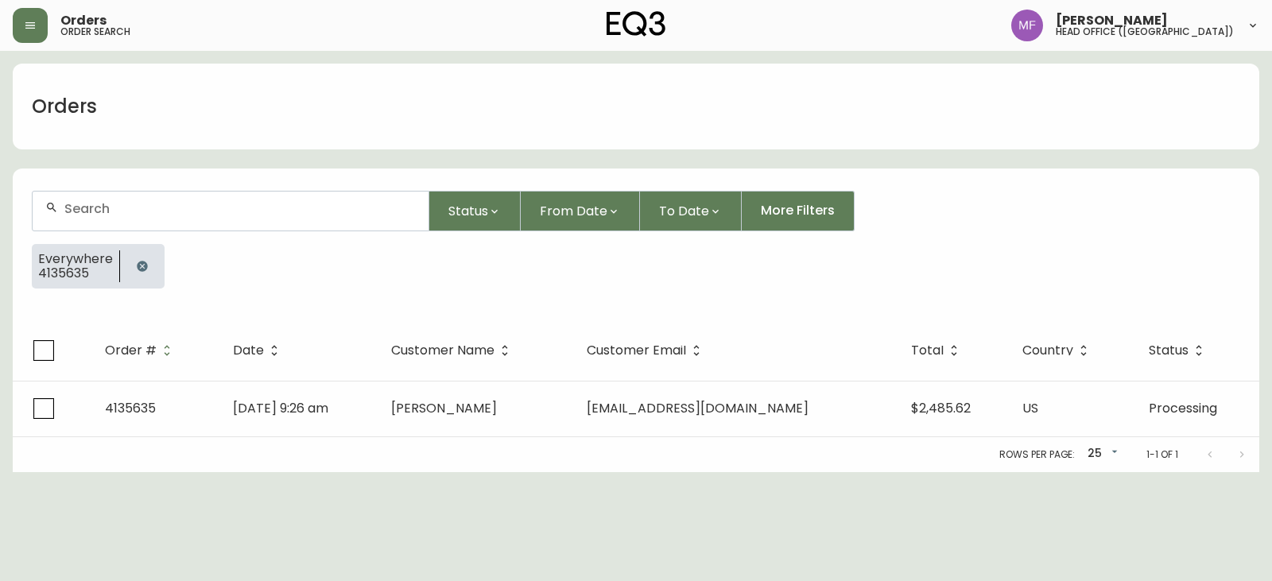
click at [138, 264] on icon "button" at bounding box center [142, 266] width 13 height 13
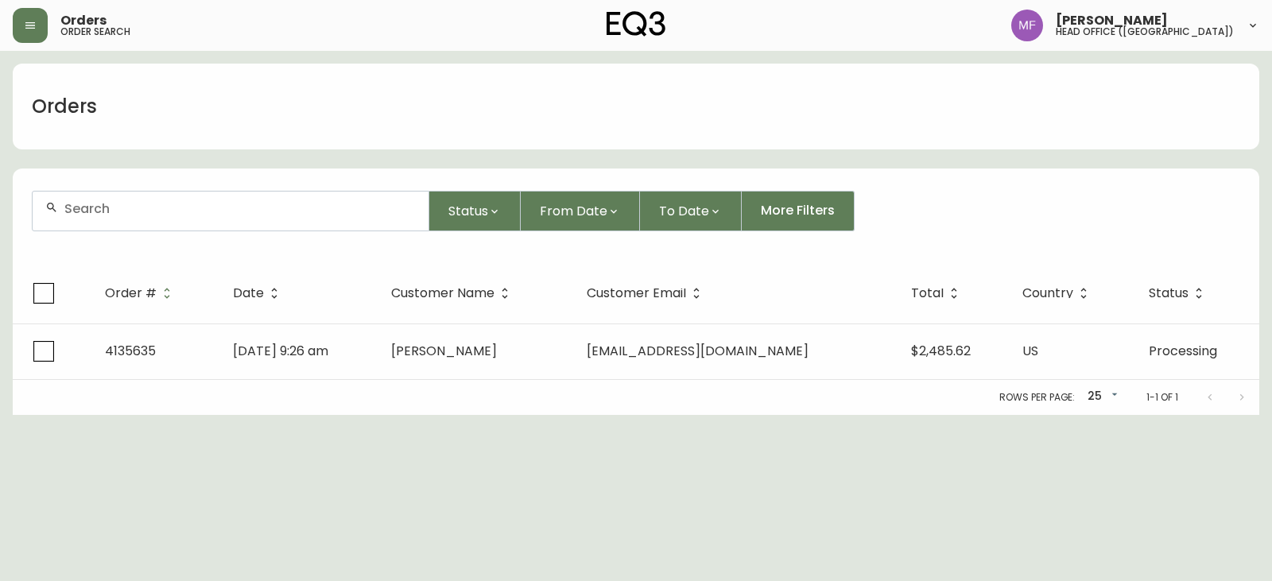
click at [142, 222] on div at bounding box center [231, 211] width 396 height 39
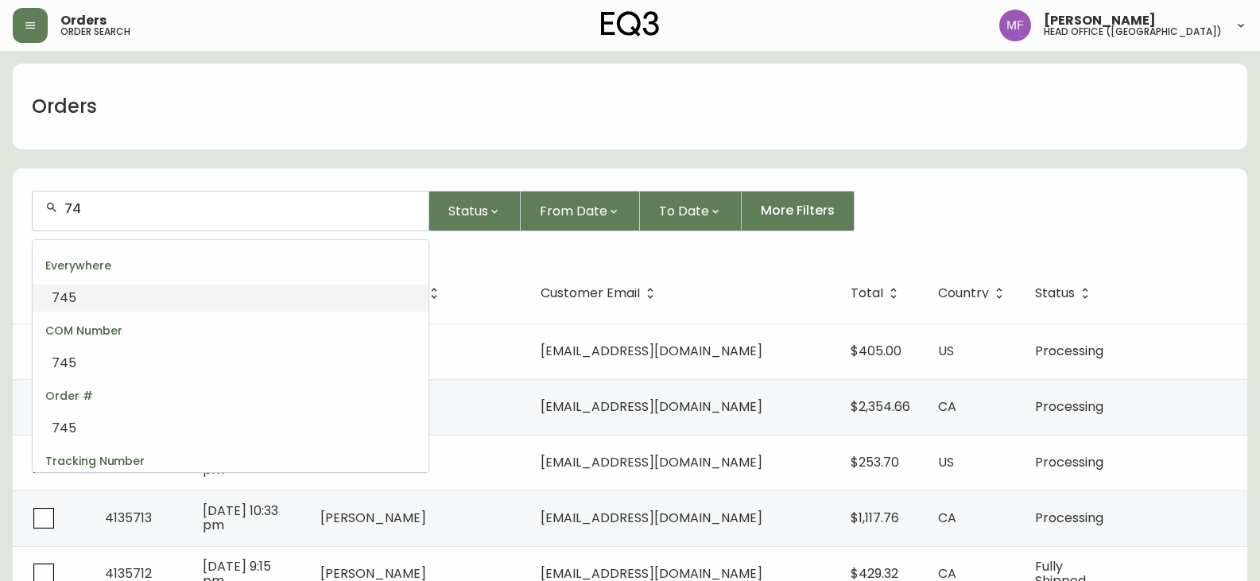
type input "7"
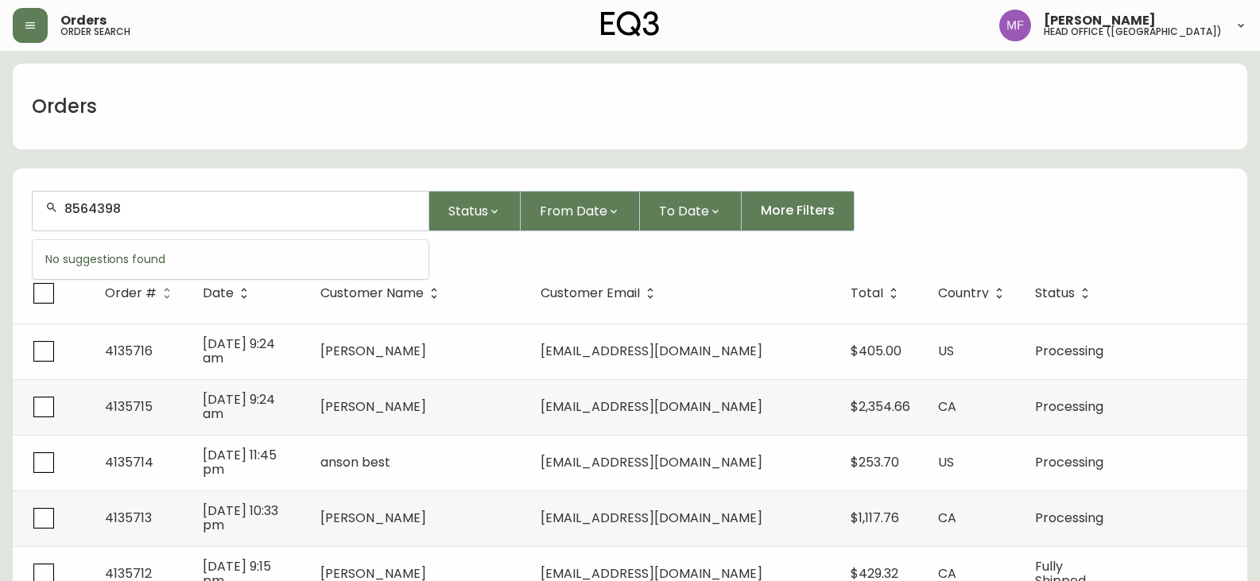
type input "8564398"
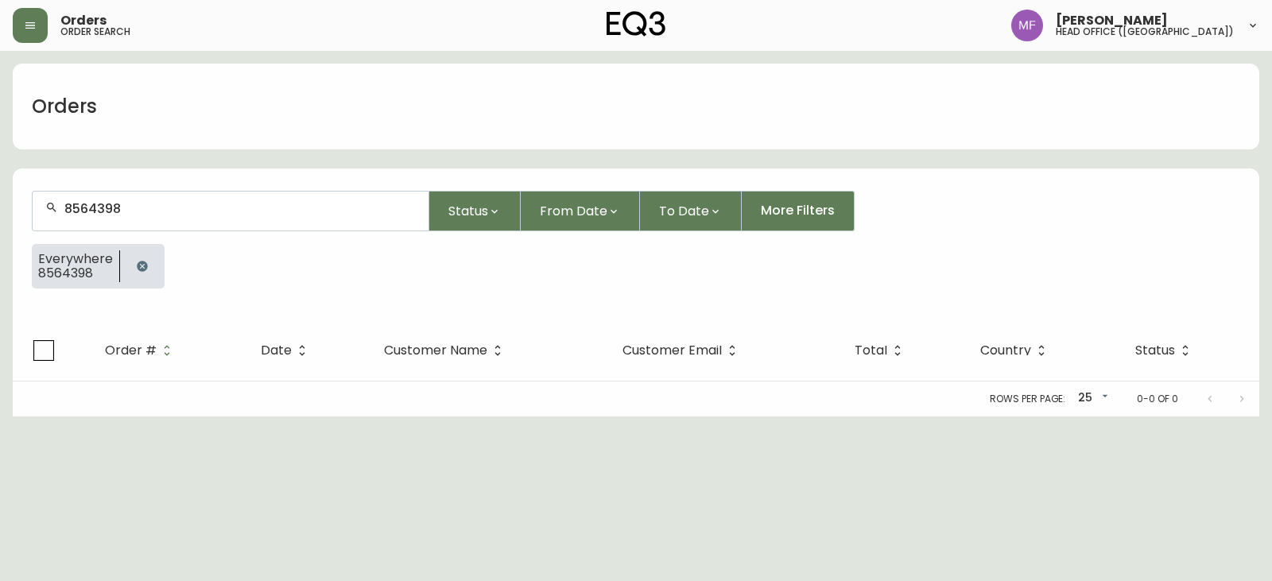
click at [136, 262] on icon "button" at bounding box center [142, 266] width 13 height 13
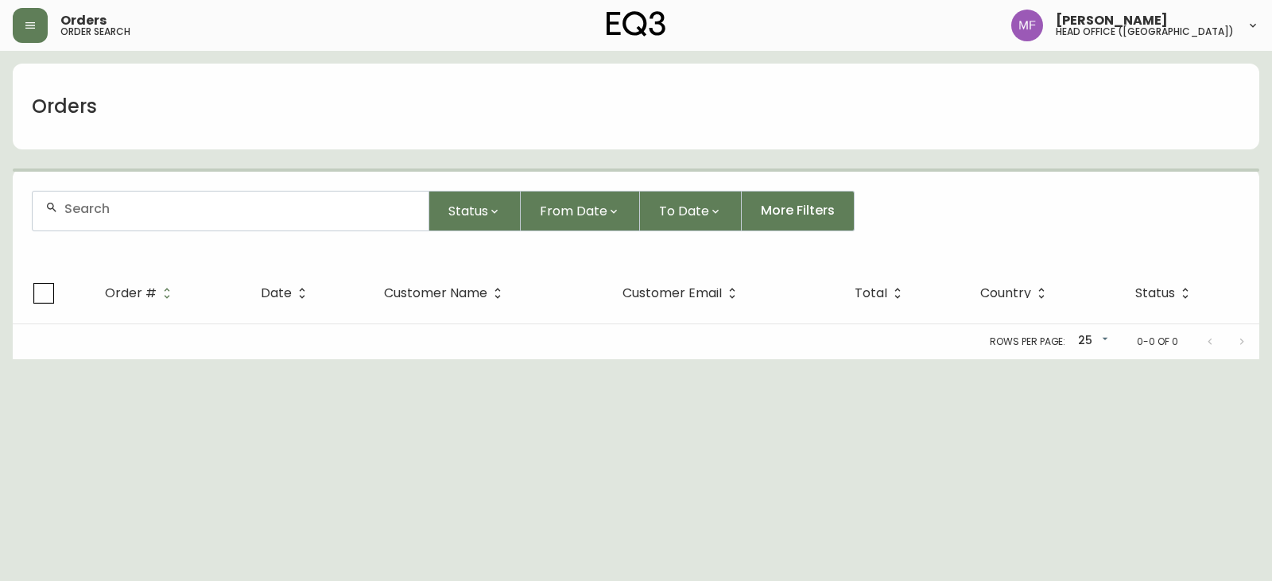
click at [131, 219] on div at bounding box center [231, 211] width 396 height 39
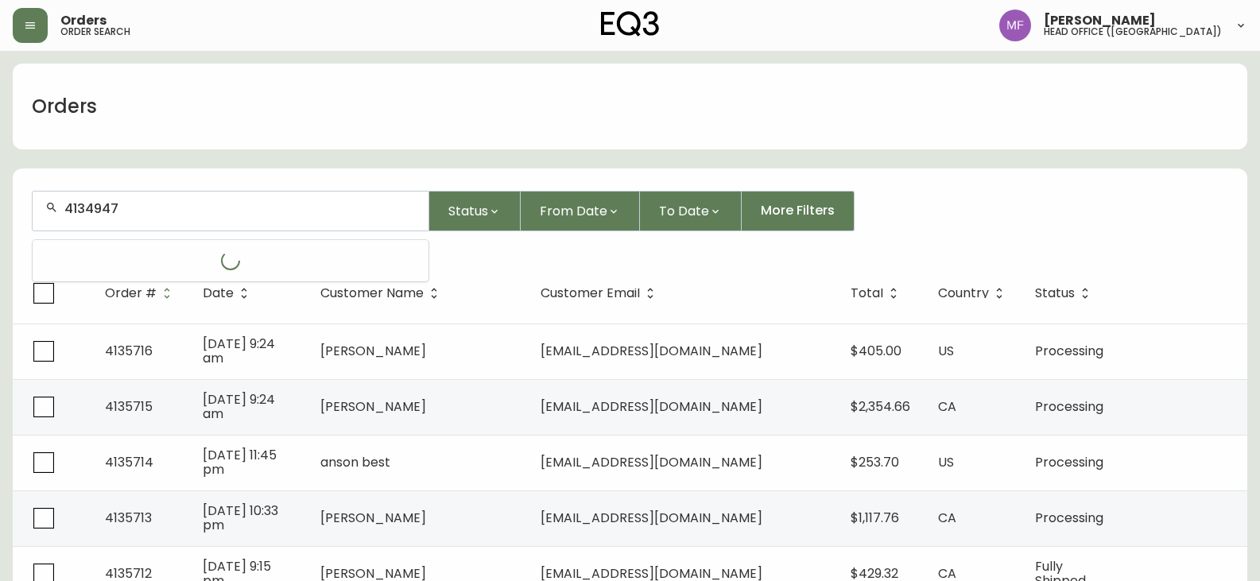
type input "4134947"
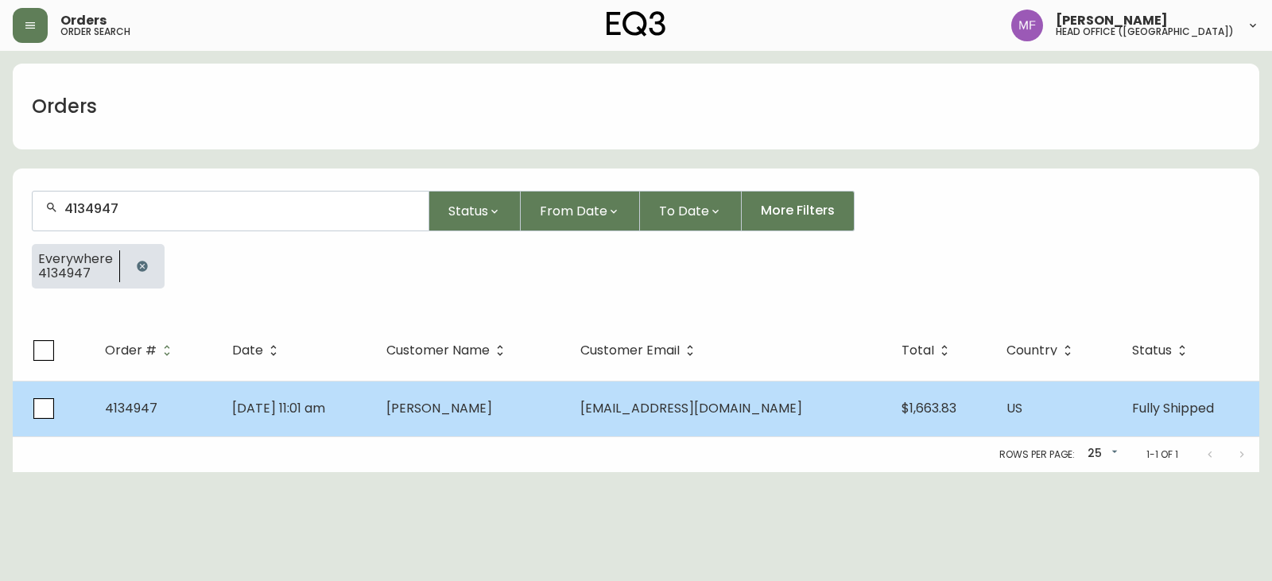
click at [483, 407] on span "[PERSON_NAME]" at bounding box center [439, 408] width 106 height 18
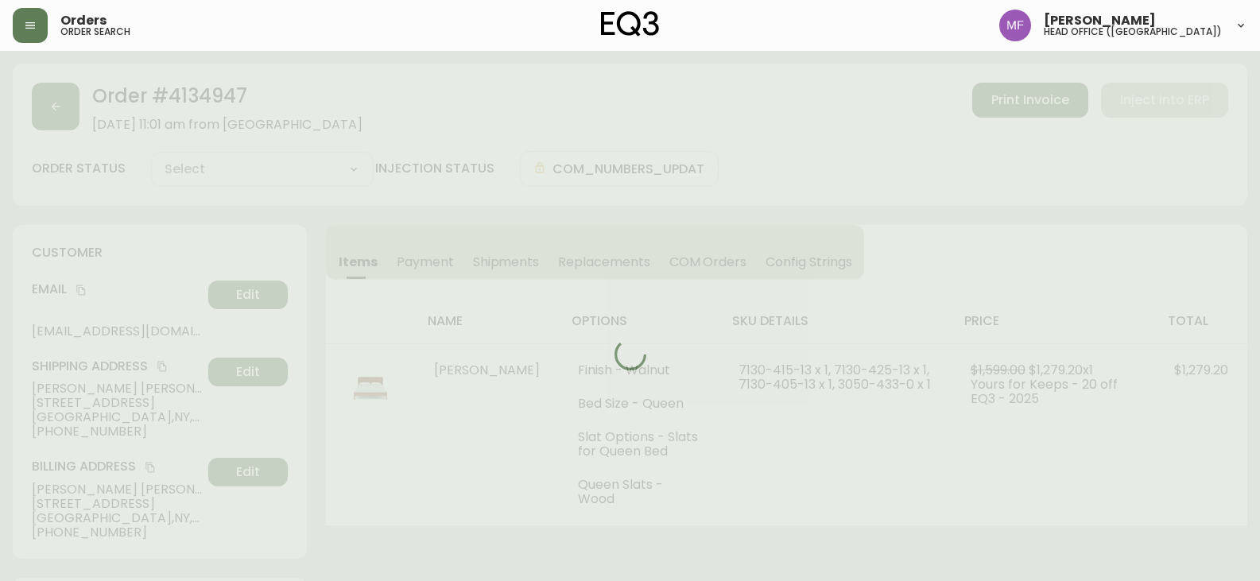
type input "Fully Shipped"
select select "FULLY_SHIPPED"
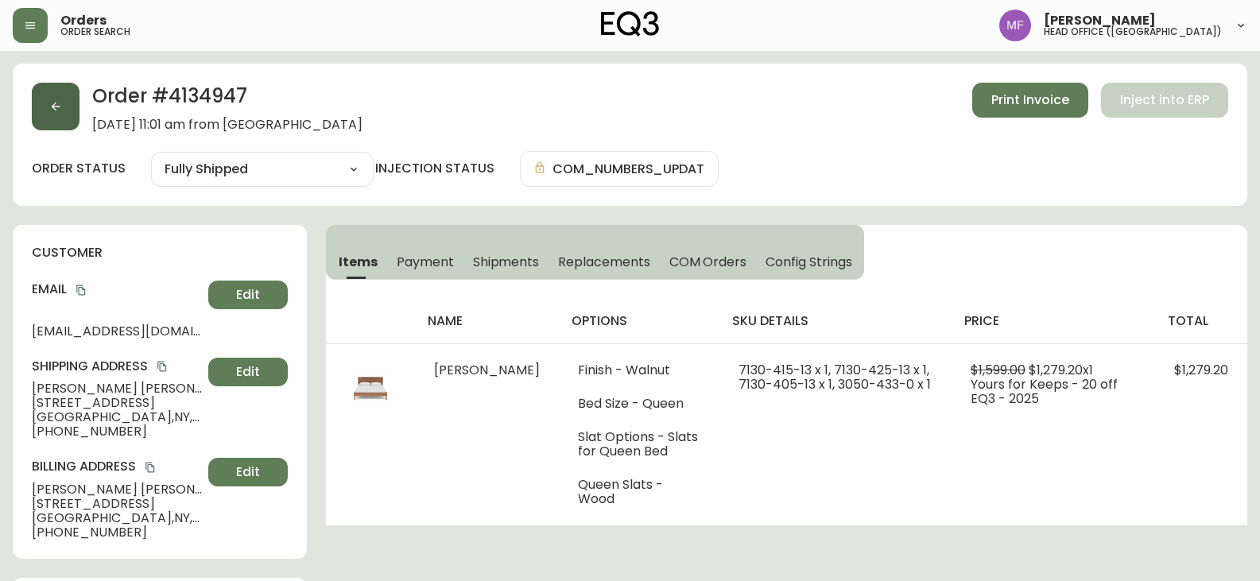
click at [53, 104] on icon "button" at bounding box center [55, 106] width 13 height 13
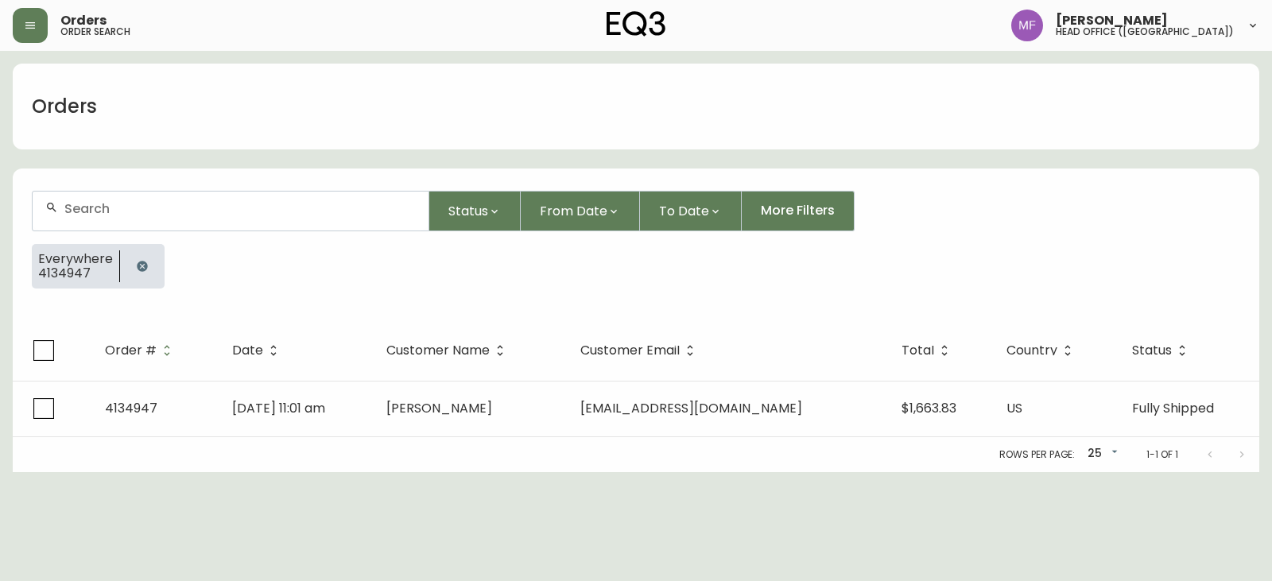
click at [138, 262] on icon "button" at bounding box center [142, 266] width 10 height 10
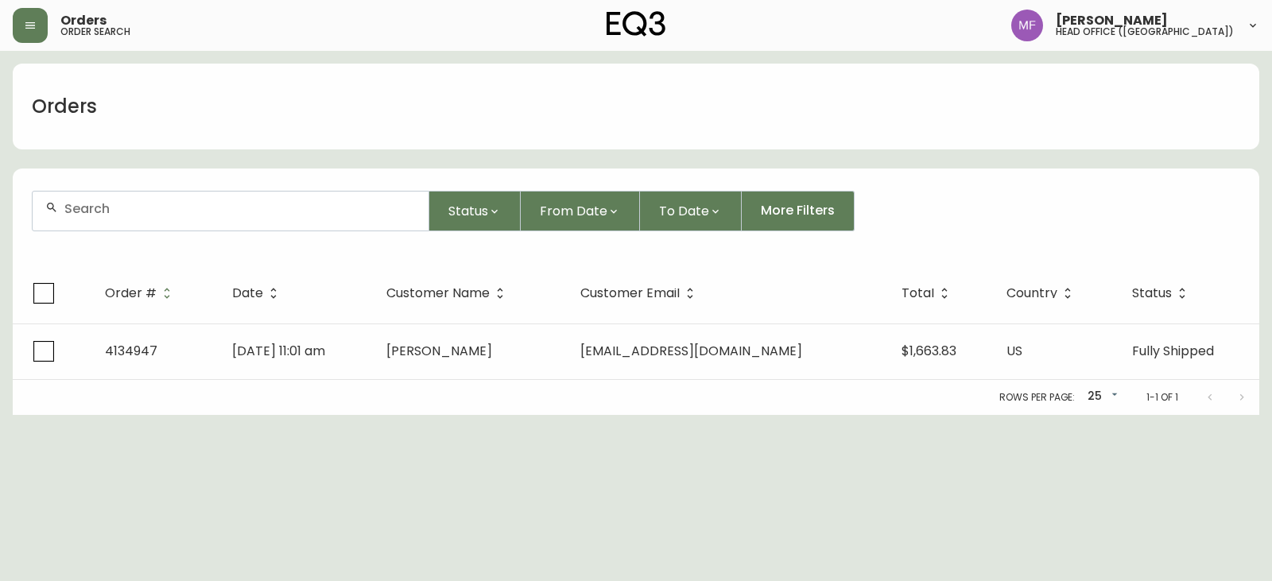
click at [131, 219] on div at bounding box center [231, 211] width 396 height 39
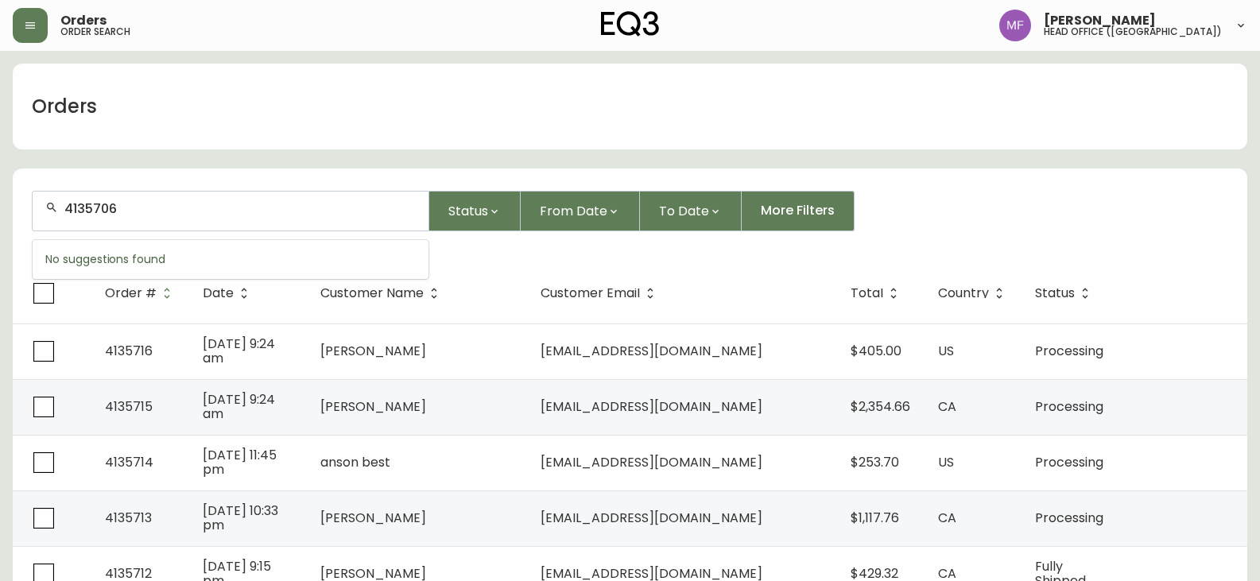
type input "4135706"
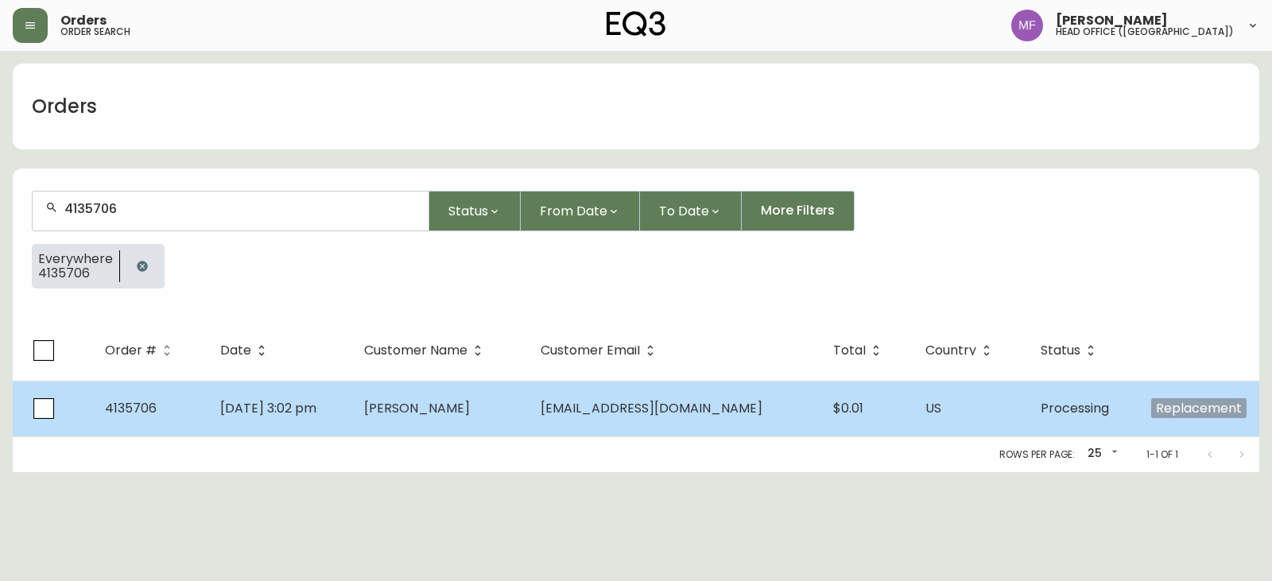
click at [316, 401] on span "[DATE] 3:02 pm" at bounding box center [268, 408] width 96 height 18
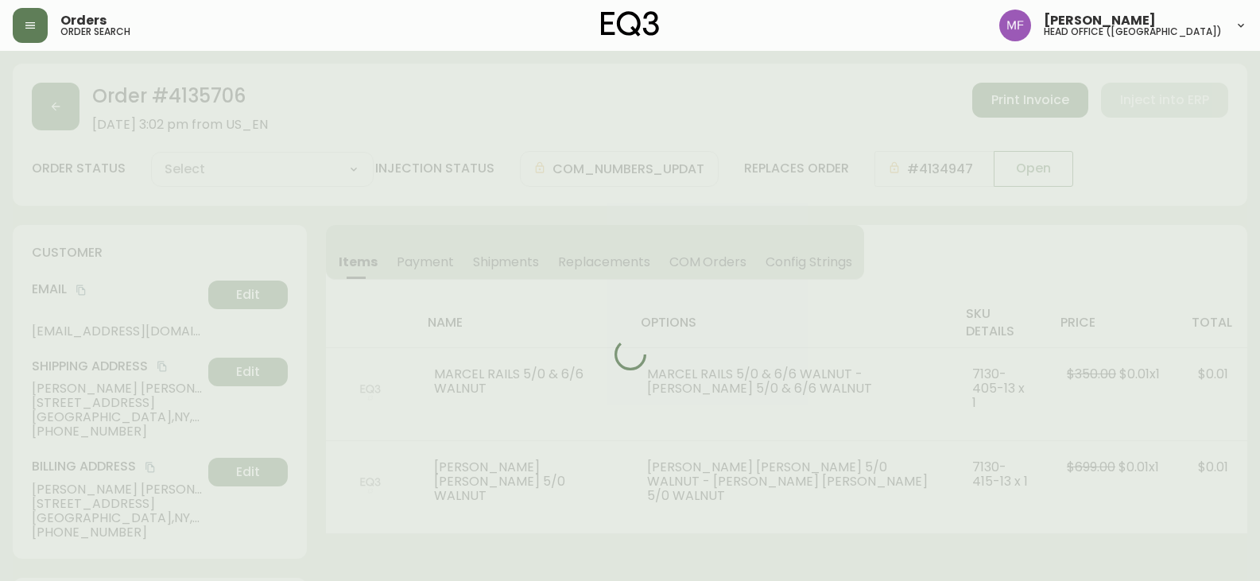
type input "Processing"
select select "PROCESSING"
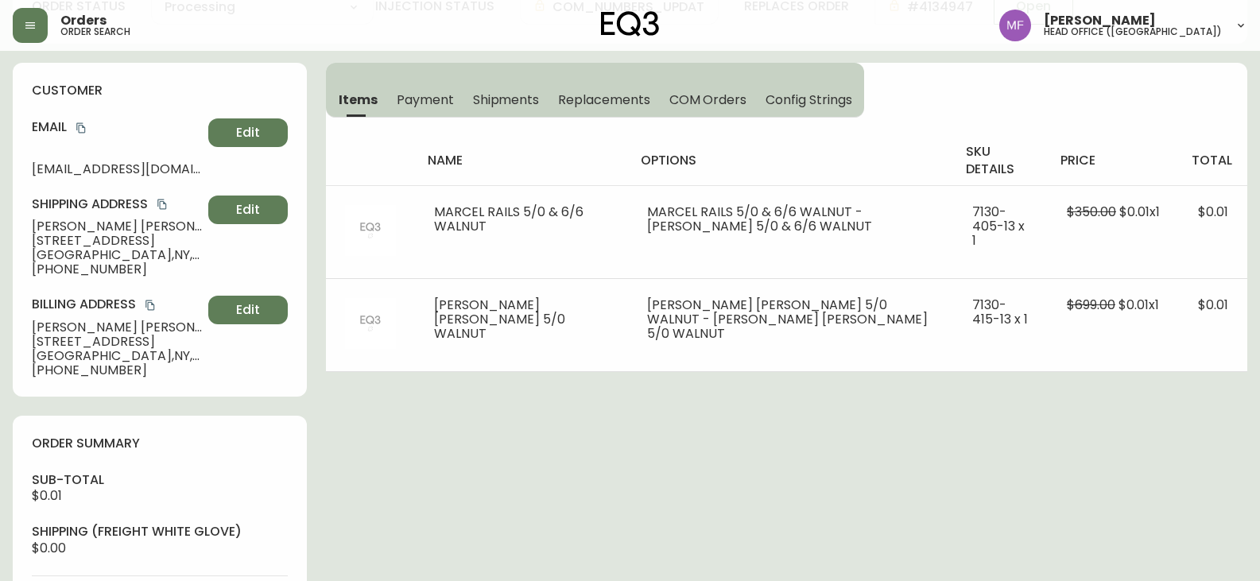
scroll to position [557, 0]
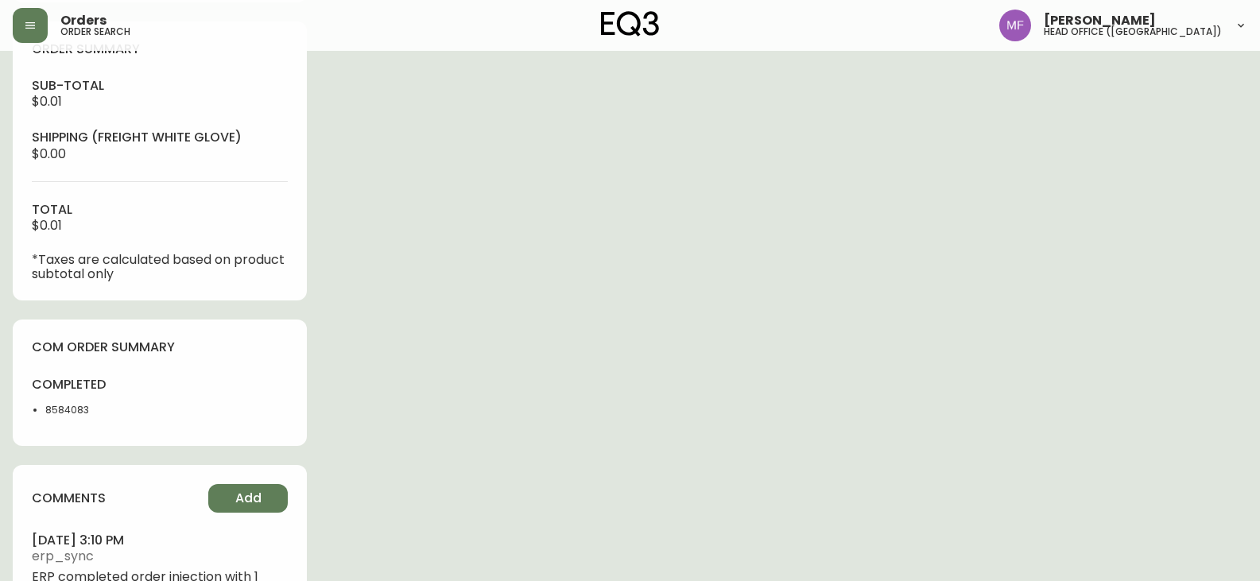
click at [64, 407] on li "8584083" at bounding box center [97, 410] width 105 height 14
click at [64, 406] on li "8584083" at bounding box center [97, 410] width 105 height 14
click at [708, 335] on div "Order # 4135706 [DATE] 3:02 pm from US_EN Print Invoice Inject into ERP order s…" at bounding box center [630, 177] width 1235 height 1340
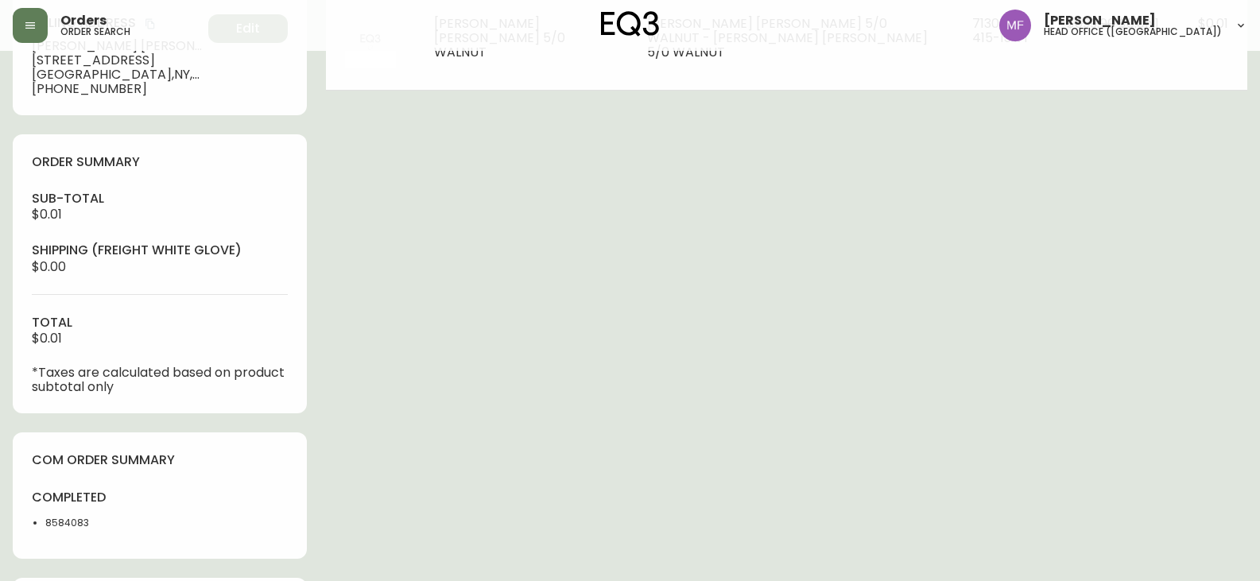
scroll to position [0, 0]
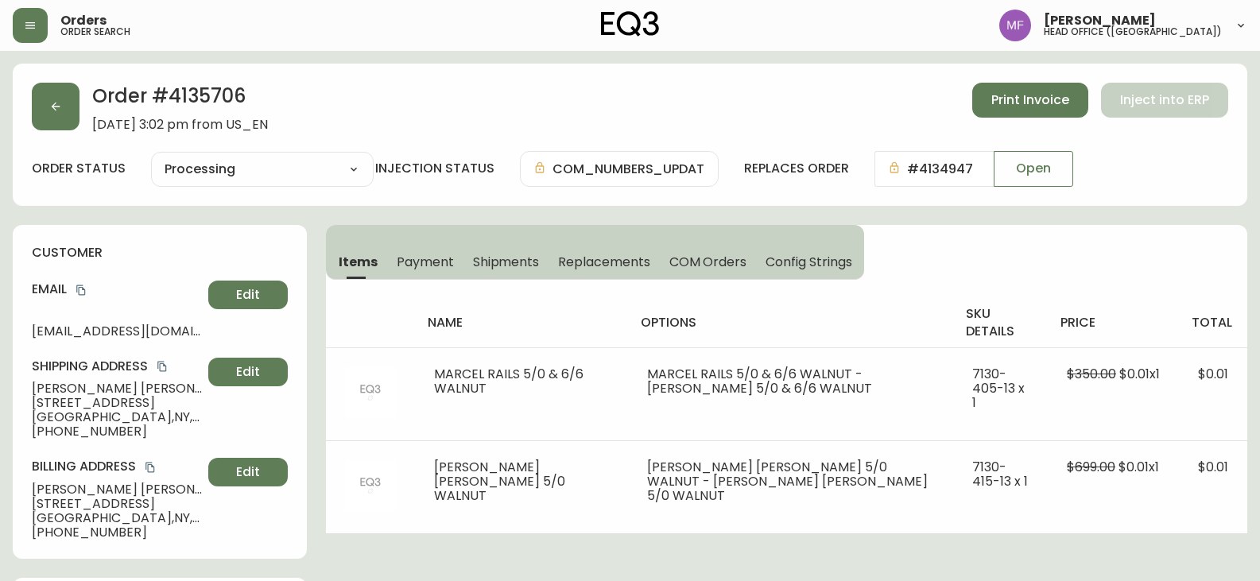
click at [205, 99] on h2 "Order # 4135706" at bounding box center [180, 100] width 176 height 35
click at [62, 107] on button "button" at bounding box center [56, 107] width 48 height 48
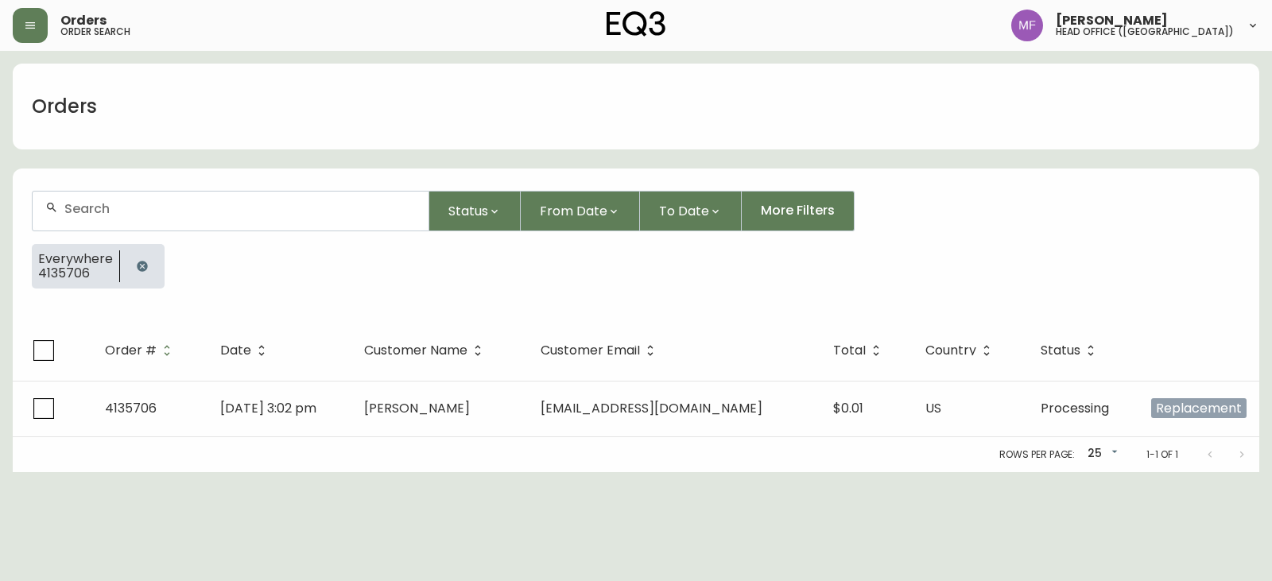
click at [145, 274] on button "button" at bounding box center [142, 266] width 32 height 32
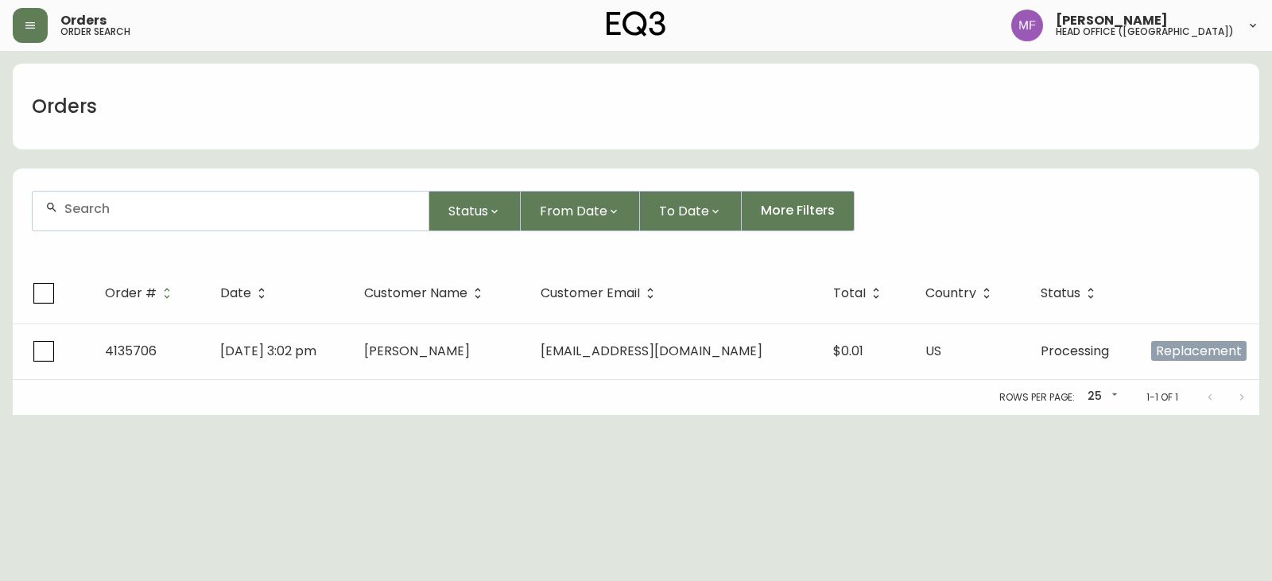
click at [153, 225] on div at bounding box center [231, 211] width 396 height 39
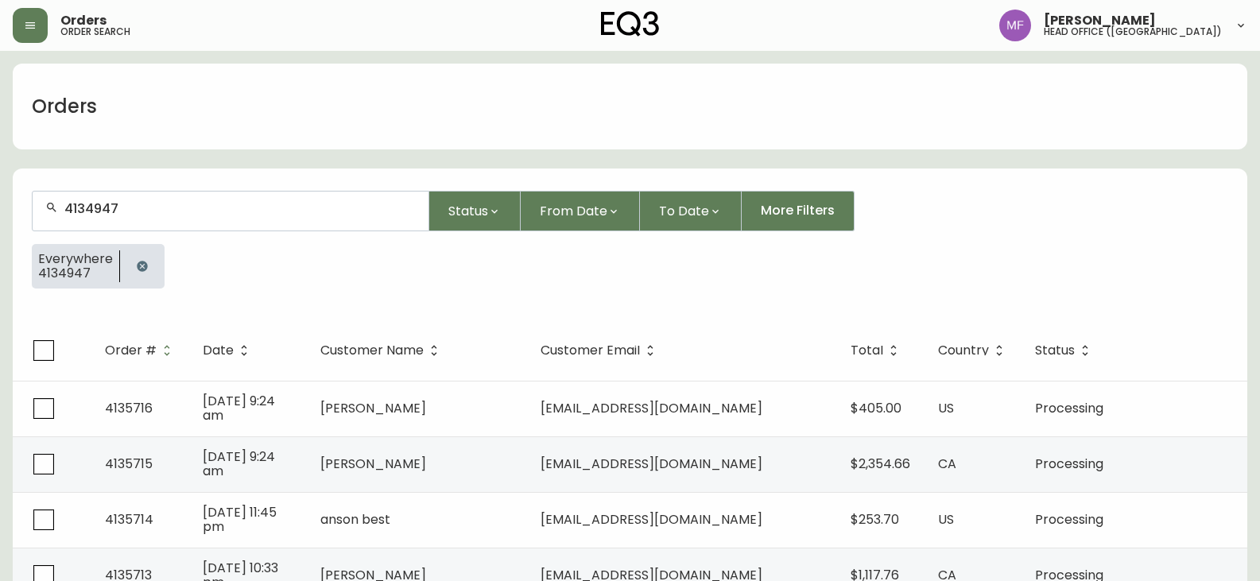
type input "4134947"
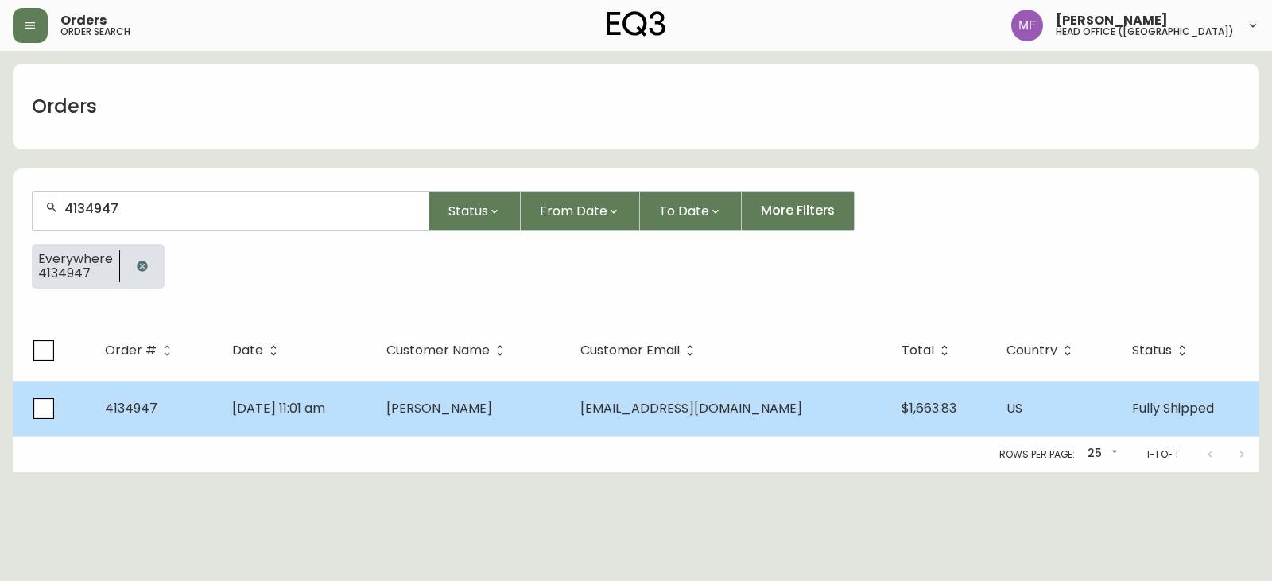
click at [568, 396] on td "[PERSON_NAME]" at bounding box center [471, 409] width 194 height 56
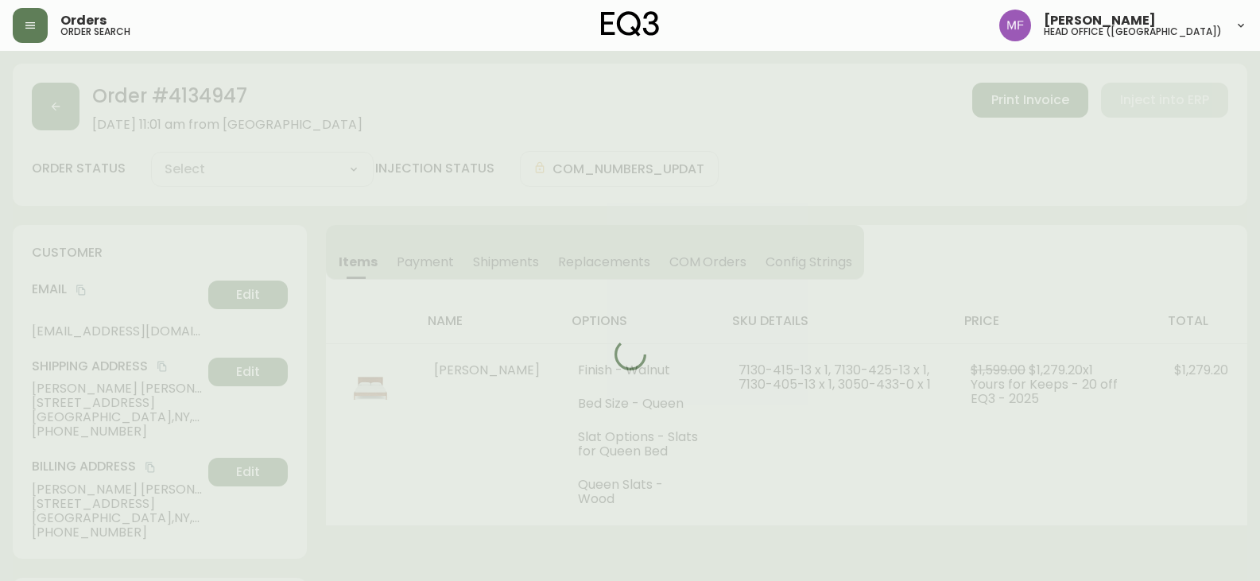
type input "Fully Shipped"
select select "FULLY_SHIPPED"
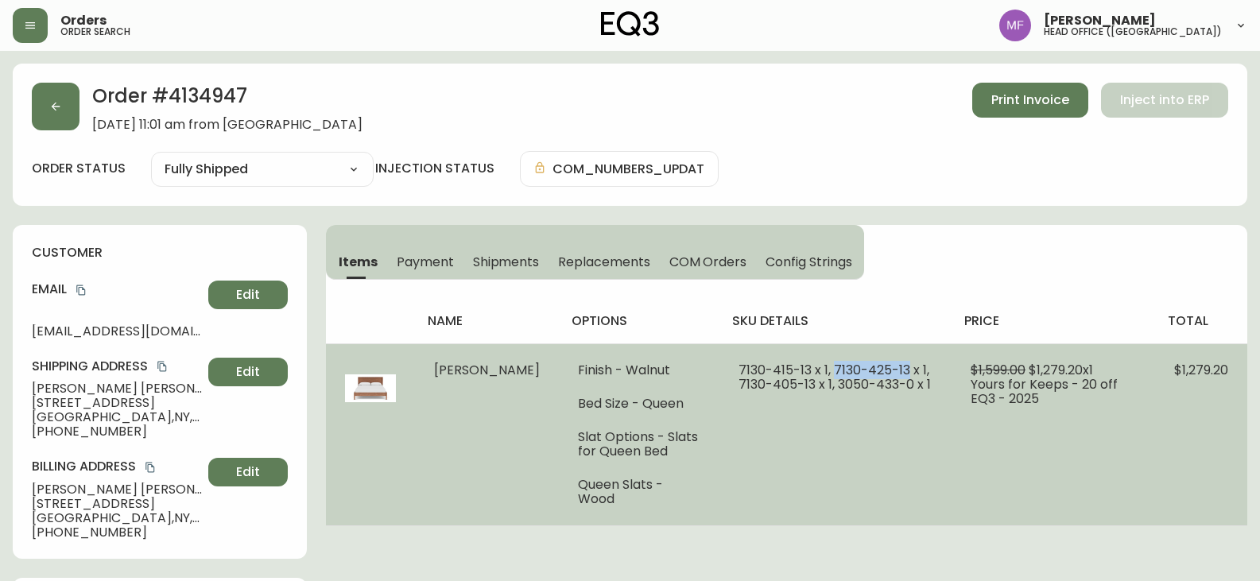
drag, startPoint x: 874, startPoint y: 372, endPoint x: 801, endPoint y: 365, distance: 72.7
click at [801, 365] on span "7130-415-13 x 1, 7130-425-13 x 1, 7130-405-13 x 1, 3050-433-0 x 1" at bounding box center [835, 377] width 192 height 33
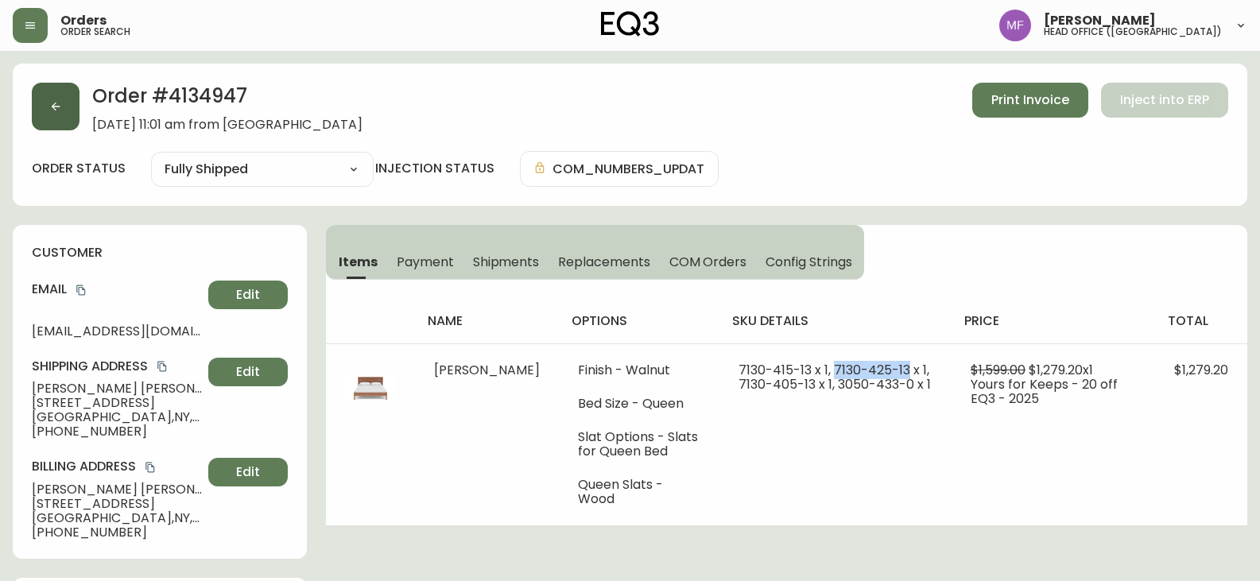
click at [64, 106] on button "button" at bounding box center [56, 107] width 48 height 48
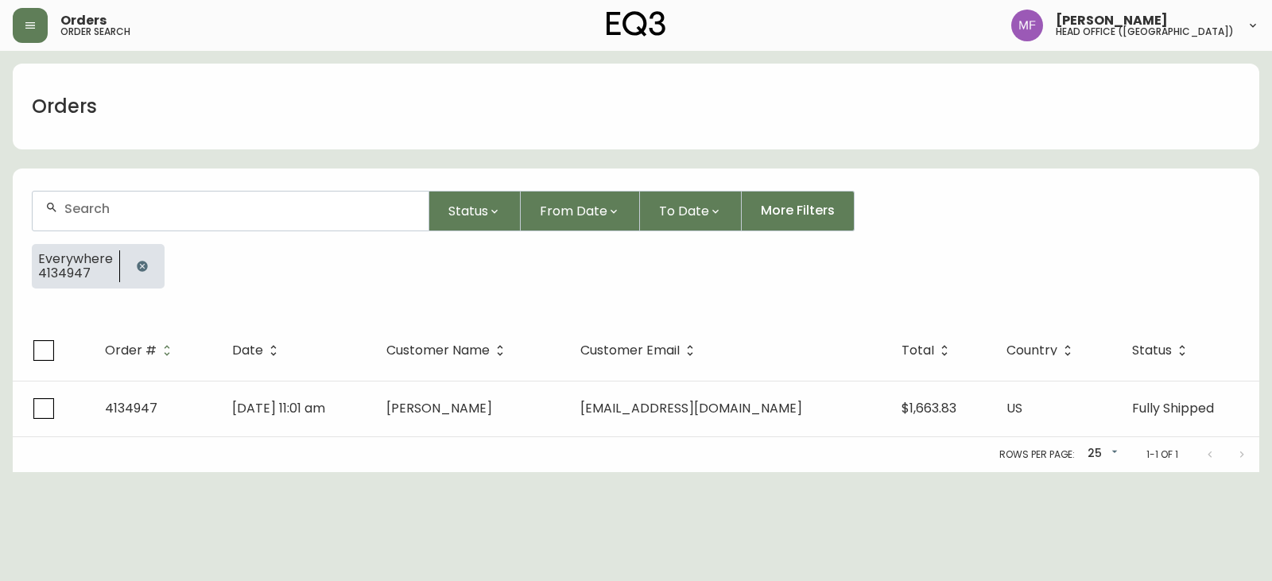
click at [146, 257] on button "button" at bounding box center [142, 266] width 32 height 32
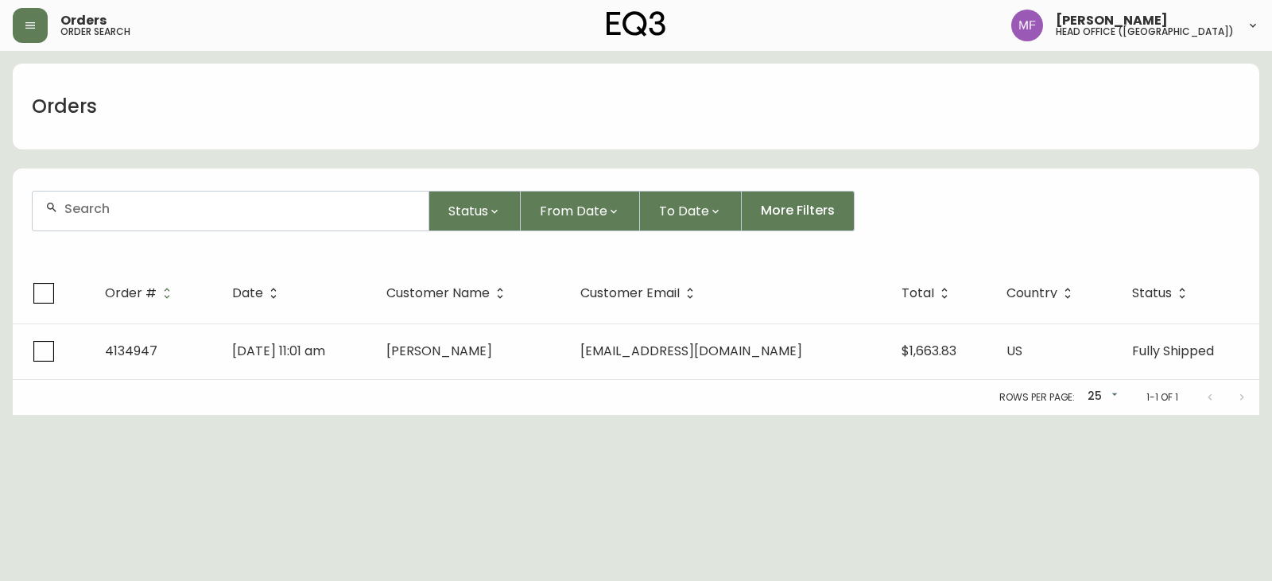
click at [125, 214] on input "text" at bounding box center [239, 208] width 351 height 15
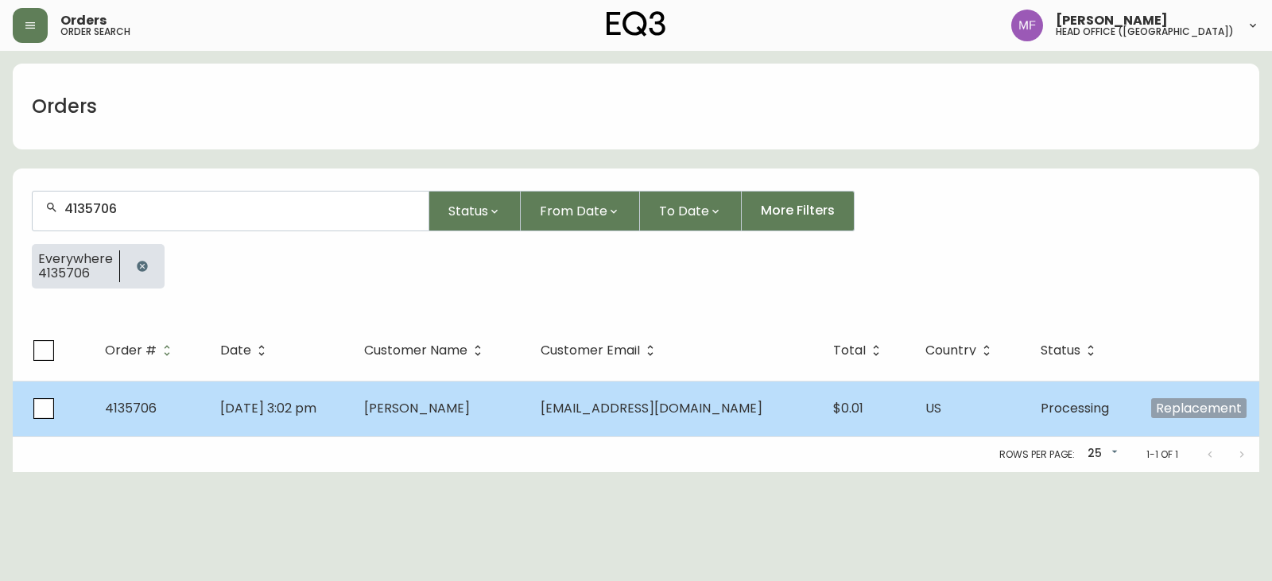
type input "4135706"
click at [430, 389] on td "[PERSON_NAME]" at bounding box center [439, 409] width 176 height 56
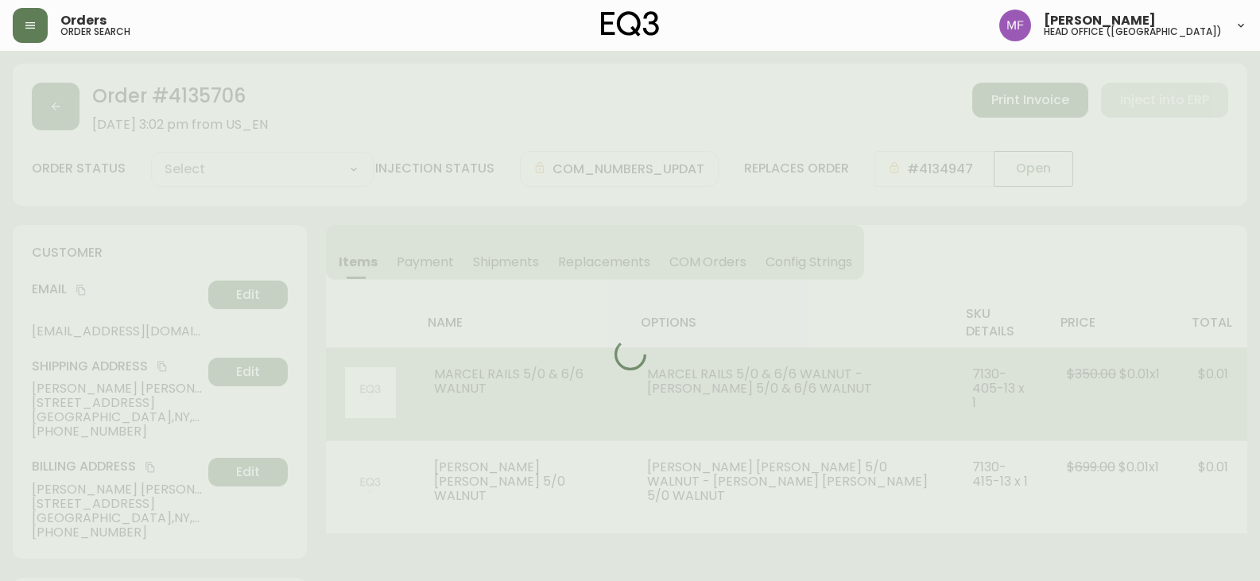
type input "Processing"
select select "PROCESSING"
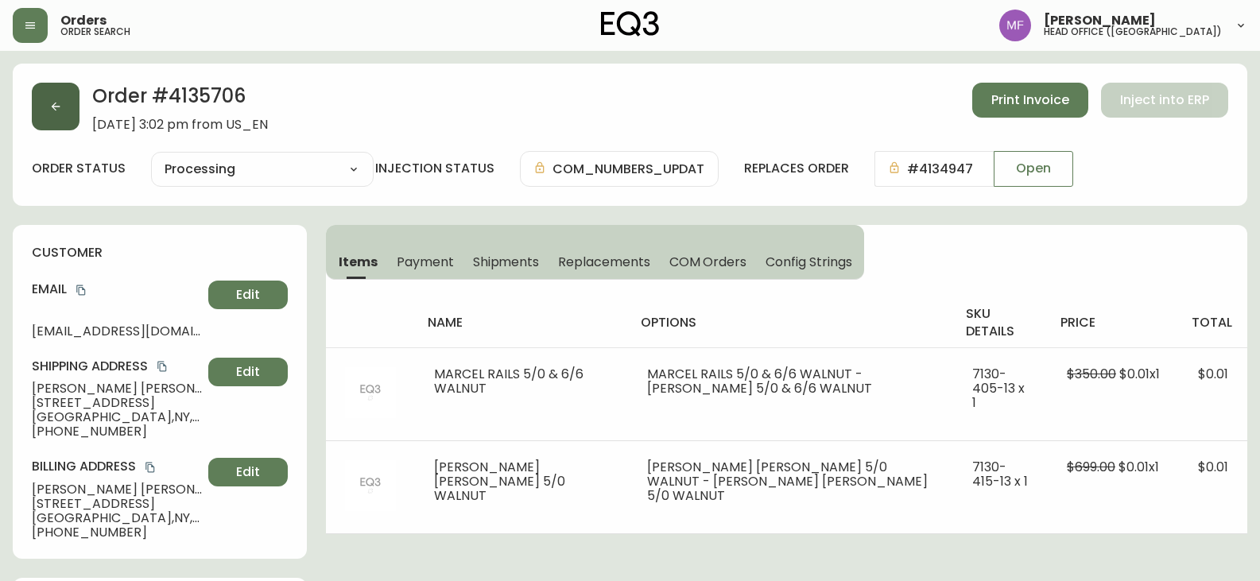
click at [57, 109] on icon "button" at bounding box center [55, 106] width 13 height 13
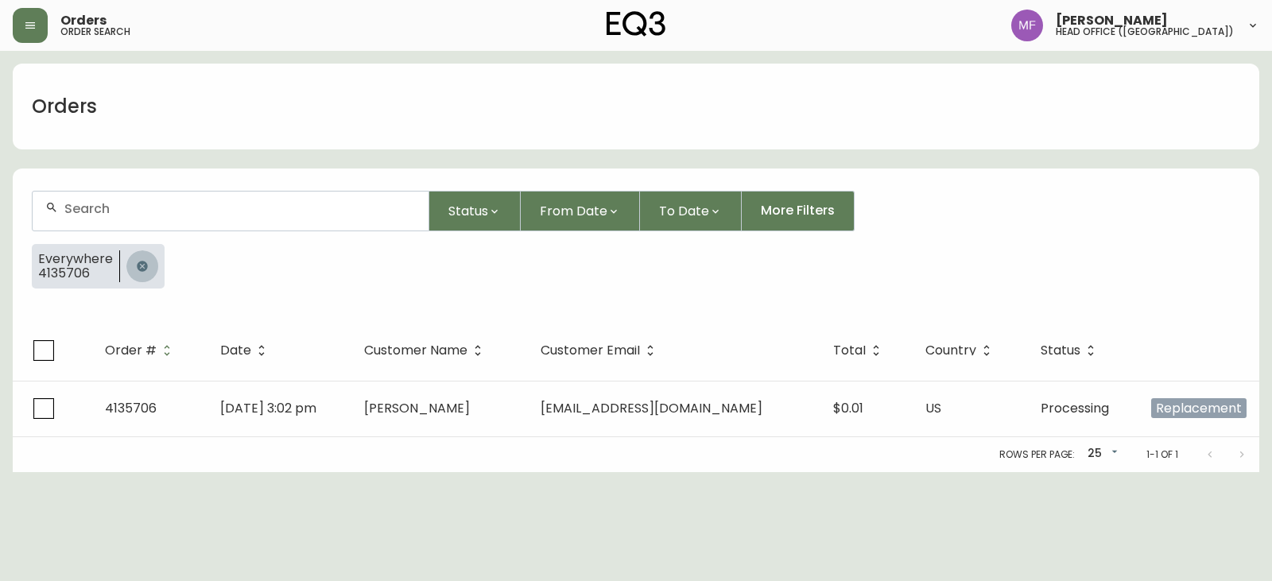
click at [139, 257] on button "button" at bounding box center [142, 266] width 32 height 32
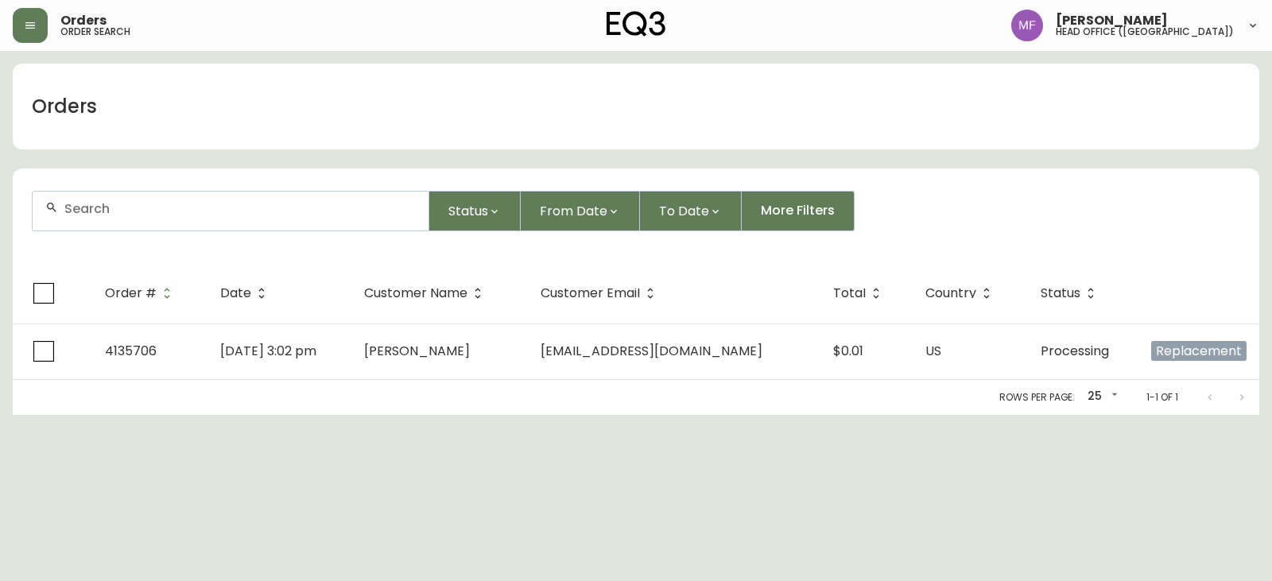
drag, startPoint x: 136, startPoint y: 219, endPoint x: 142, endPoint y: 207, distance: 14.2
click at [137, 217] on div at bounding box center [231, 211] width 396 height 39
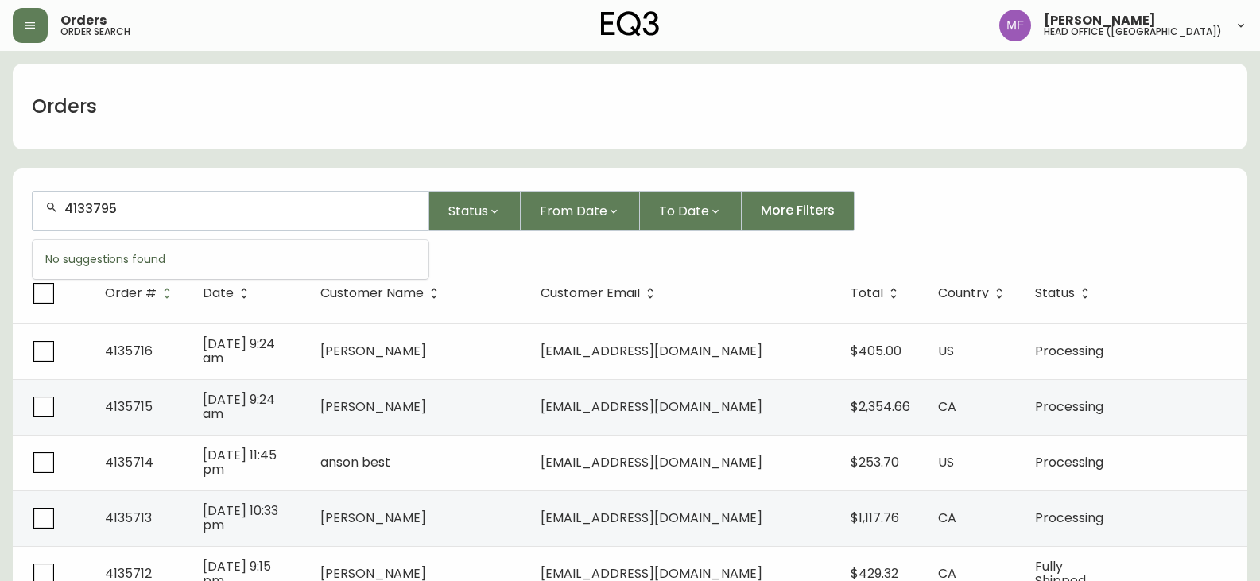
type input "4133795"
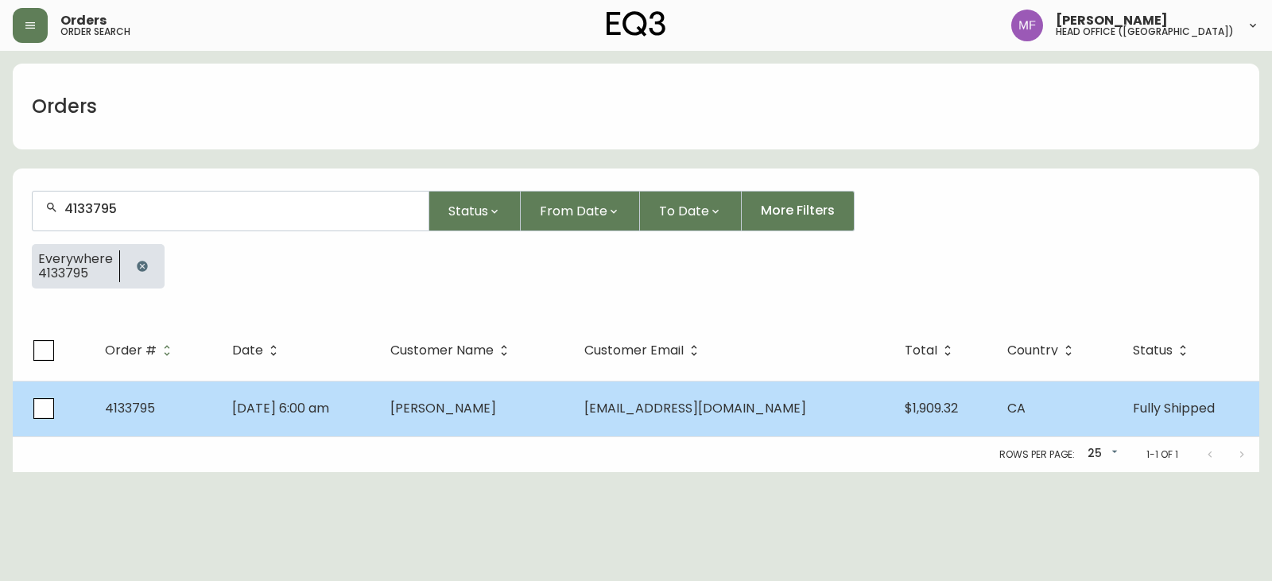
click at [445, 402] on span "[PERSON_NAME]" at bounding box center [443, 408] width 106 height 18
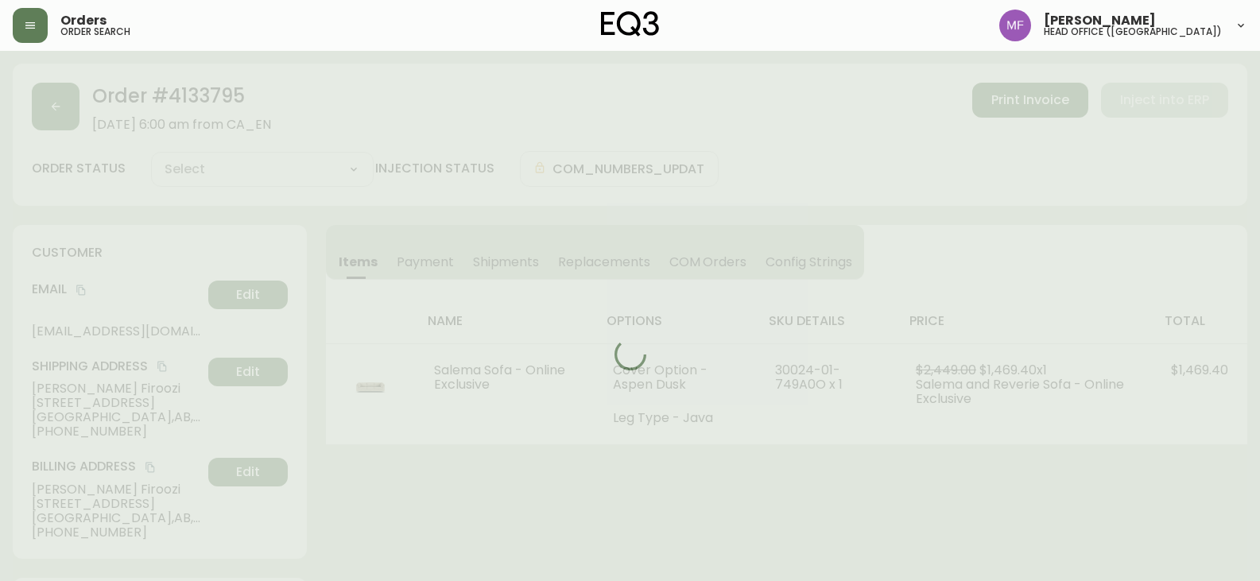
type input "Fully Shipped"
select select "FULLY_SHIPPED"
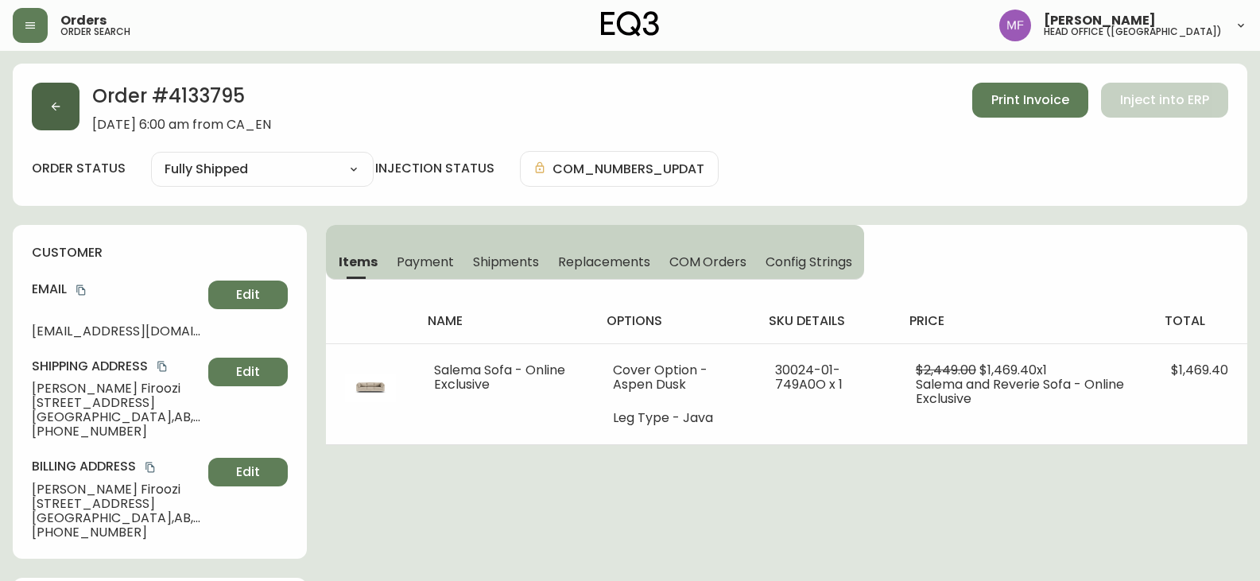
click at [41, 95] on button "button" at bounding box center [56, 107] width 48 height 48
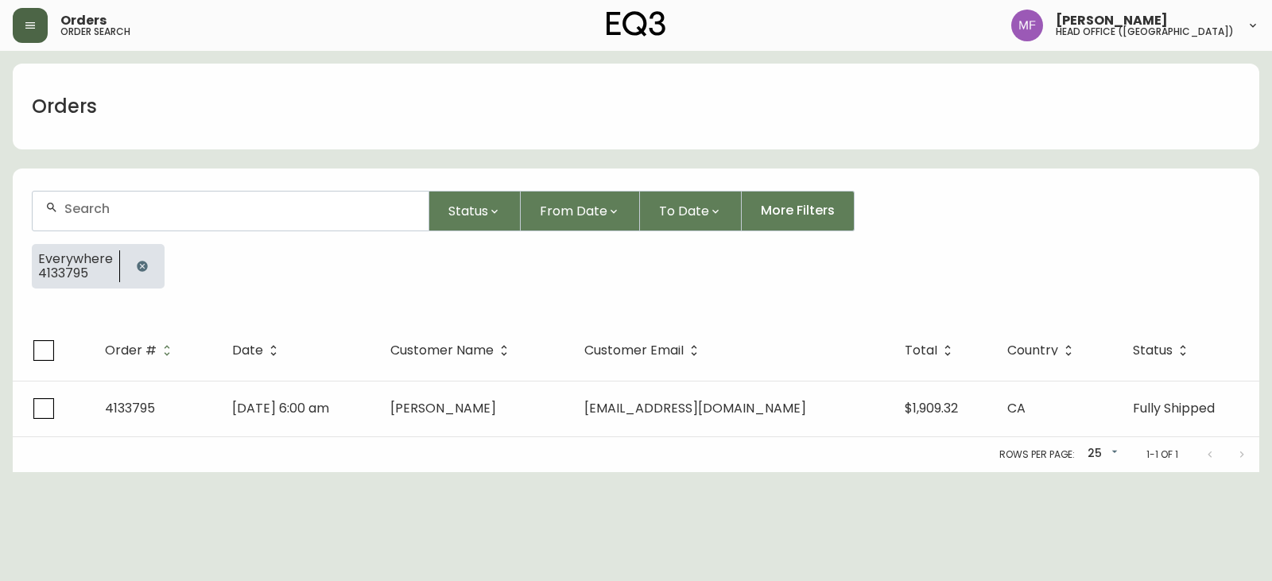
click at [33, 26] on icon "button" at bounding box center [30, 25] width 13 height 13
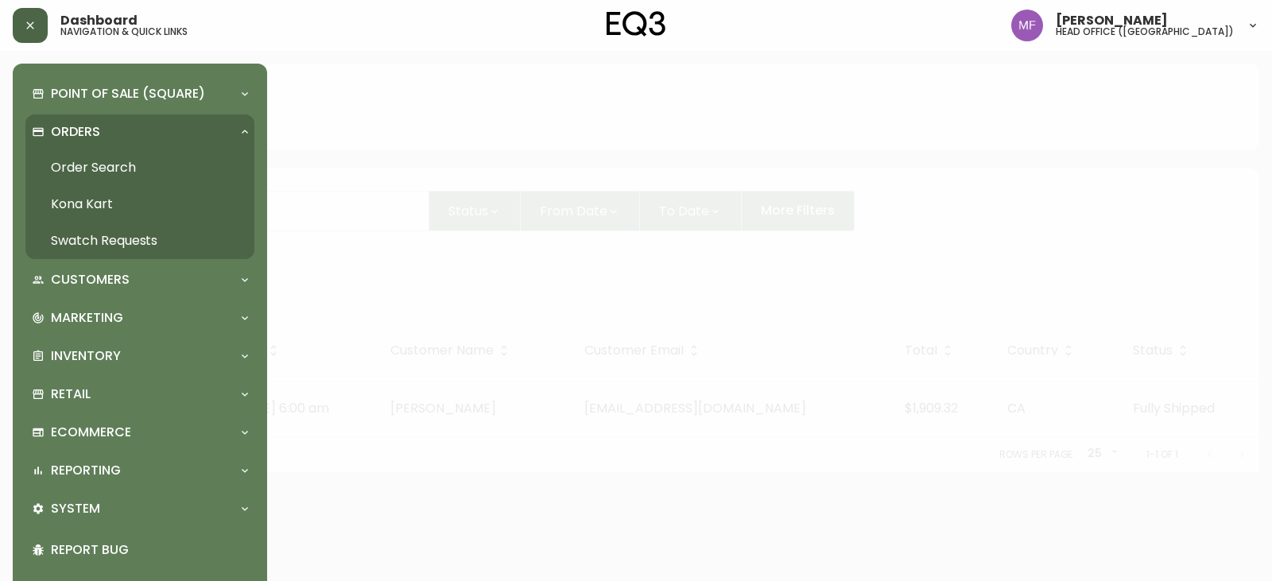
click at [104, 231] on link "Swatch Requests" at bounding box center [139, 241] width 229 height 37
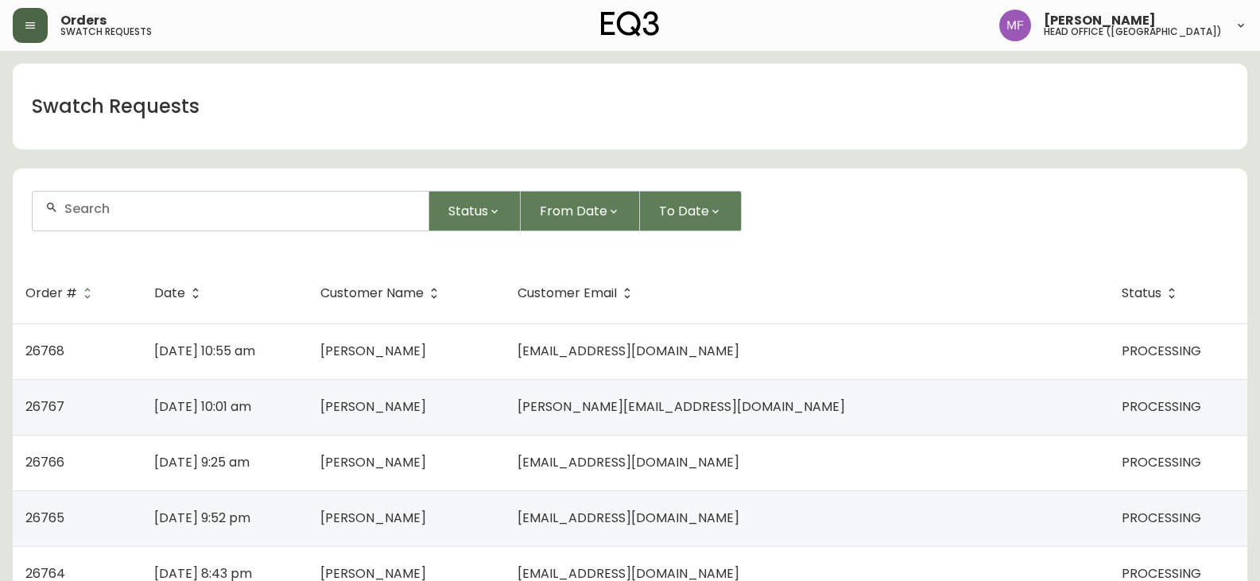
click at [176, 207] on input "text" at bounding box center [239, 208] width 351 height 15
paste input "26657"
type input "26657"
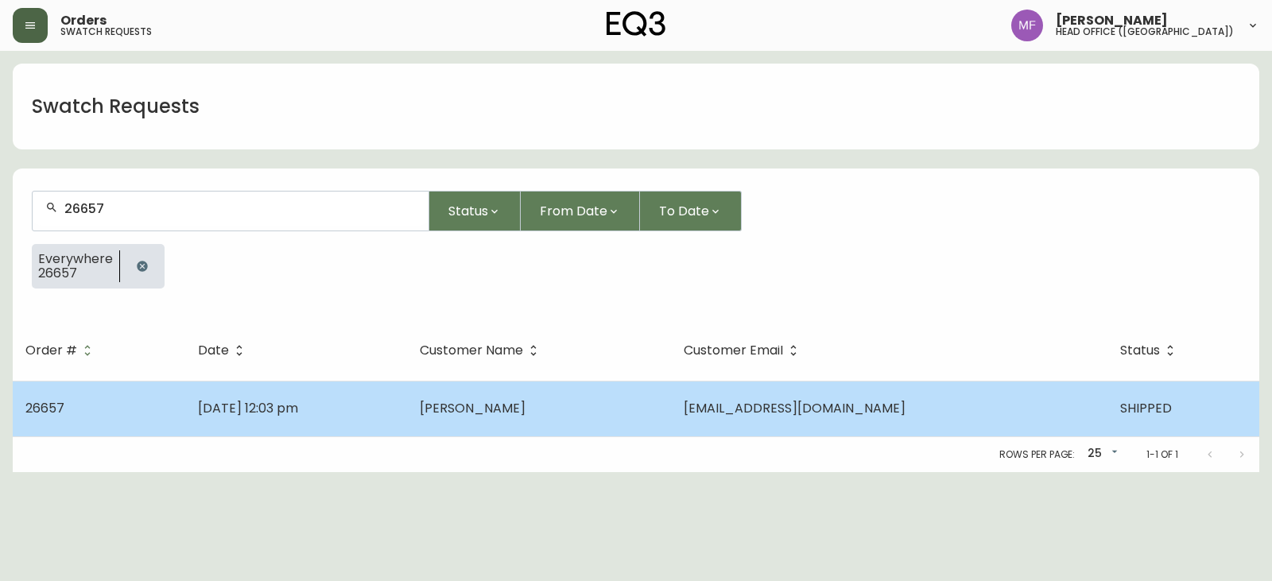
click at [506, 404] on span "[PERSON_NAME]" at bounding box center [473, 408] width 106 height 18
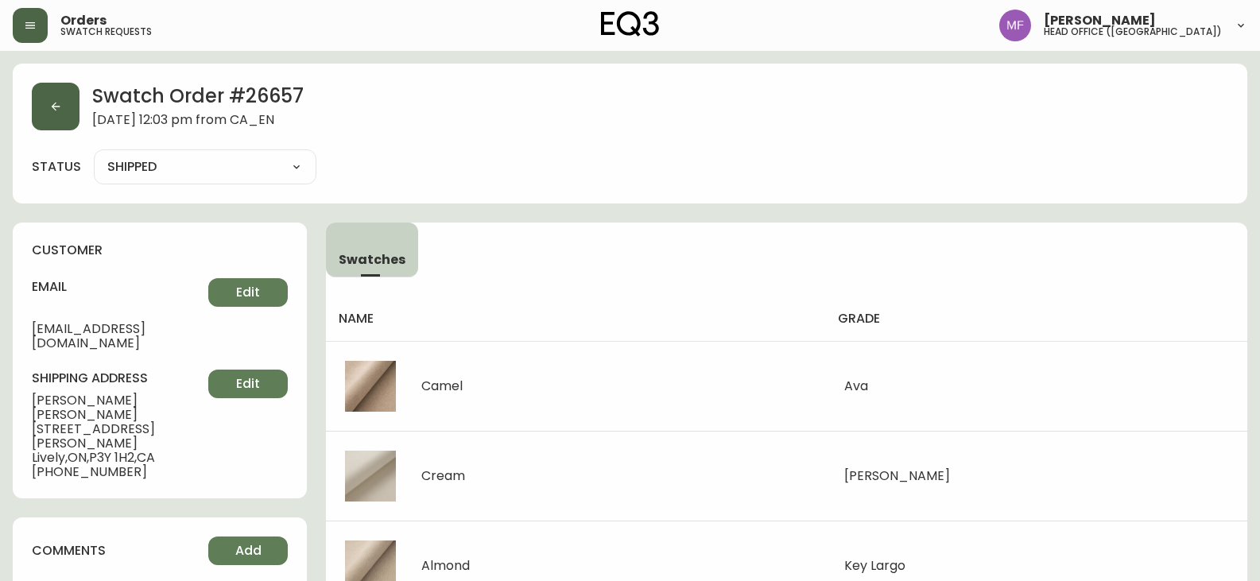
click at [56, 113] on button "button" at bounding box center [56, 107] width 48 height 48
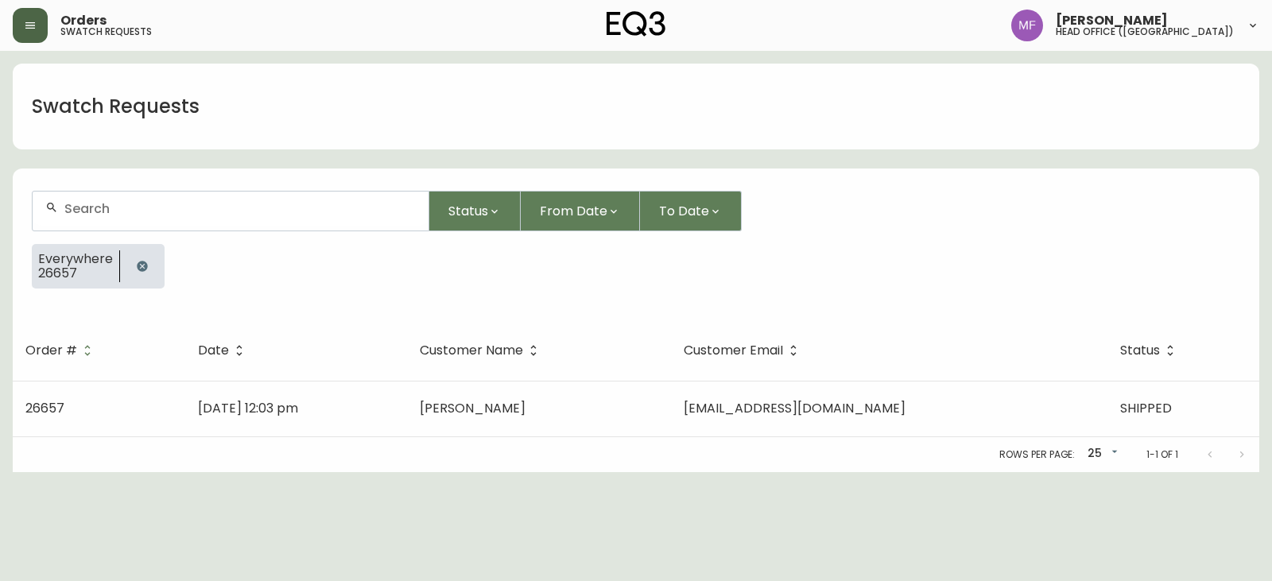
click at [145, 264] on icon "button" at bounding box center [142, 266] width 10 height 10
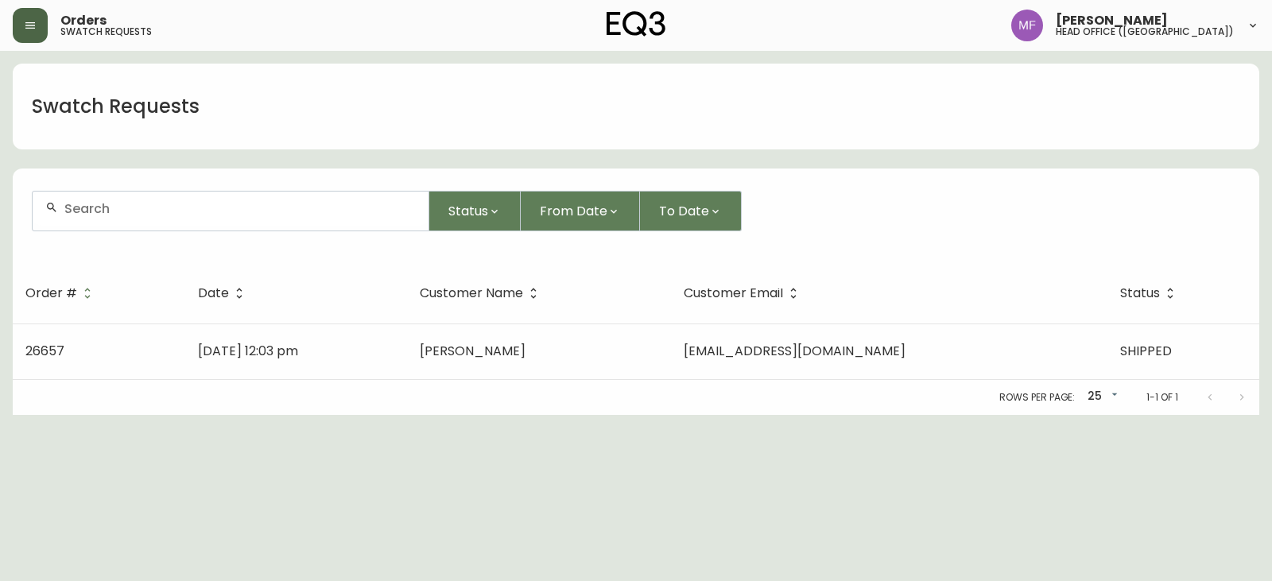
click at [121, 214] on input "text" at bounding box center [239, 208] width 351 height 15
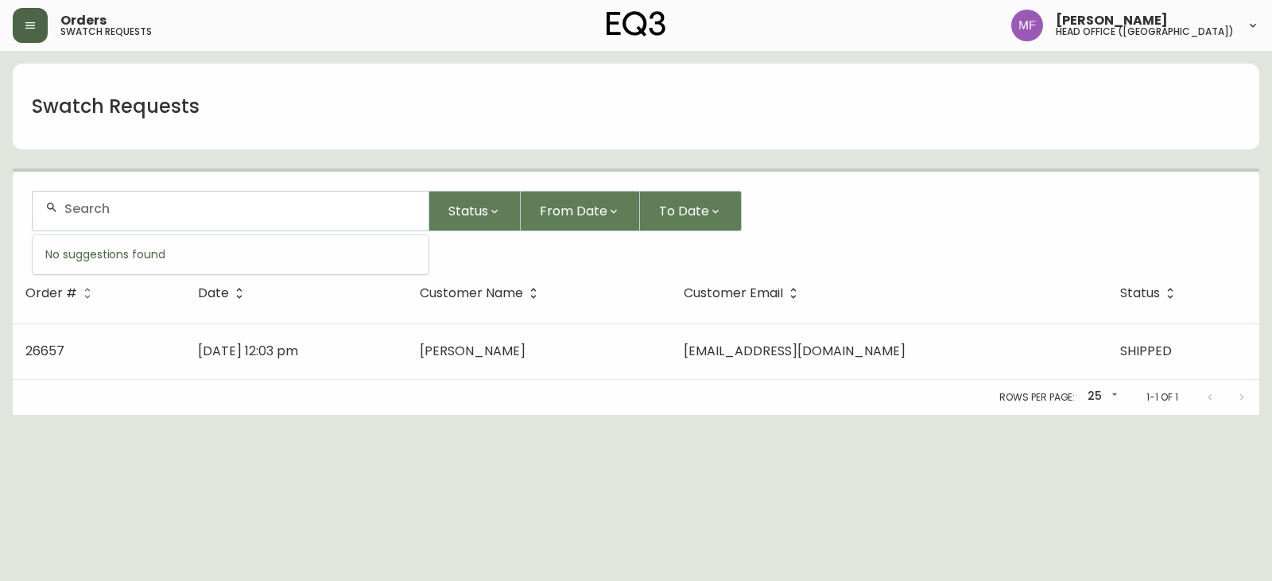
paste input "26667"
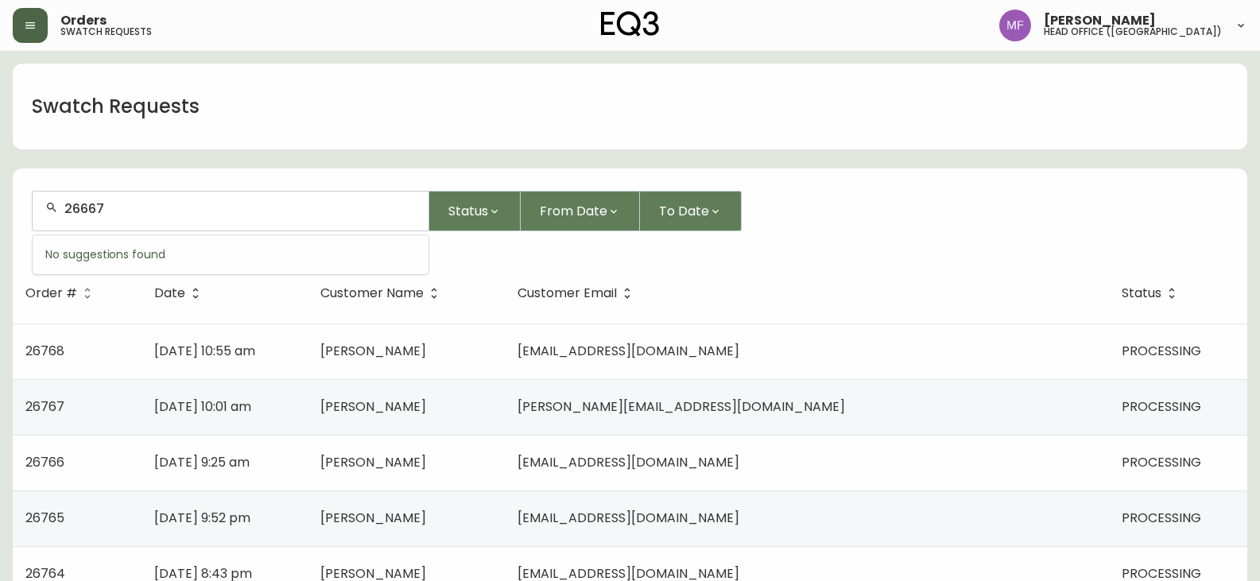
type input "26667"
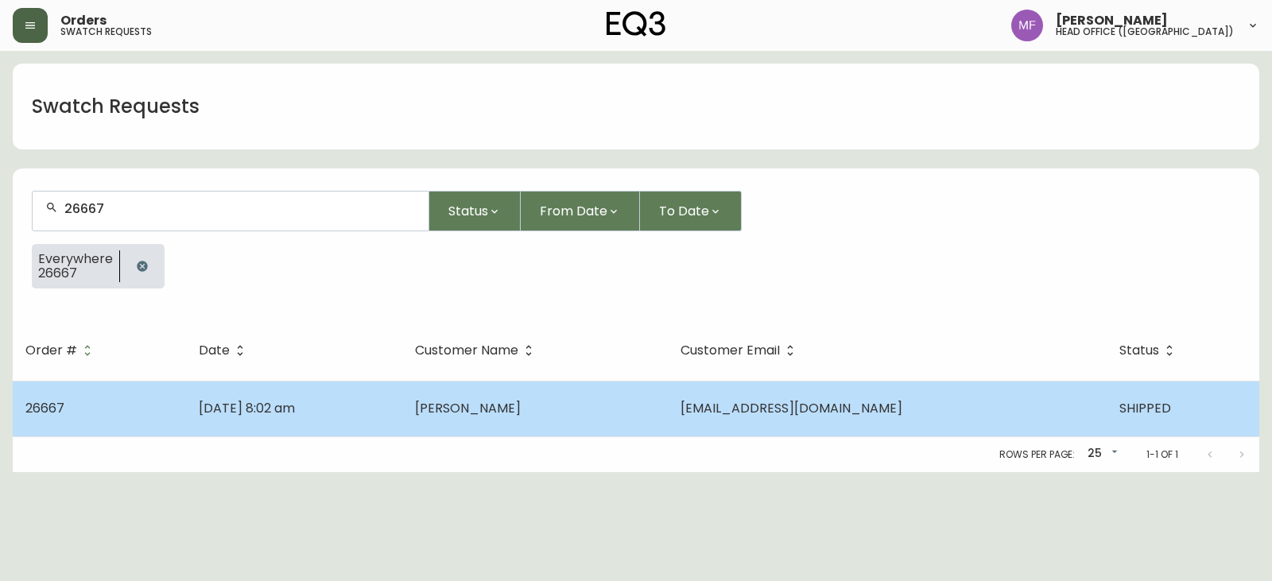
click at [367, 415] on td "[DATE] 8:02 am" at bounding box center [294, 409] width 216 height 56
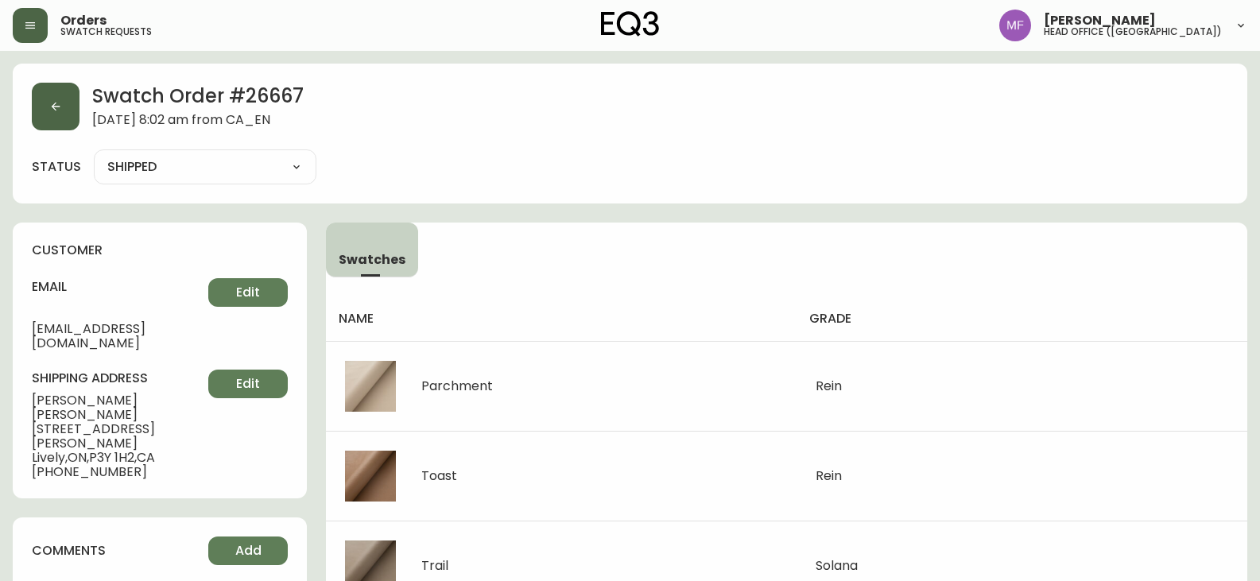
click at [68, 106] on button "button" at bounding box center [56, 107] width 48 height 48
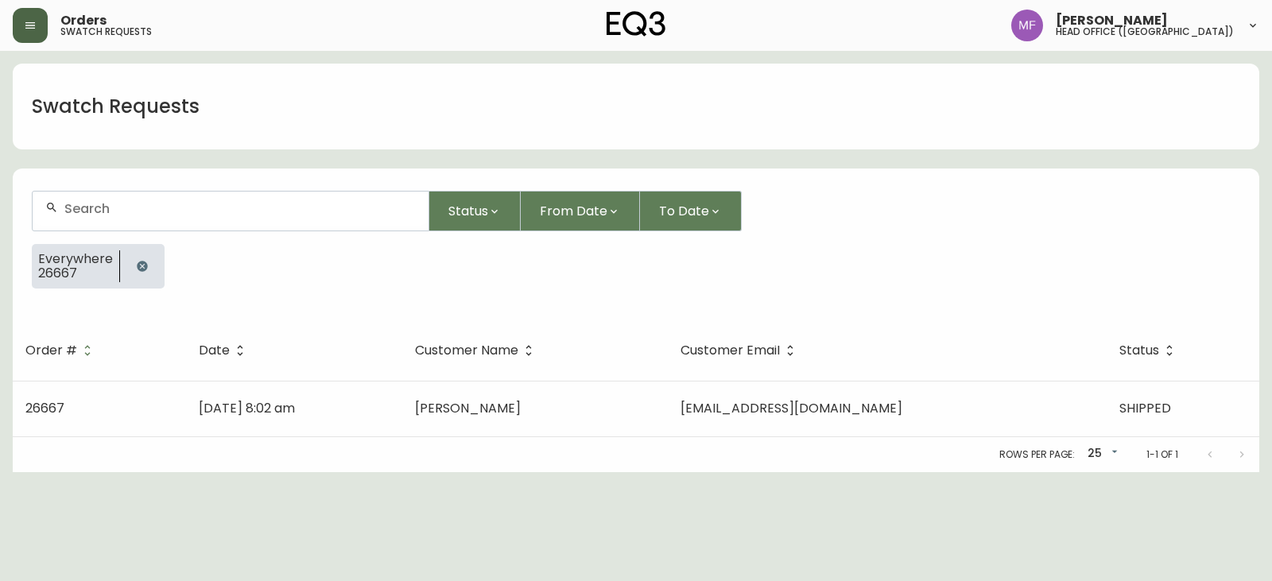
click at [152, 273] on button "button" at bounding box center [142, 266] width 32 height 32
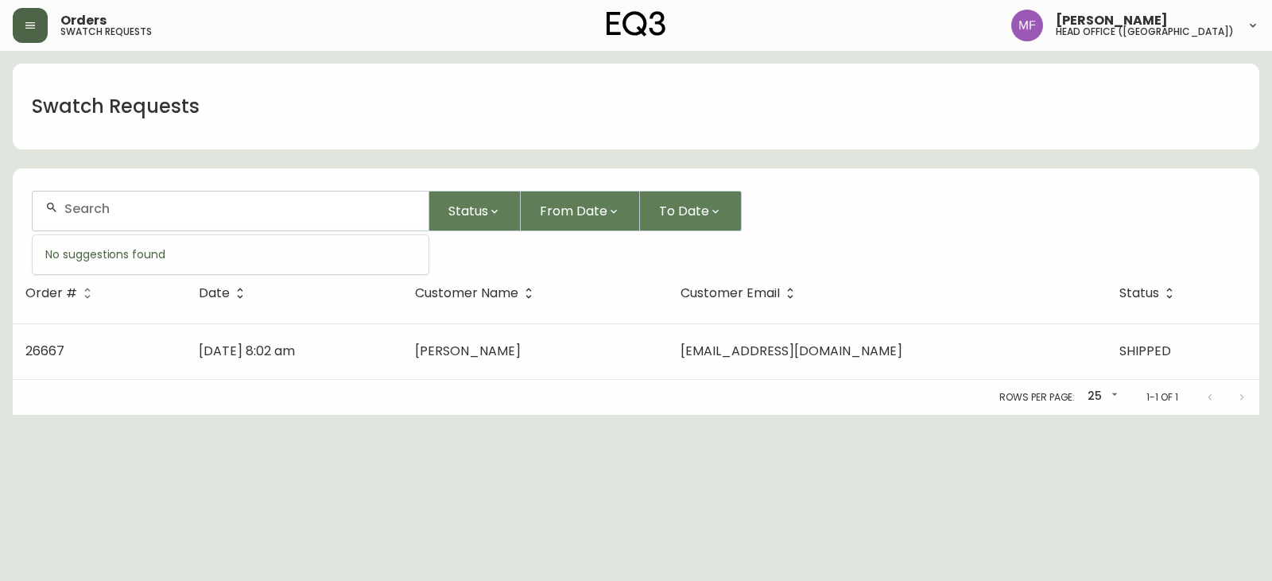
click at [130, 206] on input "text" at bounding box center [239, 208] width 351 height 15
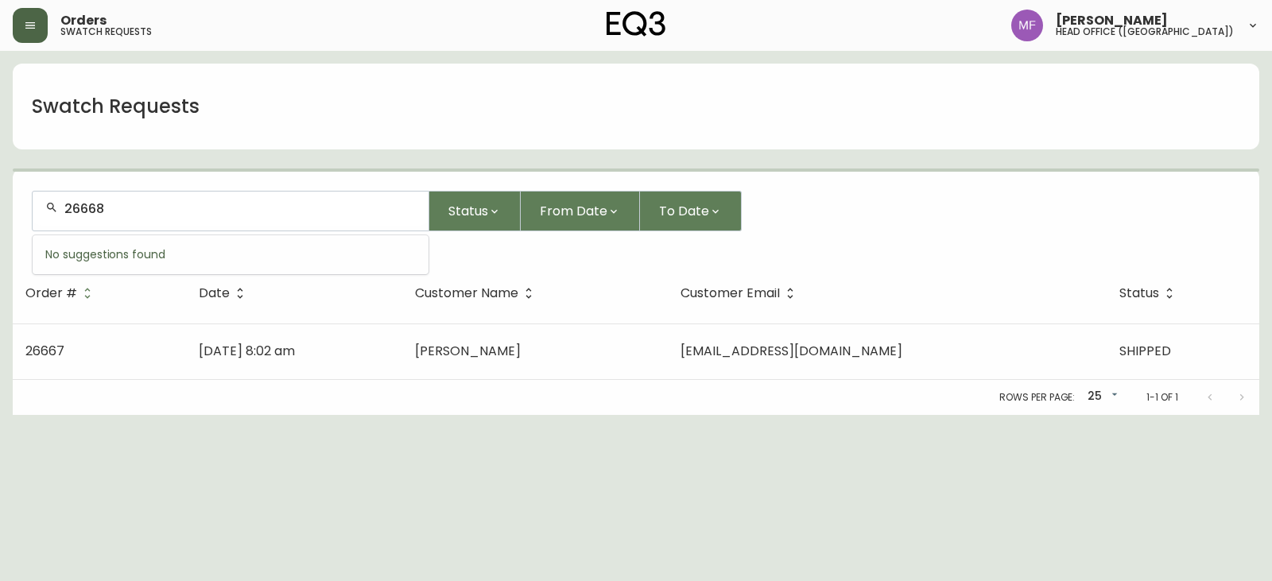
type input "26668"
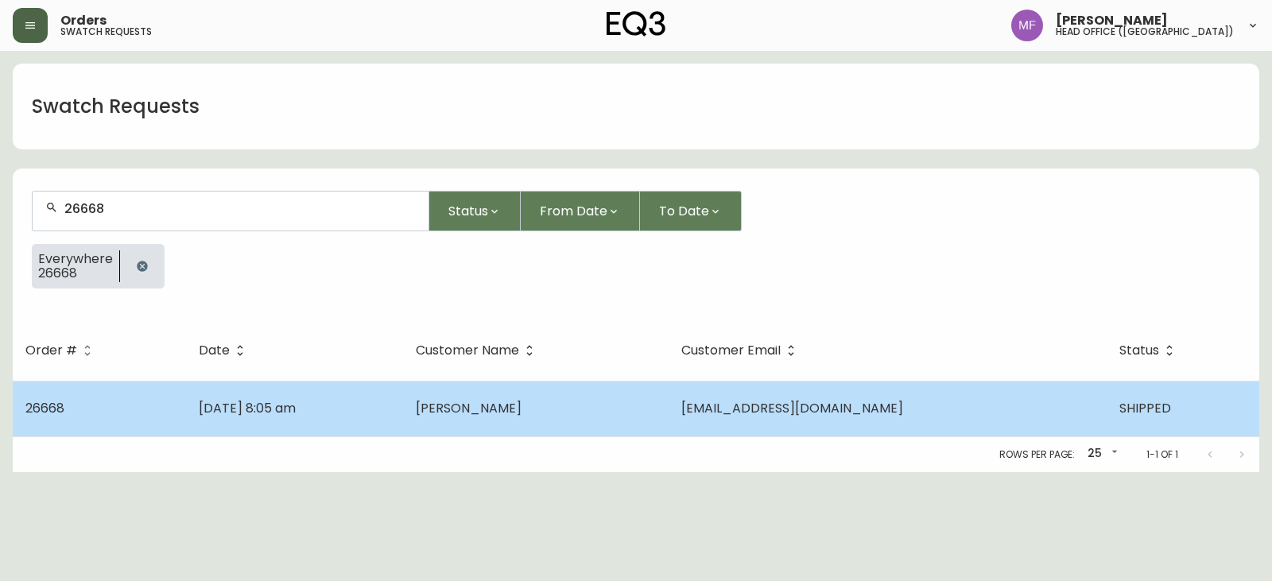
click at [353, 406] on td "[DATE] 8:05 am" at bounding box center [294, 409] width 217 height 56
select select "SHIPPED"
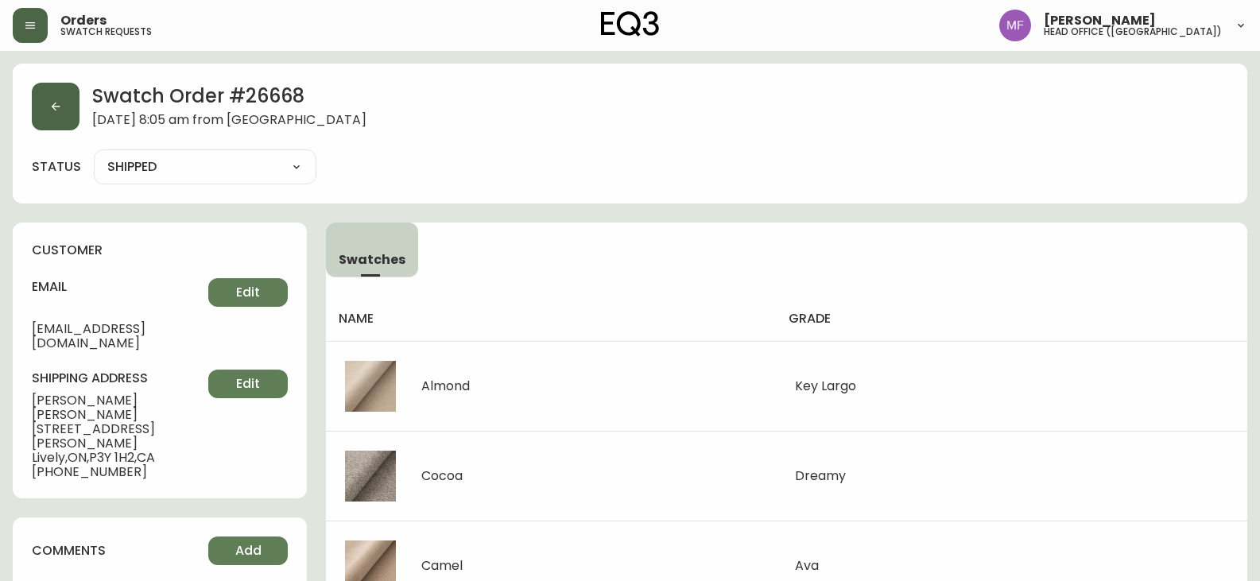
click at [64, 107] on button "button" at bounding box center [56, 107] width 48 height 48
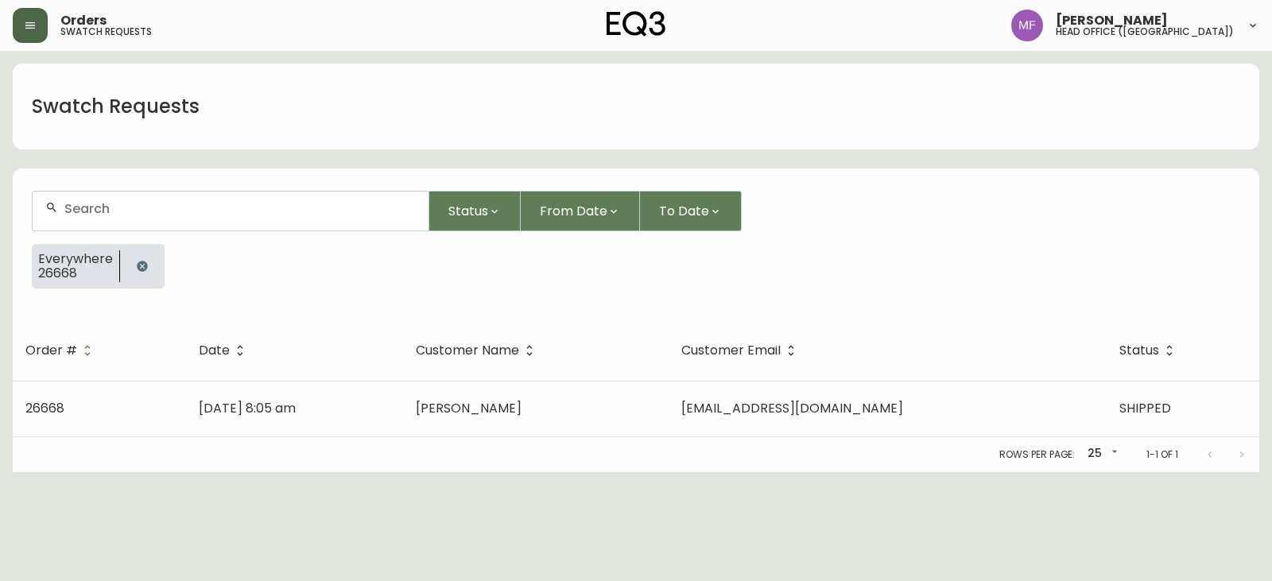
click at [145, 261] on icon "button" at bounding box center [142, 266] width 13 height 13
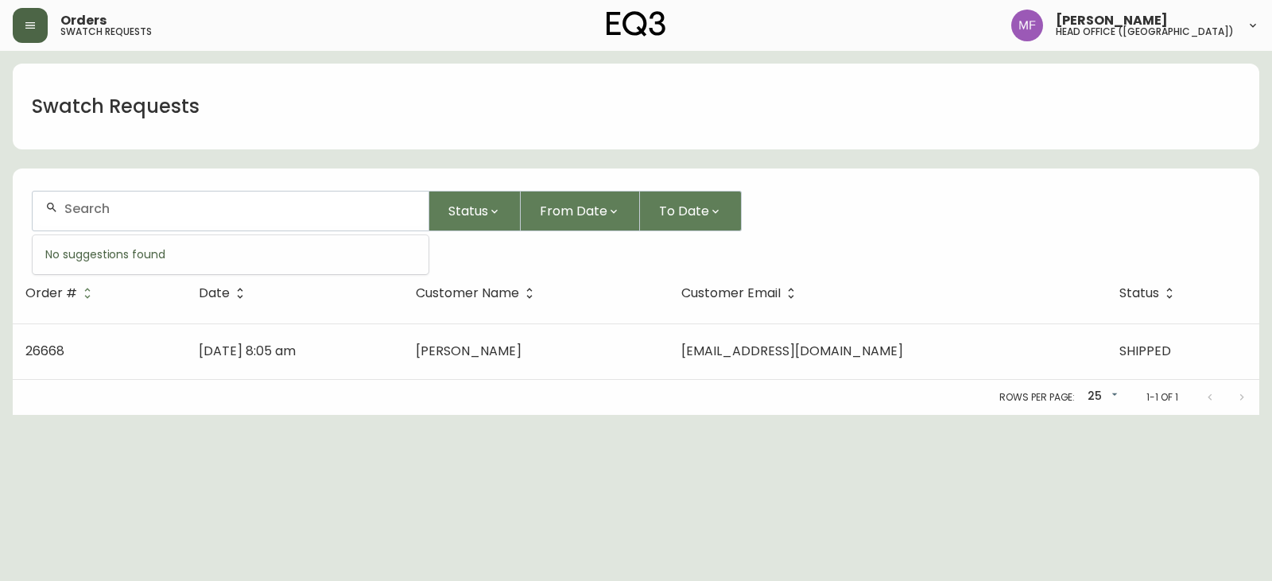
click at [137, 207] on input "text" at bounding box center [239, 208] width 351 height 15
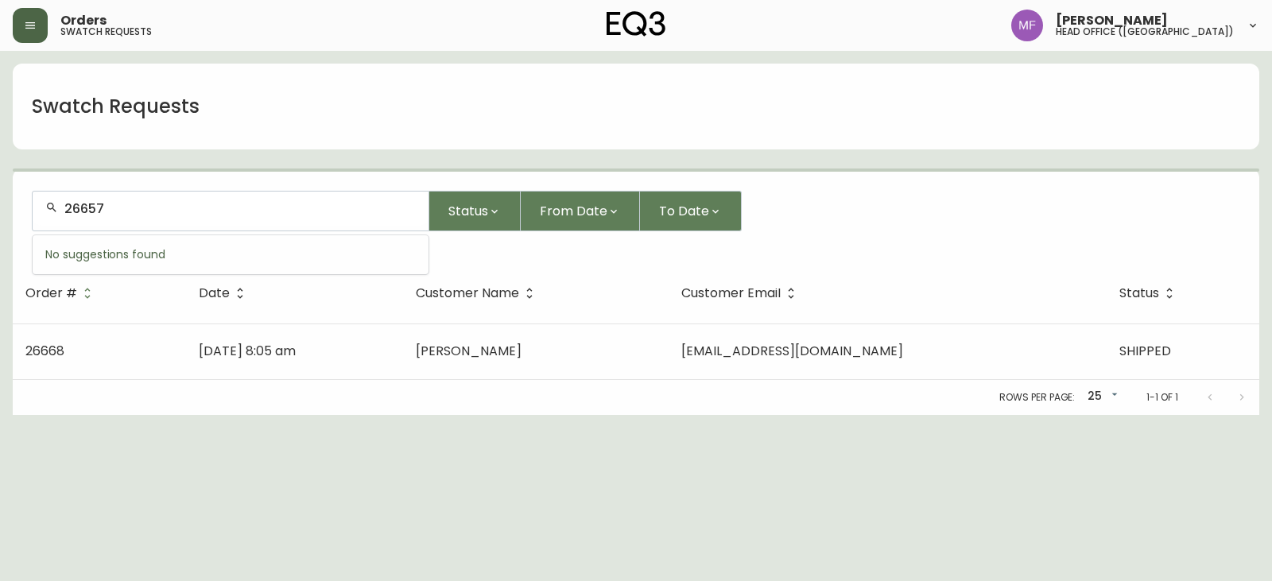
type input "26657"
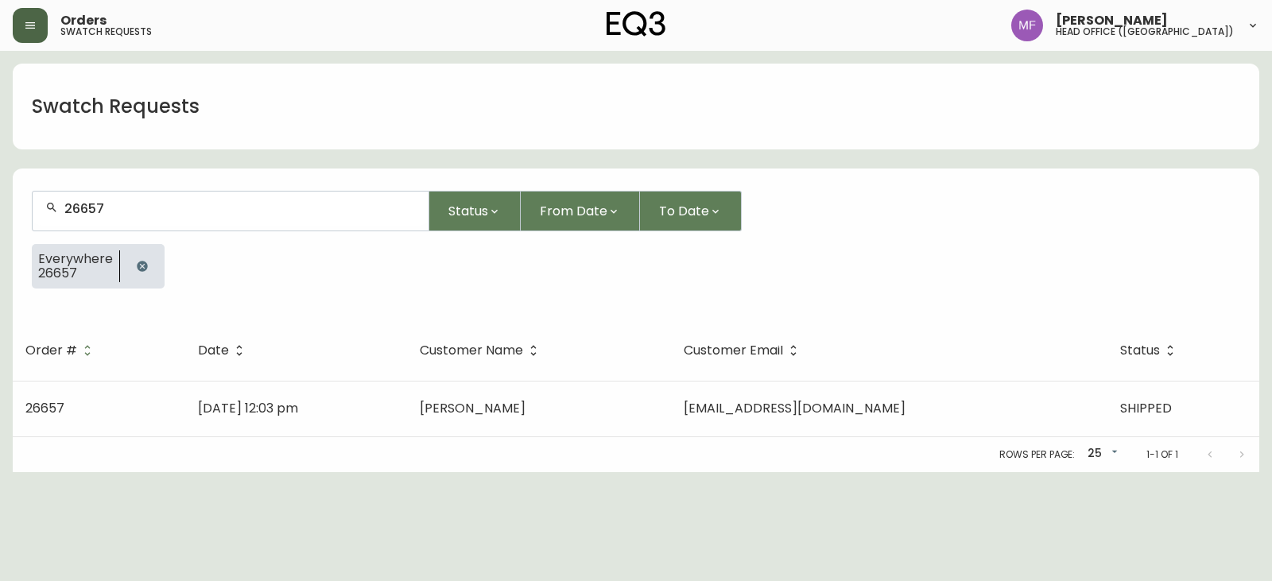
drag, startPoint x: 503, startPoint y: 416, endPoint x: 524, endPoint y: 405, distance: 23.1
click at [503, 415] on span "[PERSON_NAME]" at bounding box center [473, 408] width 106 height 18
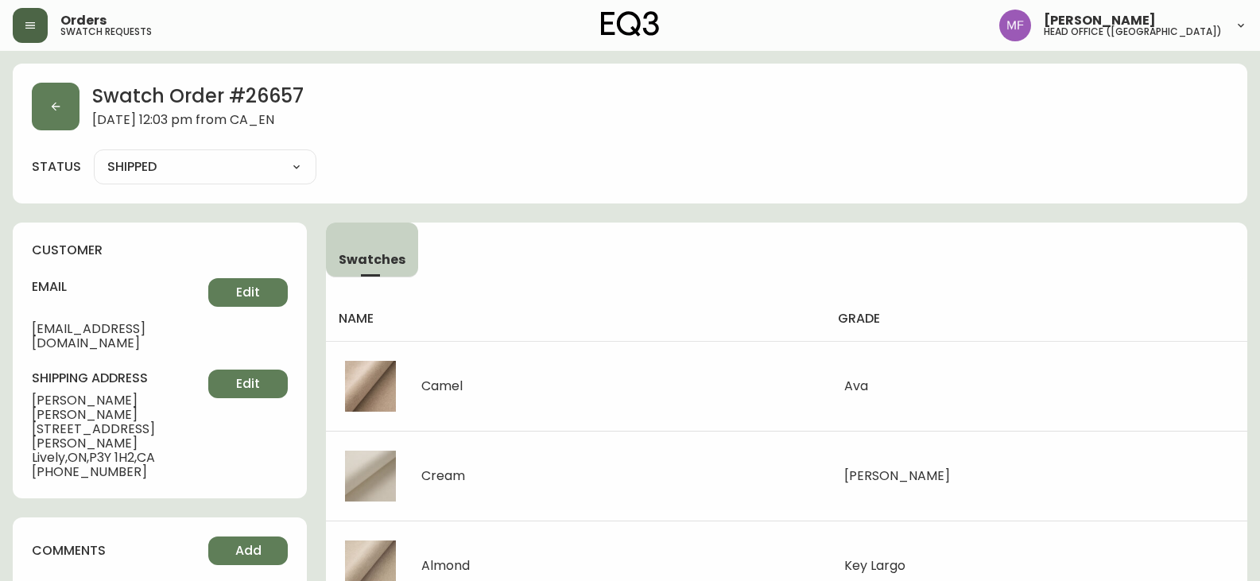
click at [269, 92] on h2 "Swatch Order # 26657" at bounding box center [197, 98] width 211 height 30
drag, startPoint x: 126, startPoint y: 385, endPoint x: 29, endPoint y: 386, distance: 97.0
click at [29, 386] on div "customer email [EMAIL_ADDRESS][DOMAIN_NAME] Edit shipping address [PERSON_NAME]…" at bounding box center [160, 361] width 294 height 276
click at [271, 89] on h2 "Swatch Order # 26657" at bounding box center [197, 98] width 211 height 30
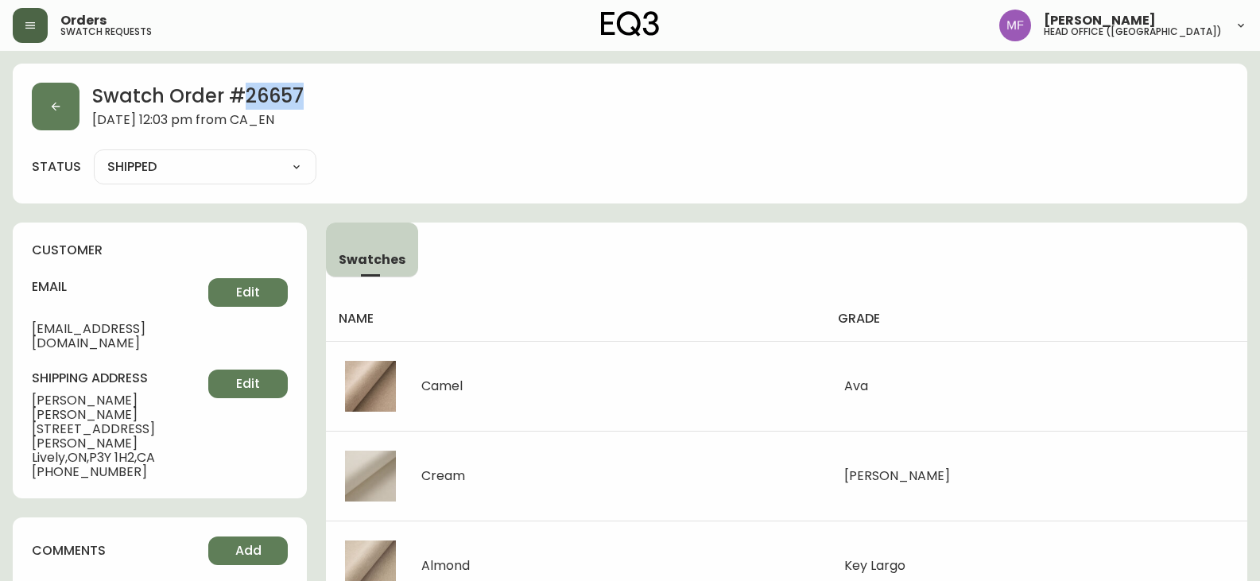
click at [271, 89] on h2 "Swatch Order # 26657" at bounding box center [197, 98] width 211 height 30
drag, startPoint x: 186, startPoint y: 333, endPoint x: 25, endPoint y: 338, distance: 161.5
click at [25, 338] on div "customer email [EMAIL_ADDRESS][DOMAIN_NAME] Edit shipping address [PERSON_NAME]…" at bounding box center [160, 361] width 294 height 276
click at [44, 28] on button "button" at bounding box center [30, 25] width 35 height 35
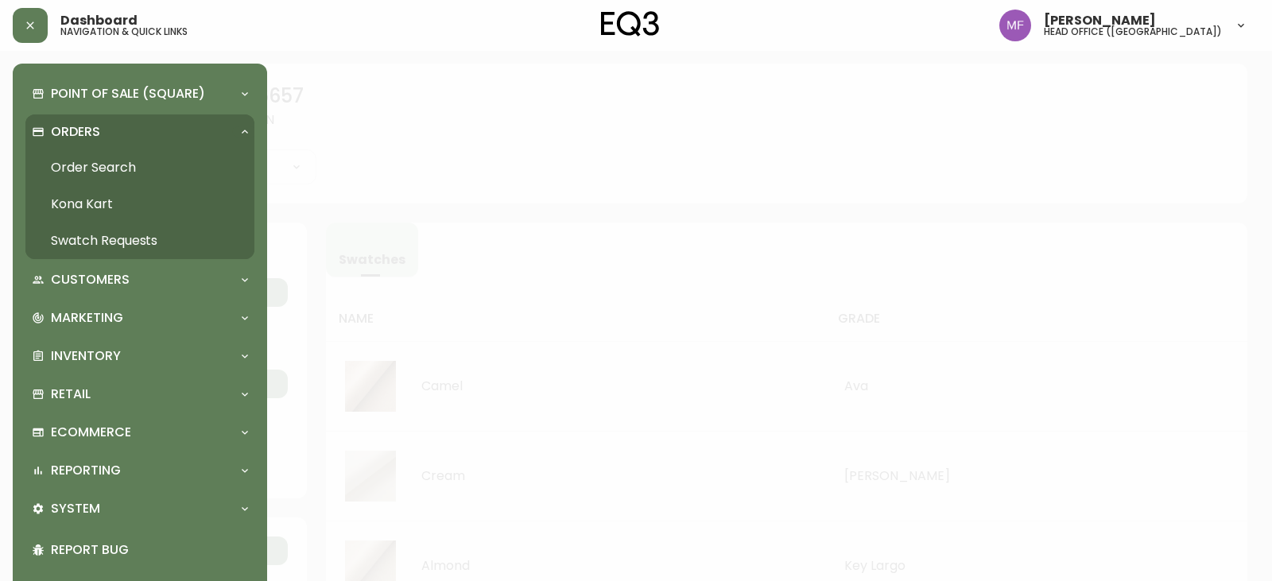
drag, startPoint x: 113, startPoint y: 173, endPoint x: 144, endPoint y: 176, distance: 31.2
click at [113, 173] on link "Order Search" at bounding box center [139, 167] width 229 height 37
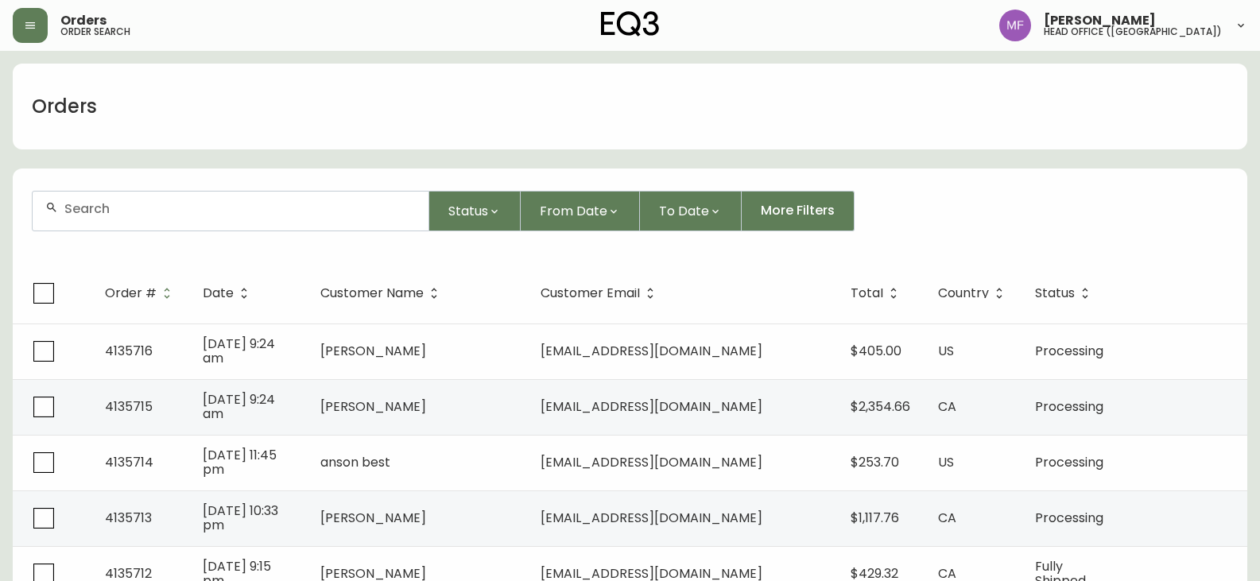
drag, startPoint x: 987, startPoint y: 153, endPoint x: 977, endPoint y: 149, distance: 10.3
click at [287, 218] on div at bounding box center [231, 211] width 396 height 39
click at [619, 82] on div "Orders" at bounding box center [630, 107] width 1235 height 86
click at [1142, 196] on div "Status From Date To Date More Filters" at bounding box center [630, 211] width 1196 height 41
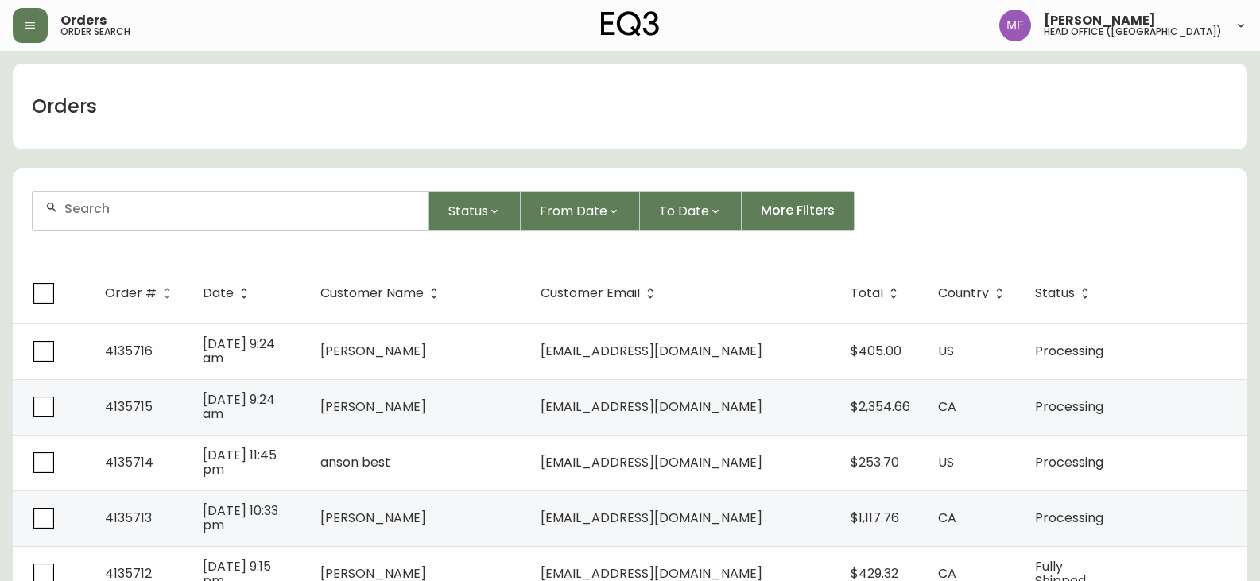
click at [1035, 114] on div "Orders" at bounding box center [630, 107] width 1235 height 86
click at [367, 206] on input "text" at bounding box center [239, 208] width 351 height 15
type input "4134151"
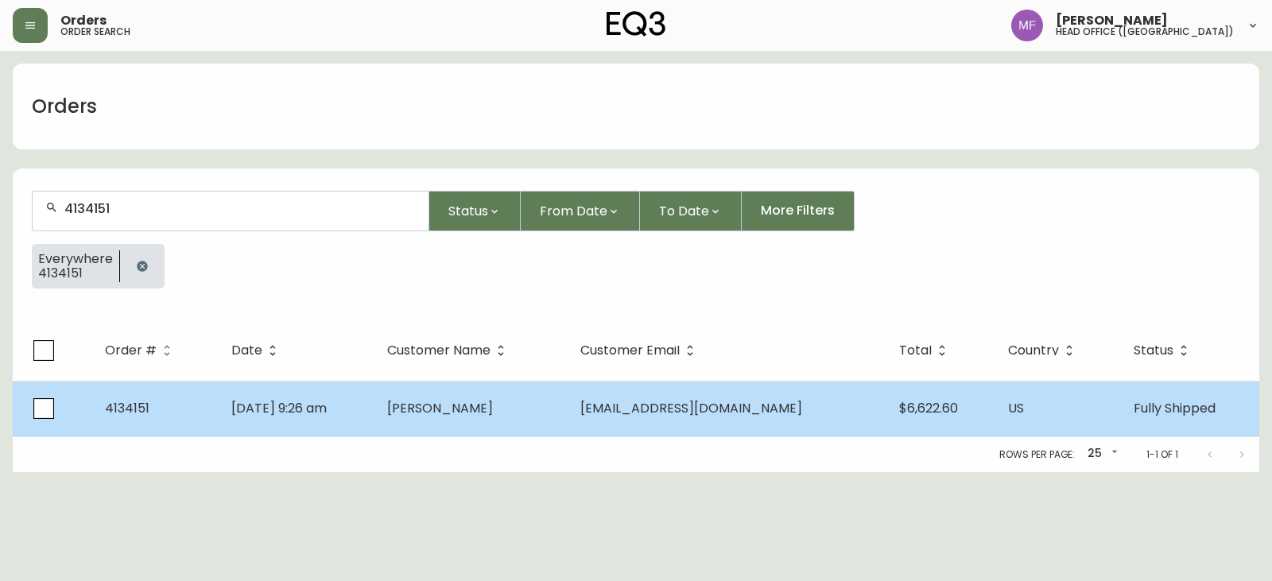
click at [683, 419] on td "[EMAIL_ADDRESS][DOMAIN_NAME]" at bounding box center [728, 409] width 320 height 56
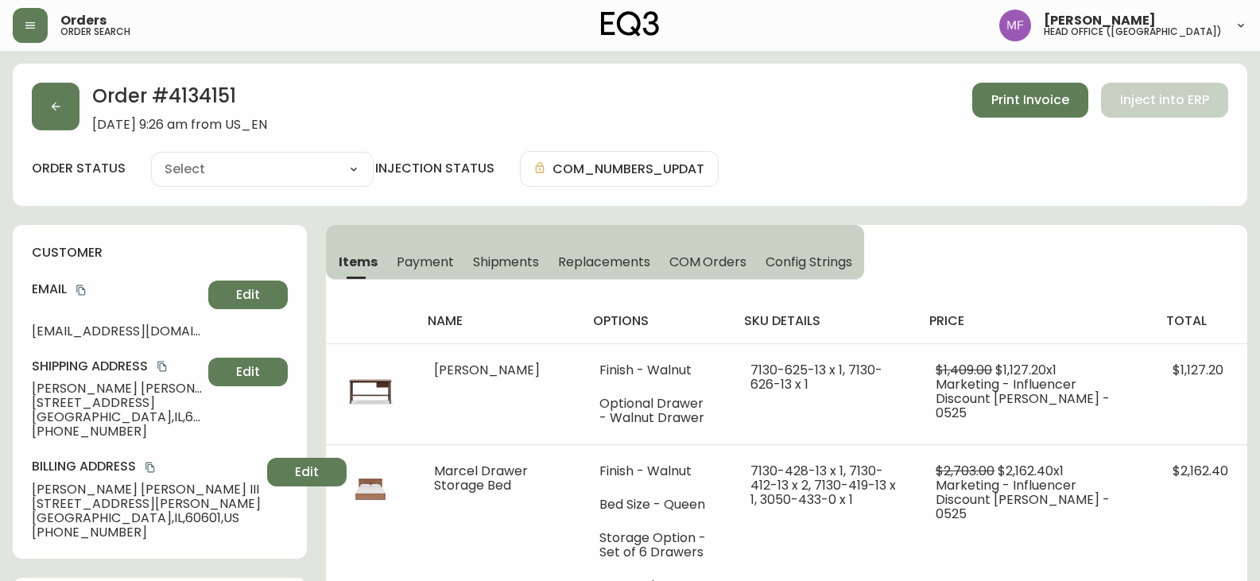
type input "Fully Shipped"
select select "FULLY_SHIPPED"
click at [59, 111] on icon "button" at bounding box center [55, 106] width 13 height 13
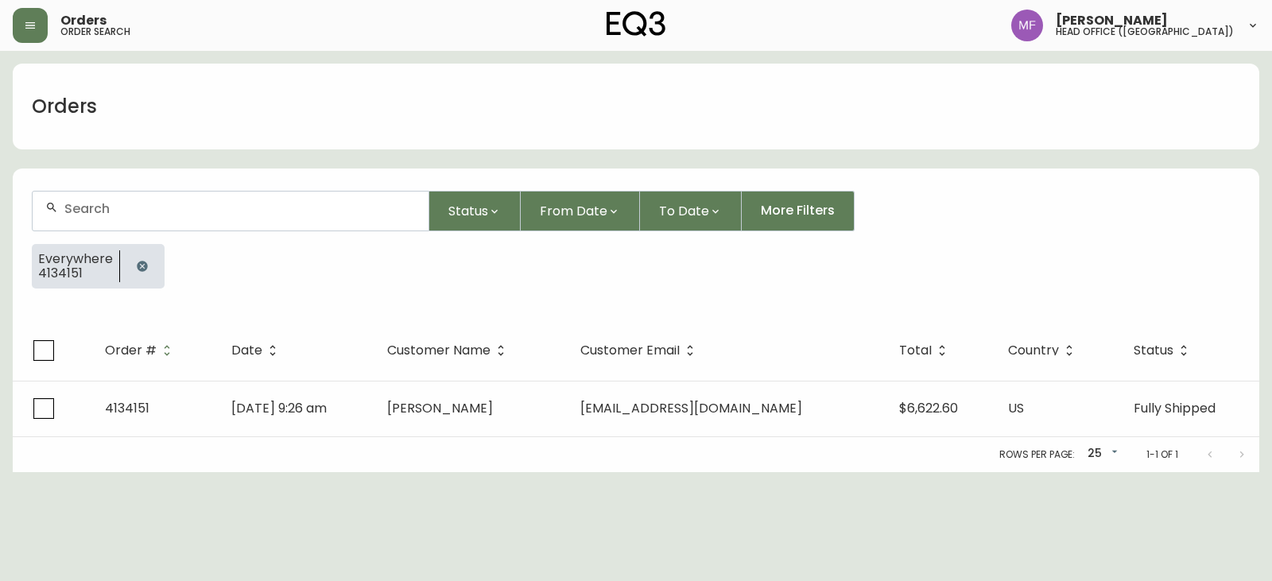
click at [142, 269] on icon "button" at bounding box center [142, 266] width 10 height 10
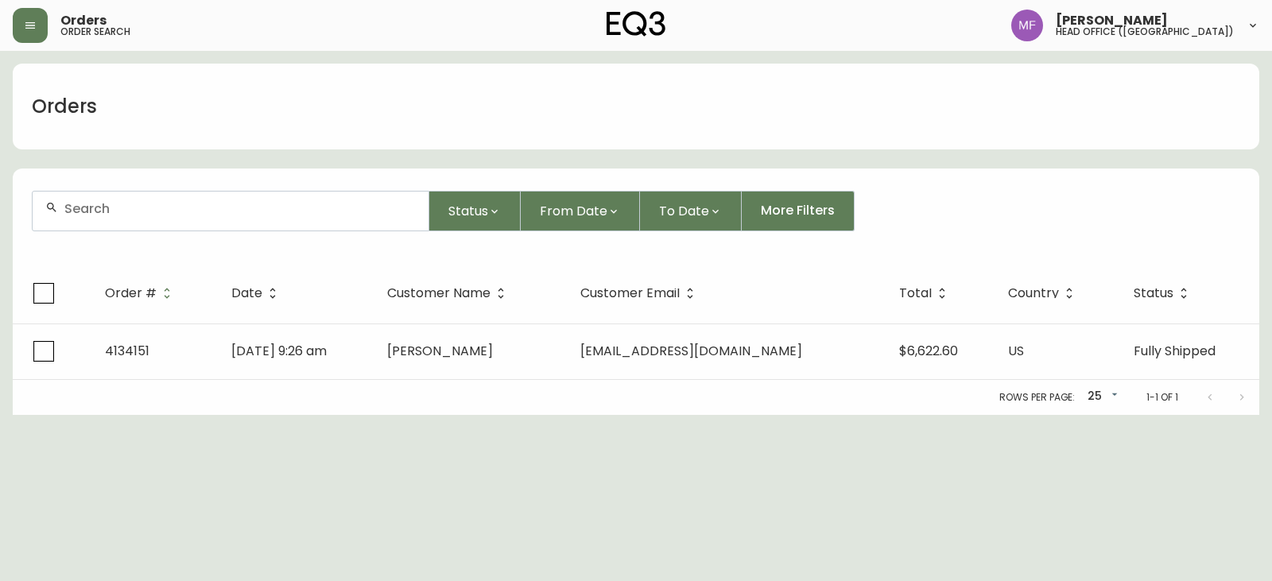
click at [133, 215] on input "text" at bounding box center [239, 208] width 351 height 15
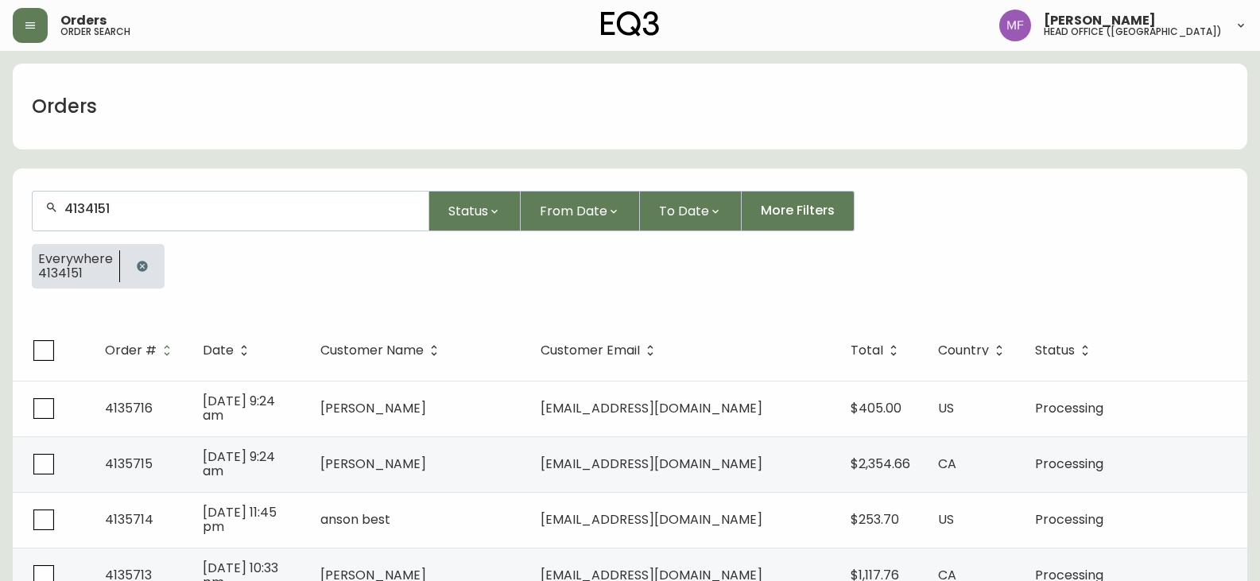
type input "4134151"
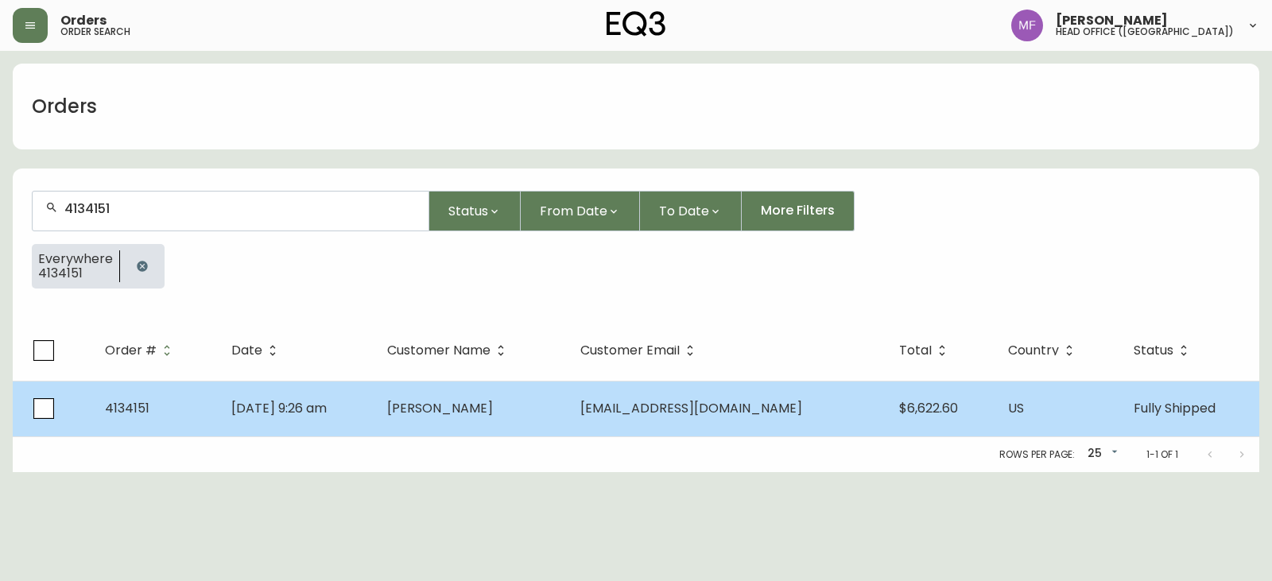
click at [568, 406] on td "[PERSON_NAME]" at bounding box center [470, 409] width 193 height 56
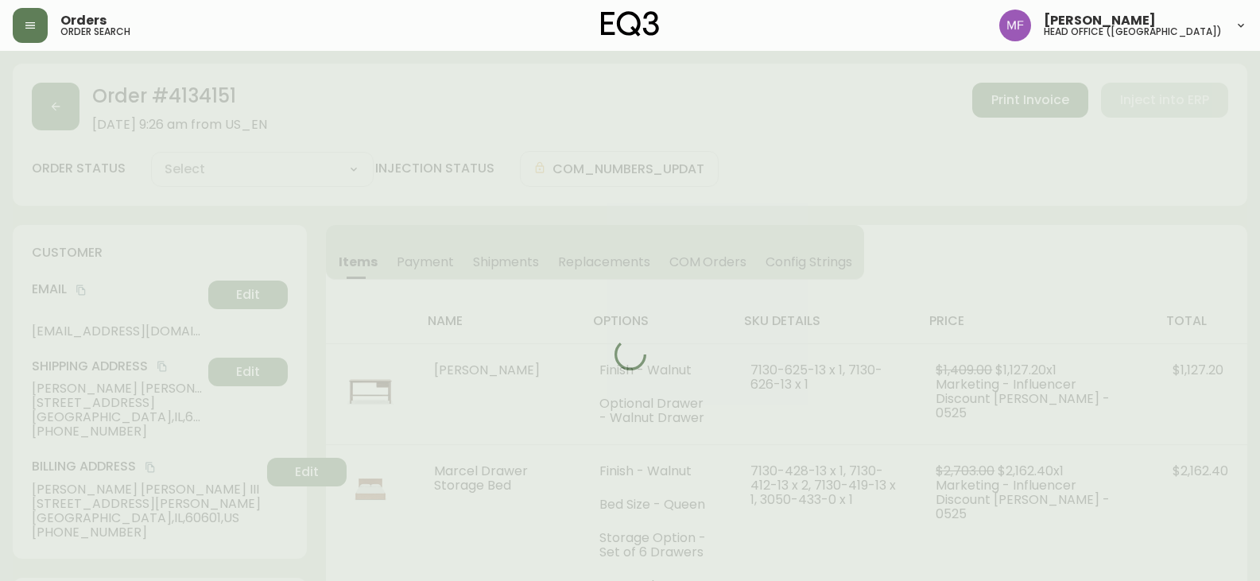
type input "Fully Shipped"
select select "FULLY_SHIPPED"
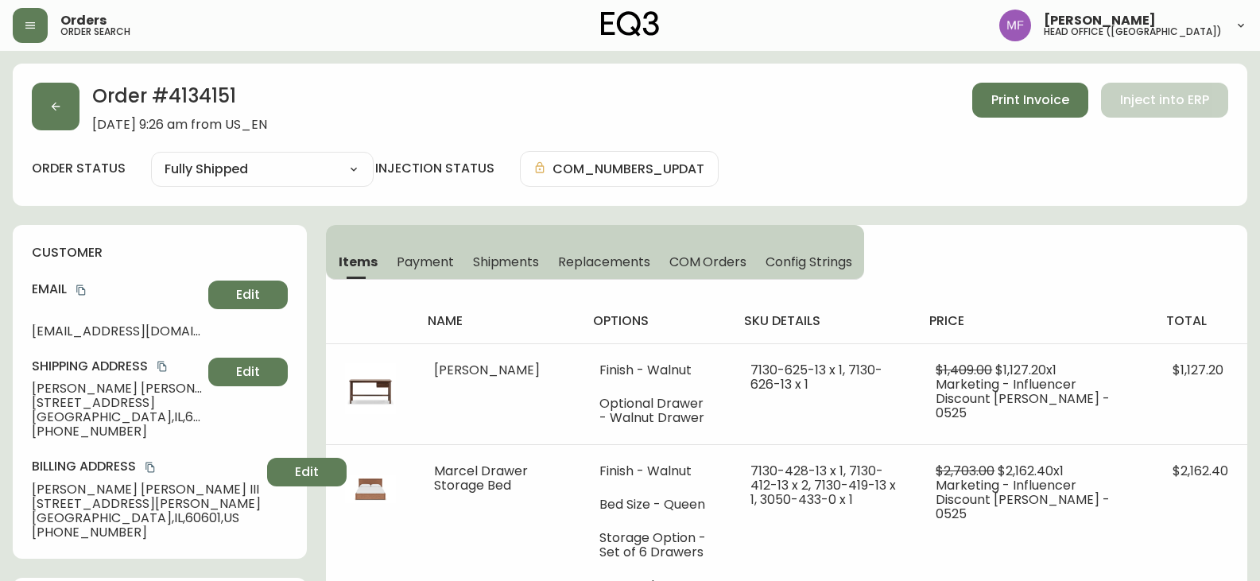
click at [239, 95] on h2 "Order # 4134151" at bounding box center [179, 100] width 175 height 35
click at [212, 95] on h2 "Order # 4134151" at bounding box center [179, 100] width 175 height 35
click at [223, 88] on h2 "Order # 4134151" at bounding box center [179, 100] width 175 height 35
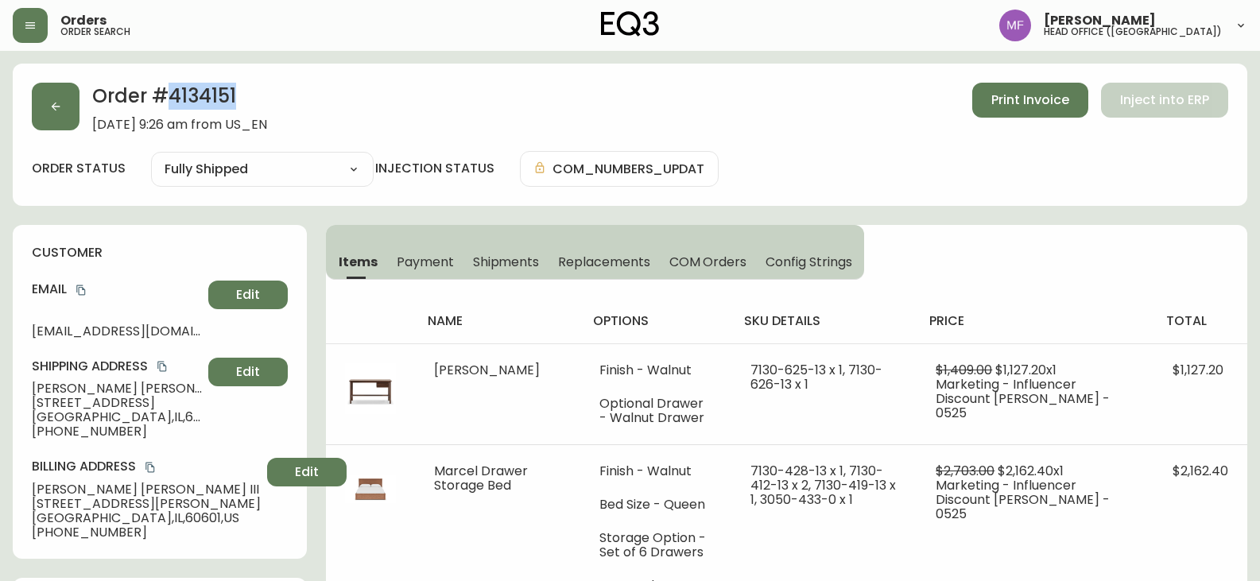
click at [223, 88] on h2 "Order # 4134151" at bounding box center [179, 100] width 175 height 35
click at [200, 93] on h2 "Order # 4134151" at bounding box center [179, 100] width 175 height 35
drag, startPoint x: 155, startPoint y: 387, endPoint x: 23, endPoint y: 384, distance: 132.0
click at [23, 384] on div "customer Email [EMAIL_ADDRESS][DOMAIN_NAME] Edit Shipping Address [PERSON_NAME]…" at bounding box center [160, 392] width 294 height 334
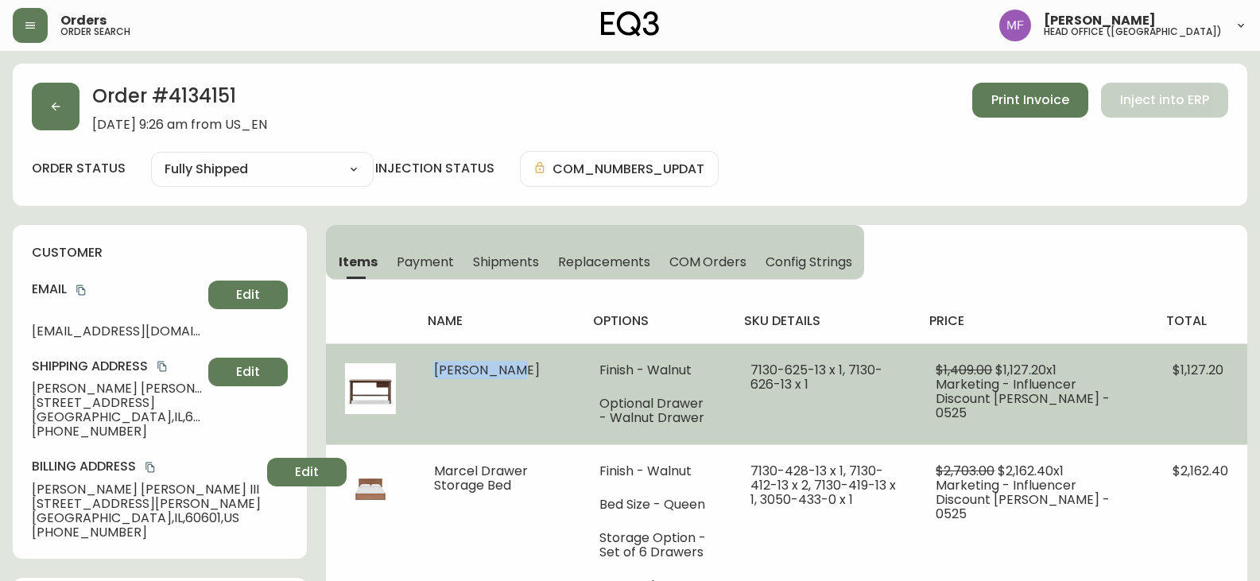
drag, startPoint x: 525, startPoint y: 371, endPoint x: 432, endPoint y: 369, distance: 92.3
click at [432, 369] on td "[PERSON_NAME]" at bounding box center [497, 393] width 165 height 101
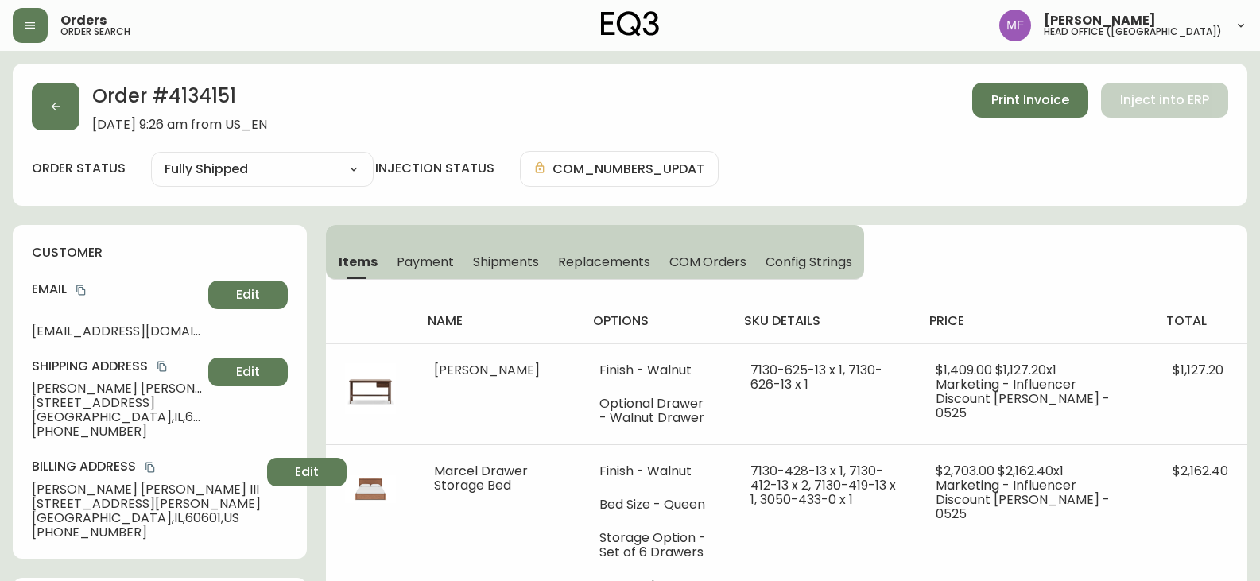
click at [224, 99] on h2 "Order # 4134151" at bounding box center [179, 100] width 175 height 35
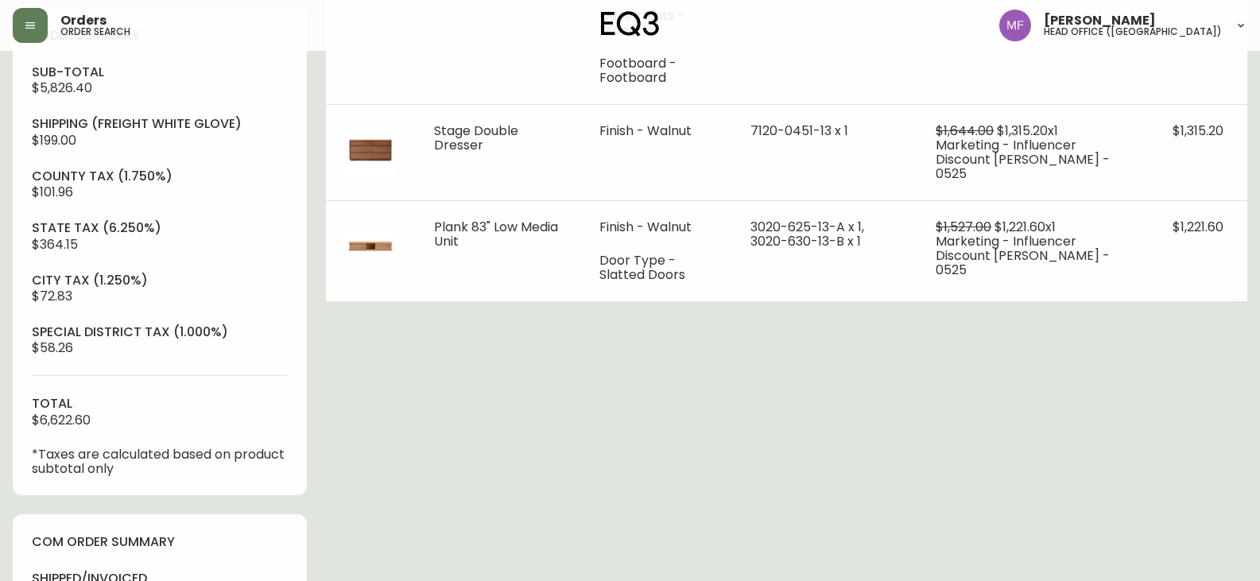
scroll to position [716, 0]
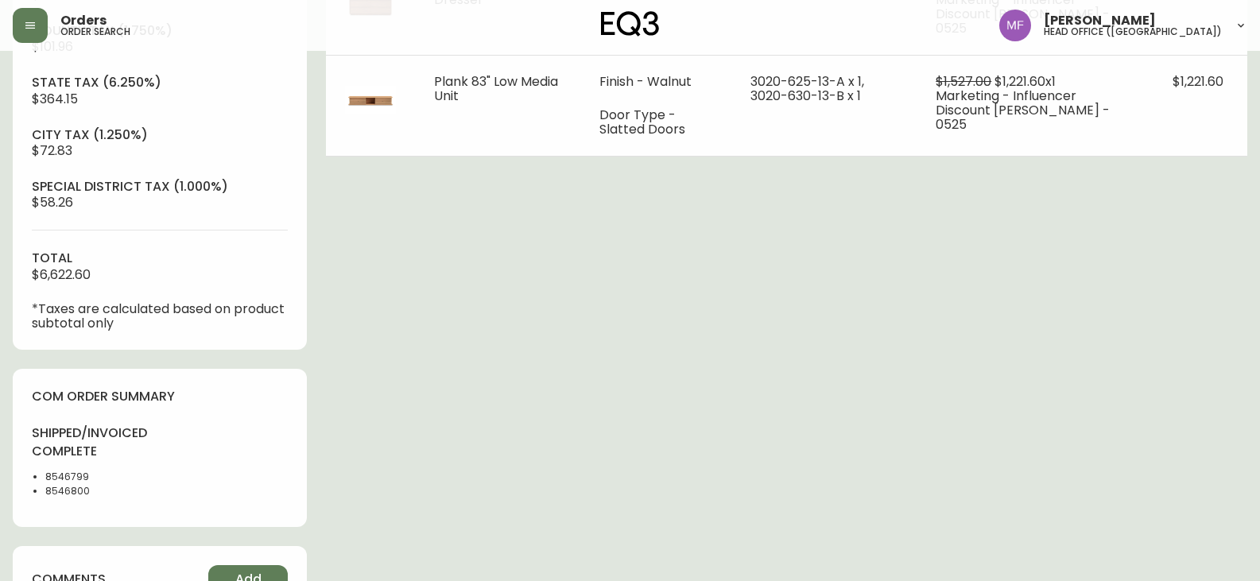
click at [76, 491] on li "8546800" at bounding box center [97, 491] width 105 height 14
click at [626, 401] on div "Order # 4134151 [DATE] 9:26 am from US_EN Print Invoice Inject into ERP order s…" at bounding box center [630, 152] width 1235 height 1609
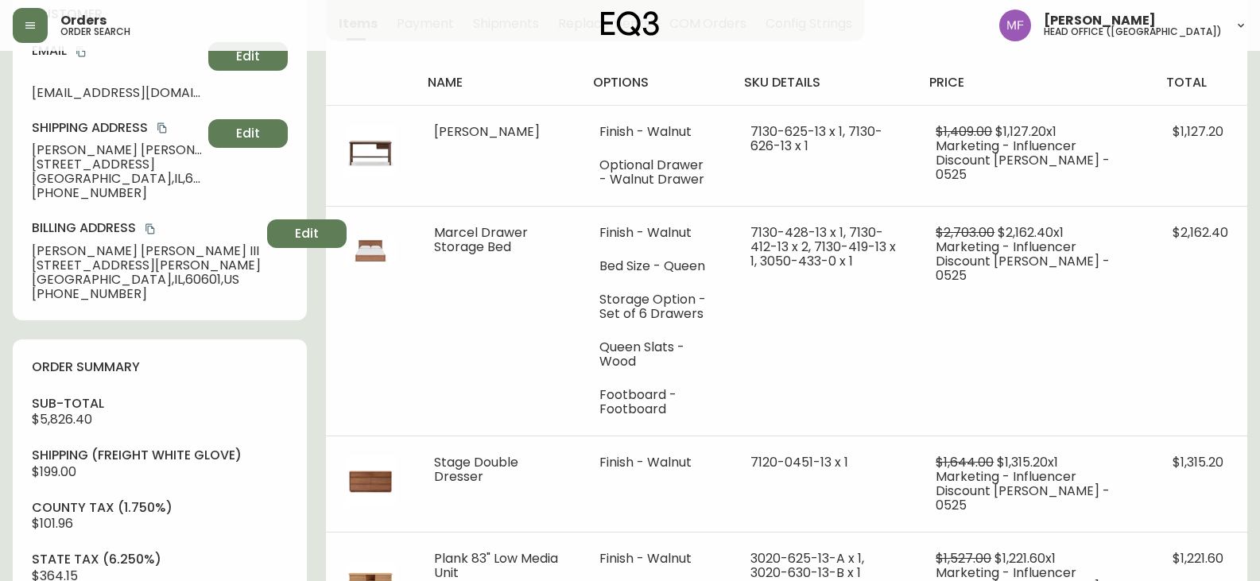
scroll to position [0, 0]
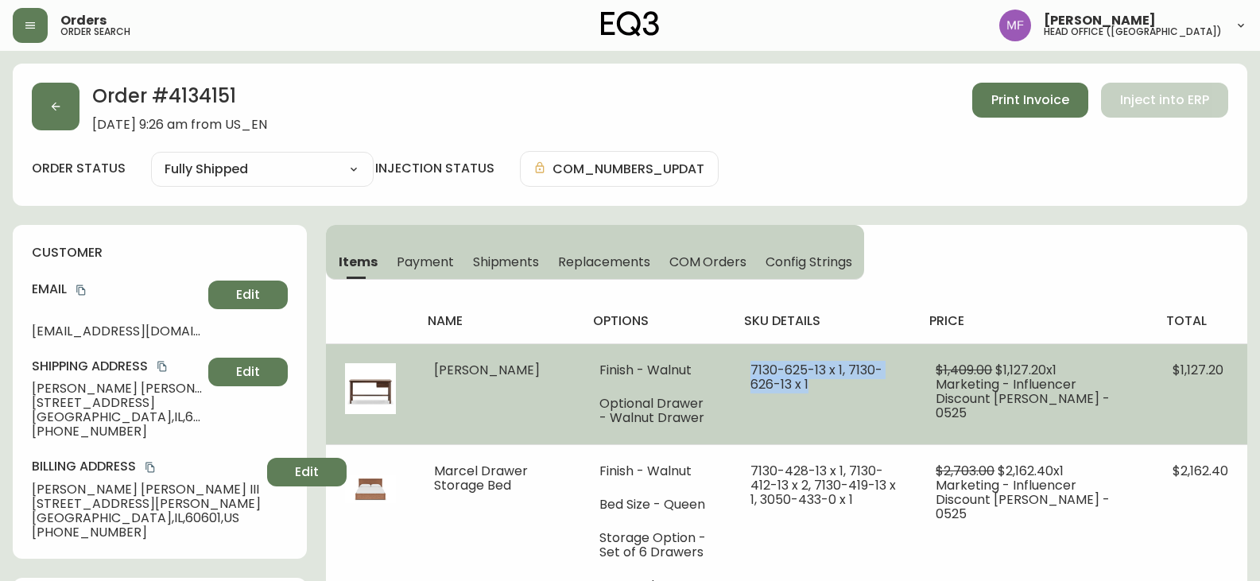
drag, startPoint x: 717, startPoint y: 367, endPoint x: 777, endPoint y: 384, distance: 61.9
click at [777, 384] on td "7130-625-13 x 1, 7130-626-13 x 1" at bounding box center [823, 393] width 185 height 101
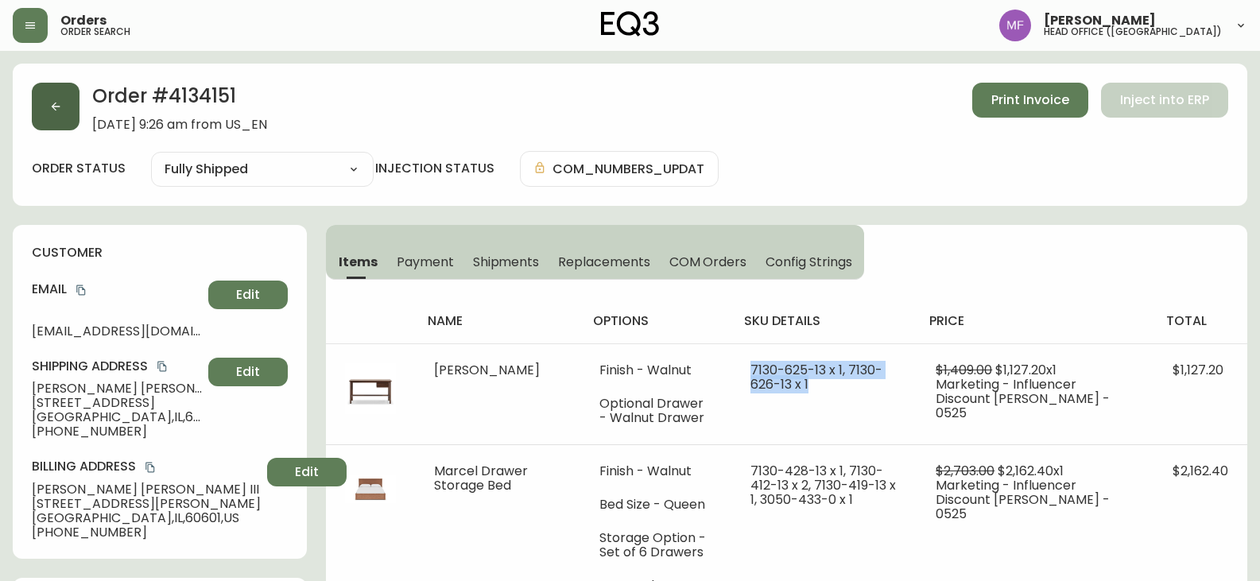
click at [61, 97] on button "button" at bounding box center [56, 107] width 48 height 48
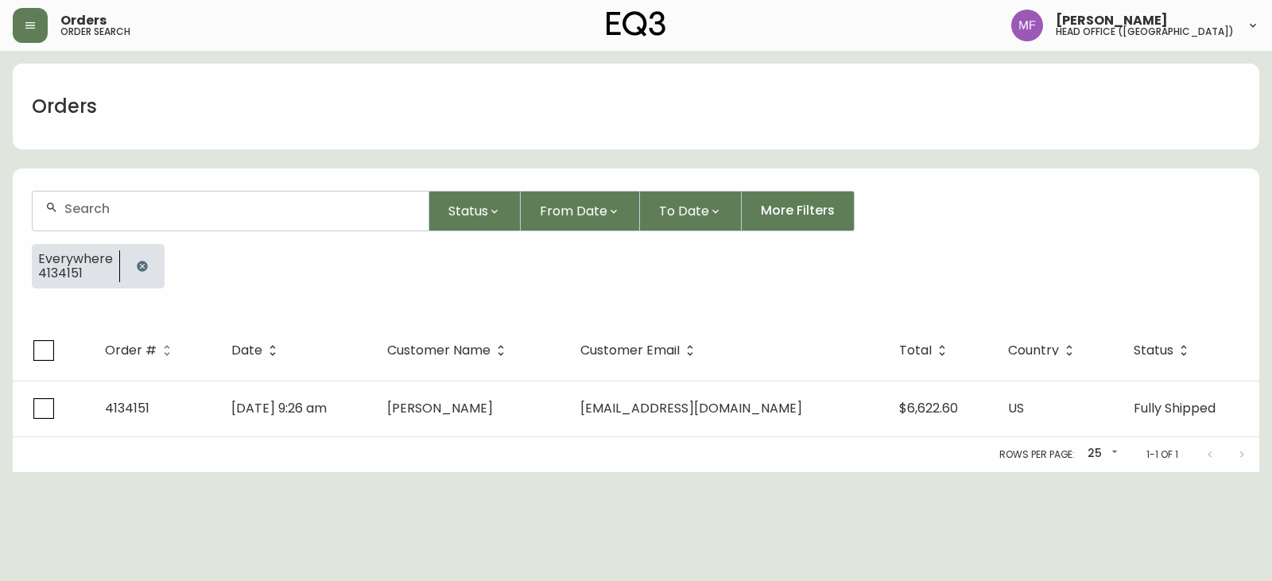
click at [155, 265] on button "button" at bounding box center [142, 266] width 32 height 32
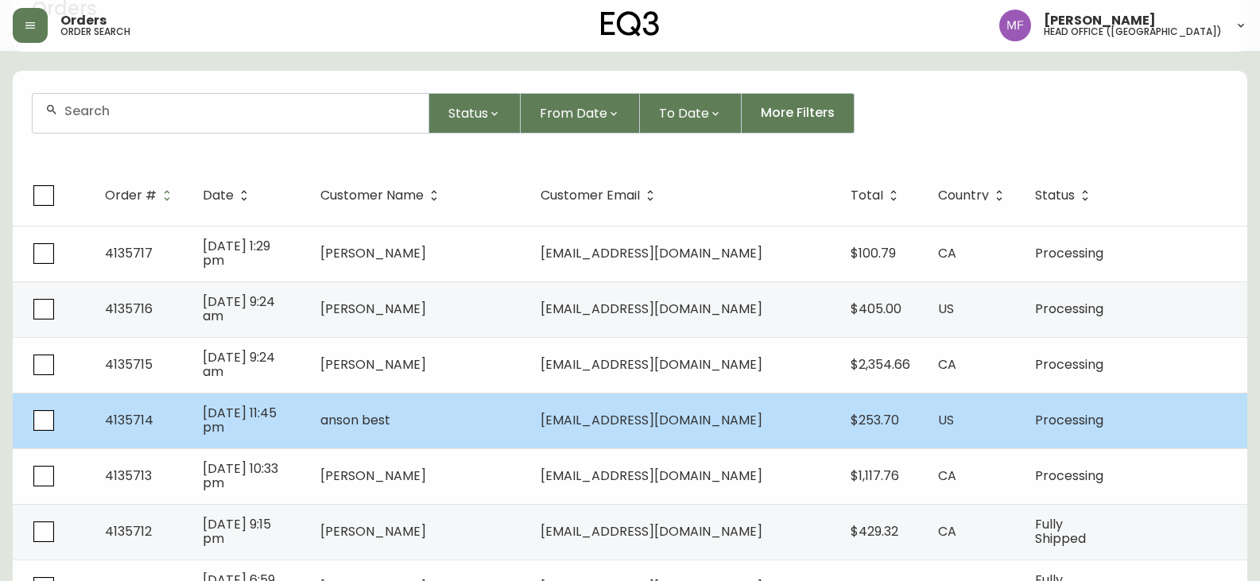
scroll to position [557, 0]
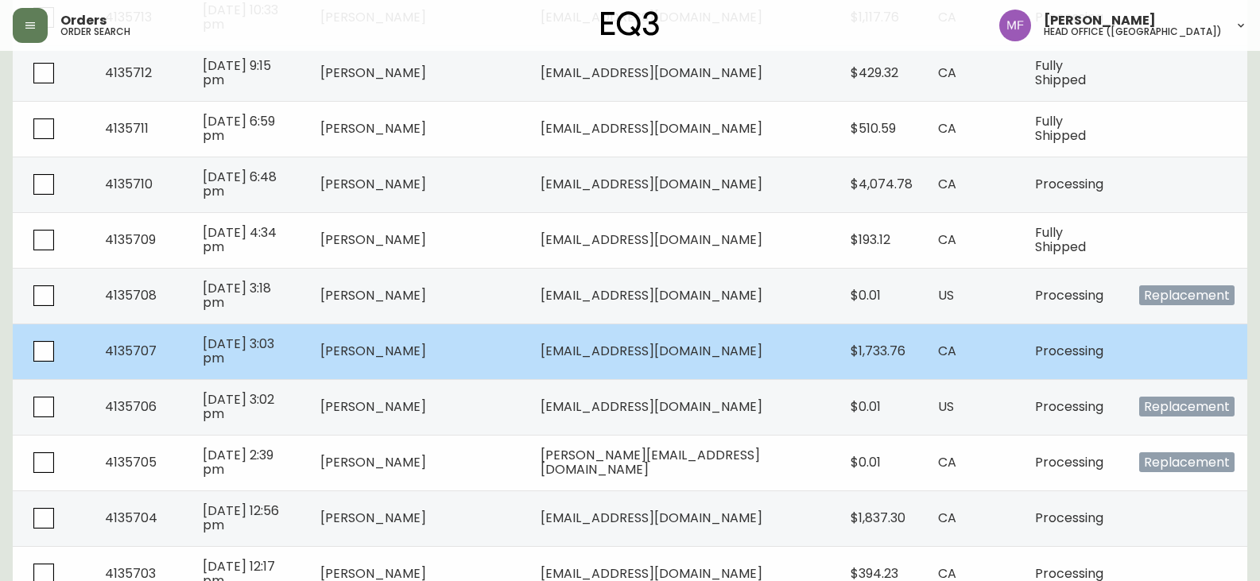
click at [483, 351] on td "[PERSON_NAME]" at bounding box center [418, 352] width 220 height 56
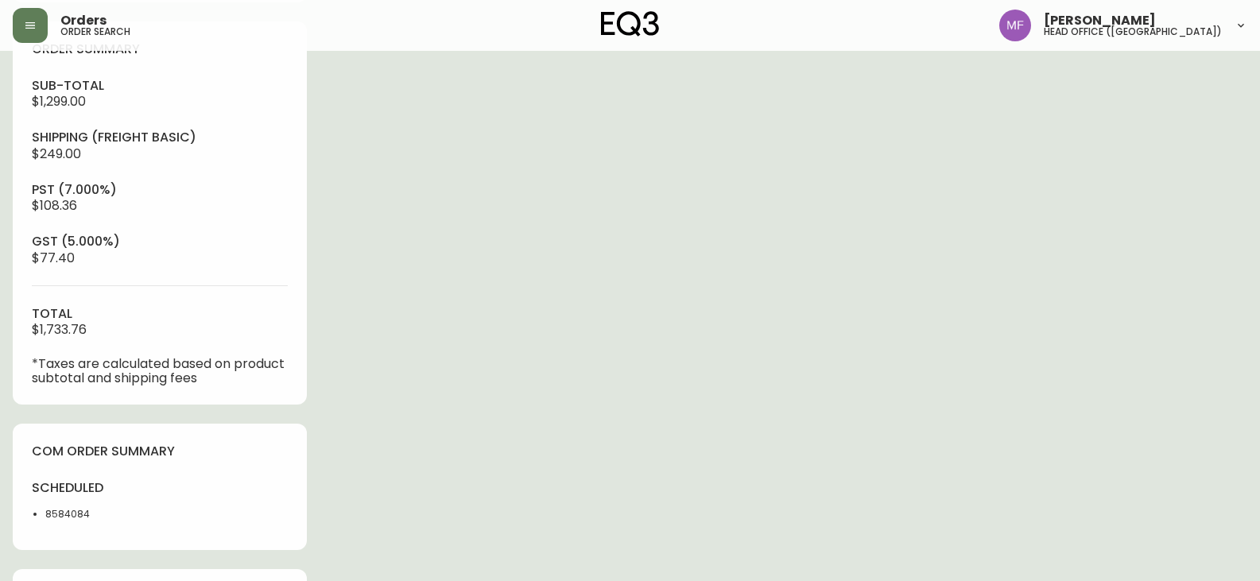
type input "Processing"
select select "PROCESSING"
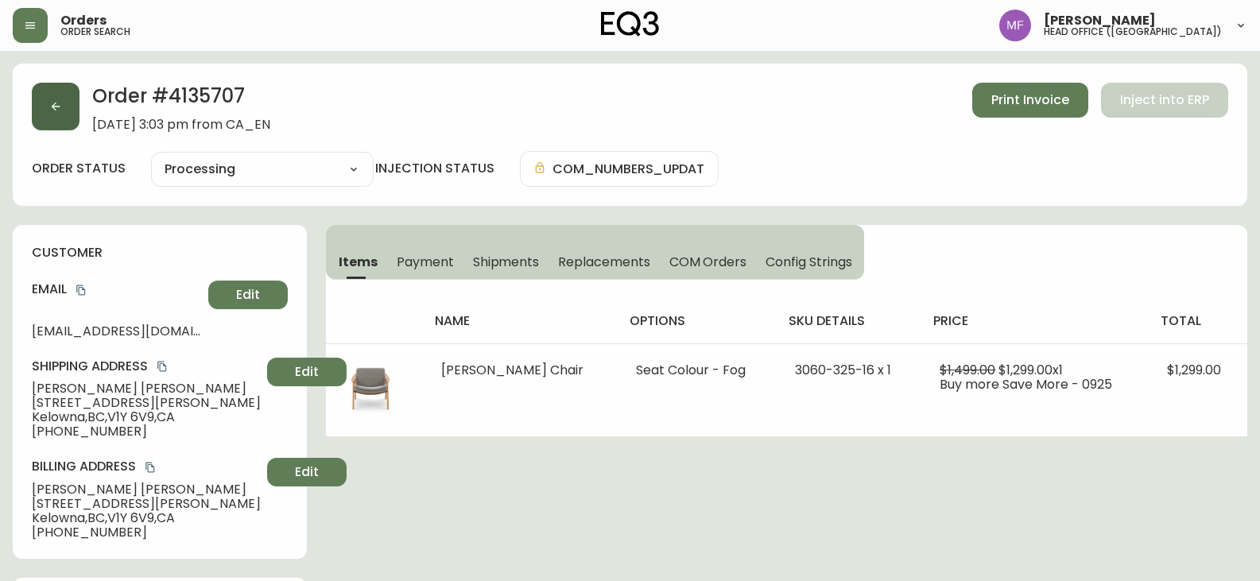
click at [64, 103] on button "button" at bounding box center [56, 107] width 48 height 48
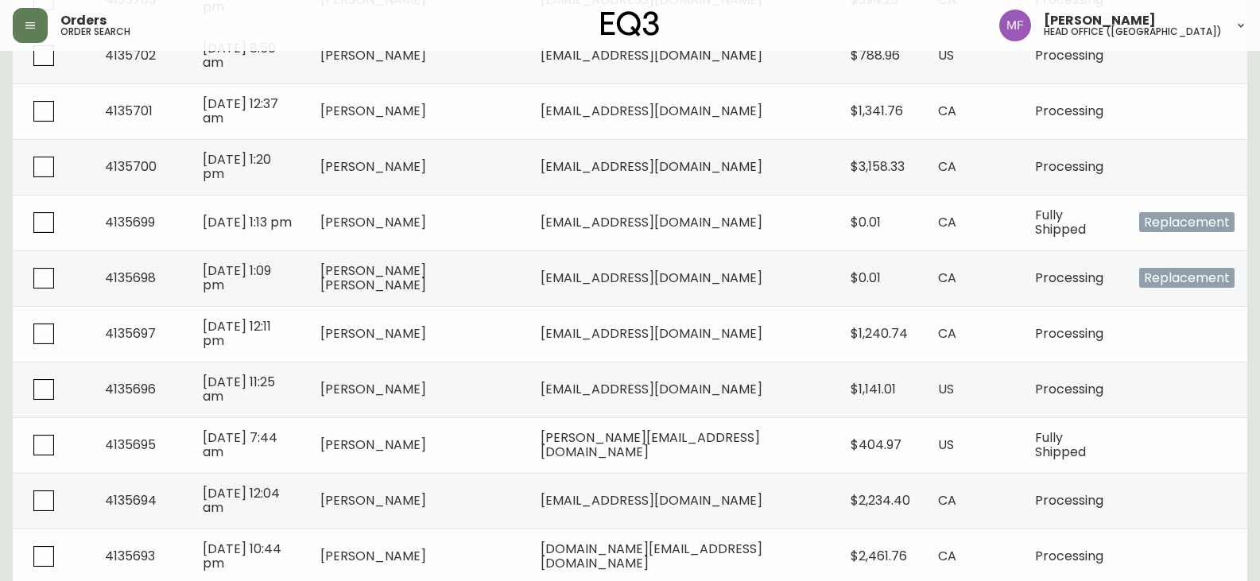
scroll to position [1169, 0]
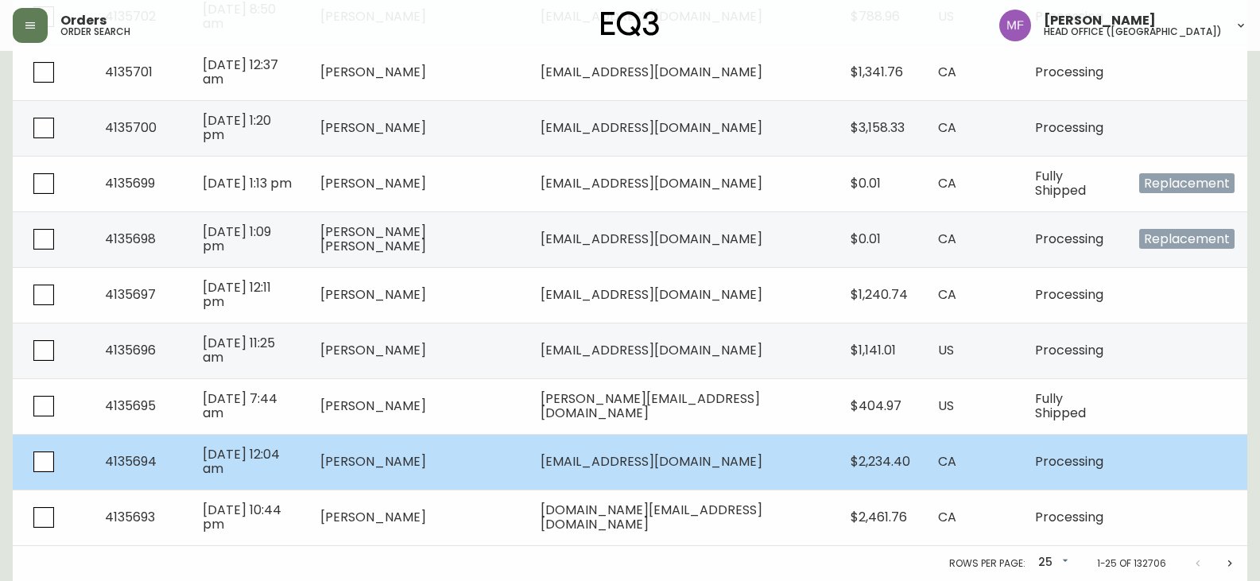
click at [429, 472] on td "[PERSON_NAME]" at bounding box center [418, 462] width 220 height 56
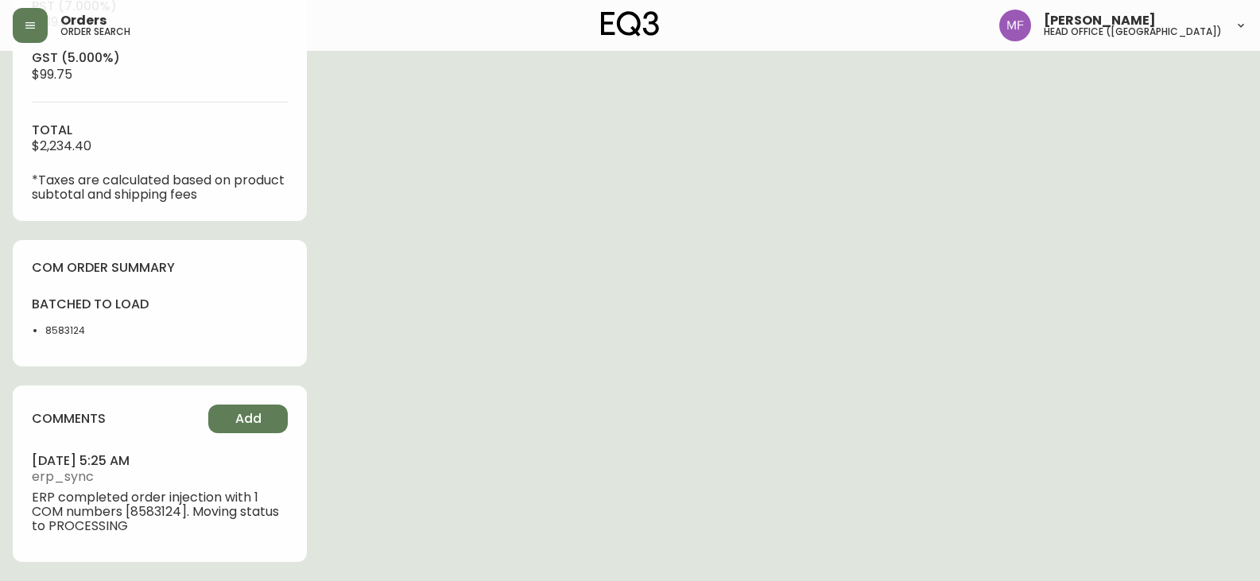
type input "Processing"
select select "PROCESSING"
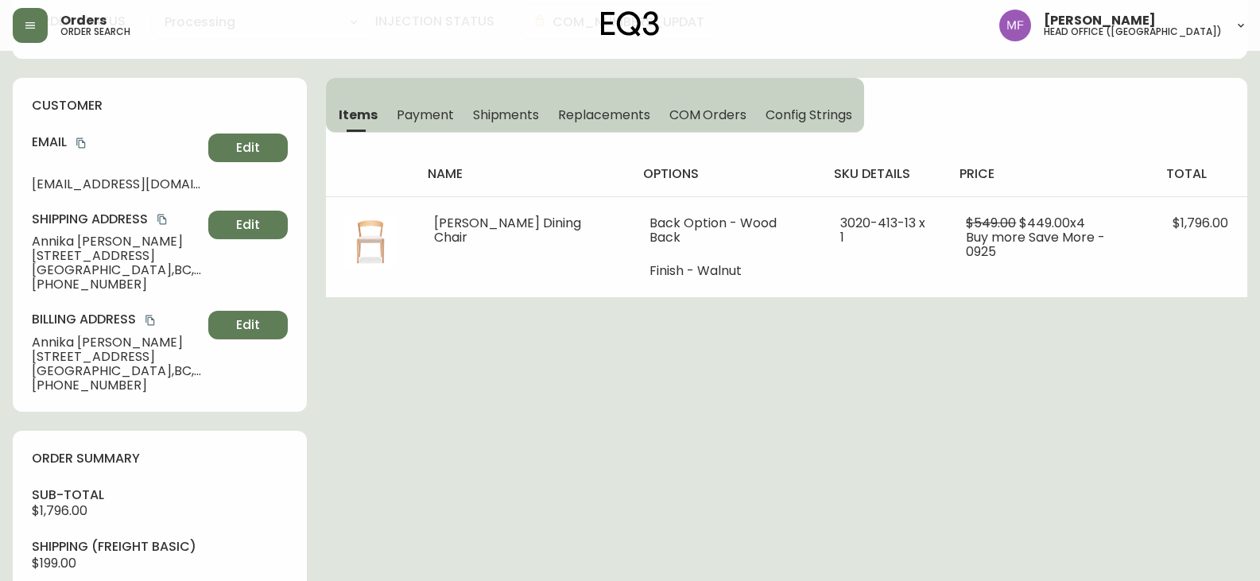
scroll to position [25, 0]
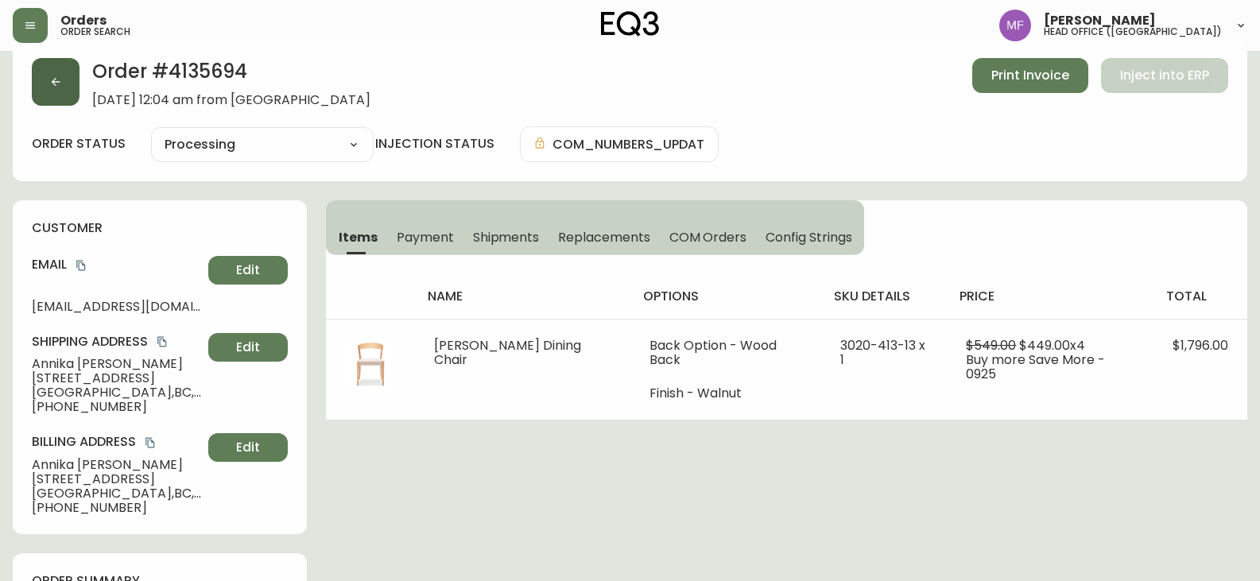
click at [68, 88] on button "button" at bounding box center [56, 82] width 48 height 48
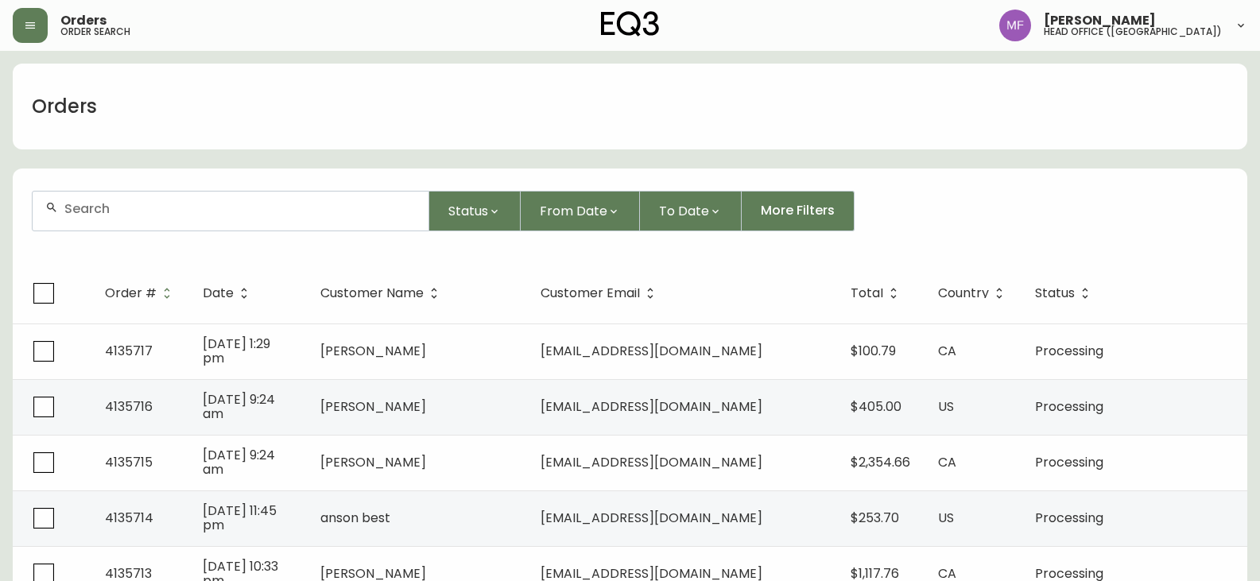
click at [93, 219] on div at bounding box center [231, 211] width 396 height 39
paste input "4133078"
type input "4133078"
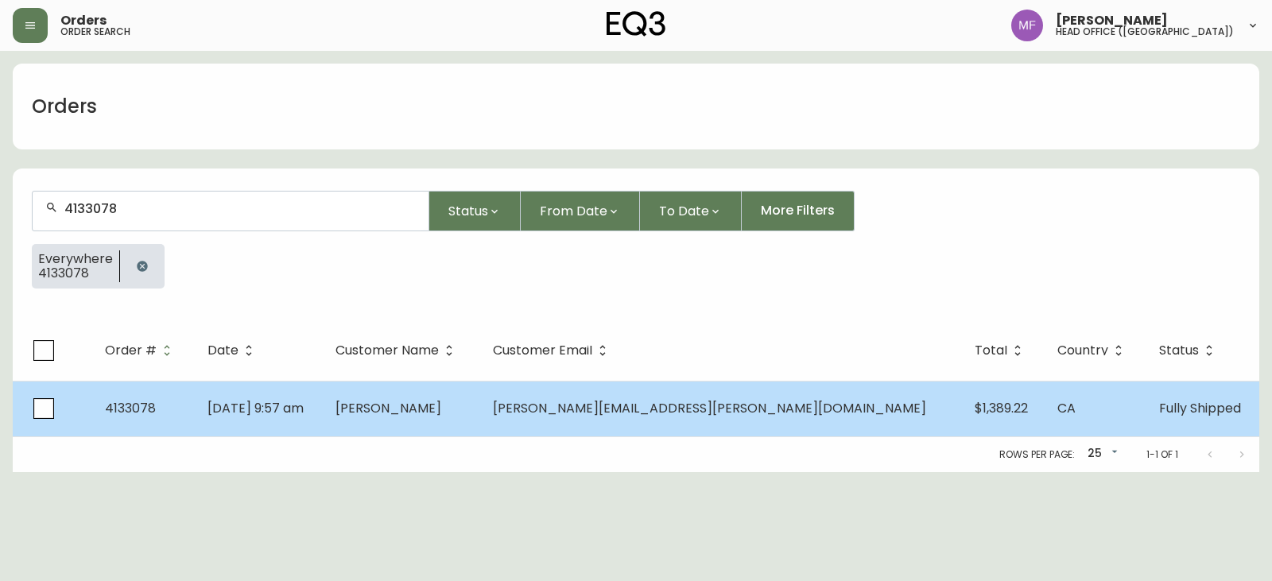
click at [441, 403] on span "[PERSON_NAME]" at bounding box center [388, 408] width 106 height 18
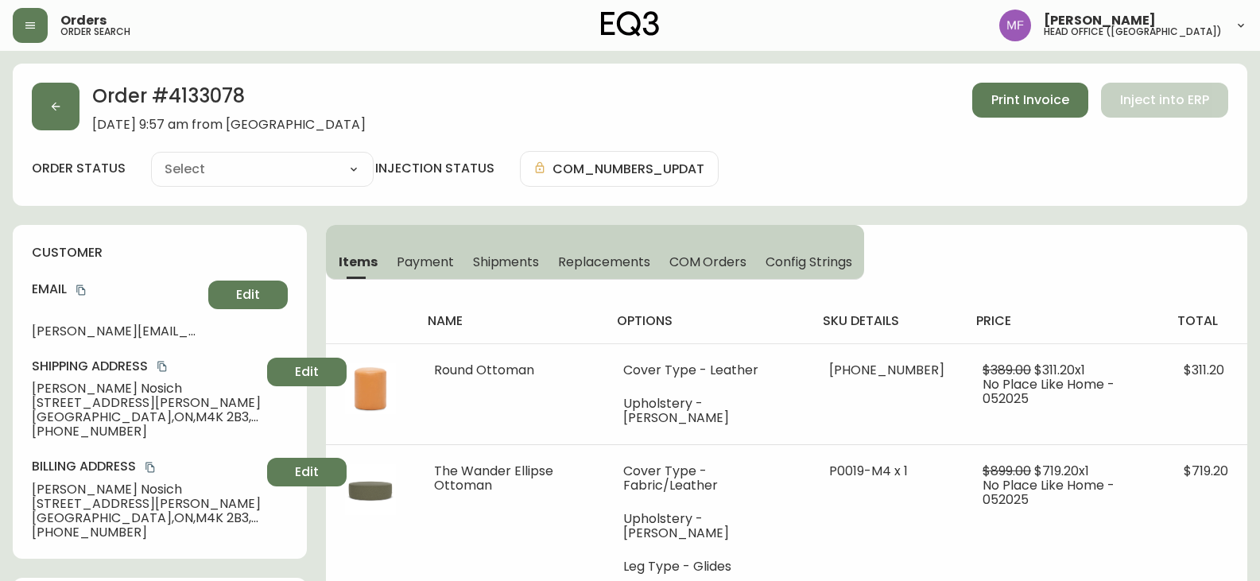
type input "Fully Shipped"
select select "FULLY_SHIPPED"
click at [215, 85] on h2 "Order # 4133078" at bounding box center [228, 100] width 273 height 35
drag, startPoint x: 122, startPoint y: 389, endPoint x: 0, endPoint y: 395, distance: 122.6
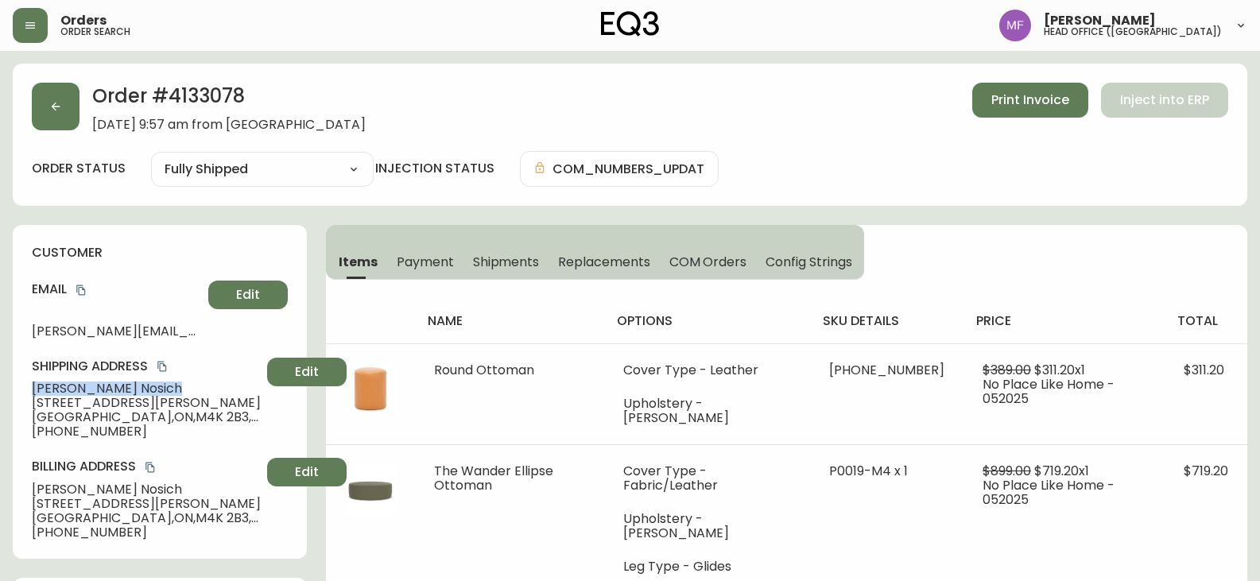
click at [206, 87] on h2 "Order # 4133078" at bounding box center [228, 100] width 273 height 35
click at [73, 105] on button "button" at bounding box center [56, 107] width 48 height 48
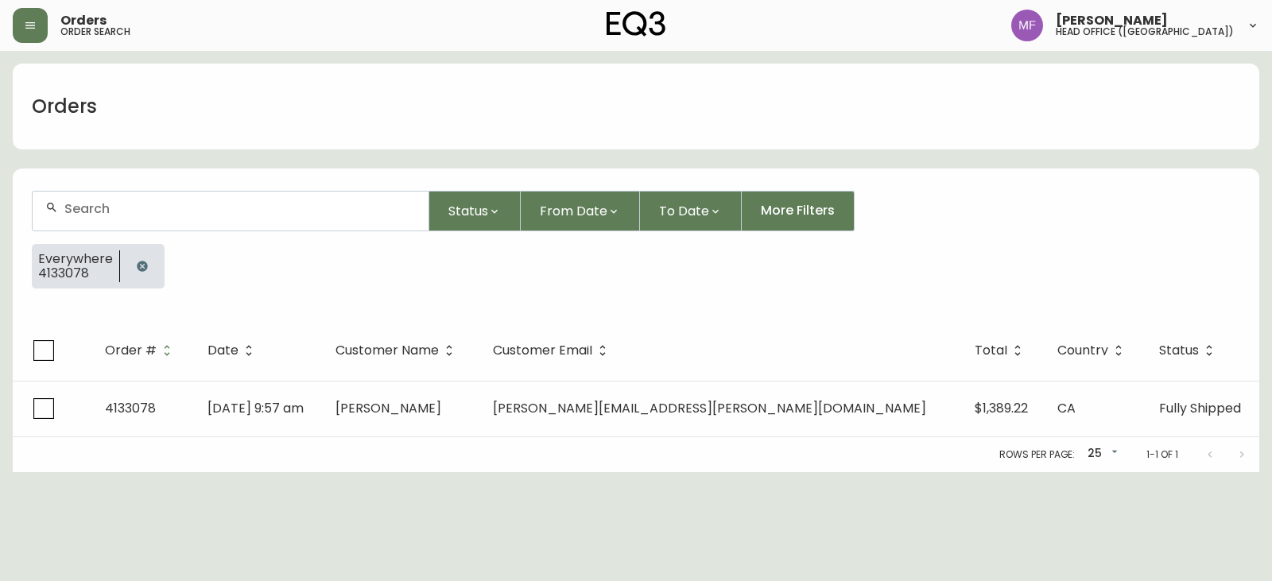
click at [131, 266] on button "button" at bounding box center [142, 266] width 32 height 32
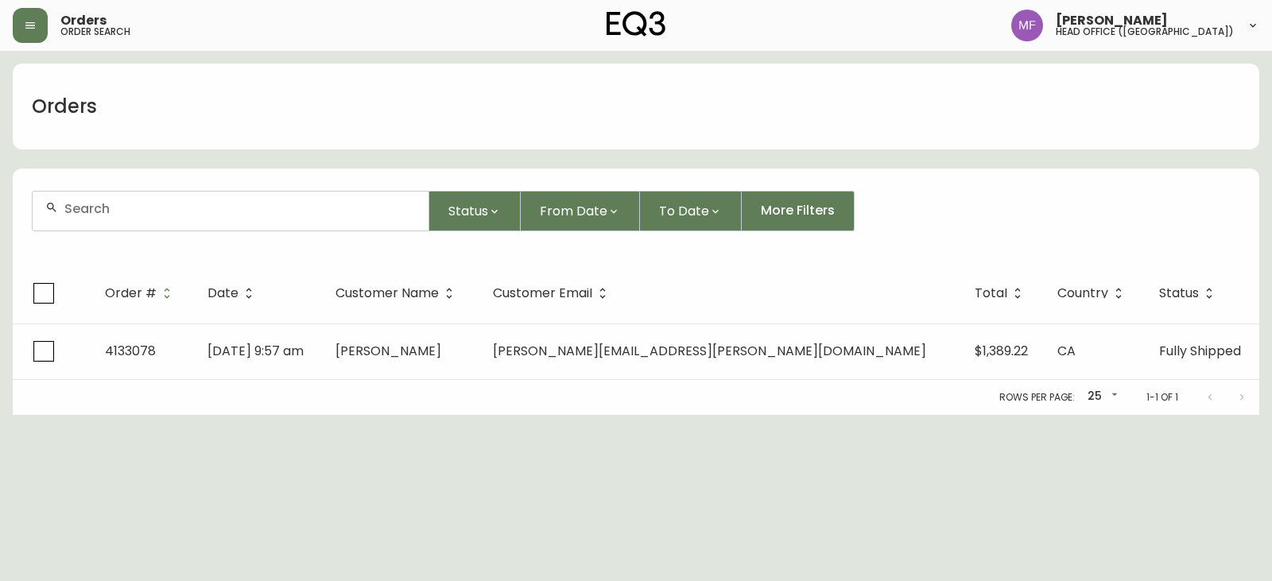
click at [121, 219] on div at bounding box center [231, 211] width 396 height 39
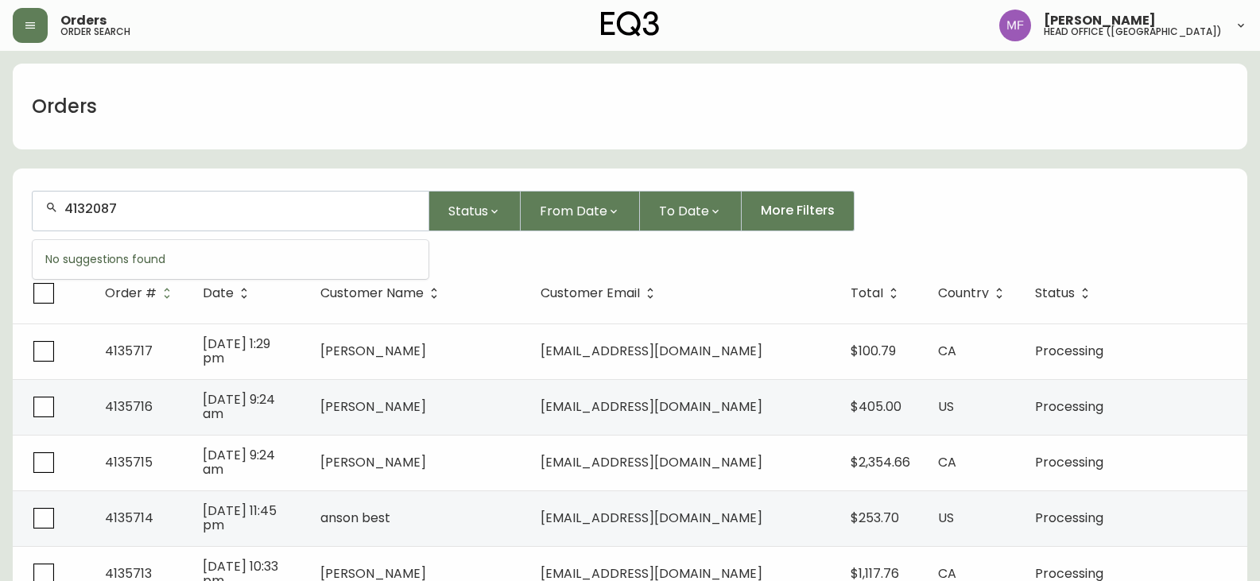
type input "4132087"
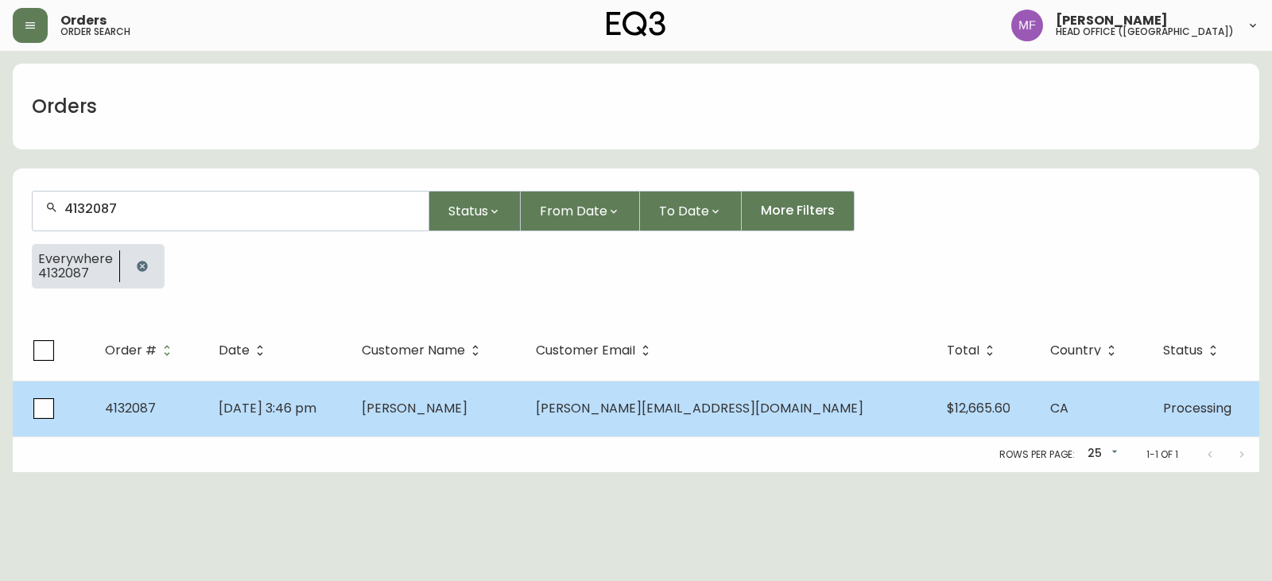
click at [444, 408] on span "[PERSON_NAME]" at bounding box center [415, 408] width 106 height 18
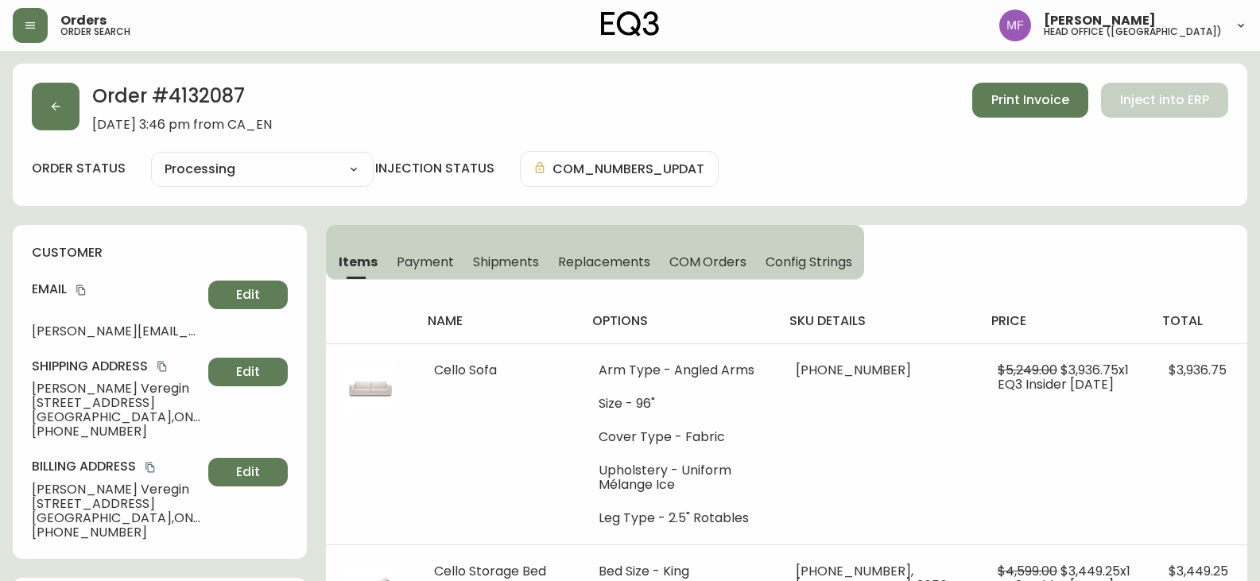
type input "Processing"
select select "PROCESSING"
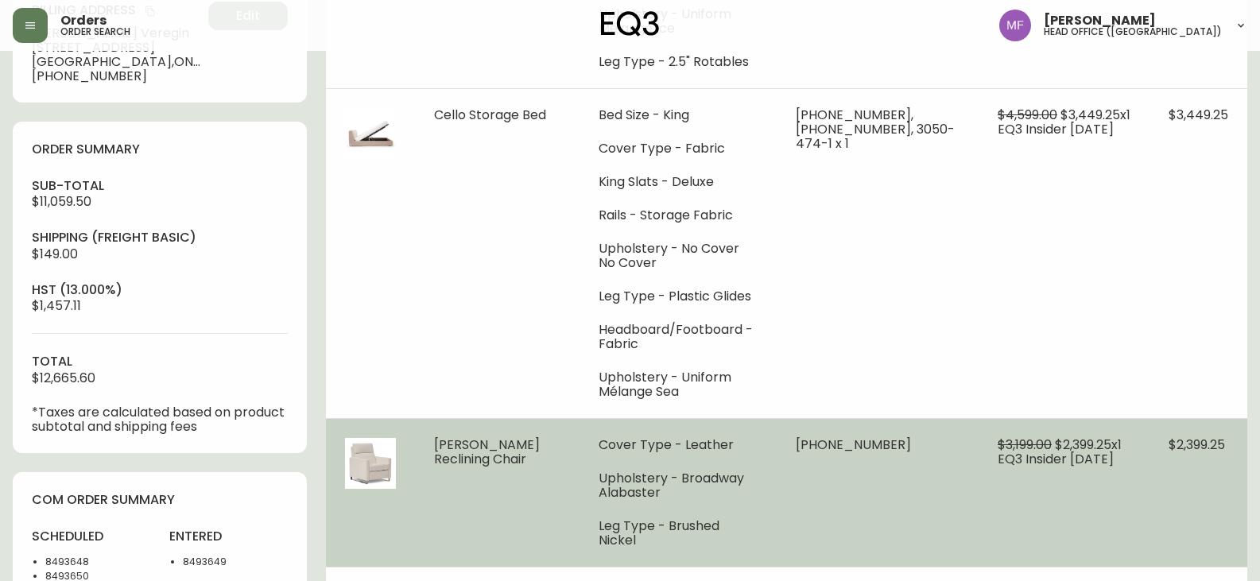
scroll to position [477, 0]
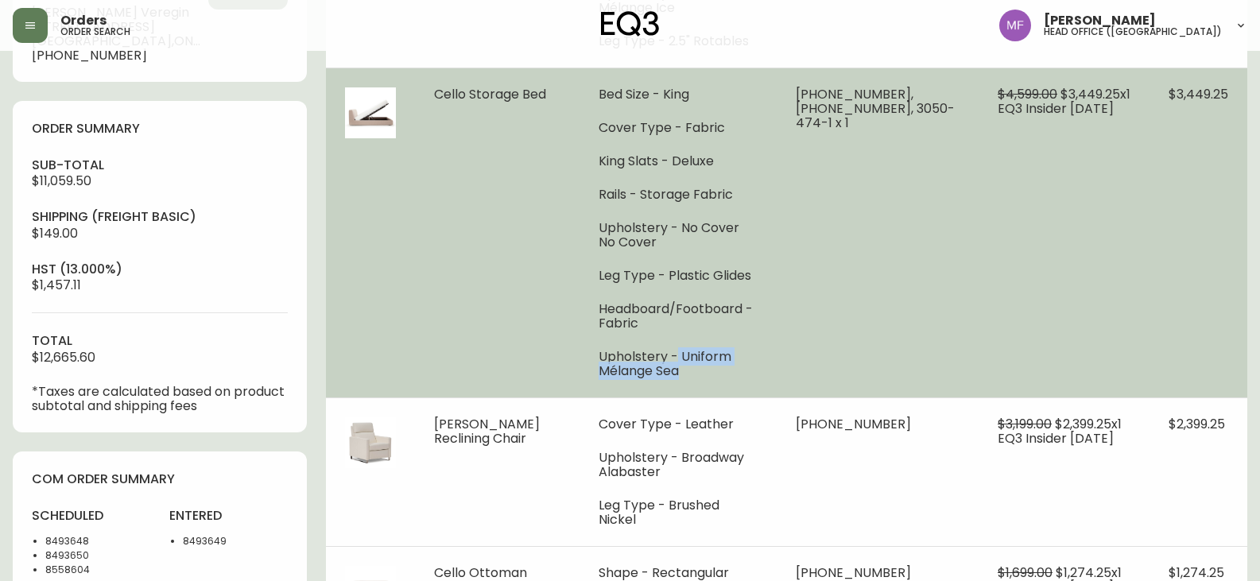
drag, startPoint x: 664, startPoint y: 359, endPoint x: 674, endPoint y: 371, distance: 16.4
click at [674, 371] on li "Upholstery - Uniform Mélange Sea" at bounding box center [678, 364] width 159 height 29
click at [1053, 297] on td "$4,599.00 $3,449.25 x 1 EQ3 Insider [DATE]" at bounding box center [1064, 233] width 171 height 330
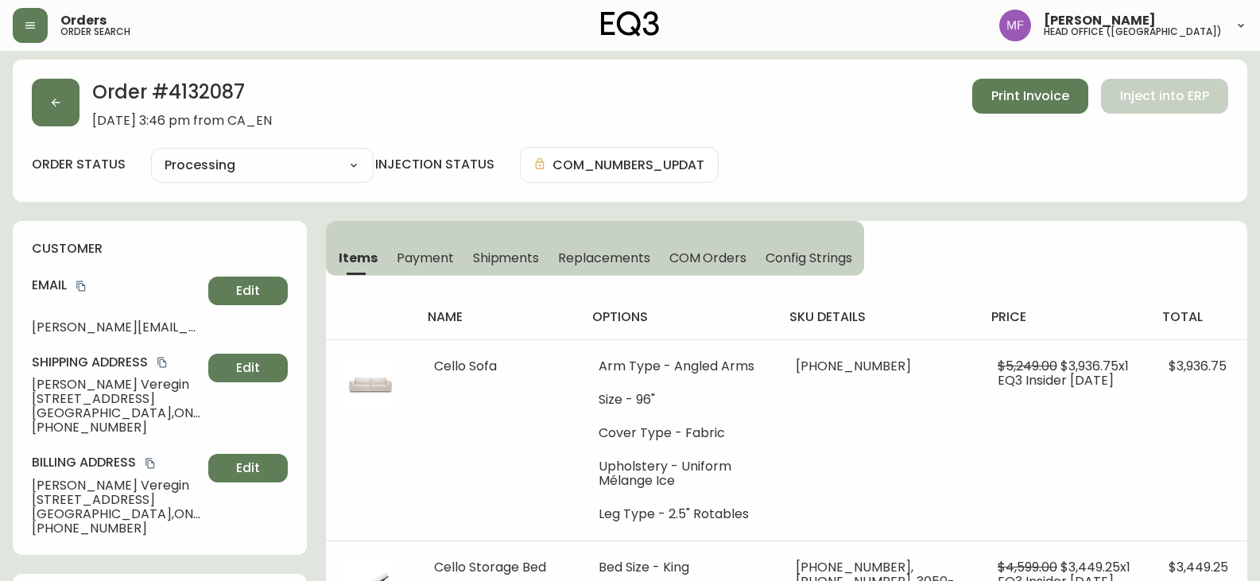
scroll to position [0, 0]
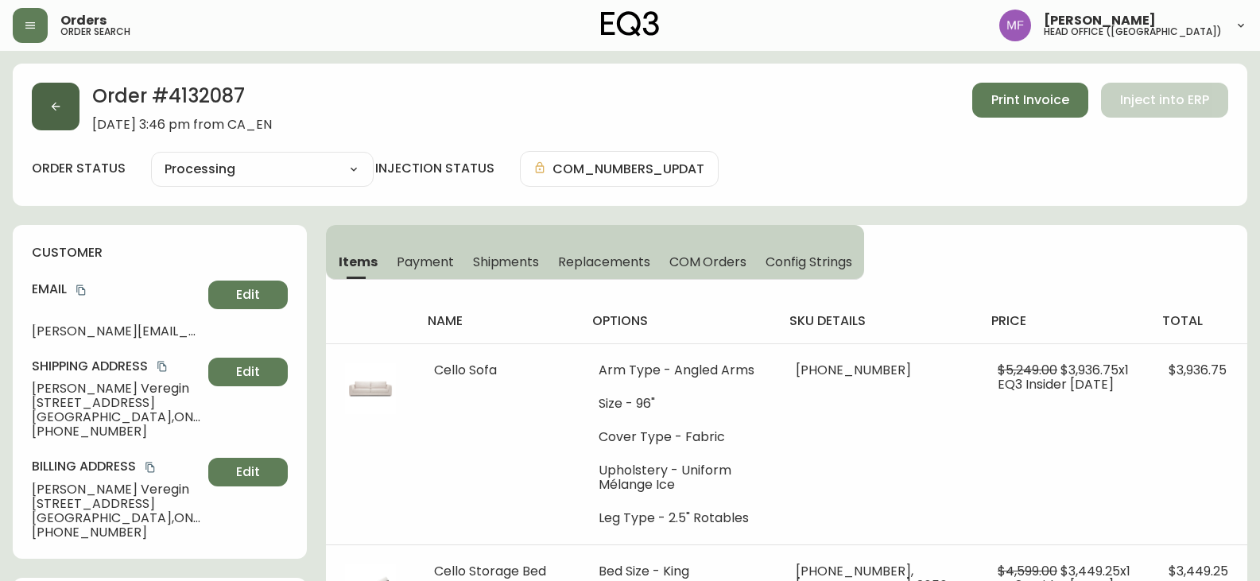
click at [64, 115] on button "button" at bounding box center [56, 107] width 48 height 48
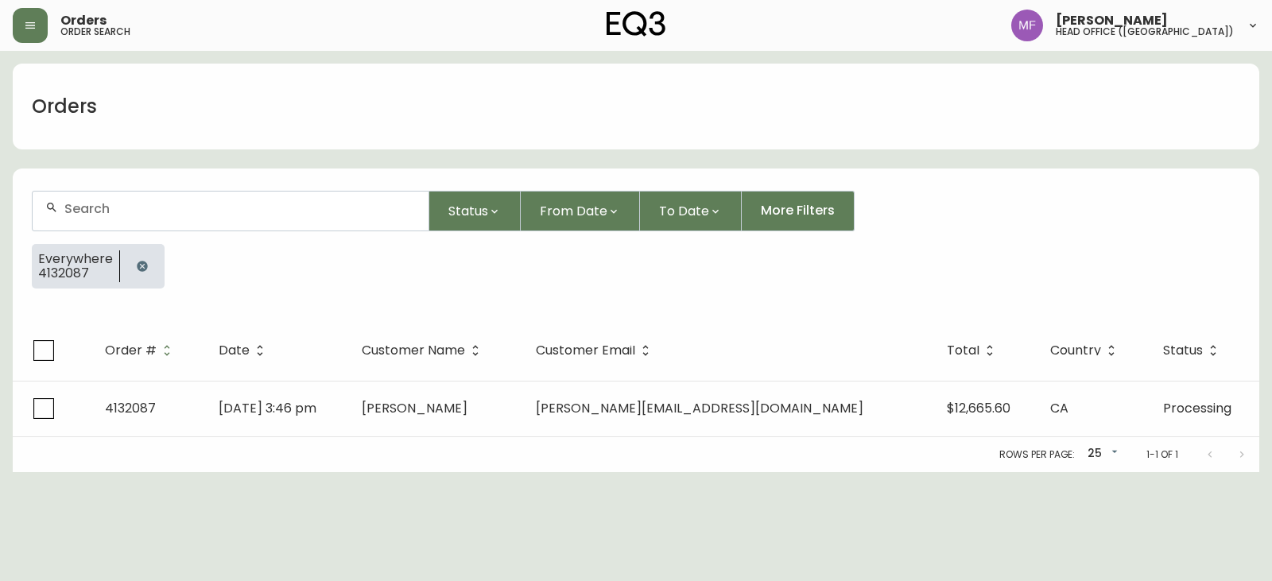
click at [143, 260] on icon "button" at bounding box center [142, 266] width 13 height 13
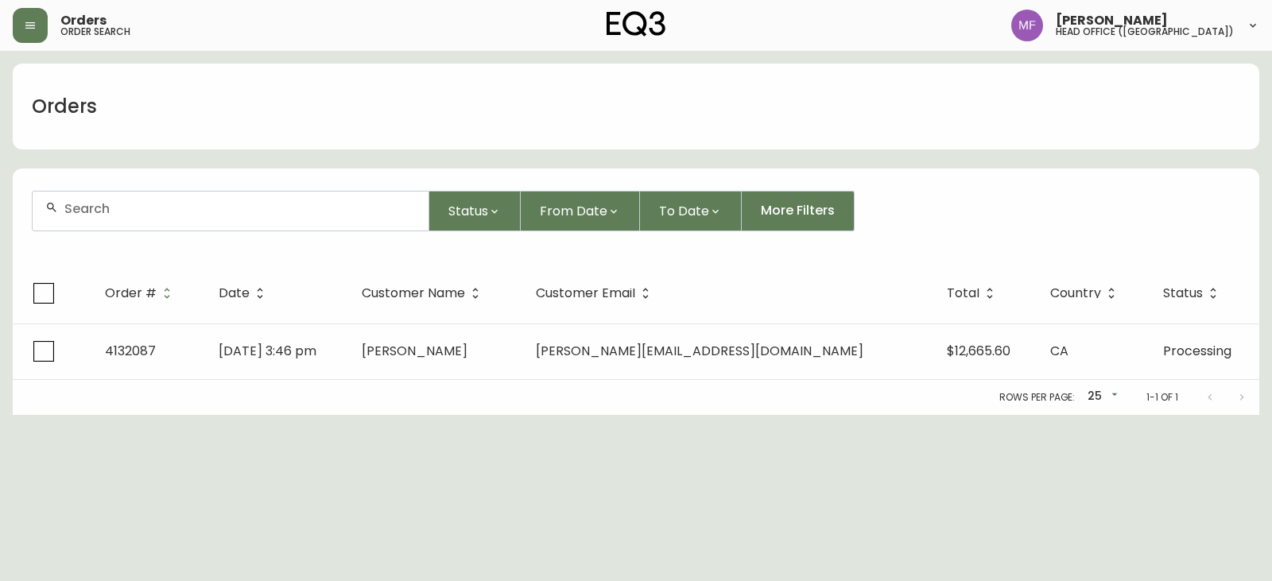
click at [151, 221] on div at bounding box center [231, 211] width 396 height 39
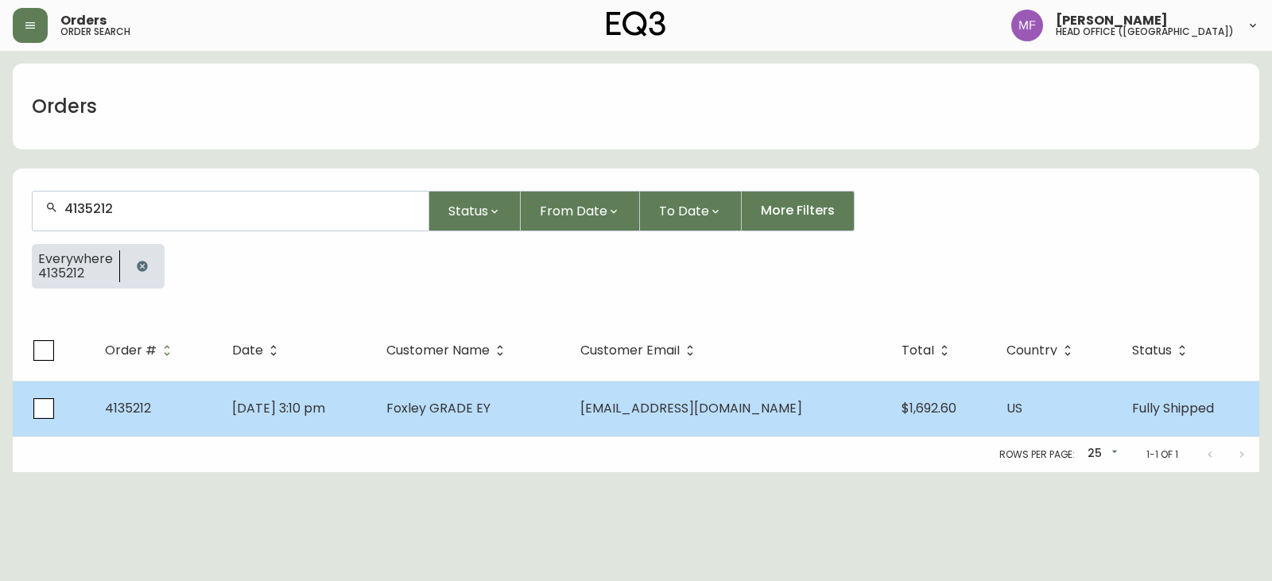
type input "4135212"
click at [568, 396] on td "Foxley GRADE EY" at bounding box center [471, 409] width 194 height 56
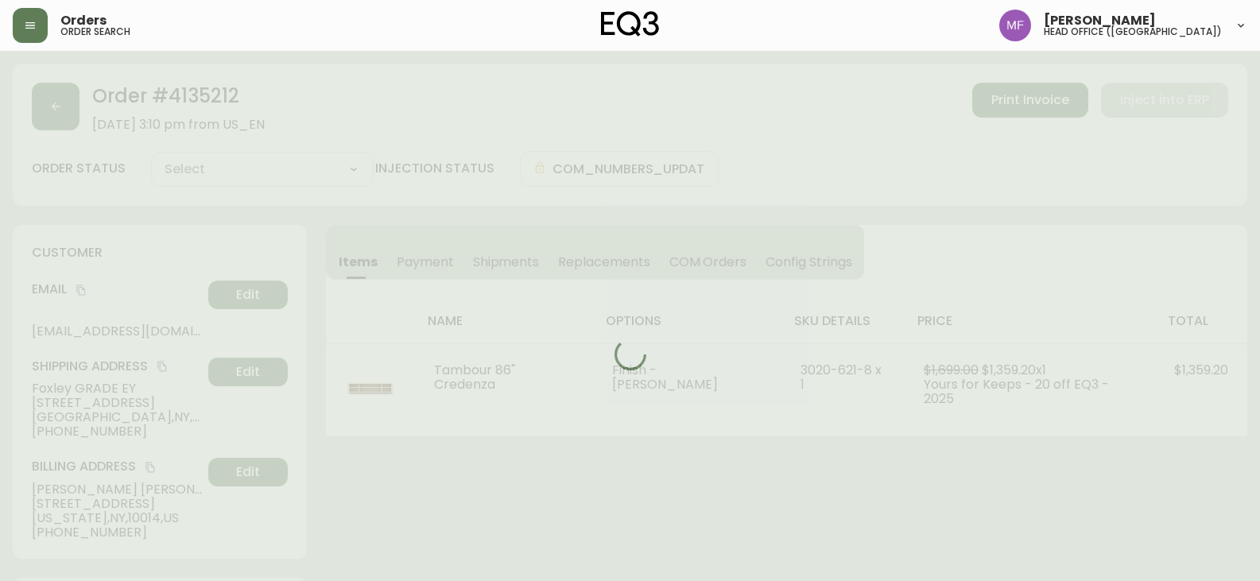
type input "Fully Shipped"
select select "FULLY_SHIPPED"
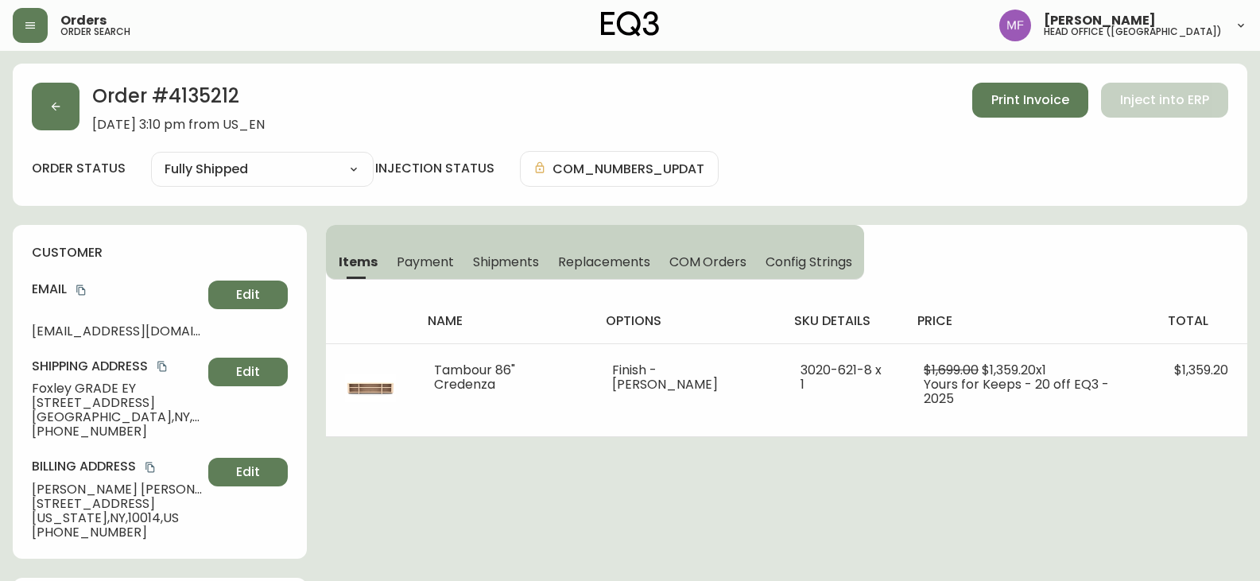
drag, startPoint x: 406, startPoint y: 266, endPoint x: 355, endPoint y: 266, distance: 50.9
click at [406, 266] on span "Payment" at bounding box center [425, 262] width 57 height 17
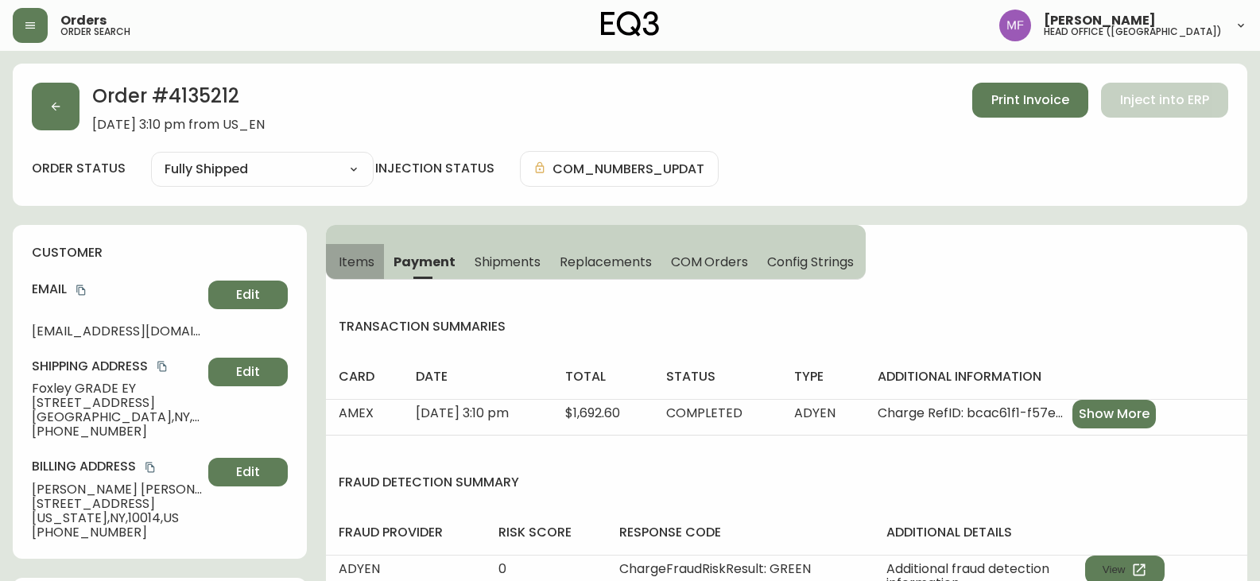
click at [334, 267] on button "Items" at bounding box center [355, 261] width 58 height 35
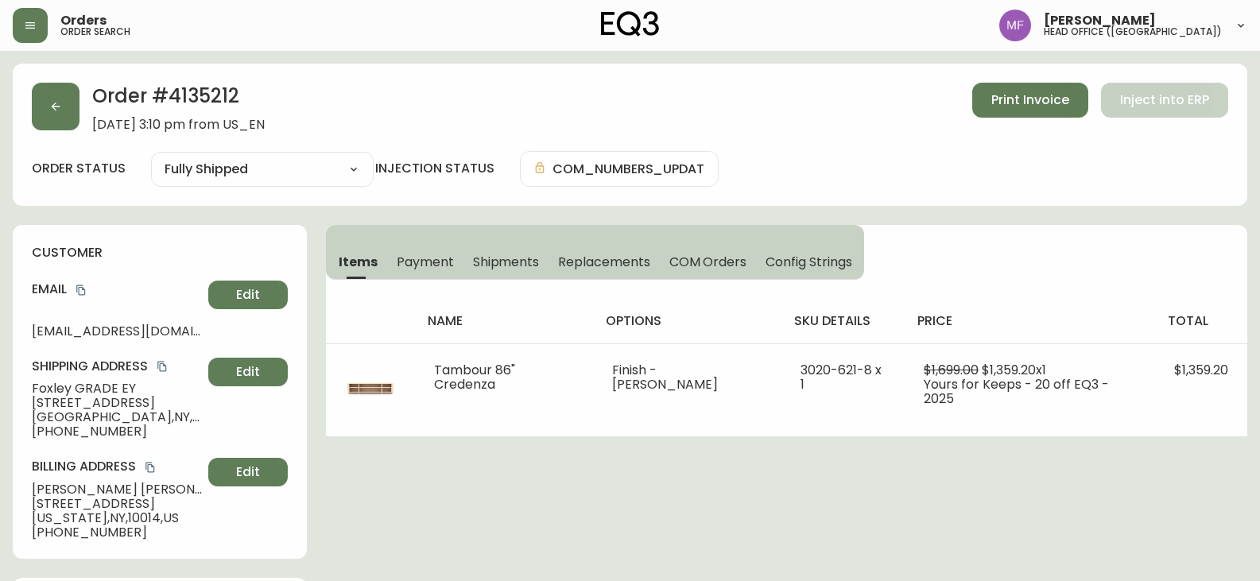
click at [193, 81] on div "Order # 4135212 [DATE] 3:10 pm from US_EN Print Invoice Inject into ERP order s…" at bounding box center [630, 135] width 1235 height 142
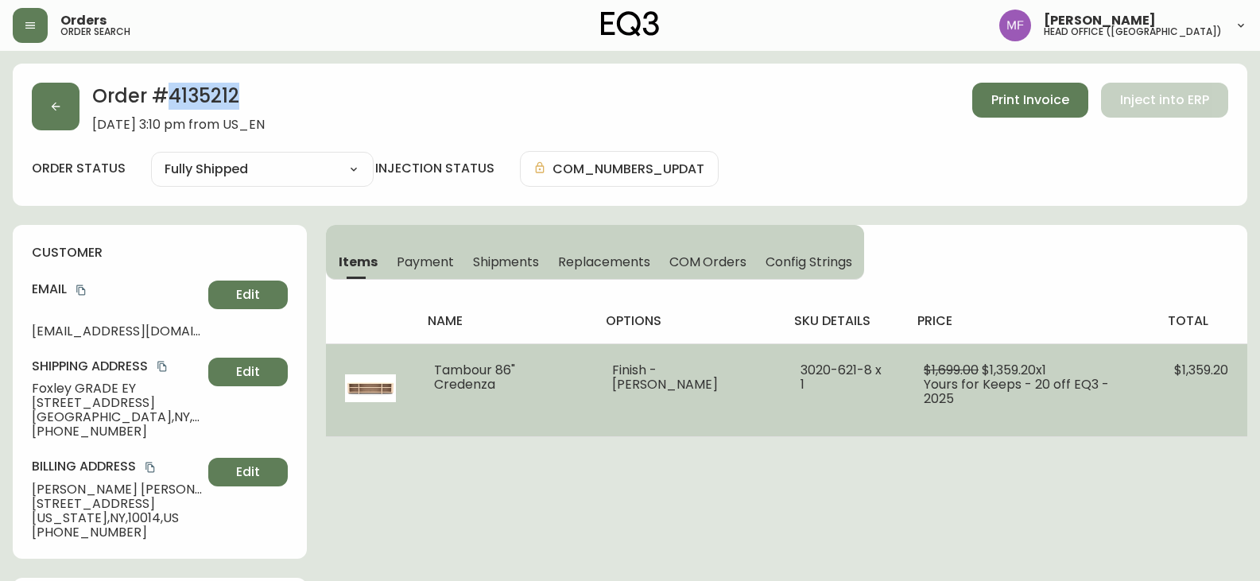
drag, startPoint x: 434, startPoint y: 374, endPoint x: 668, endPoint y: 398, distance: 235.0
click at [668, 398] on tr "Tambour 86" Credenza Finish - Ash 3020-621-8 x 1 $1,699.00 $1,359.20 x 1 Yours …" at bounding box center [786, 389] width 921 height 93
click at [820, 400] on td "3020-621-8 x 1" at bounding box center [842, 389] width 123 height 93
click at [579, 414] on td "Tambour 86" Credenza" at bounding box center [504, 389] width 178 height 93
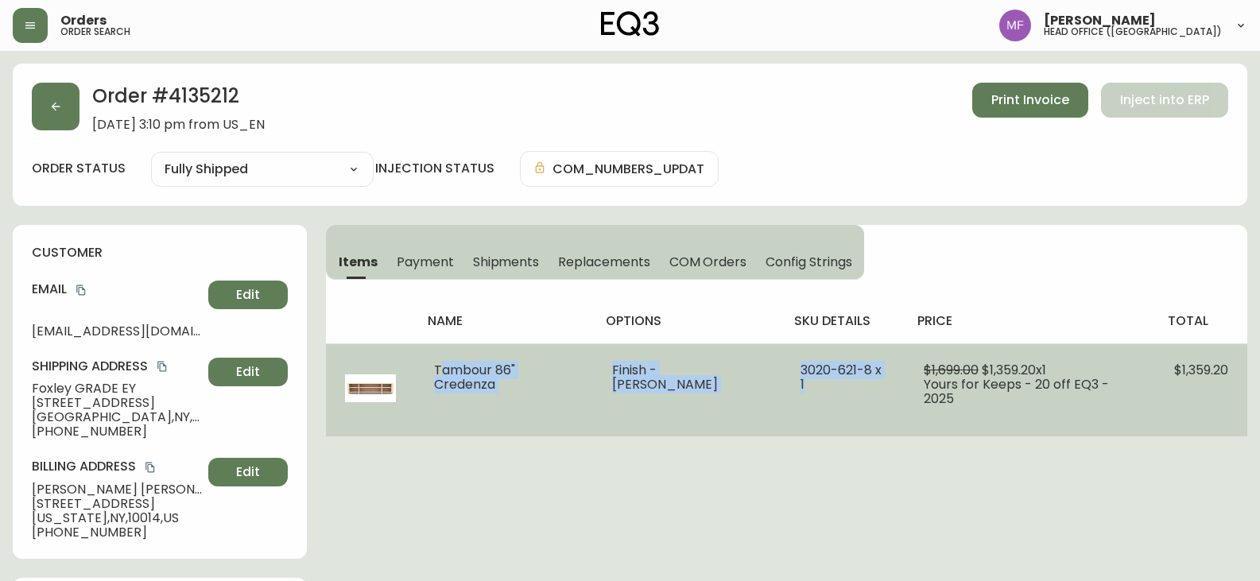
drag, startPoint x: 437, startPoint y: 371, endPoint x: 845, endPoint y: 380, distance: 407.9
click at [845, 380] on tr "Tambour 86" Credenza Finish - Ash 3020-621-8 x 1 $1,699.00 $1,359.20 x 1 Yours …" at bounding box center [786, 389] width 921 height 93
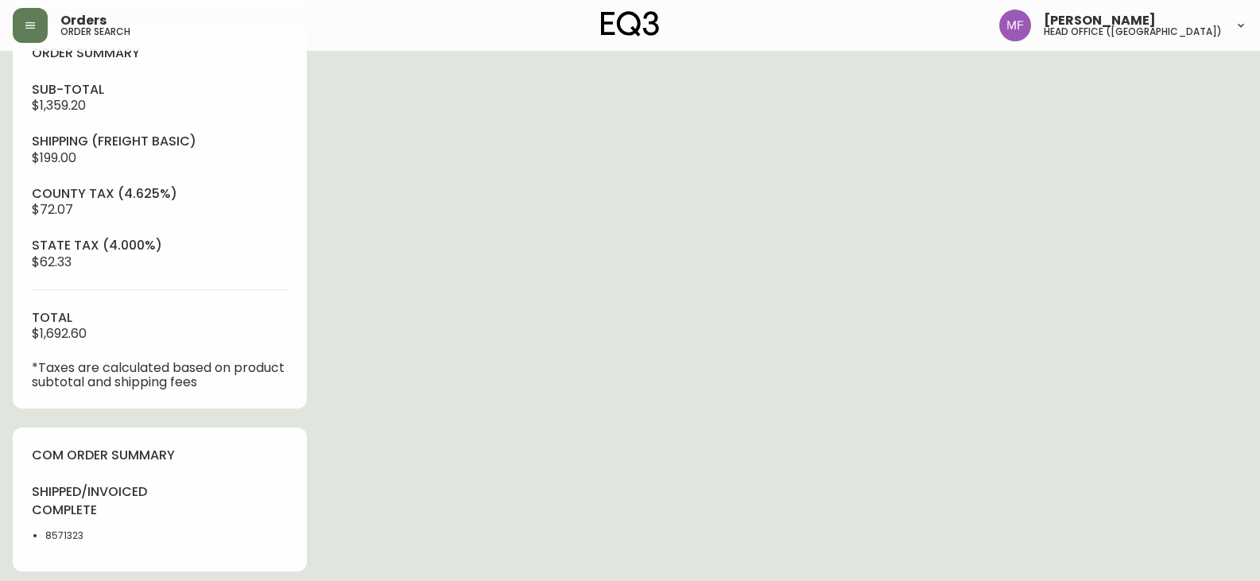
scroll to position [557, 0]
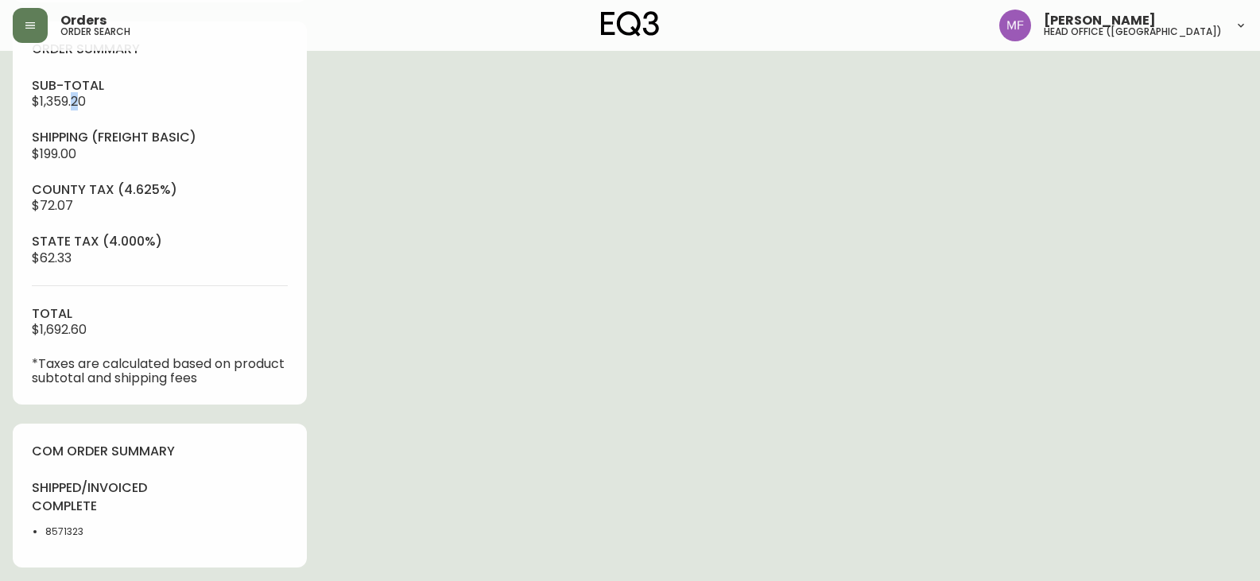
click at [76, 103] on span "$1,359.20" at bounding box center [59, 101] width 54 height 18
drag, startPoint x: 109, startPoint y: 102, endPoint x: 6, endPoint y: 102, distance: 103.4
click at [6, 102] on main "Order # 4135212 [DATE] 3:10 pm from US_EN Print Invoice Inject into ERP order s…" at bounding box center [630, 181] width 1260 height 1375
drag, startPoint x: 107, startPoint y: 328, endPoint x: 25, endPoint y: 332, distance: 81.2
click at [25, 332] on div "order summary sub-total $1,359.20 Shipping ( Freight Basic ) $199.00 county tax…" at bounding box center [160, 212] width 294 height 383
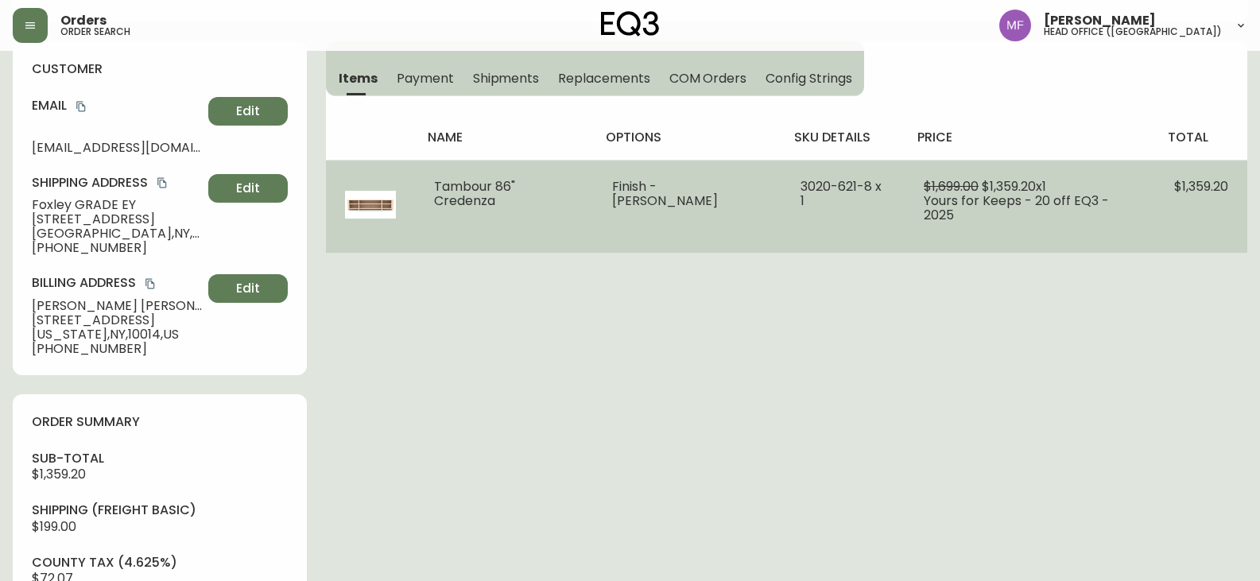
scroll to position [80, 0]
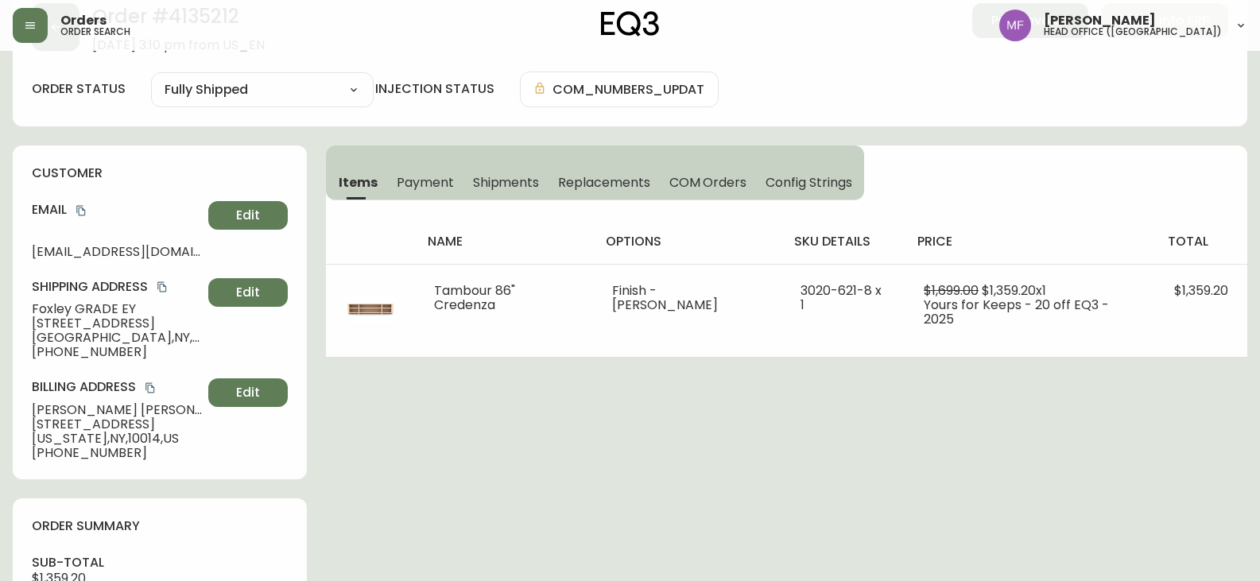
click at [83, 207] on icon "copy" at bounding box center [81, 210] width 11 height 11
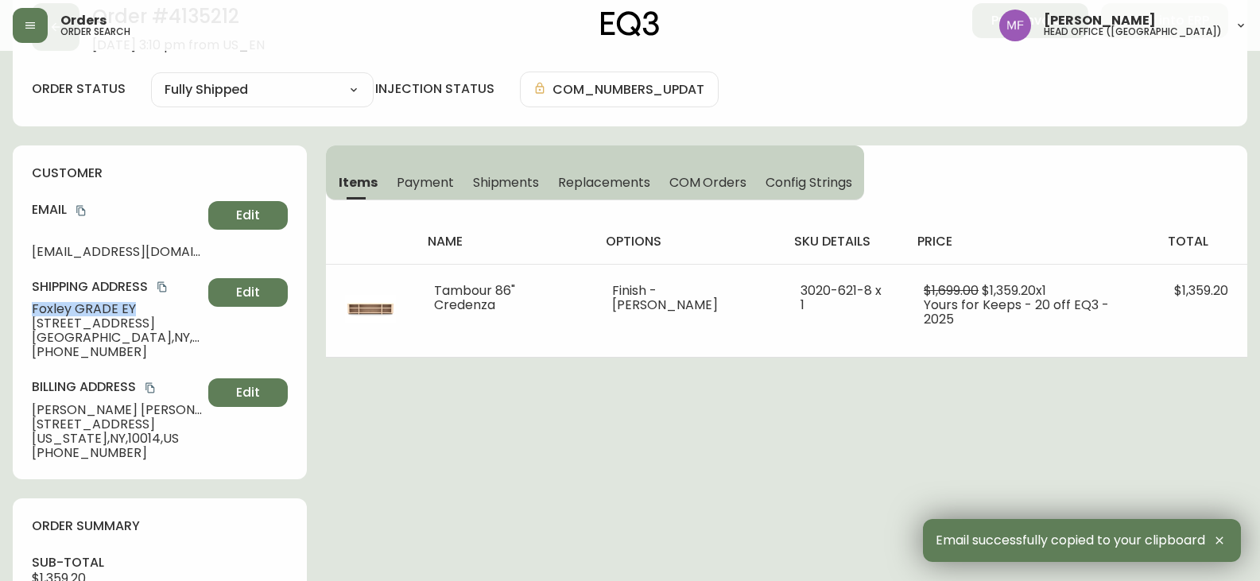
drag, startPoint x: 134, startPoint y: 309, endPoint x: 17, endPoint y: 309, distance: 116.1
click at [17, 309] on div "customer Email [EMAIL_ADDRESS][DOMAIN_NAME] Edit Shipping Address [GEOGRAPHIC_D…" at bounding box center [160, 312] width 294 height 334
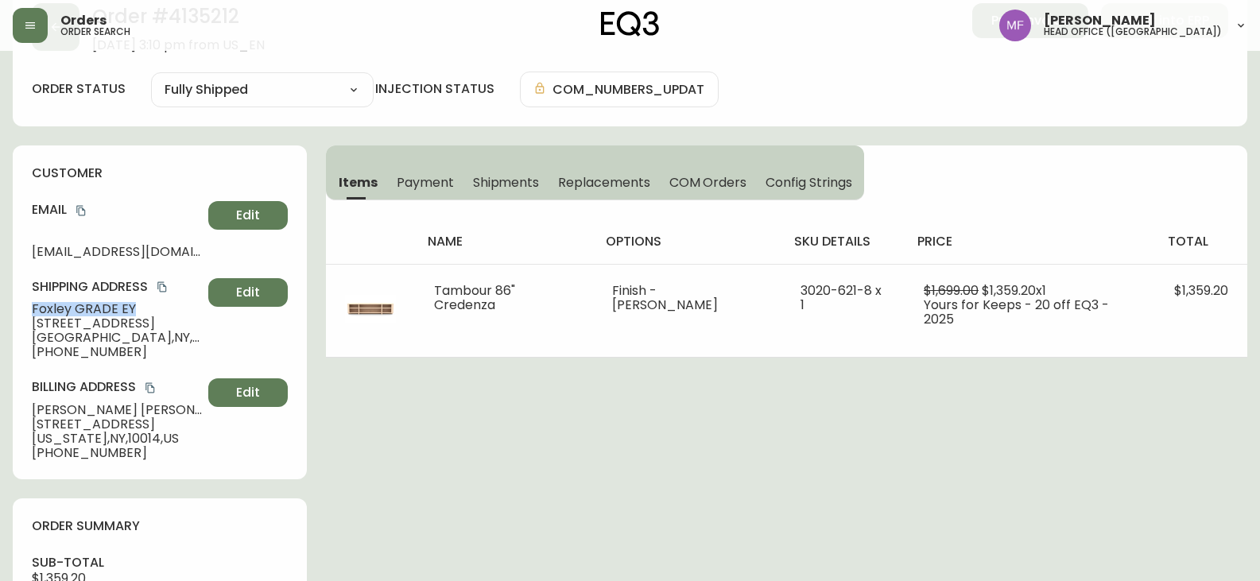
drag, startPoint x: 172, startPoint y: 324, endPoint x: 102, endPoint y: 323, distance: 70.0
click at [102, 323] on span "[STREET_ADDRESS]" at bounding box center [117, 323] width 170 height 14
click at [173, 321] on span "[STREET_ADDRESS]" at bounding box center [117, 323] width 170 height 14
drag, startPoint x: 173, startPoint y: 320, endPoint x: 55, endPoint y: 320, distance: 118.5
click at [55, 320] on span "[STREET_ADDRESS]" at bounding box center [117, 323] width 170 height 14
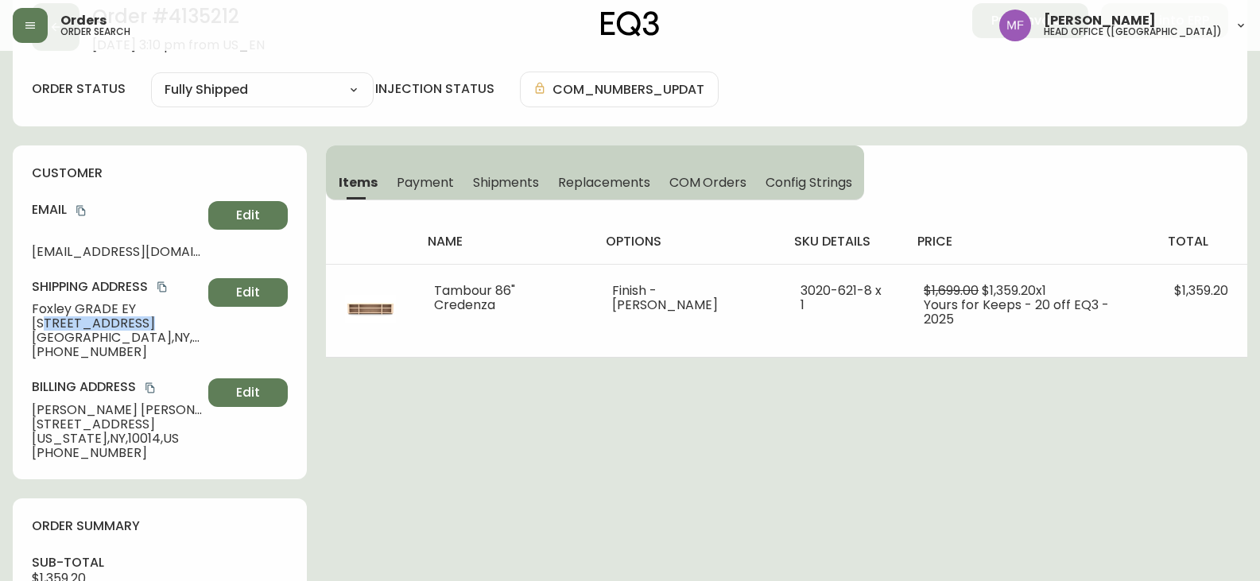
click at [148, 319] on span "[STREET_ADDRESS]" at bounding box center [117, 323] width 170 height 14
drag, startPoint x: 141, startPoint y: 425, endPoint x: 24, endPoint y: 423, distance: 116.9
click at [24, 423] on div "customer Email [EMAIL_ADDRESS][DOMAIN_NAME] Edit Shipping Address [GEOGRAPHIC_D…" at bounding box center [160, 312] width 294 height 334
drag, startPoint x: 126, startPoint y: 406, endPoint x: 31, endPoint y: 409, distance: 94.7
click at [31, 409] on div "customer Email [EMAIL_ADDRESS][DOMAIN_NAME] Edit Shipping Address [GEOGRAPHIC_D…" at bounding box center [160, 312] width 294 height 334
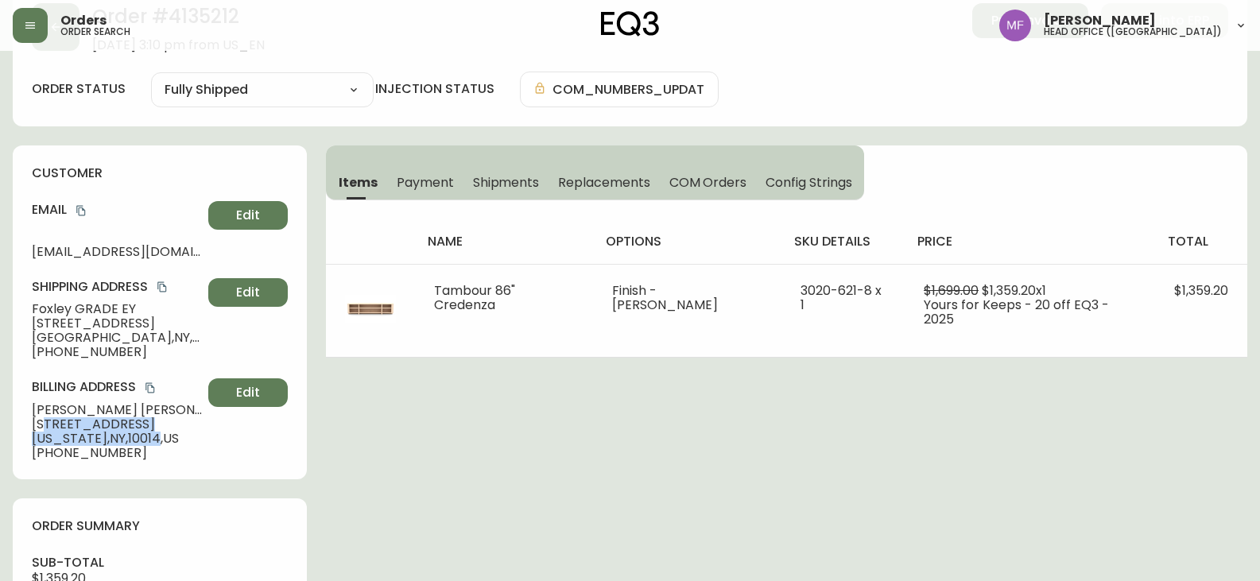
drag, startPoint x: 146, startPoint y: 432, endPoint x: 45, endPoint y: 428, distance: 101.8
click at [45, 428] on div "Billing Address [PERSON_NAME] [STREET_ADDRESS][US_STATE] [PHONE_NUMBER] Edit" at bounding box center [160, 418] width 256 height 81
click at [136, 421] on span "[STREET_ADDRESS]" at bounding box center [117, 424] width 170 height 14
drag, startPoint x: 155, startPoint y: 421, endPoint x: 25, endPoint y: 421, distance: 130.4
click at [25, 421] on div "customer Email [EMAIL_ADDRESS][DOMAIN_NAME] Edit Shipping Address [GEOGRAPHIC_D…" at bounding box center [160, 312] width 294 height 334
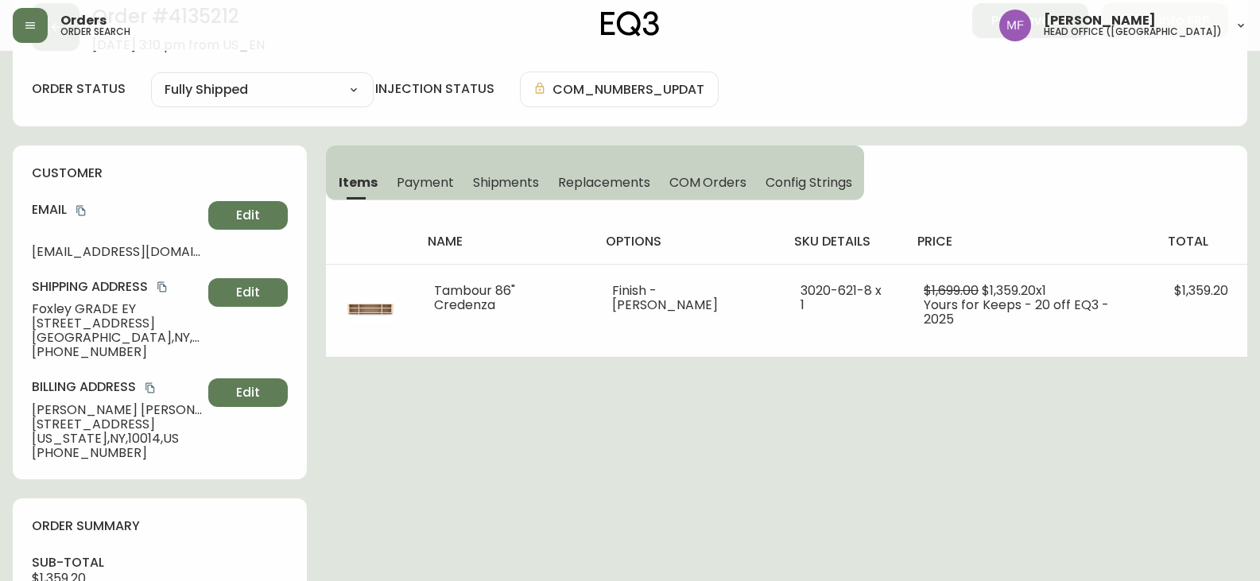
click at [128, 432] on span "[US_STATE][GEOGRAPHIC_DATA] , [GEOGRAPHIC_DATA]" at bounding box center [117, 439] width 170 height 14
drag, startPoint x: 126, startPoint y: 456, endPoint x: 44, endPoint y: 457, distance: 81.9
click at [44, 457] on span "[PHONE_NUMBER]" at bounding box center [117, 453] width 170 height 14
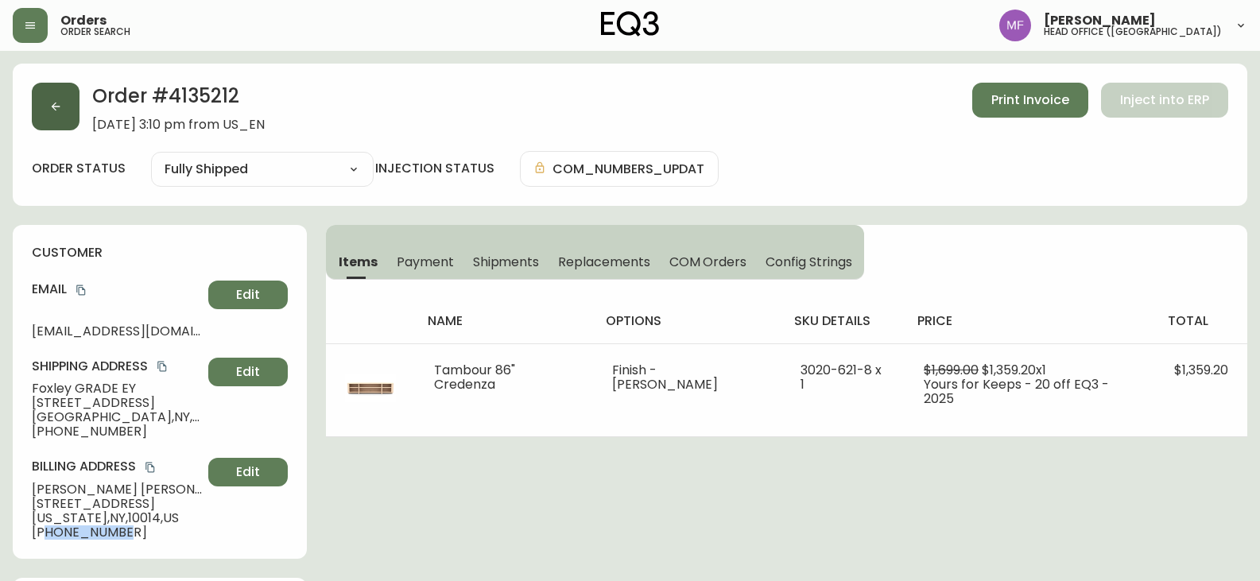
click at [61, 99] on button "button" at bounding box center [56, 107] width 48 height 48
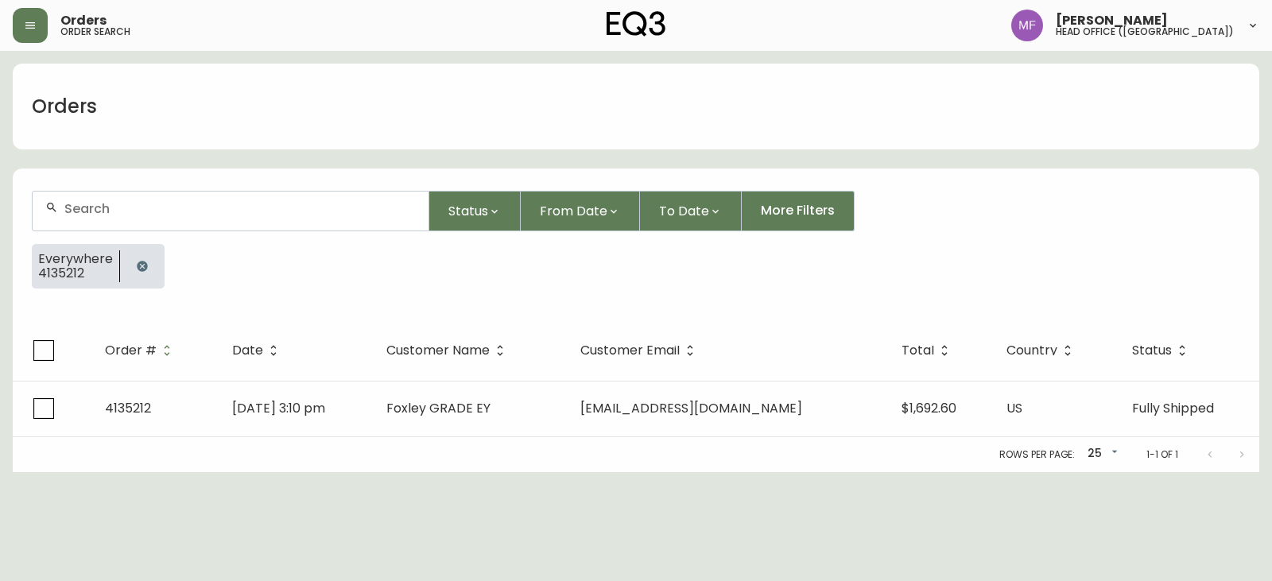
click at [135, 278] on button "button" at bounding box center [142, 266] width 32 height 32
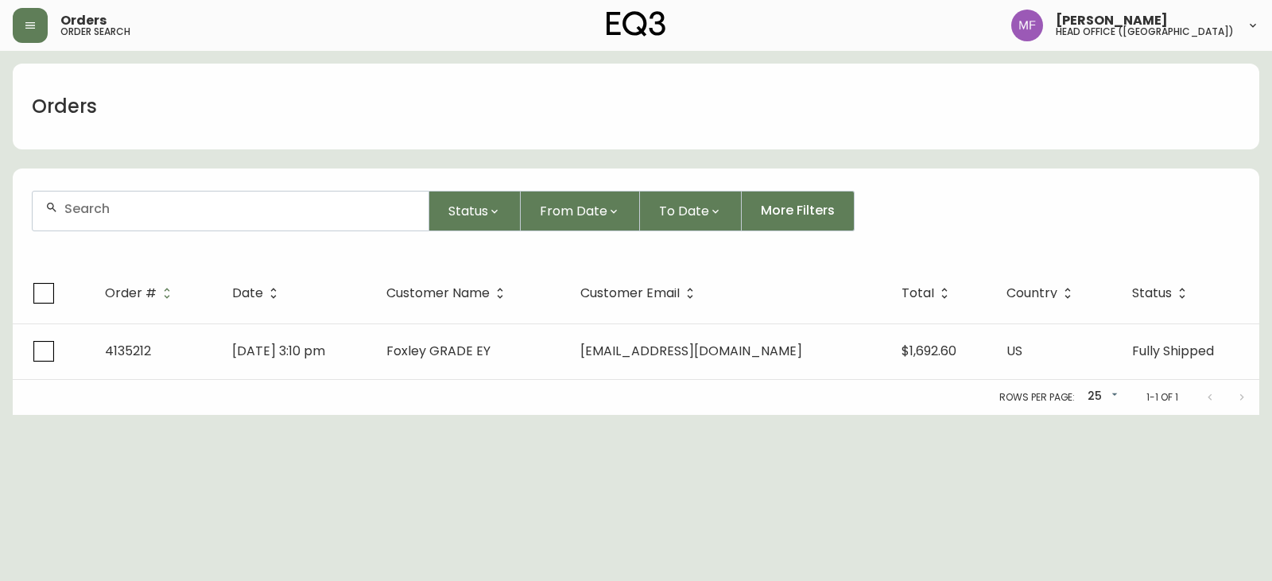
click at [131, 210] on input "text" at bounding box center [239, 208] width 351 height 15
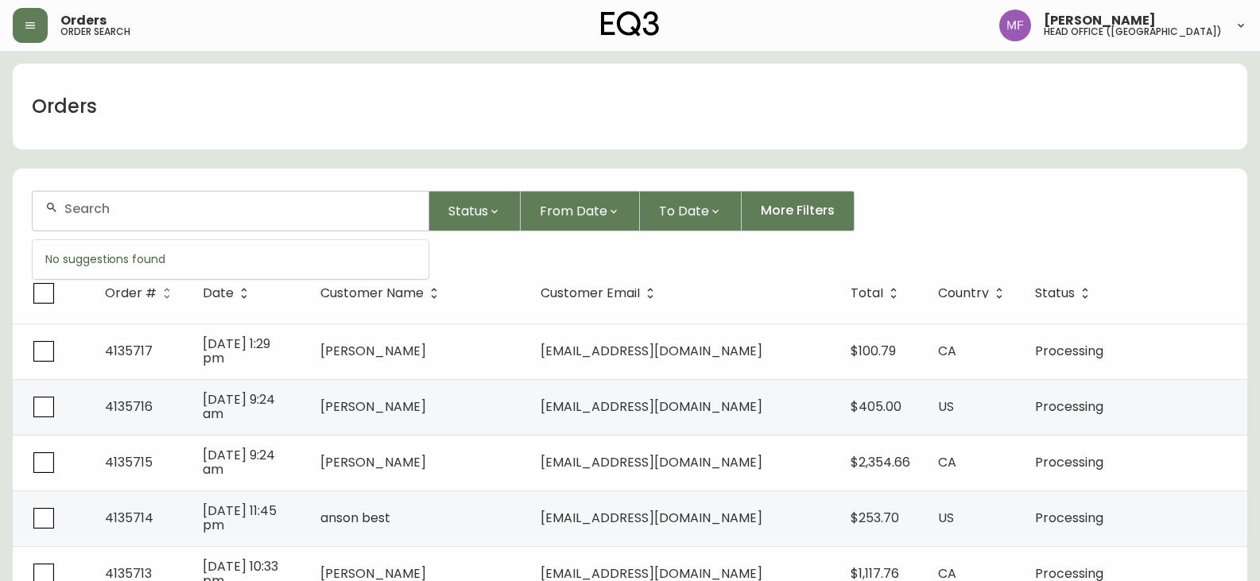
paste input "37212-62-1DCA01 [PERSON_NAME] RECLINER CHAIR"
type input "37212-62-1DCA01 [PERSON_NAME] RECLINER CHAIR v"
click at [324, 203] on input "text" at bounding box center [239, 208] width 351 height 15
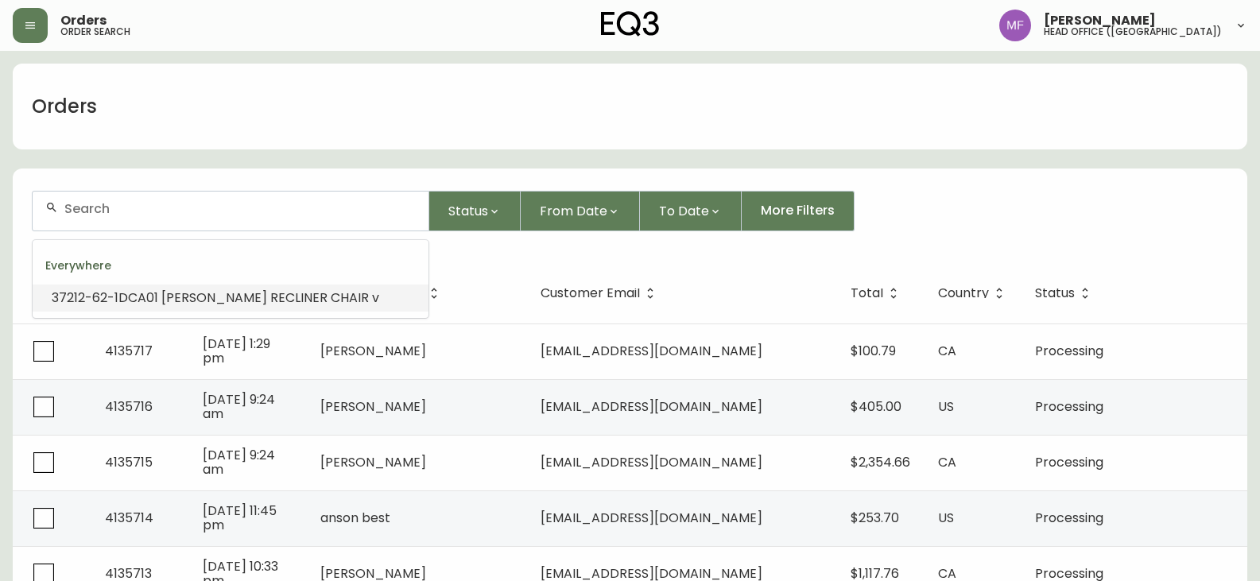
paste input "4135264"
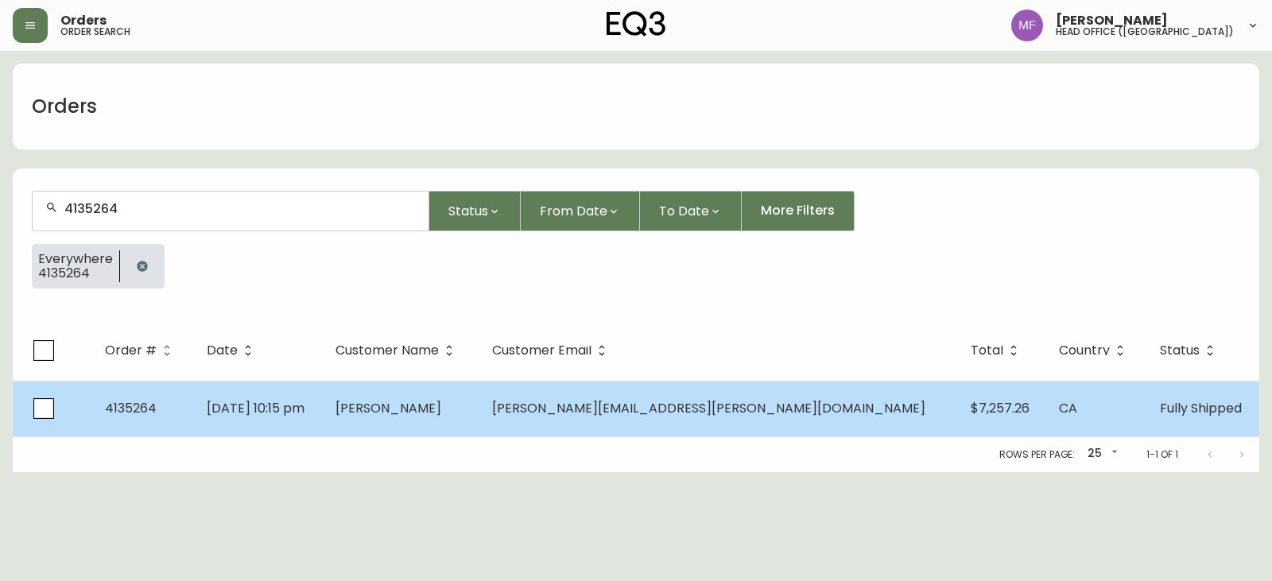
type input "4135264"
click at [479, 417] on td "[PERSON_NAME]" at bounding box center [401, 409] width 156 height 56
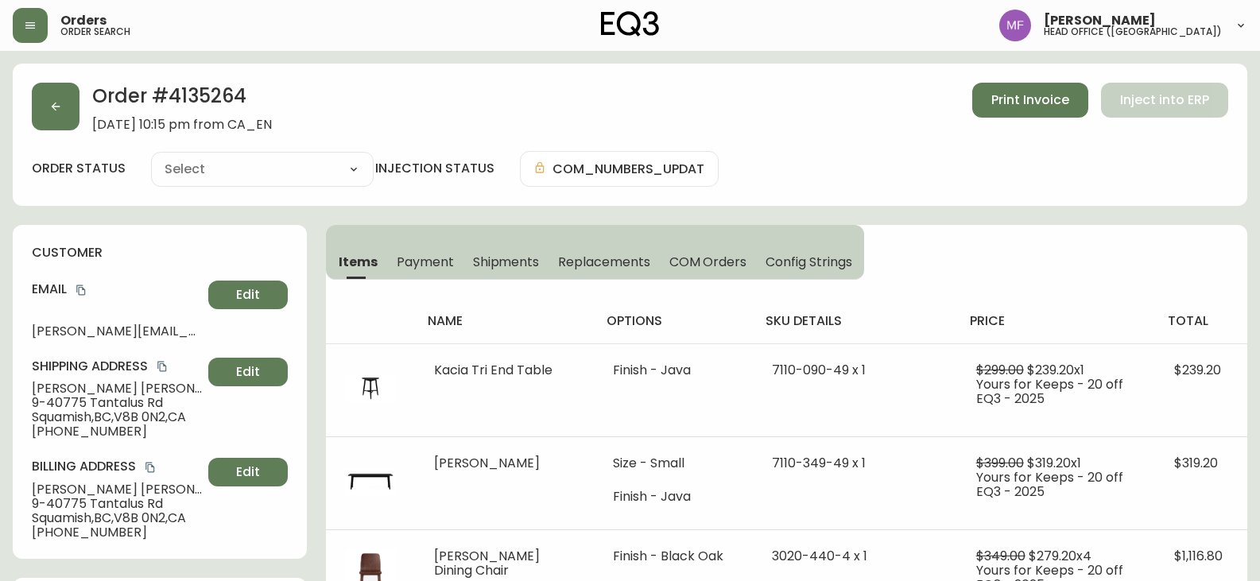
type input "Fully Shipped"
select select "FULLY_SHIPPED"
click at [496, 262] on span "Shipments" at bounding box center [506, 262] width 67 height 17
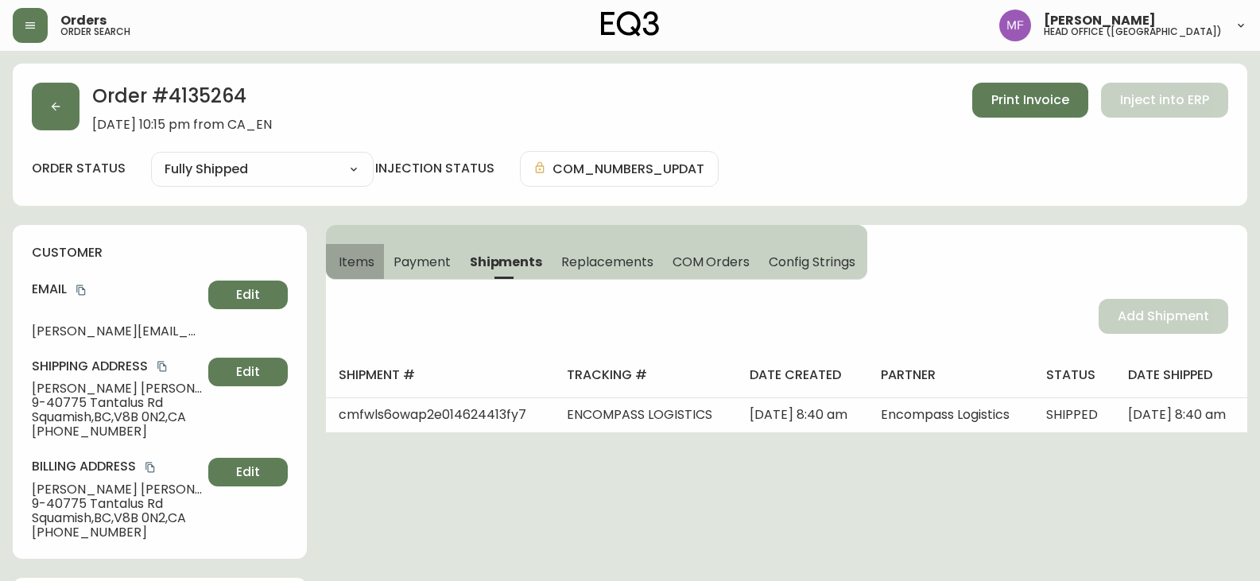
click at [367, 260] on span "Items" at bounding box center [357, 262] width 36 height 17
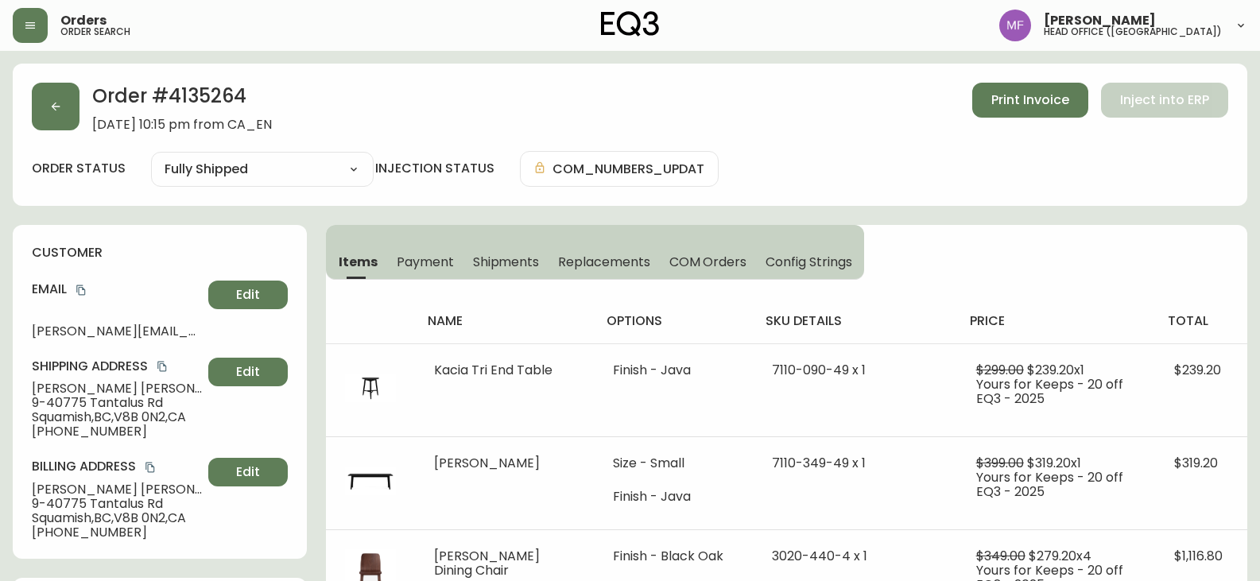
click at [193, 104] on h2 "Order # 4135264" at bounding box center [182, 100] width 180 height 35
click at [213, 100] on h2 "Order # 4135264" at bounding box center [182, 100] width 180 height 35
click at [83, 292] on icon "copy" at bounding box center [81, 290] width 11 height 11
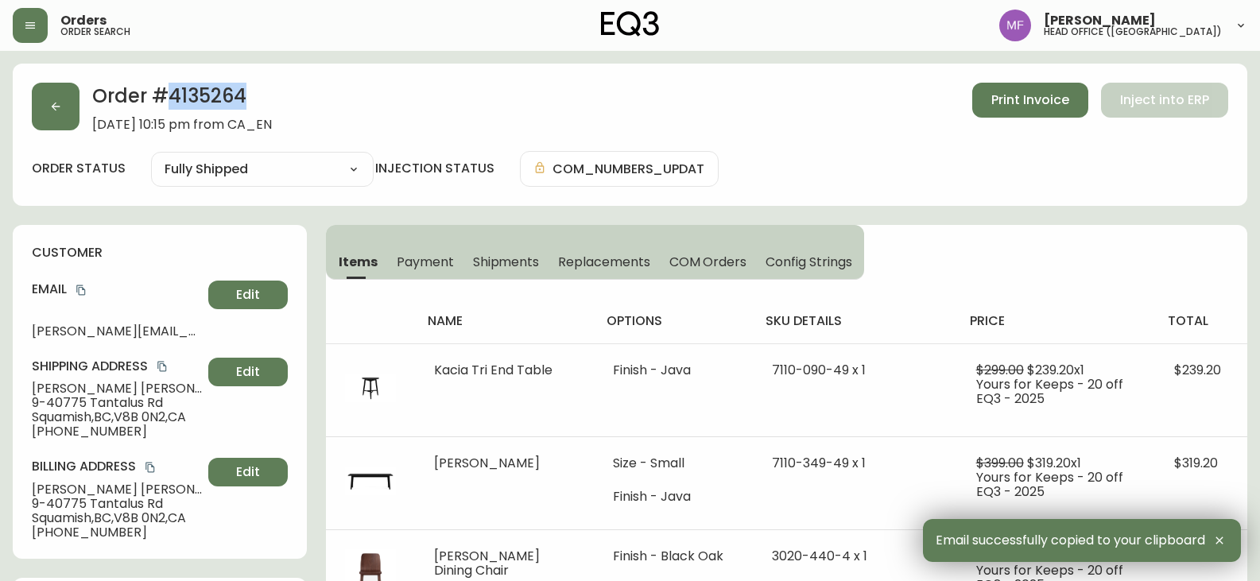
click at [204, 95] on h2 "Order # 4135264" at bounding box center [182, 100] width 180 height 35
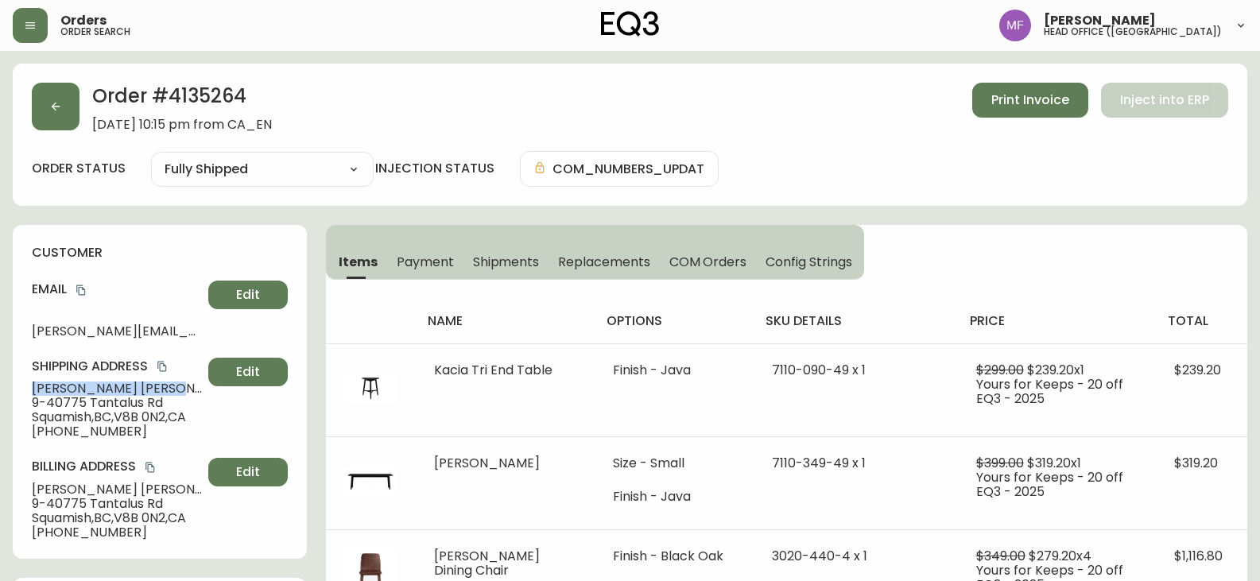
drag, startPoint x: 126, startPoint y: 389, endPoint x: 20, endPoint y: 389, distance: 106.5
click at [19, 389] on div "customer Email [PERSON_NAME][EMAIL_ADDRESS][PERSON_NAME][DOMAIN_NAME] Edit Ship…" at bounding box center [160, 392] width 294 height 334
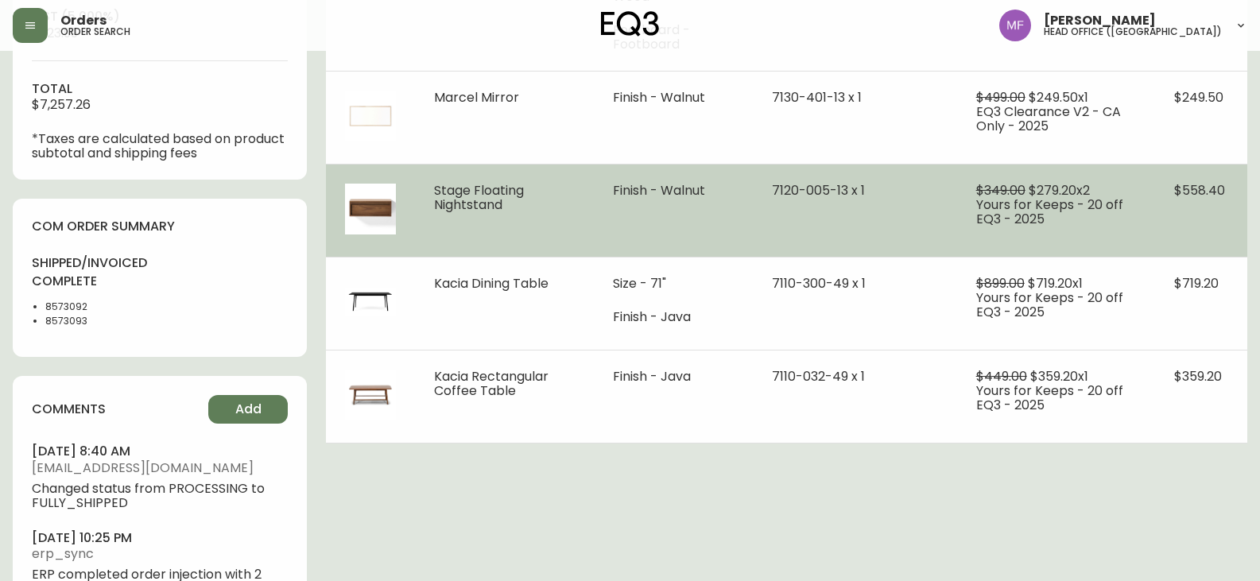
scroll to position [795, 0]
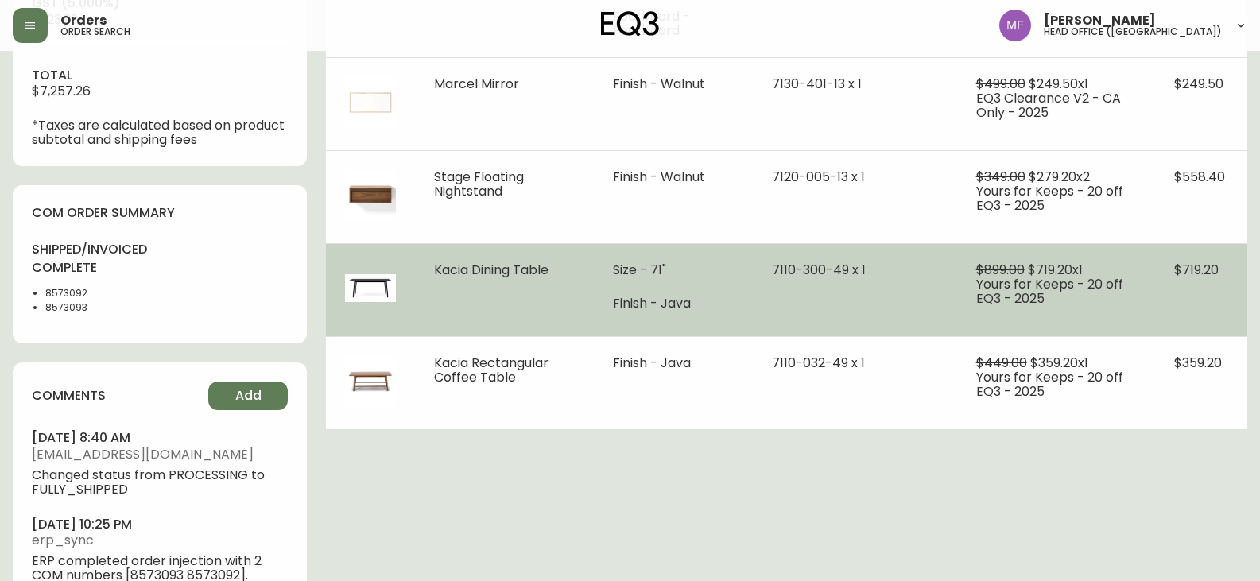
drag, startPoint x: 560, startPoint y: 268, endPoint x: 424, endPoint y: 266, distance: 136.8
click at [424, 266] on td "Kacia Dining Table" at bounding box center [504, 289] width 179 height 93
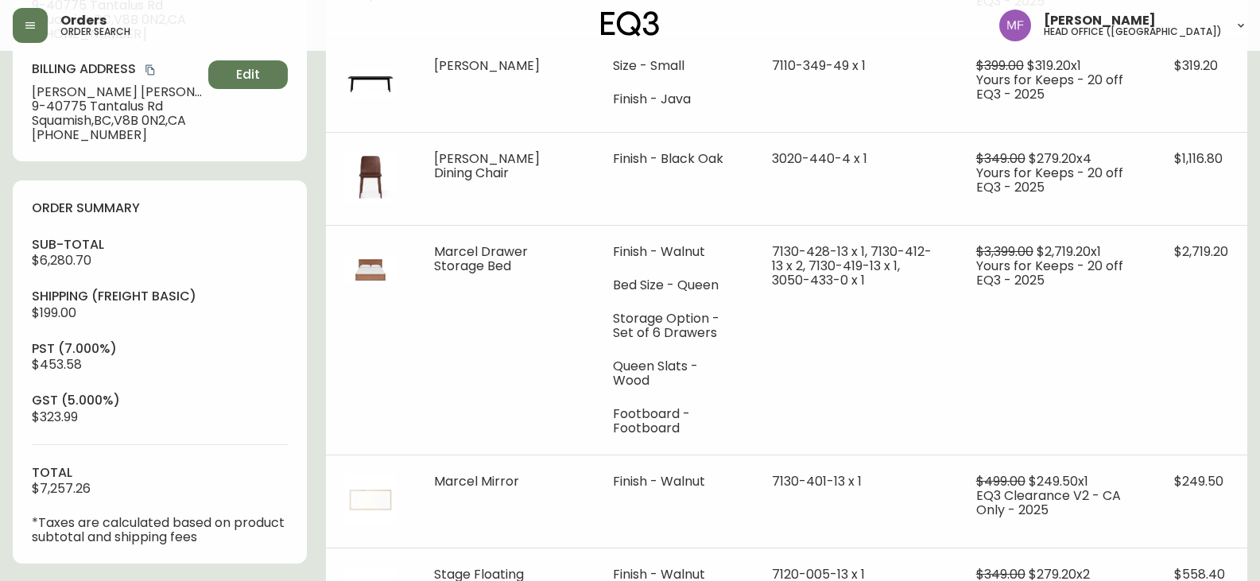
scroll to position [0, 0]
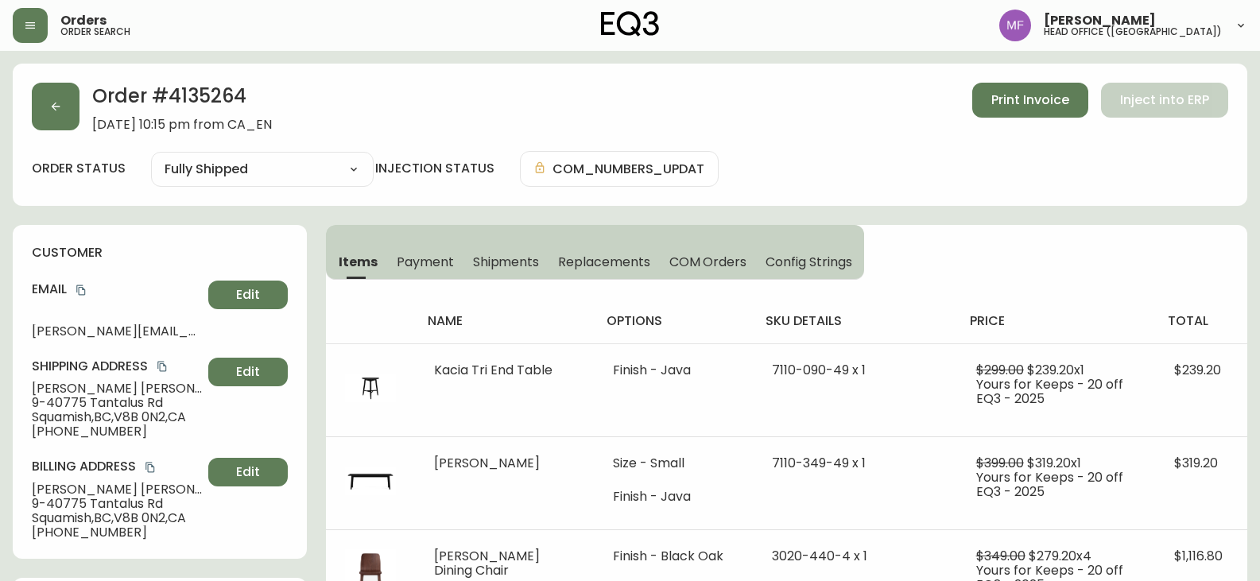
click at [215, 85] on h2 "Order # 4135264" at bounding box center [182, 100] width 180 height 35
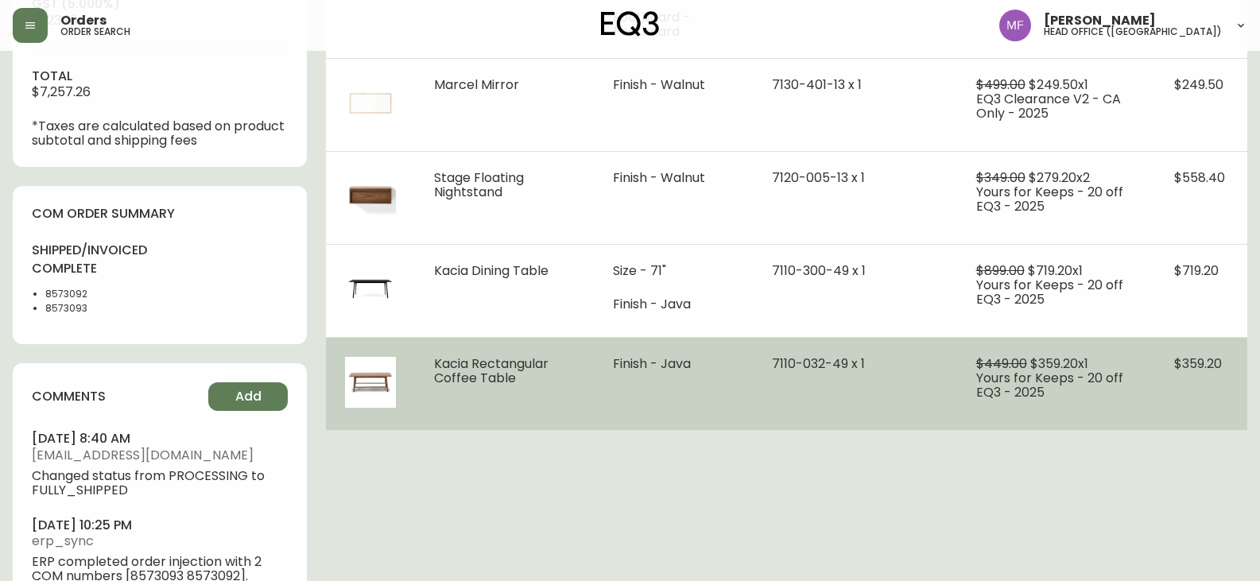
scroll to position [795, 0]
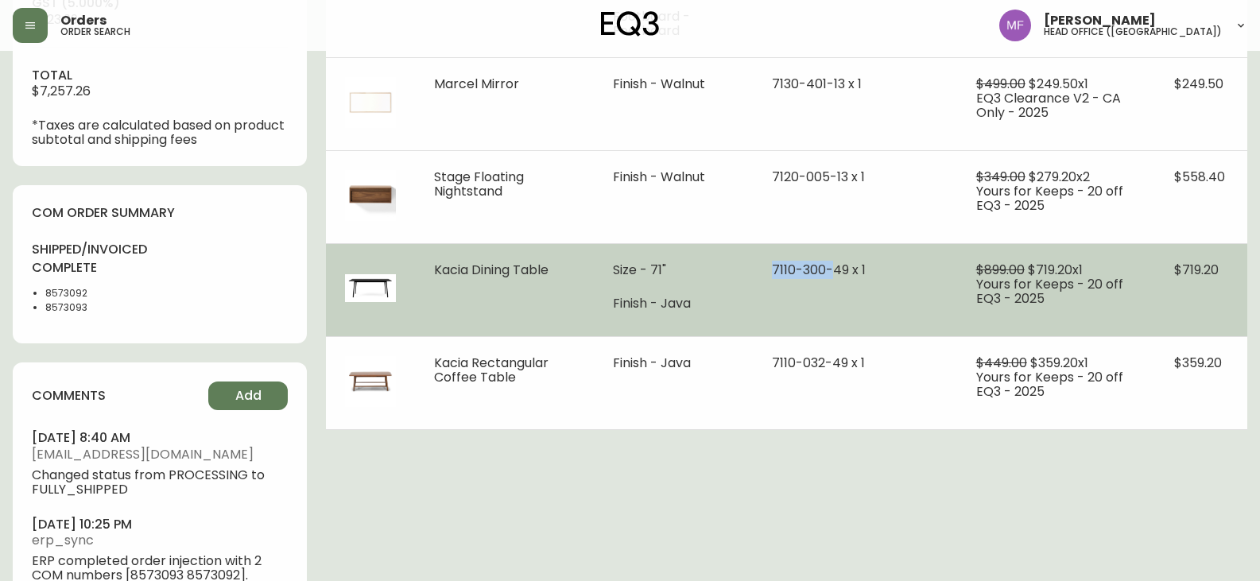
drag, startPoint x: 755, startPoint y: 274, endPoint x: 832, endPoint y: 274, distance: 77.1
click at [831, 274] on td "7110-300-49 x 1" at bounding box center [855, 289] width 204 height 93
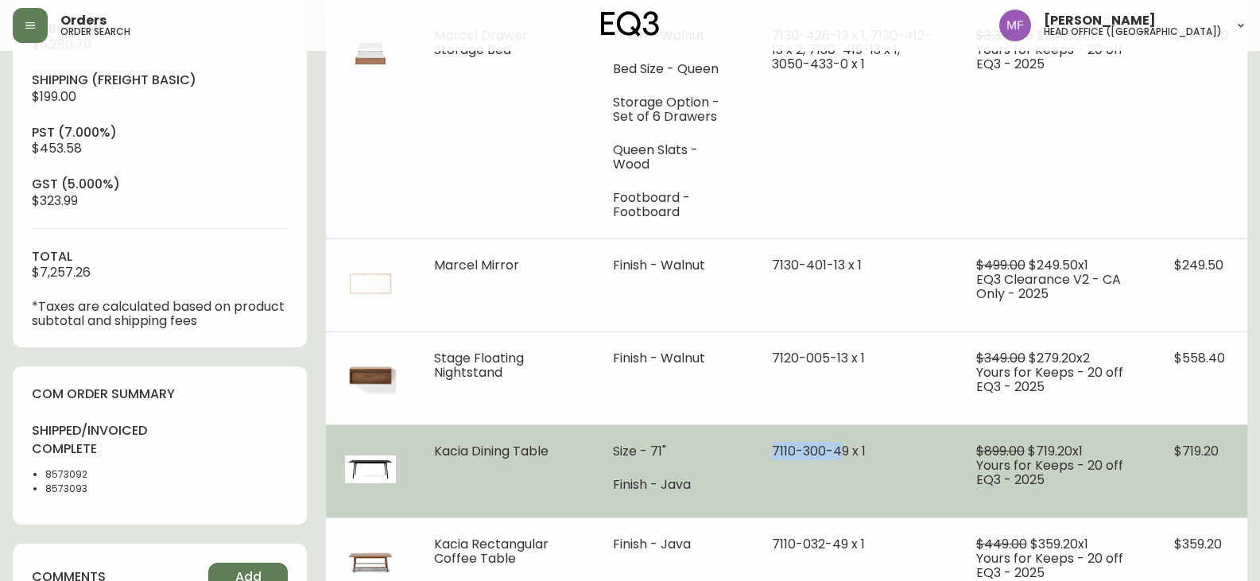
scroll to position [700, 0]
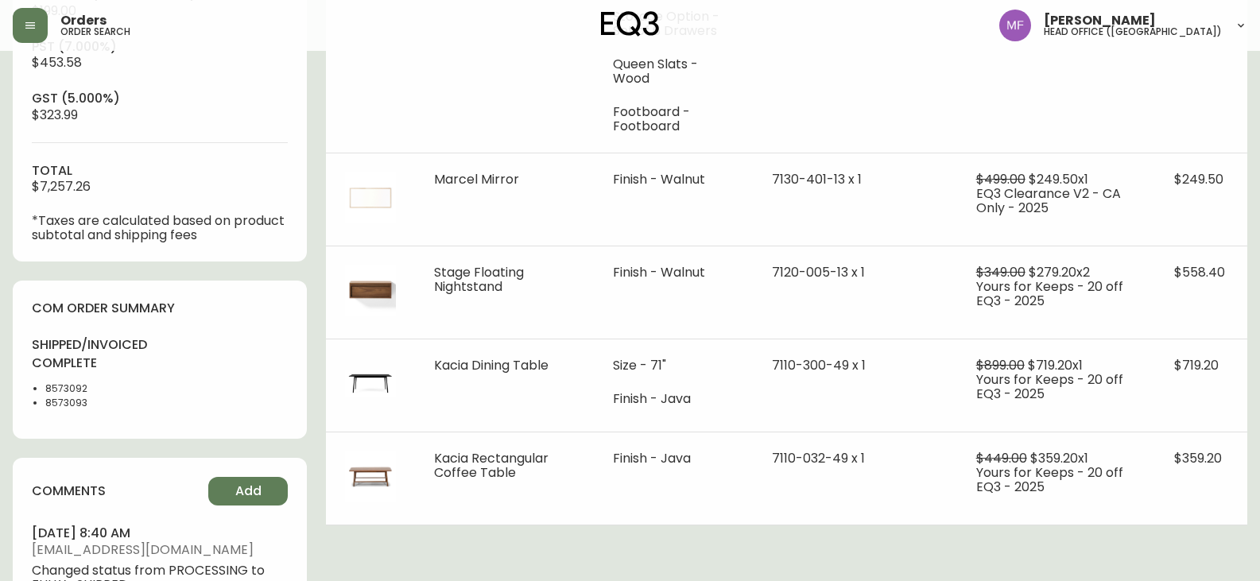
click at [67, 401] on li "8573093" at bounding box center [97, 403] width 105 height 14
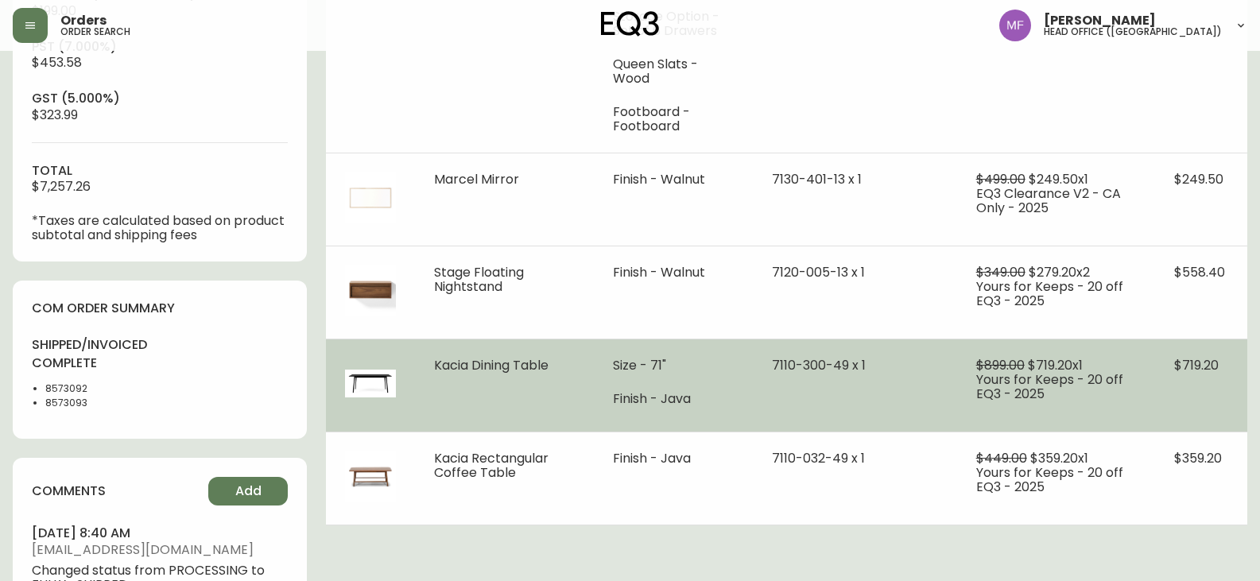
drag, startPoint x: 762, startPoint y: 367, endPoint x: 781, endPoint y: 367, distance: 19.1
click at [772, 367] on span "7110-300-49 x 1" at bounding box center [819, 365] width 94 height 18
drag, startPoint x: 819, startPoint y: 367, endPoint x: 836, endPoint y: 367, distance: 17.5
click at [836, 367] on span "7110-300-49 x 1" at bounding box center [819, 365] width 94 height 18
click at [841, 365] on span "7110-300-49 x 1" at bounding box center [819, 365] width 94 height 18
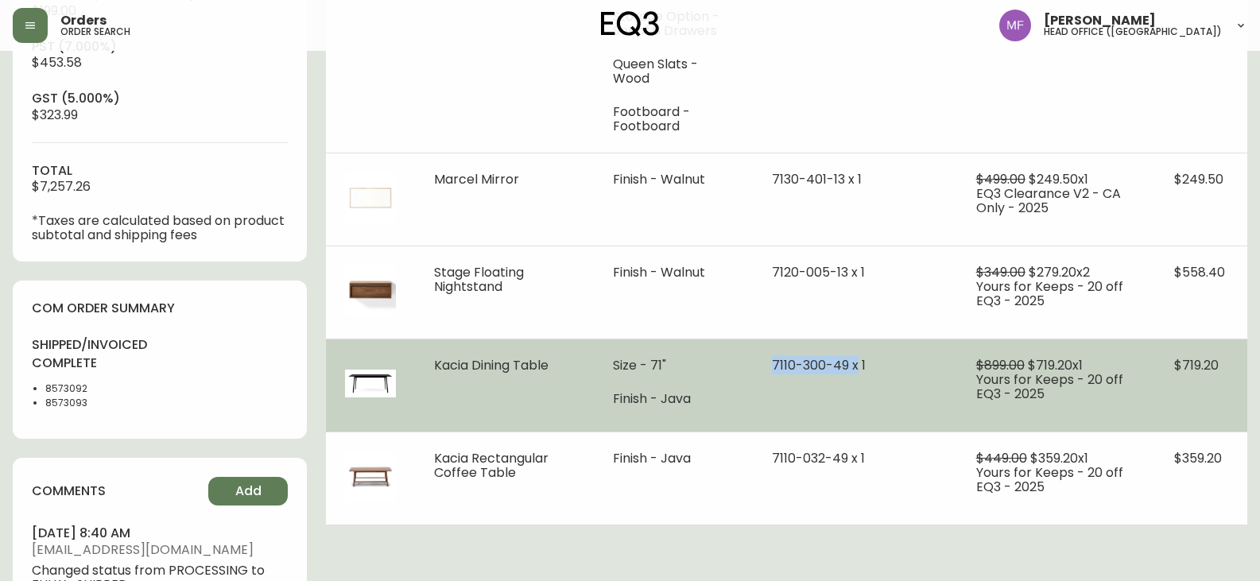
drag, startPoint x: 841, startPoint y: 364, endPoint x: 755, endPoint y: 359, distance: 86.0
click at [755, 359] on td "7110-300-49 x 1" at bounding box center [855, 385] width 204 height 93
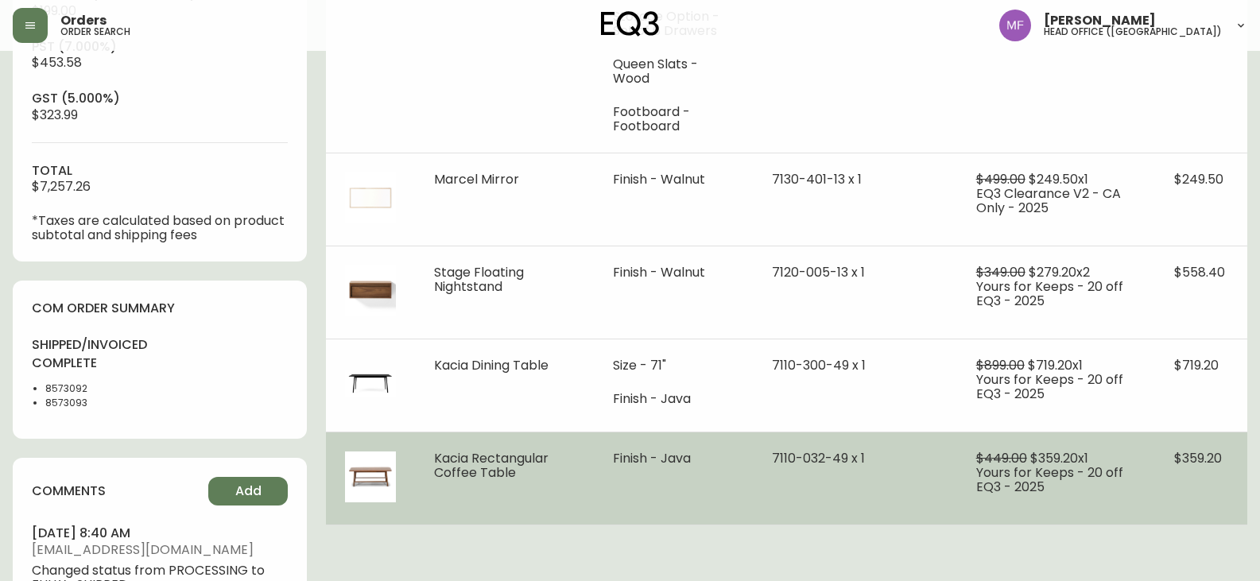
click at [753, 456] on td "7110-032-49 x 1" at bounding box center [855, 478] width 204 height 93
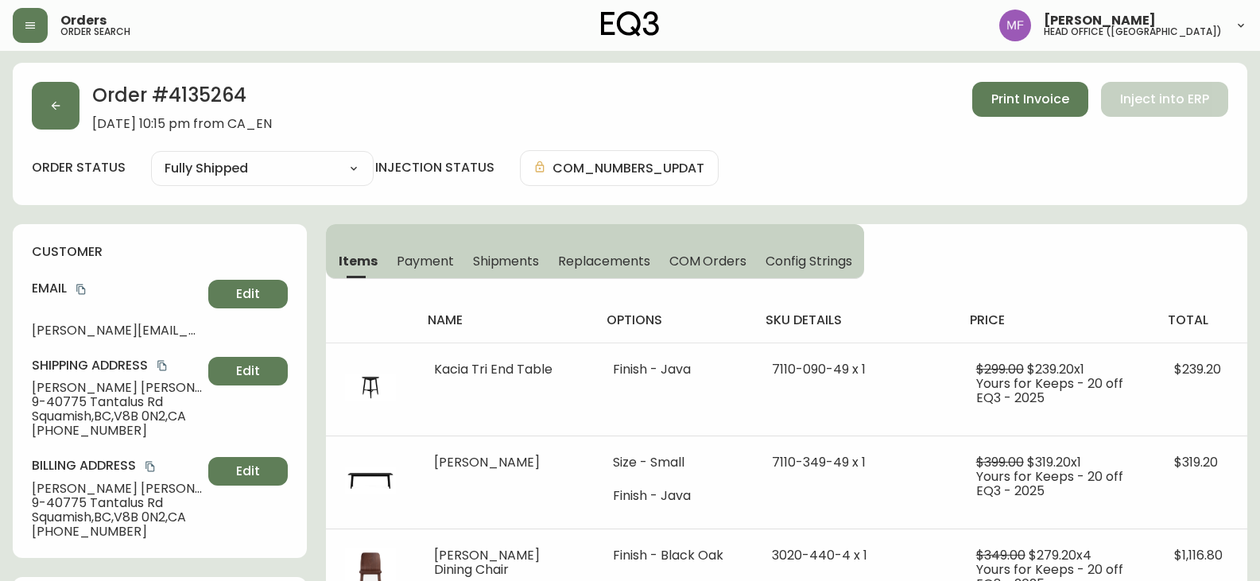
scroll to position [0, 0]
click at [81, 289] on icon "copy" at bounding box center [81, 290] width 11 height 11
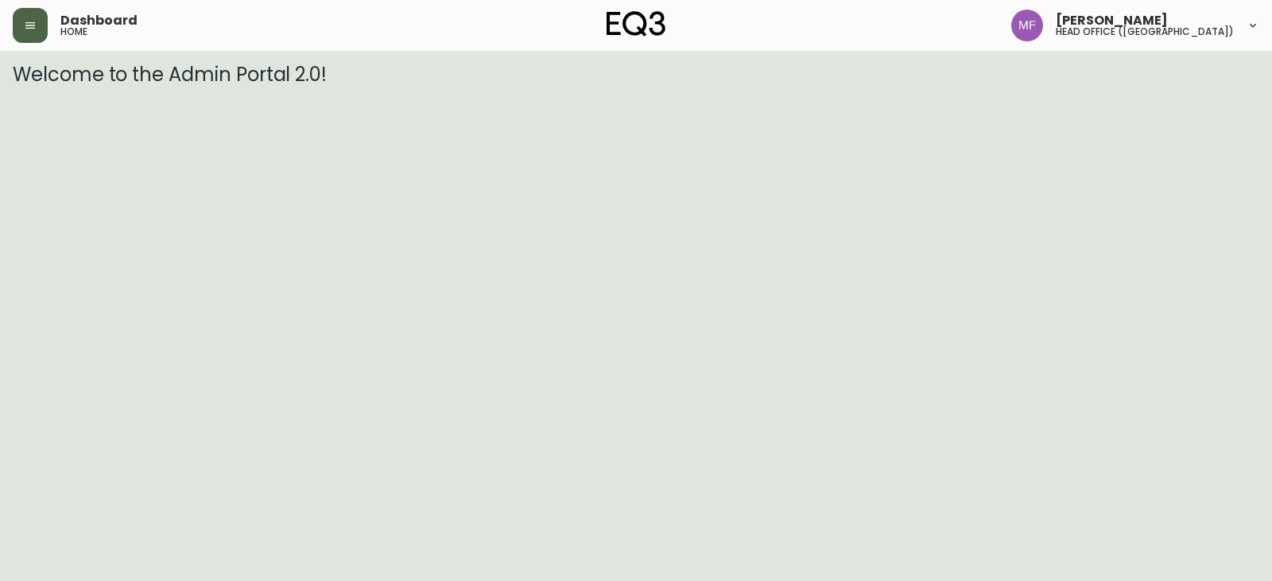
click at [27, 16] on button "button" at bounding box center [30, 25] width 35 height 35
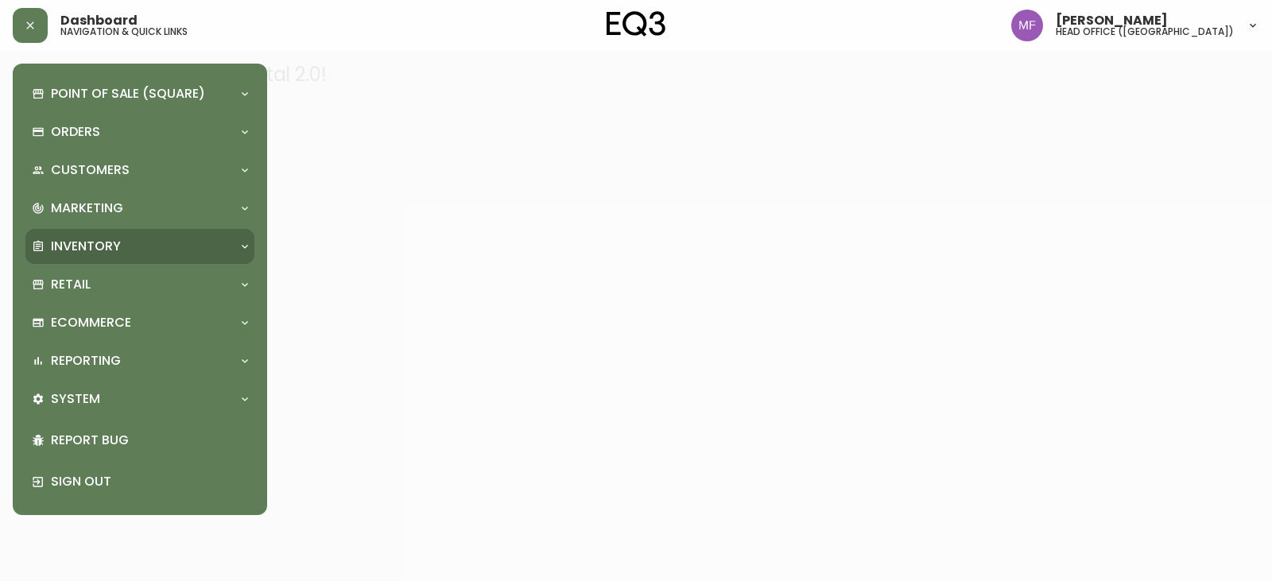
click at [110, 240] on p "Inventory" at bounding box center [86, 246] width 70 height 17
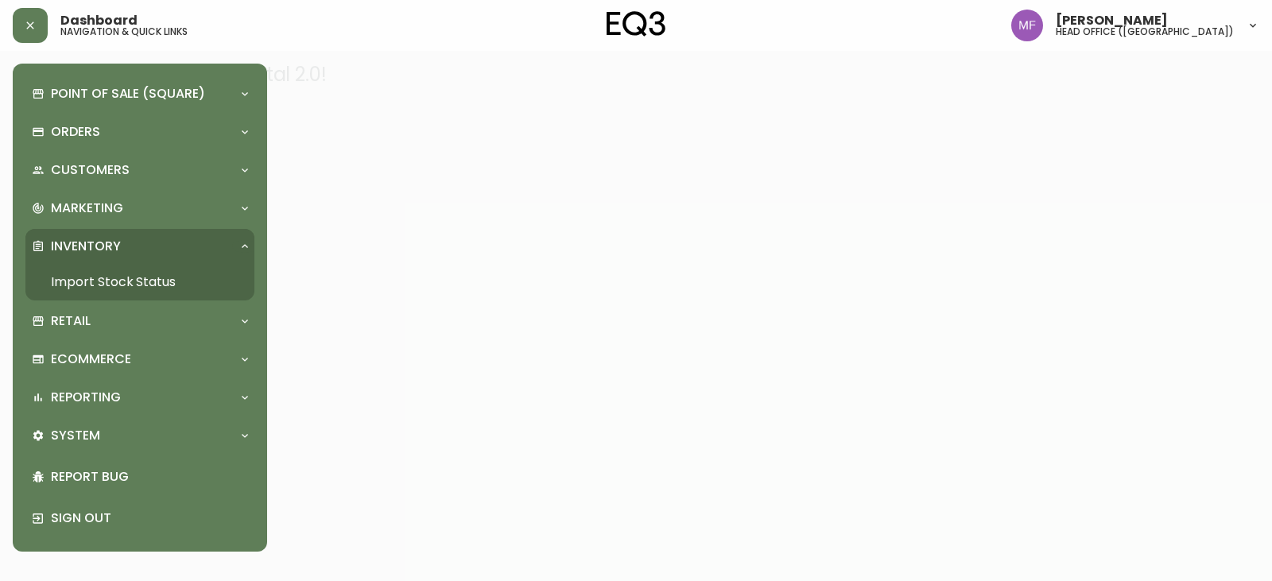
drag, startPoint x: 125, startPoint y: 277, endPoint x: 144, endPoint y: 289, distance: 22.9
click at [126, 277] on link "Import Stock Status" at bounding box center [139, 282] width 229 height 37
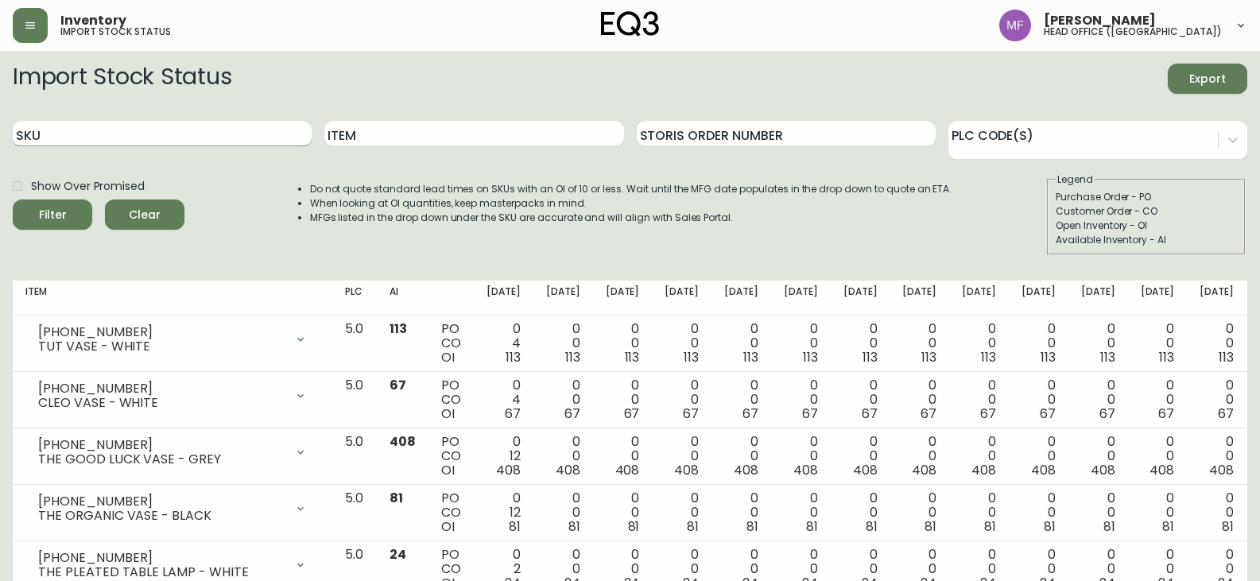
click at [130, 140] on input "SKU" at bounding box center [162, 133] width 299 height 25
paste input "77160-04"
type input "77160-04"
click at [13, 200] on button "Filter" at bounding box center [53, 215] width 80 height 30
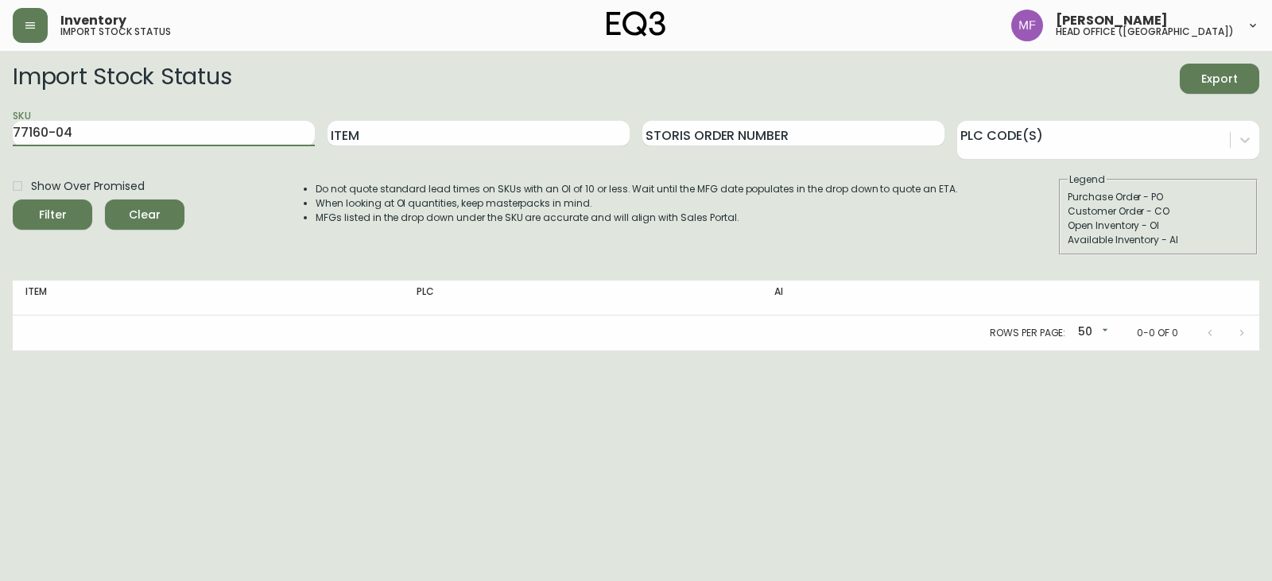
drag, startPoint x: 123, startPoint y: 135, endPoint x: 0, endPoint y: 134, distance: 123.2
click at [0, 134] on main "Import Stock Status Export SKU 77160-04 Item Storis Order Number PLC Code(s) Sh…" at bounding box center [636, 201] width 1272 height 300
click at [180, 140] on input "SKU" at bounding box center [164, 133] width 302 height 25
paste input "[PHONE_NUMBER]"
type input "[PHONE_NUMBER]"
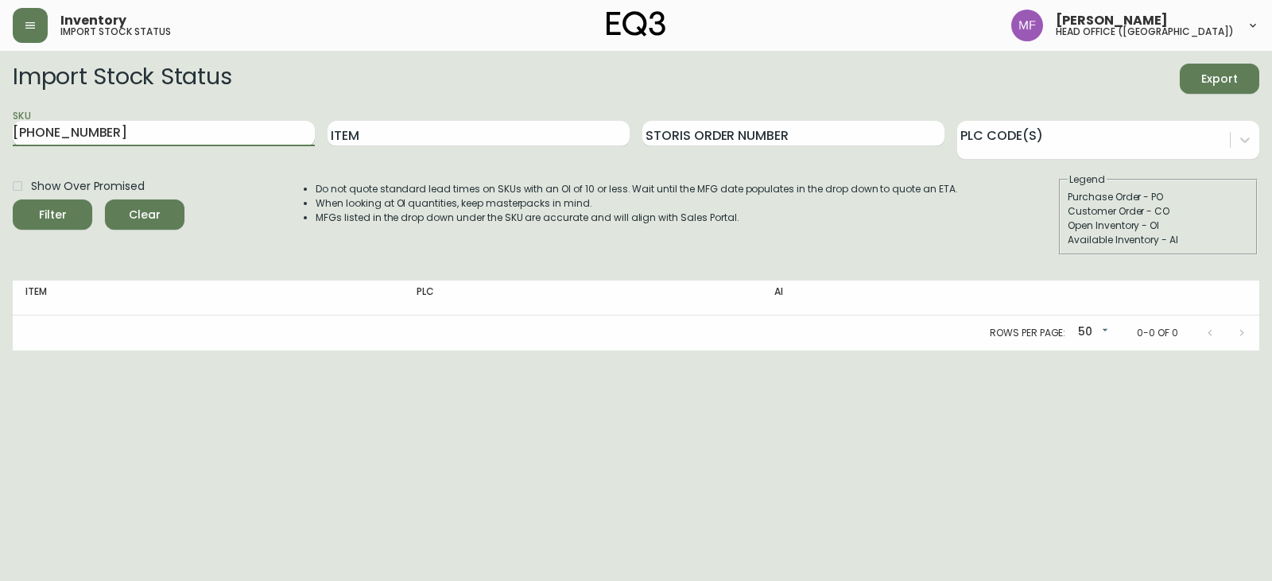
click at [13, 200] on button "Filter" at bounding box center [53, 215] width 80 height 30
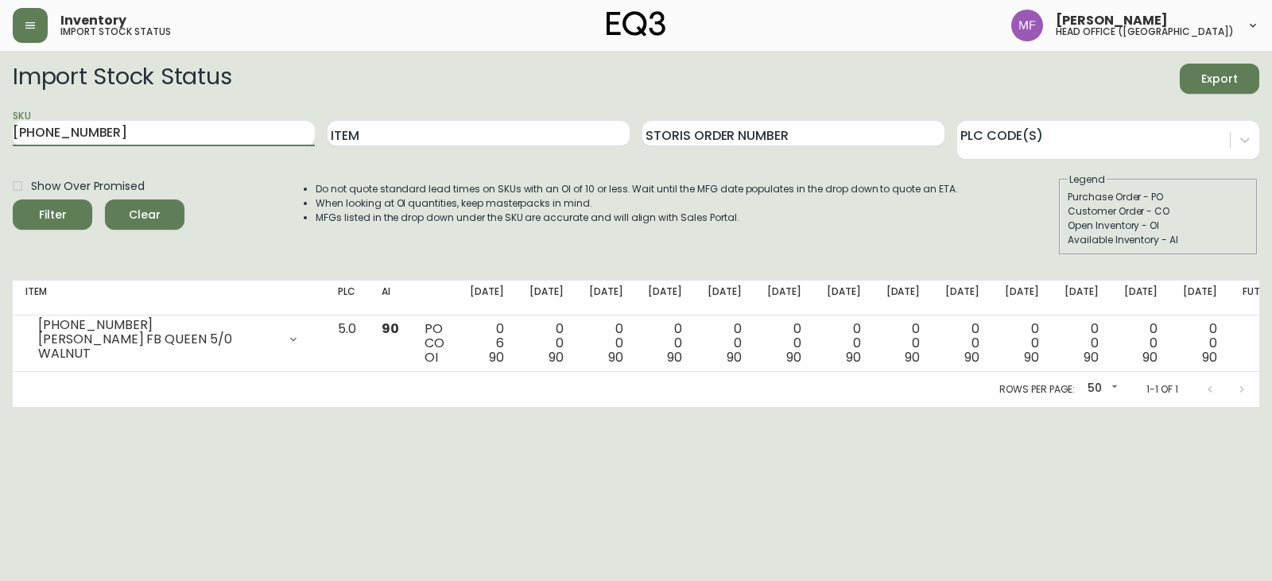
drag, startPoint x: 150, startPoint y: 131, endPoint x: 0, endPoint y: 131, distance: 150.3
click at [0, 131] on main "Import Stock Status Export SKU [PHONE_NUMBER] Item Storis Order Number PLC Code…" at bounding box center [636, 229] width 1272 height 356
click at [13, 200] on button "Filter" at bounding box center [53, 215] width 80 height 30
drag, startPoint x: 25, startPoint y: 487, endPoint x: 36, endPoint y: 464, distance: 24.5
click at [25, 407] on html "Inventory import stock status Marie Fungo head office (canada) Import Stock Sta…" at bounding box center [636, 203] width 1272 height 407
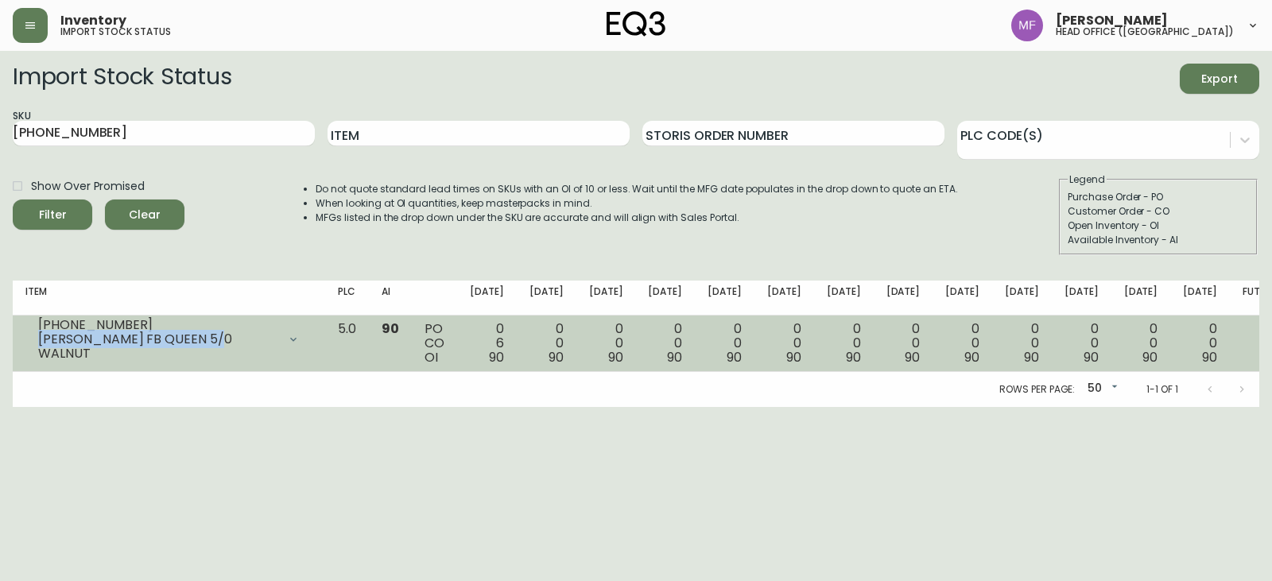
drag, startPoint x: 223, startPoint y: 347, endPoint x: 28, endPoint y: 351, distance: 195.6
click at [28, 351] on div "7130-425-13 MARCEL FB QUEEN 5/0 WALNUT" at bounding box center [168, 339] width 287 height 35
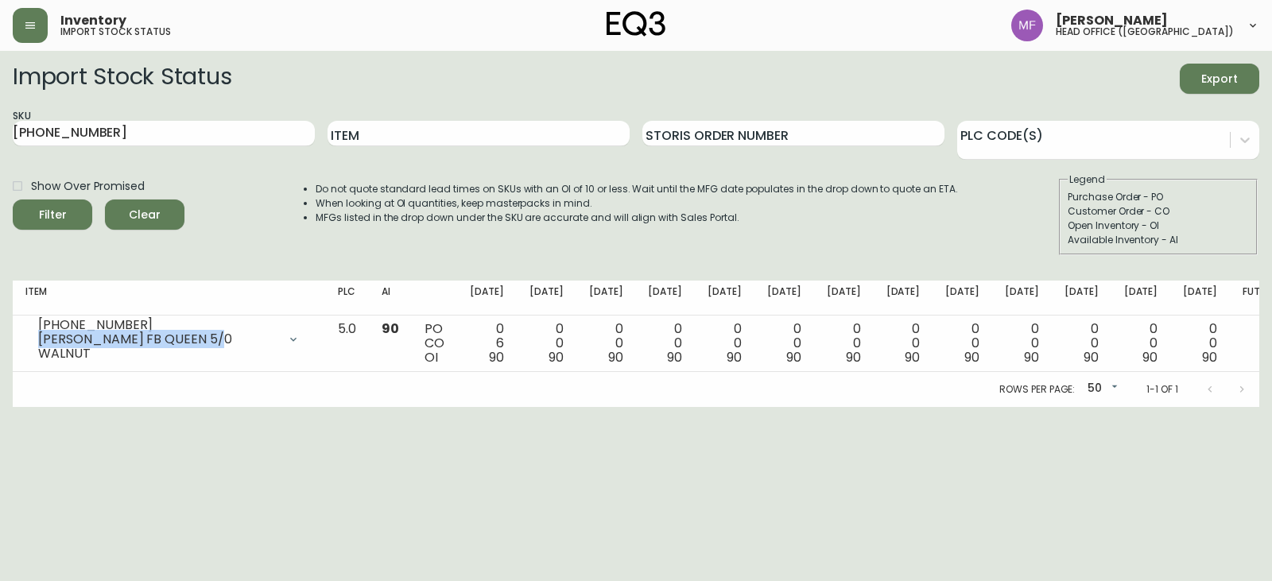
copy div "MARCEL FB QUEEN 5/0 WALNU"
